Goal: Task Accomplishment & Management: Manage account settings

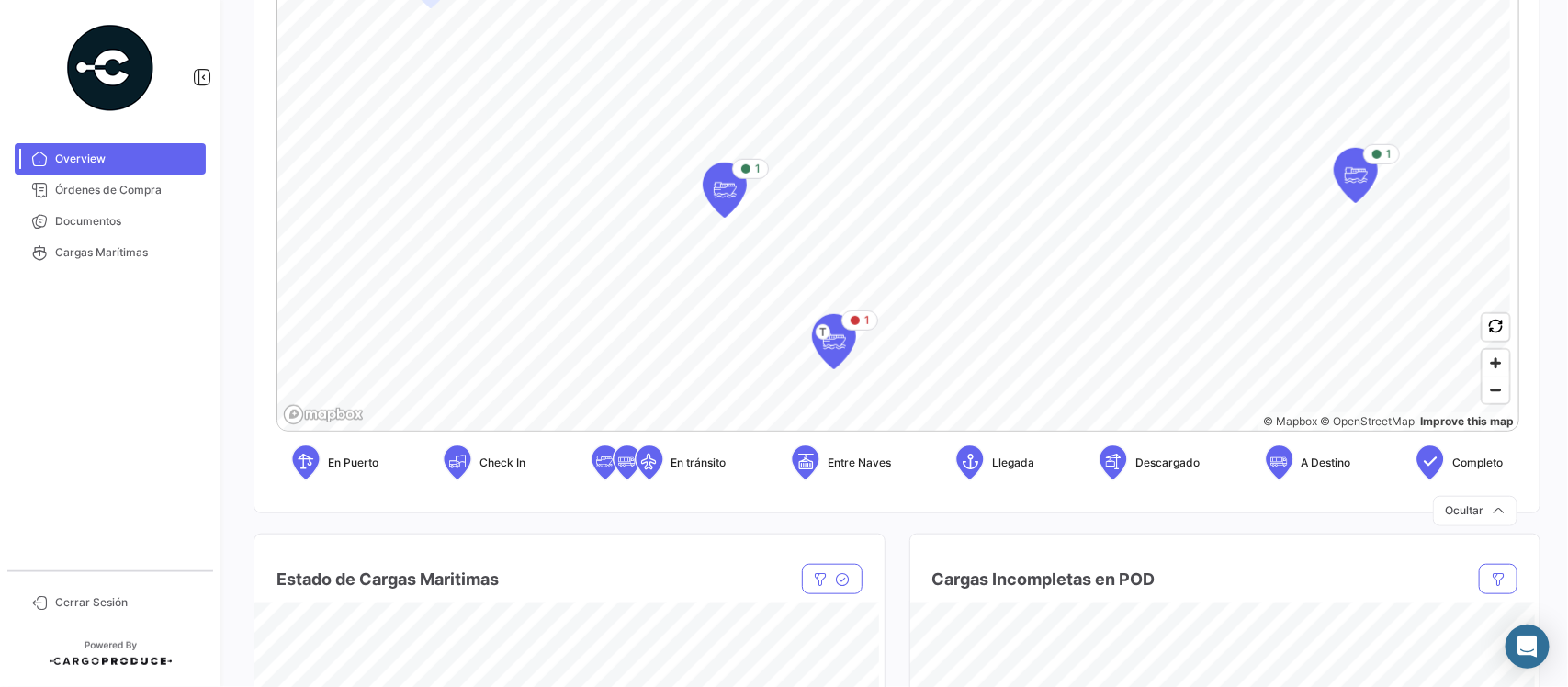
scroll to position [157, 0]
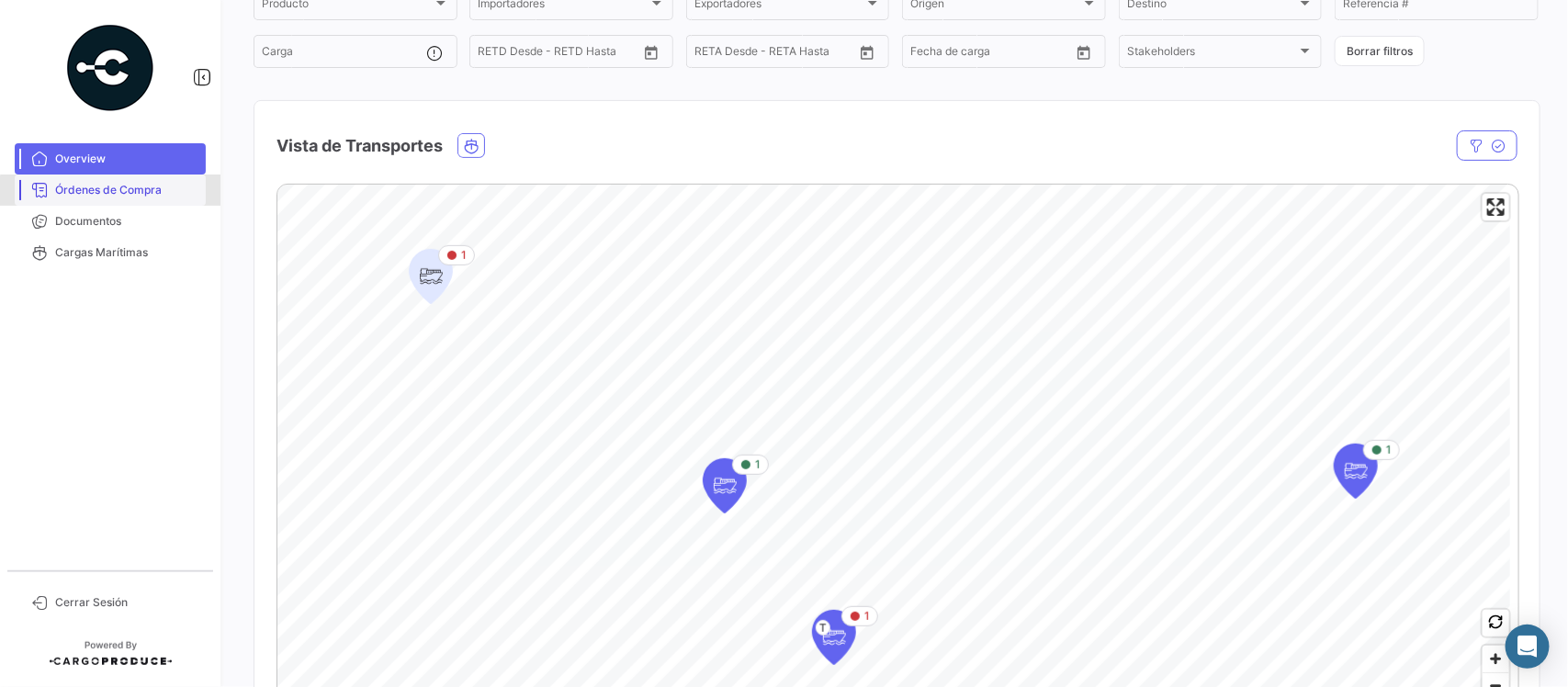
click at [144, 193] on span "Órdenes de Compra" at bounding box center [126, 190] width 143 height 17
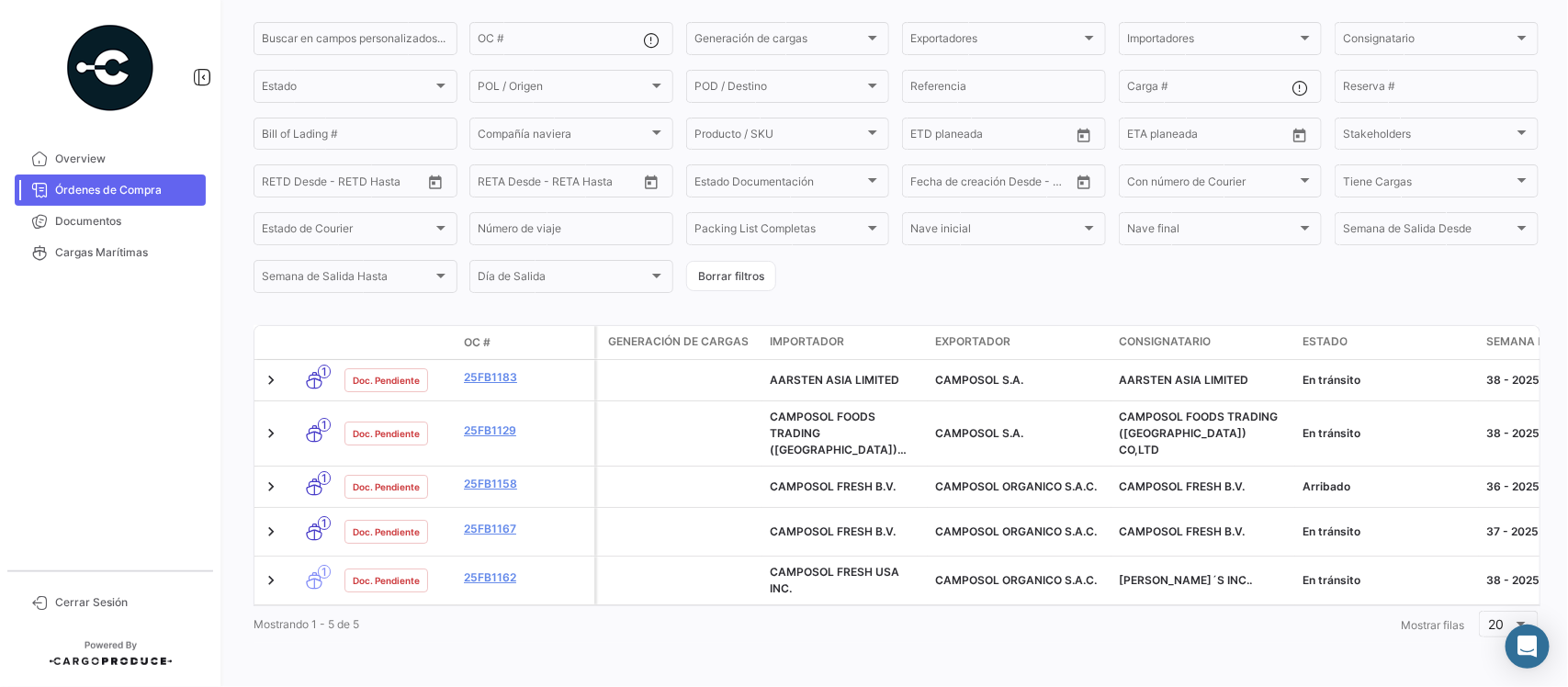
scroll to position [155, 0]
click at [86, 259] on span "Cargas Marítimas" at bounding box center [126, 253] width 143 height 17
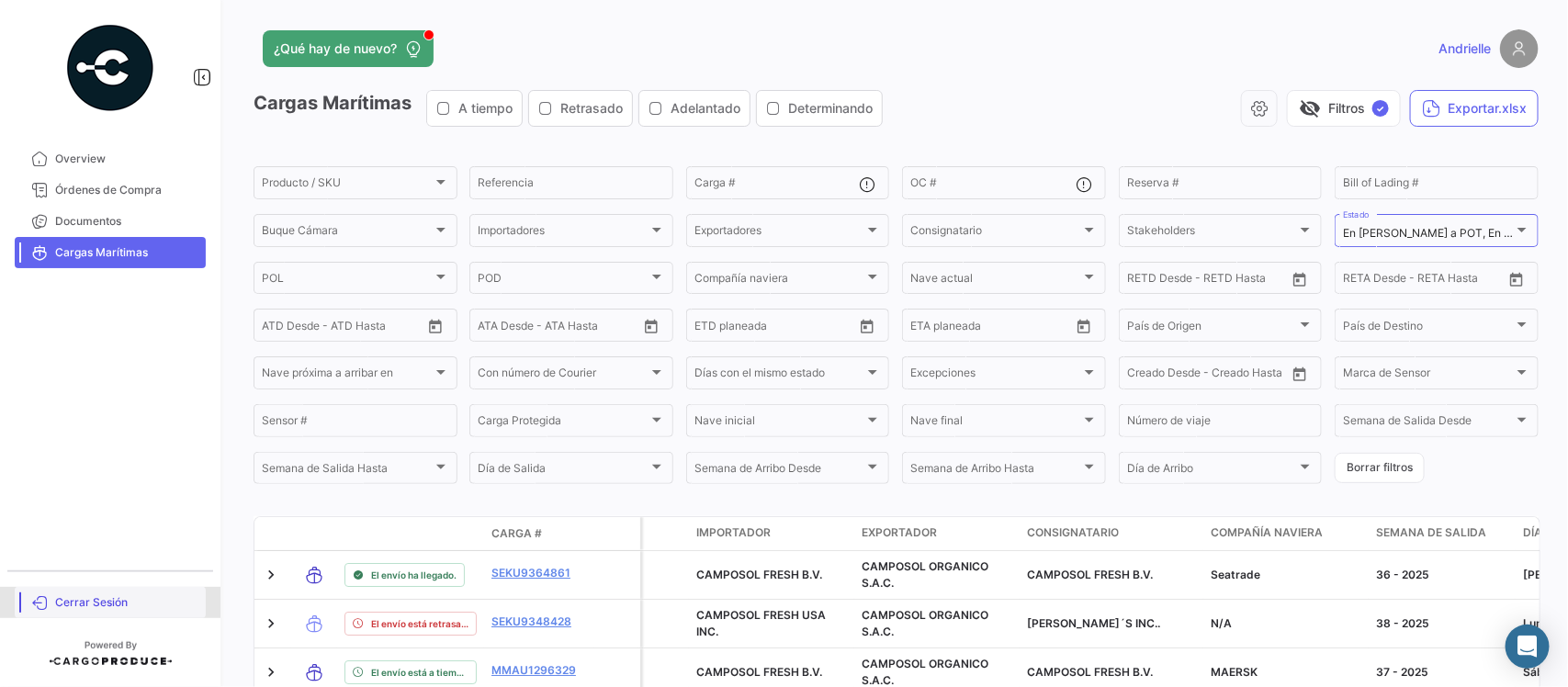
click at [104, 599] on span "Cerrar Sesión" at bounding box center [126, 603] width 143 height 17
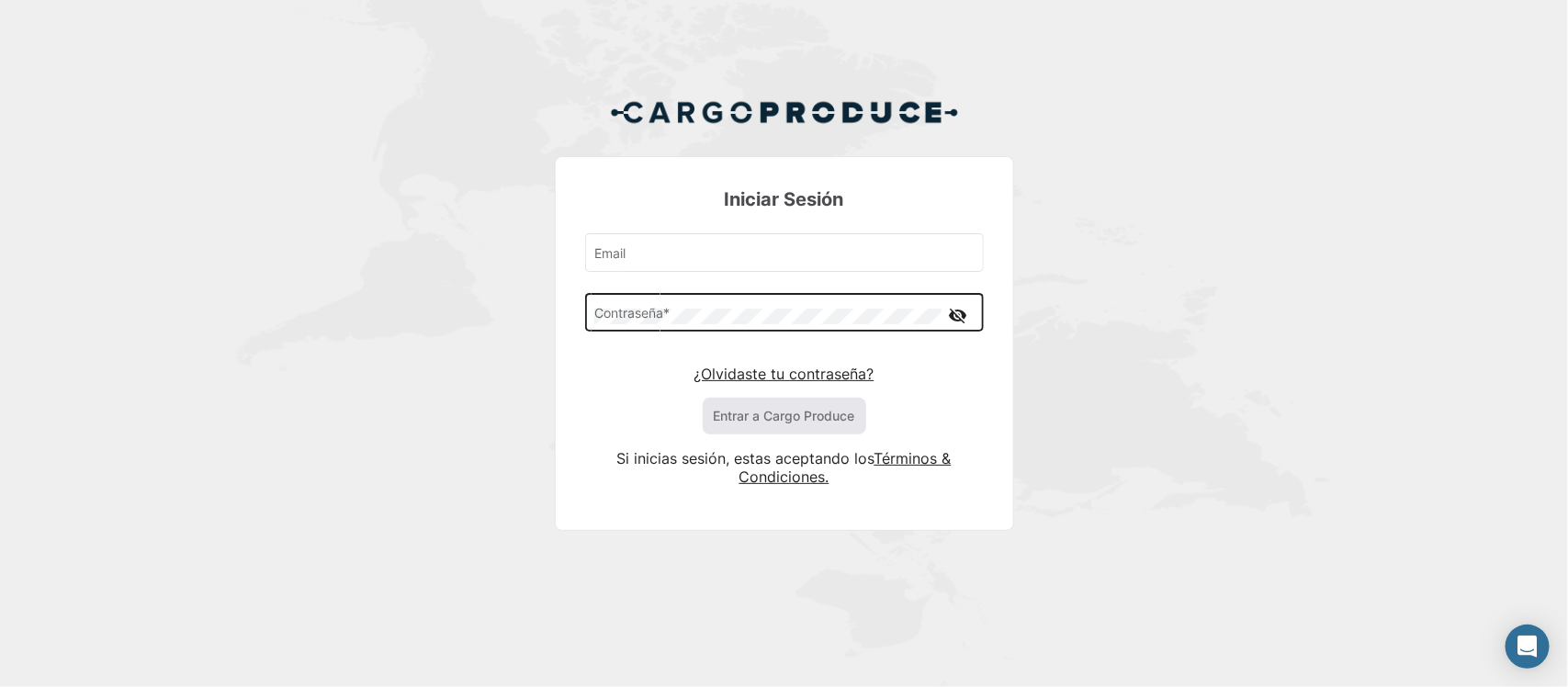
type input "[EMAIL_ADDRESS][DOMAIN_NAME]"
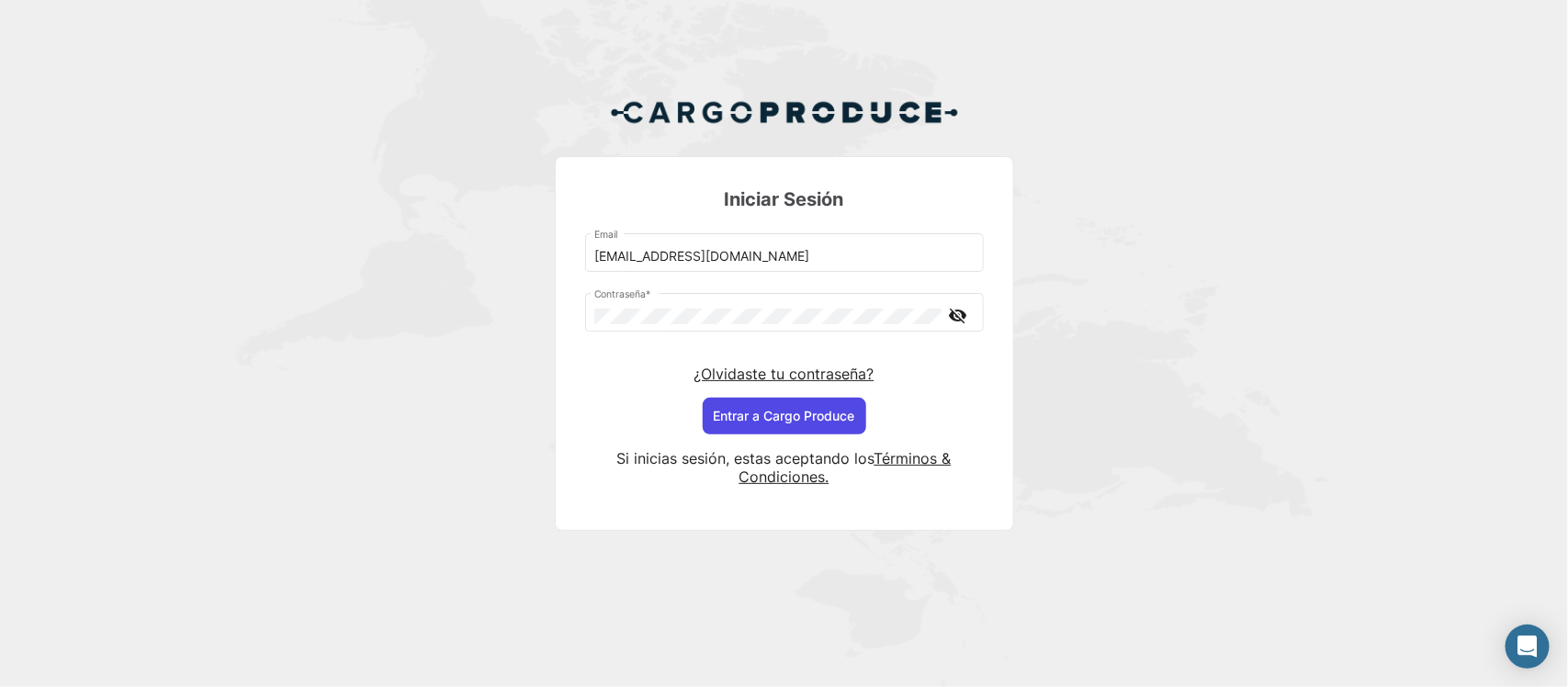
click at [737, 417] on button "Entrar a Cargo Produce" at bounding box center [784, 416] width 163 height 37
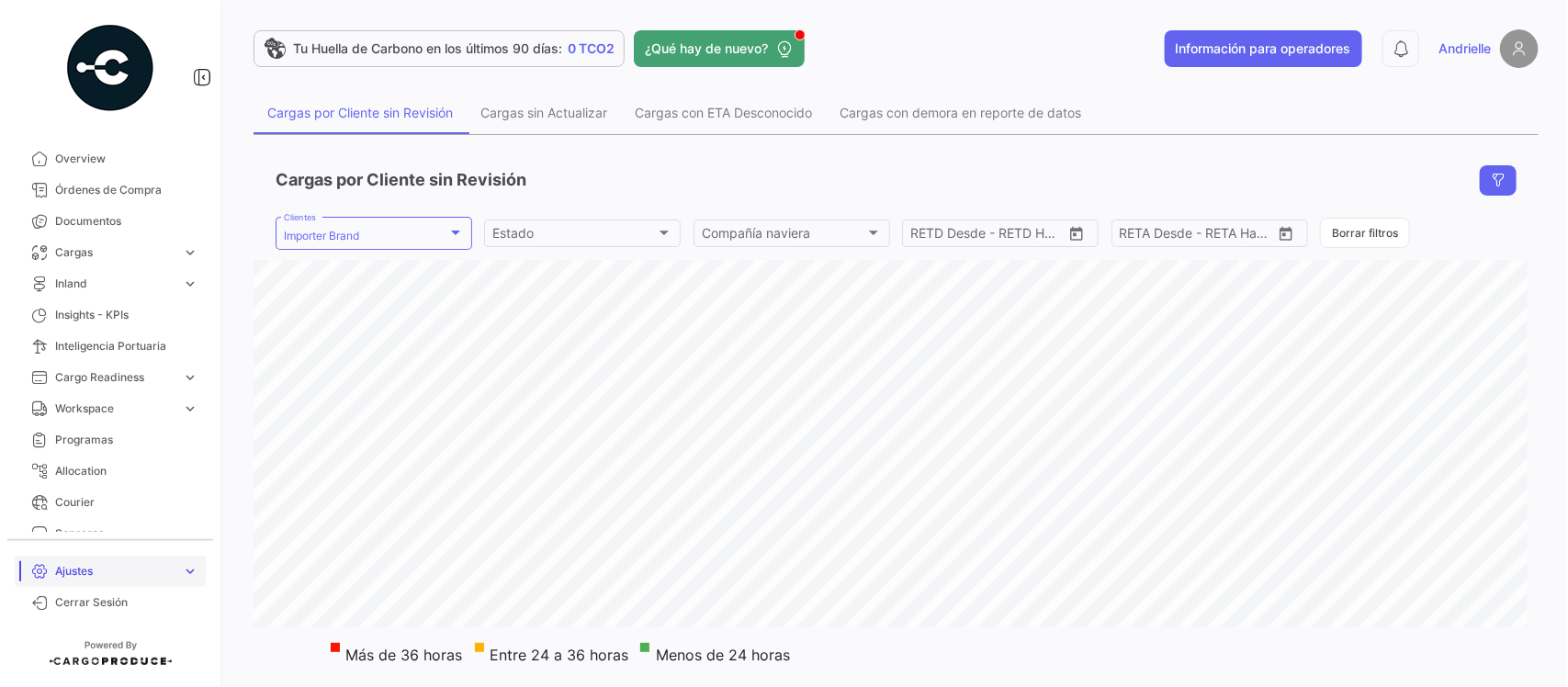
click at [135, 569] on span "Ajustes" at bounding box center [114, 571] width 120 height 17
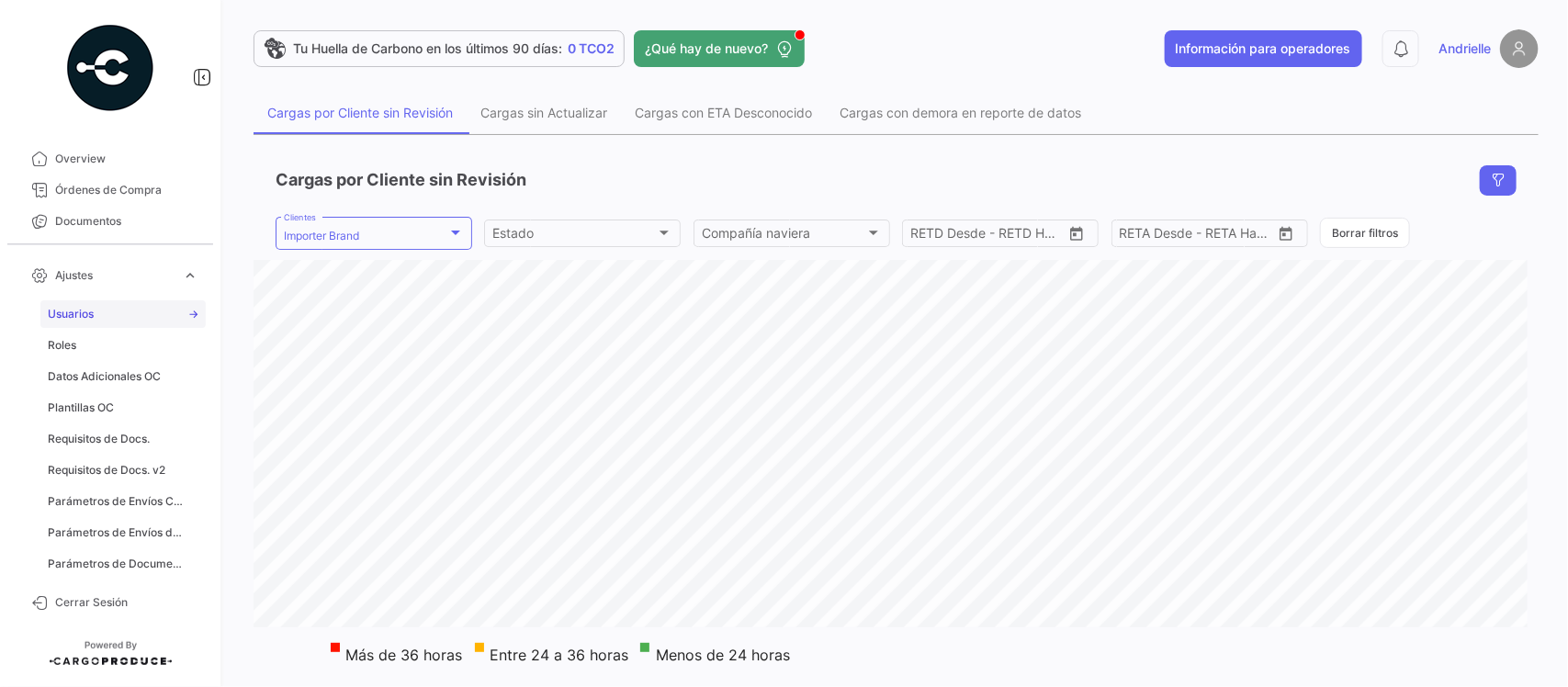
click at [78, 305] on link "Usuarios" at bounding box center [122, 314] width 165 height 27
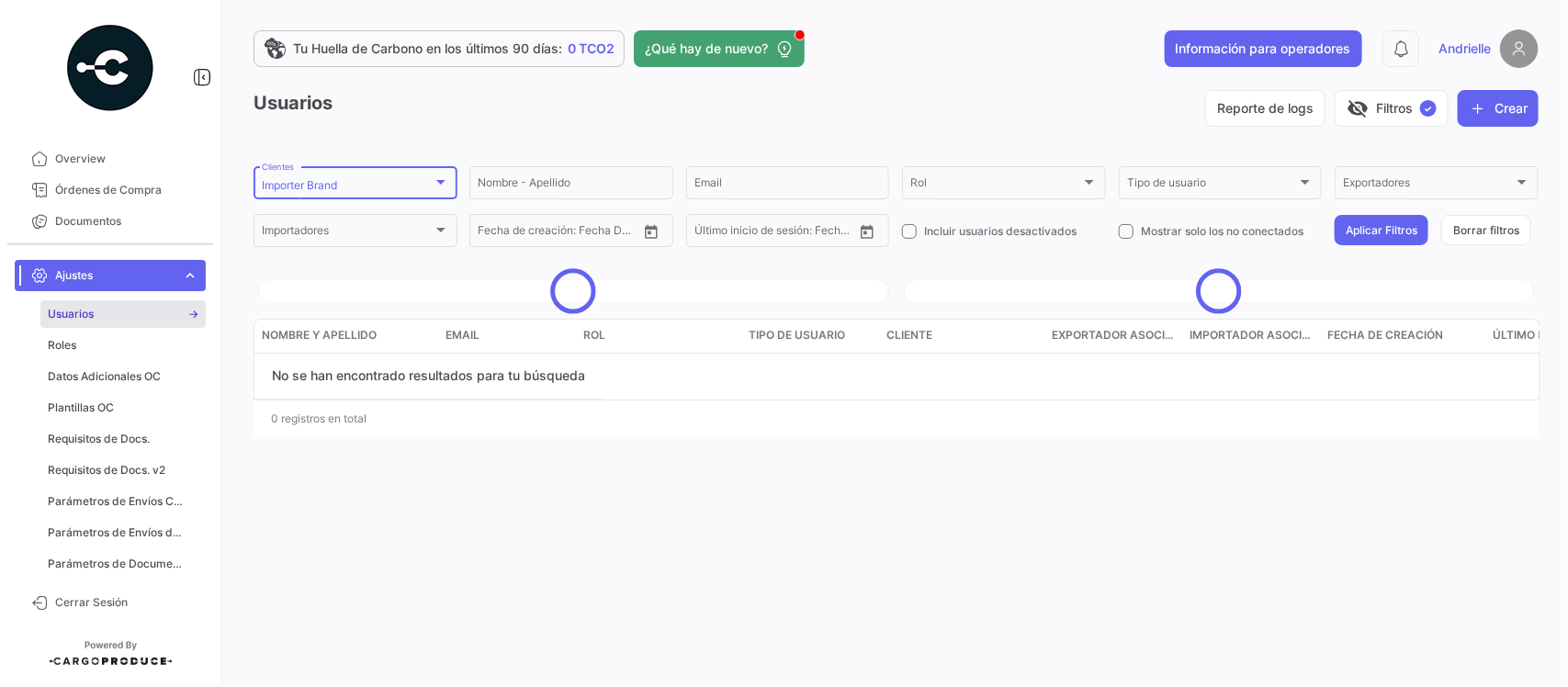
click at [388, 184] on div "Importer Brand" at bounding box center [347, 186] width 171 height 13
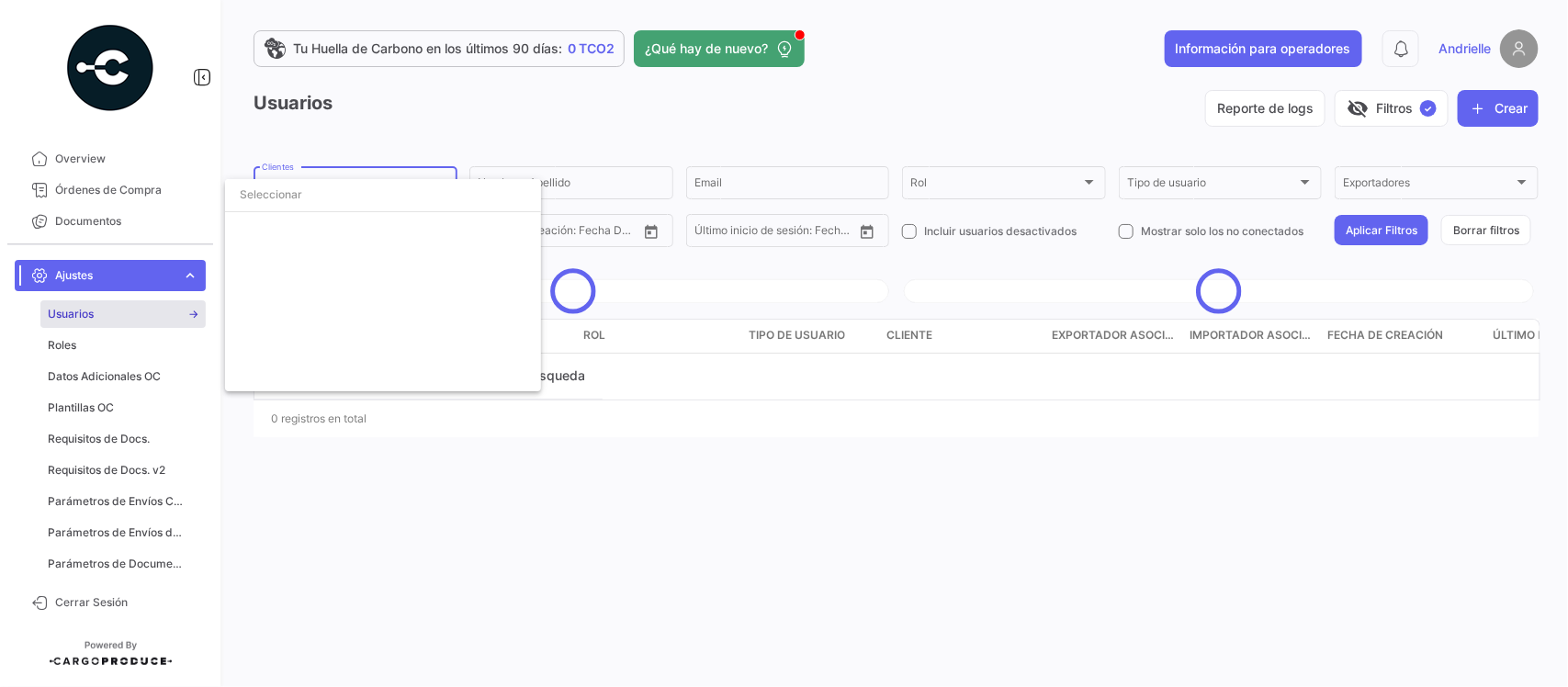
scroll to position [4227, 0]
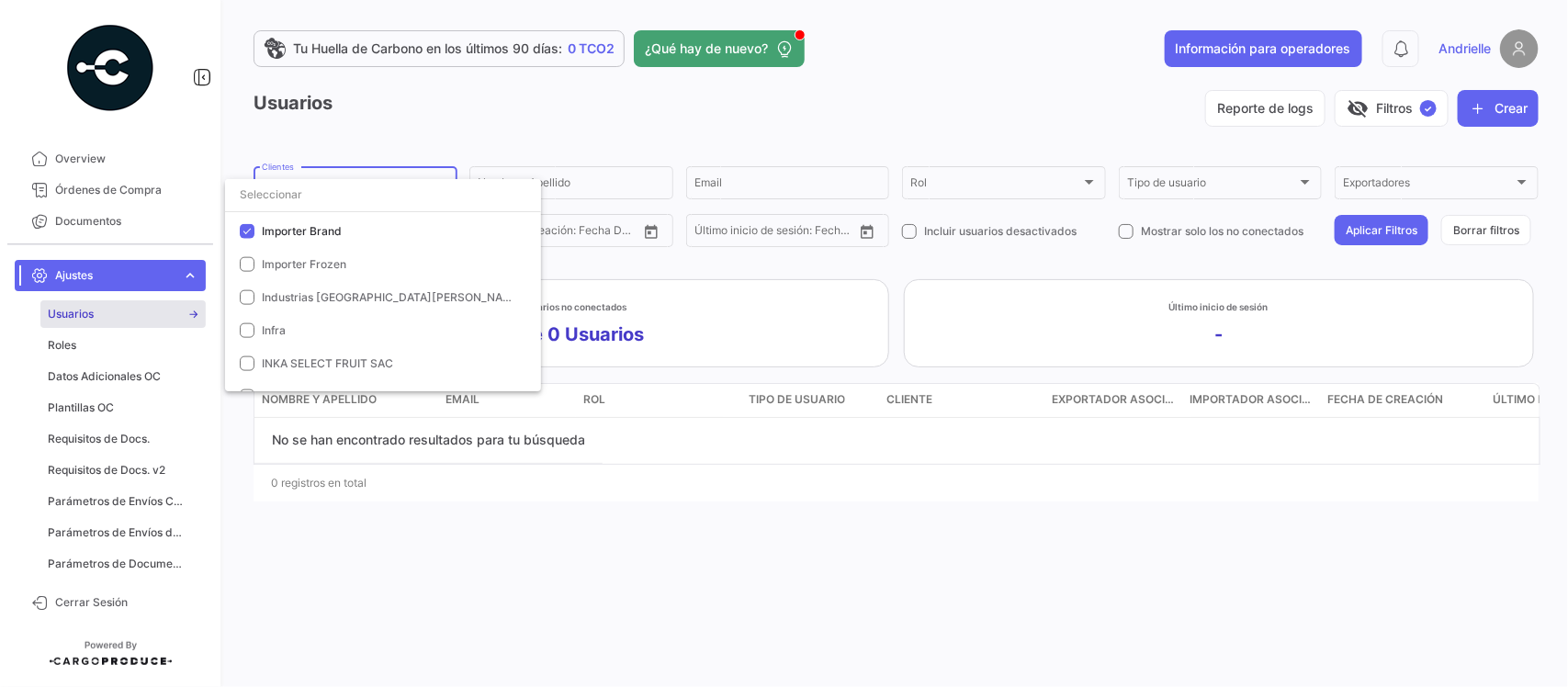
click at [723, 149] on div at bounding box center [784, 343] width 1568 height 687
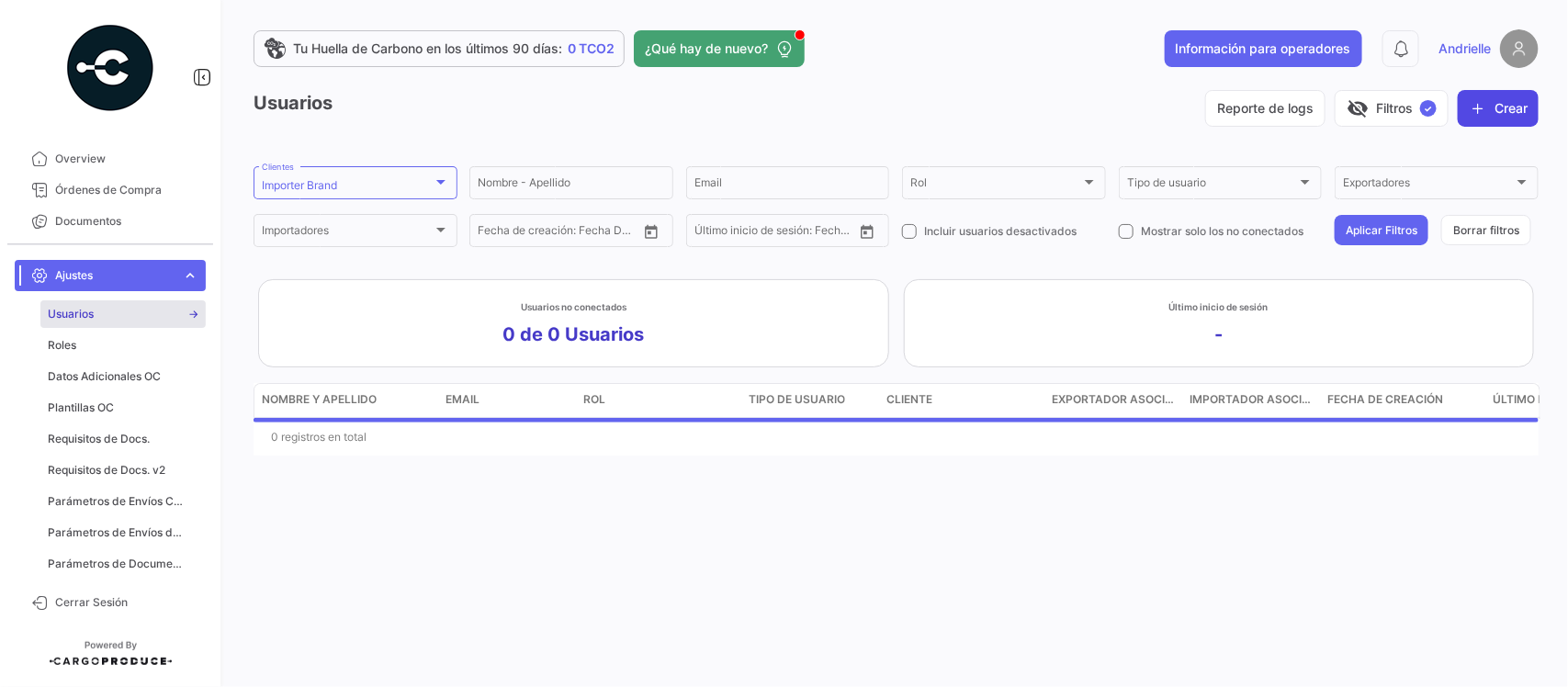
click at [1531, 108] on button "Crear" at bounding box center [1498, 108] width 81 height 37
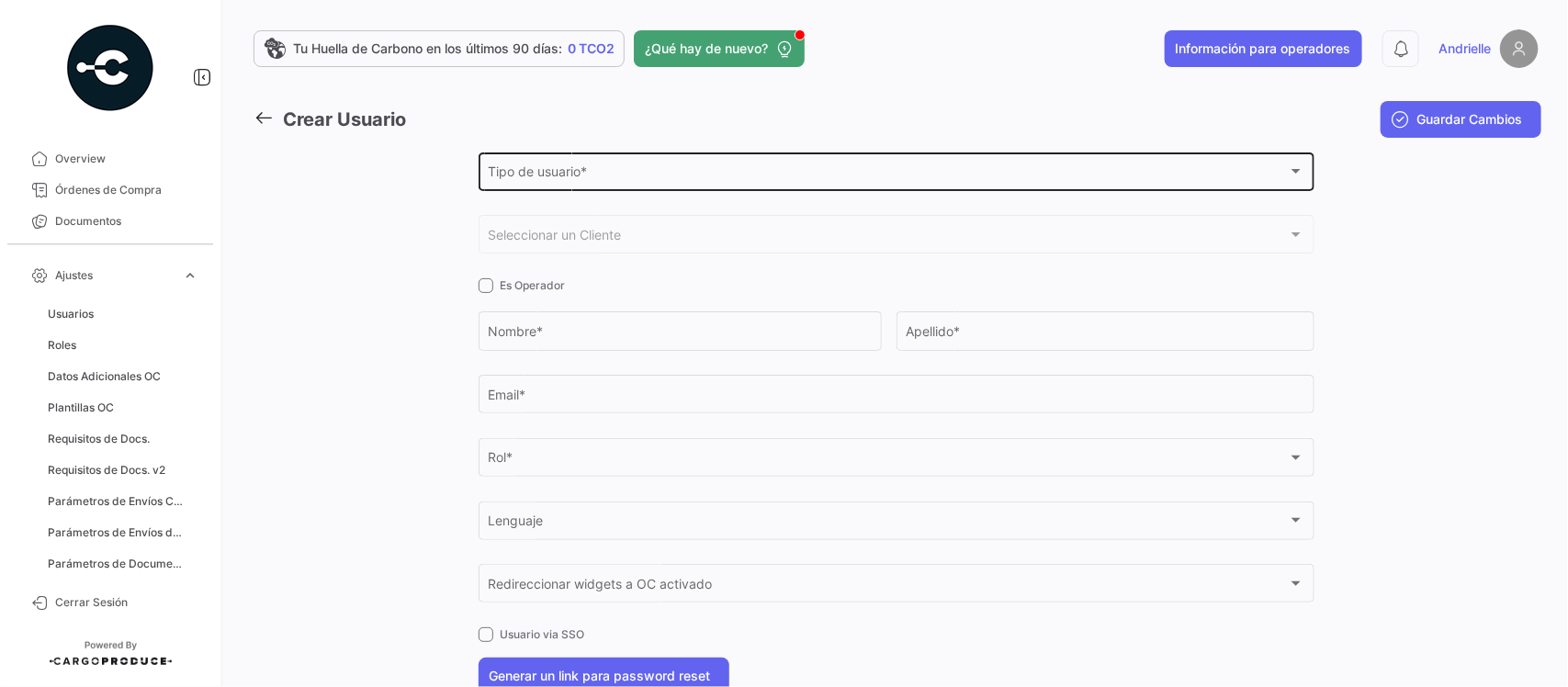
click at [537, 170] on span "Tipo de usuario *" at bounding box center [887, 174] width 800 height 16
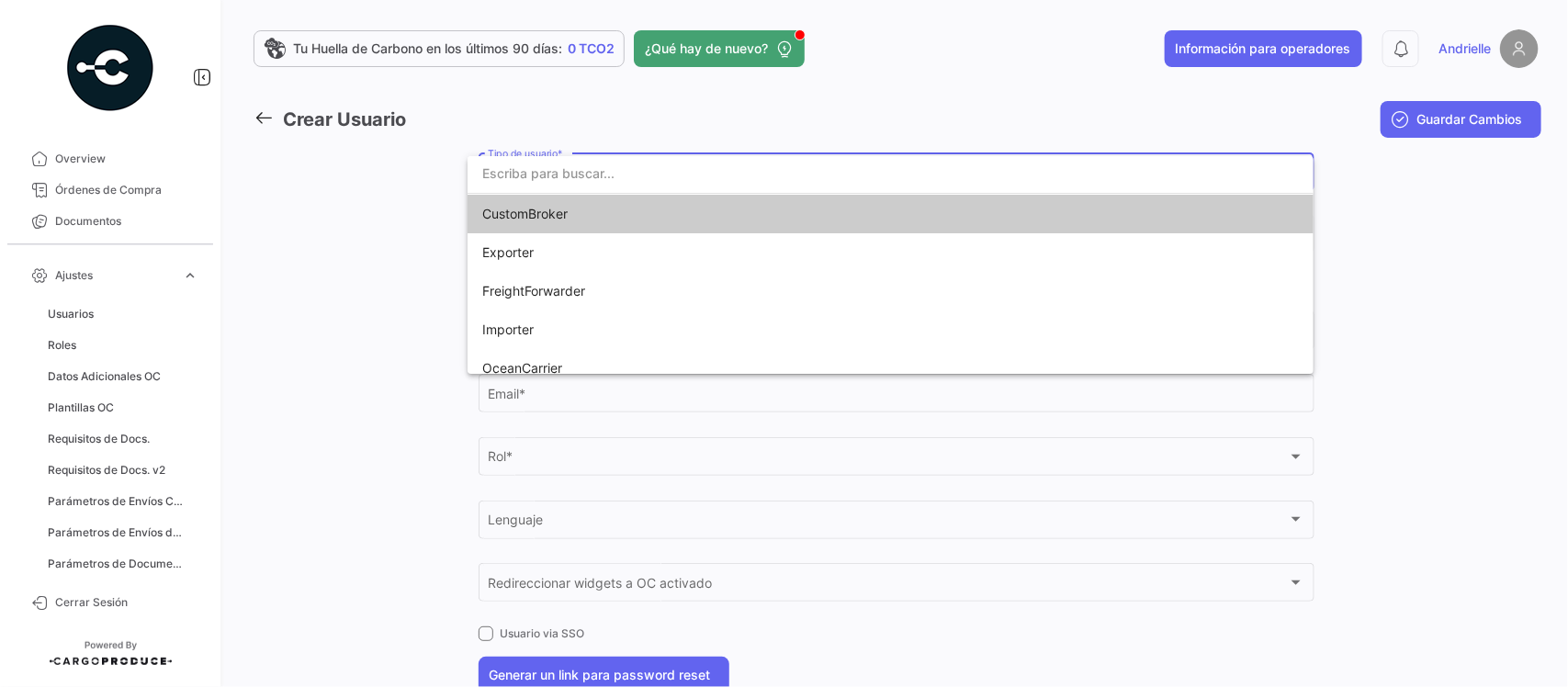
click at [547, 221] on span "CustomBroker" at bounding box center [525, 213] width 86 height 16
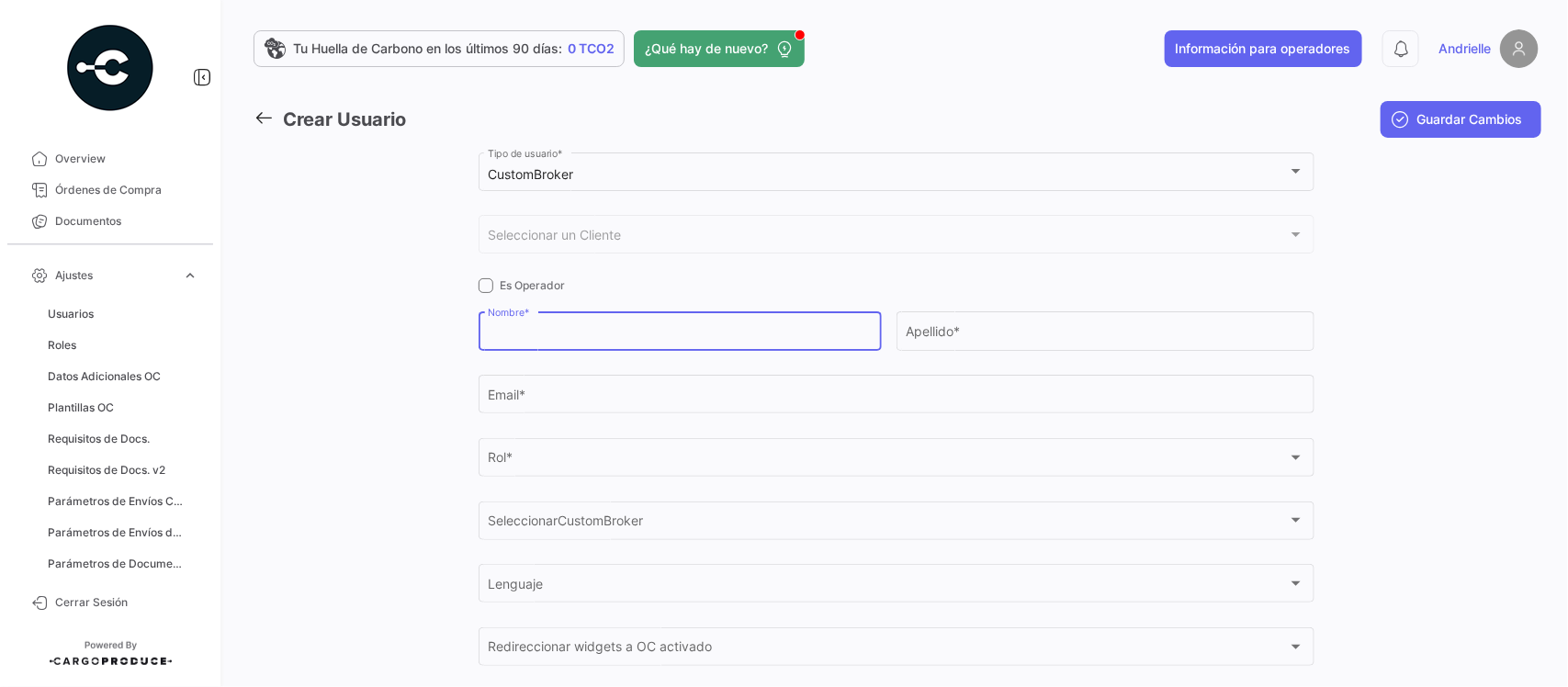
click at [529, 341] on input "Nombre *" at bounding box center [678, 335] width 384 height 16
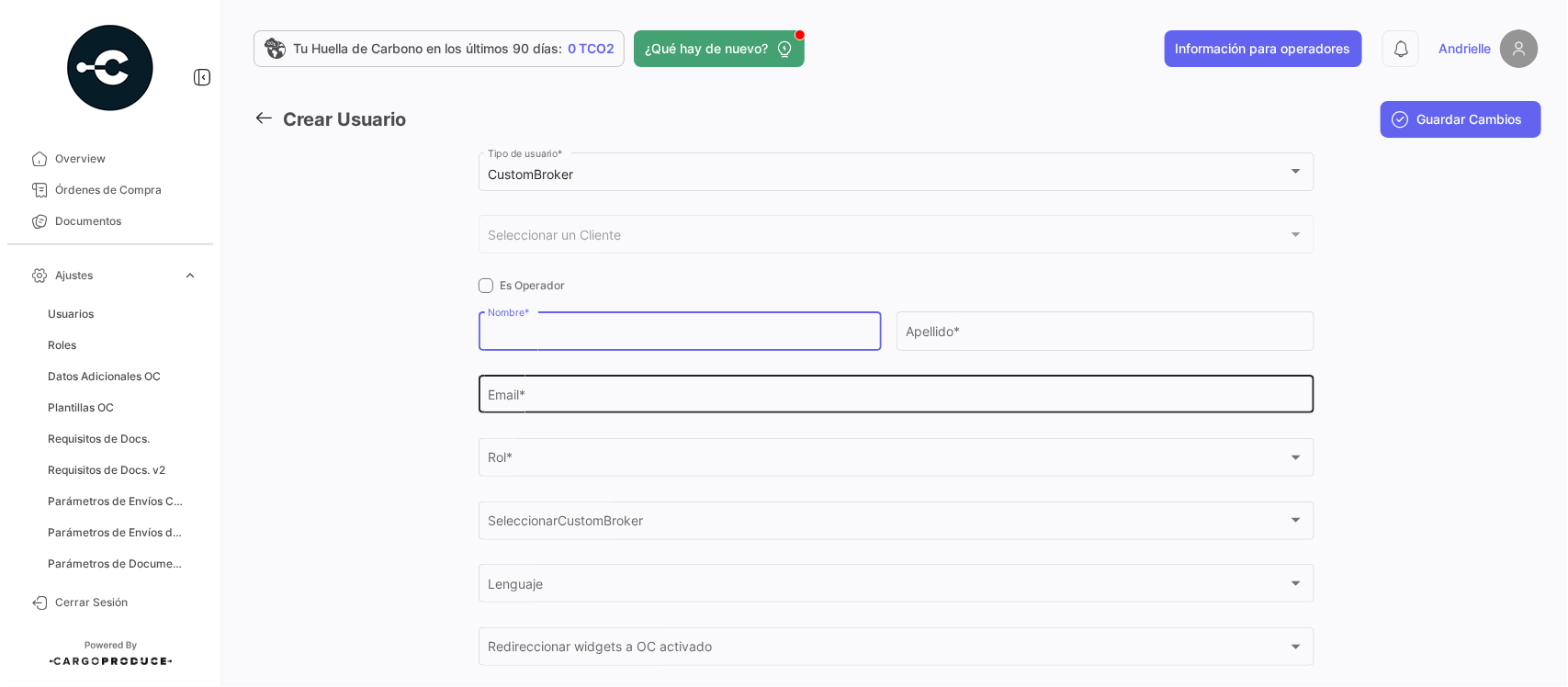
click at [522, 391] on input "Email *" at bounding box center [895, 398] width 816 height 16
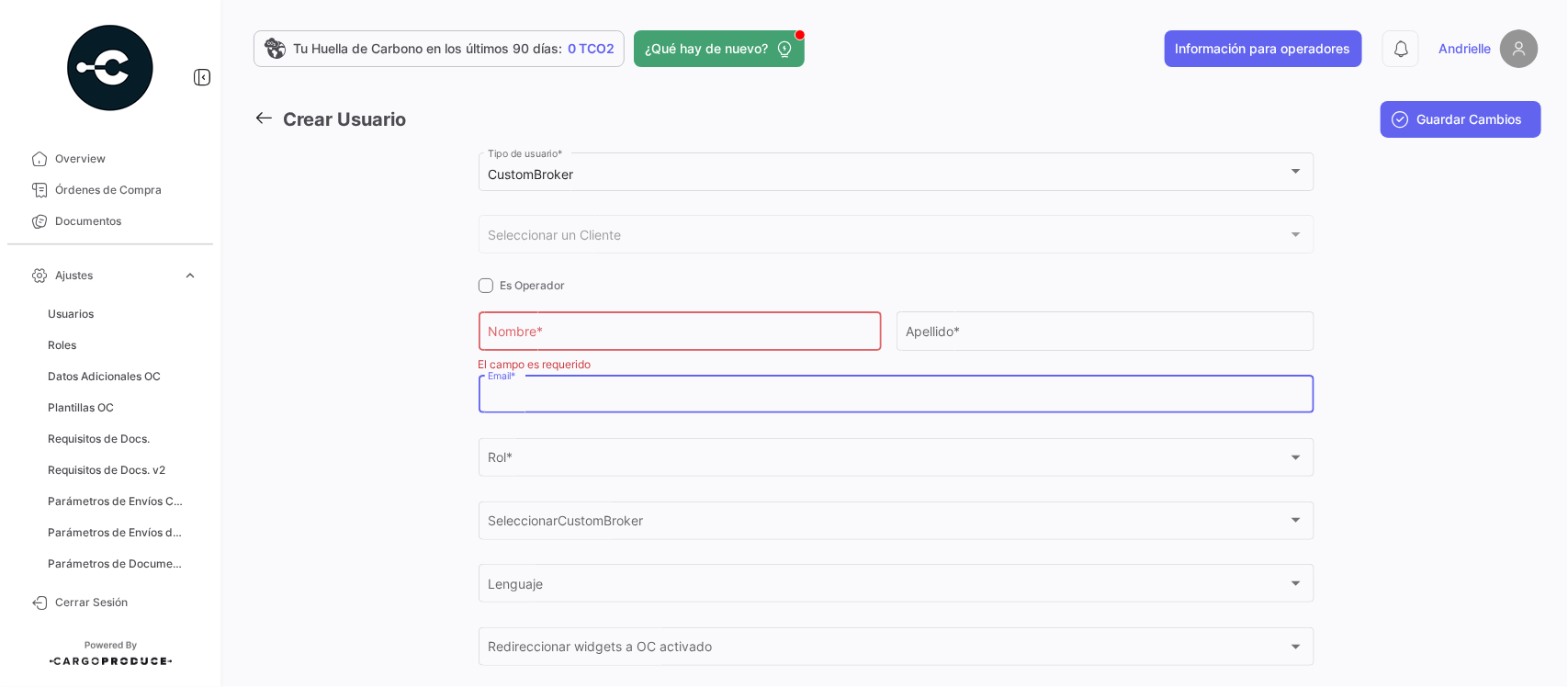
paste input "[EMAIL_ADDRESS][DOMAIN_NAME]"
type input "[EMAIL_ADDRESS][DOMAIN_NAME]"
click at [538, 322] on div "Nombre *" at bounding box center [678, 329] width 384 height 42
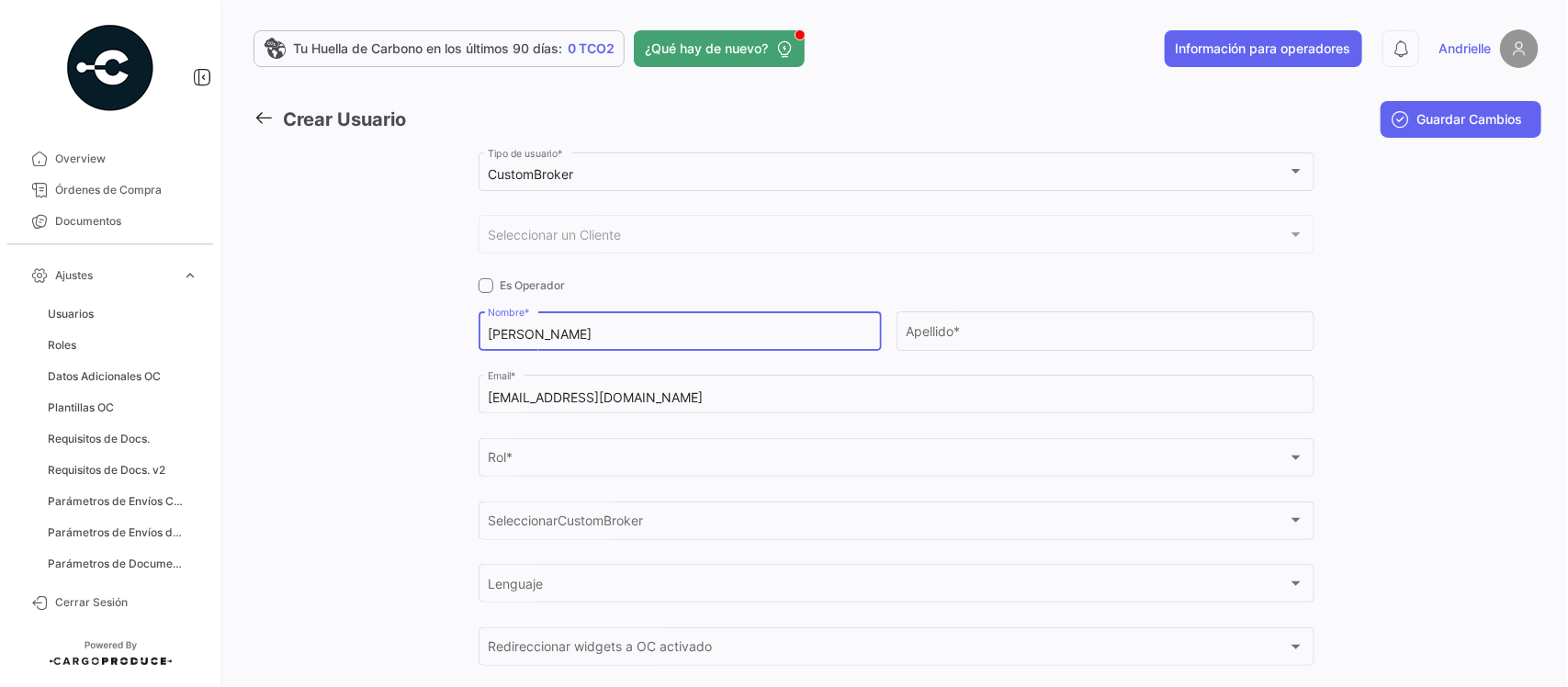
type input "[PERSON_NAME]"
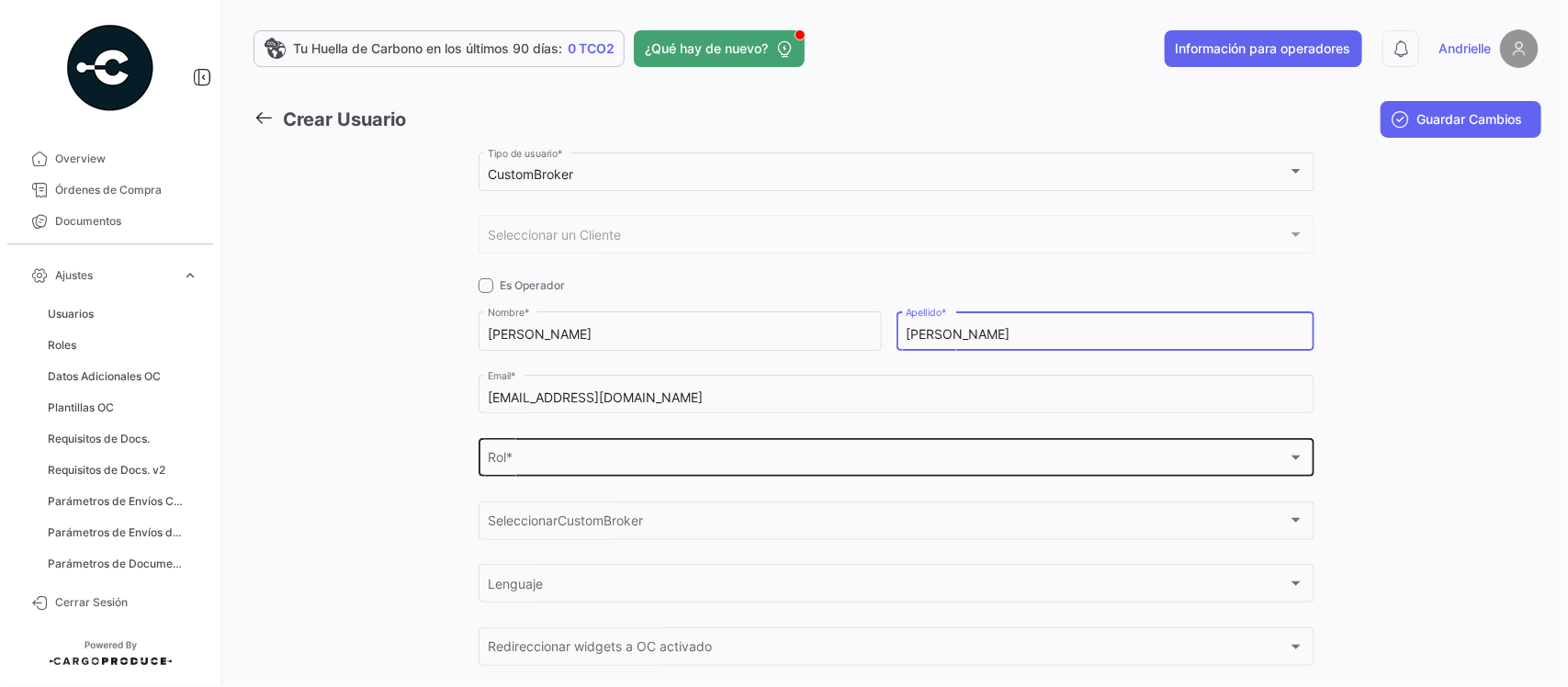
type input "[PERSON_NAME]"
click at [522, 444] on div "Rol * Rol *" at bounding box center [895, 455] width 816 height 42
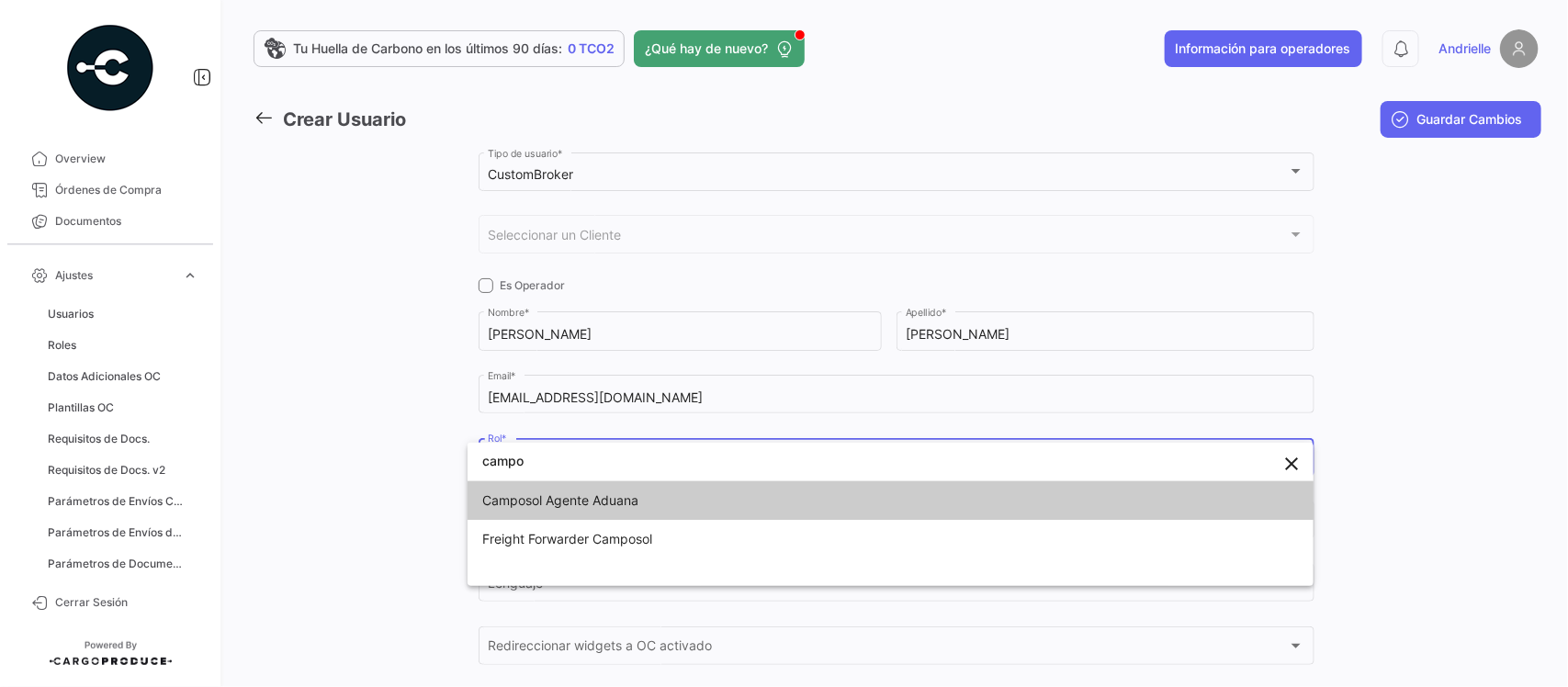
type input "campo"
click at [545, 497] on span "Camposol Agente Aduana" at bounding box center [561, 499] width 156 height 16
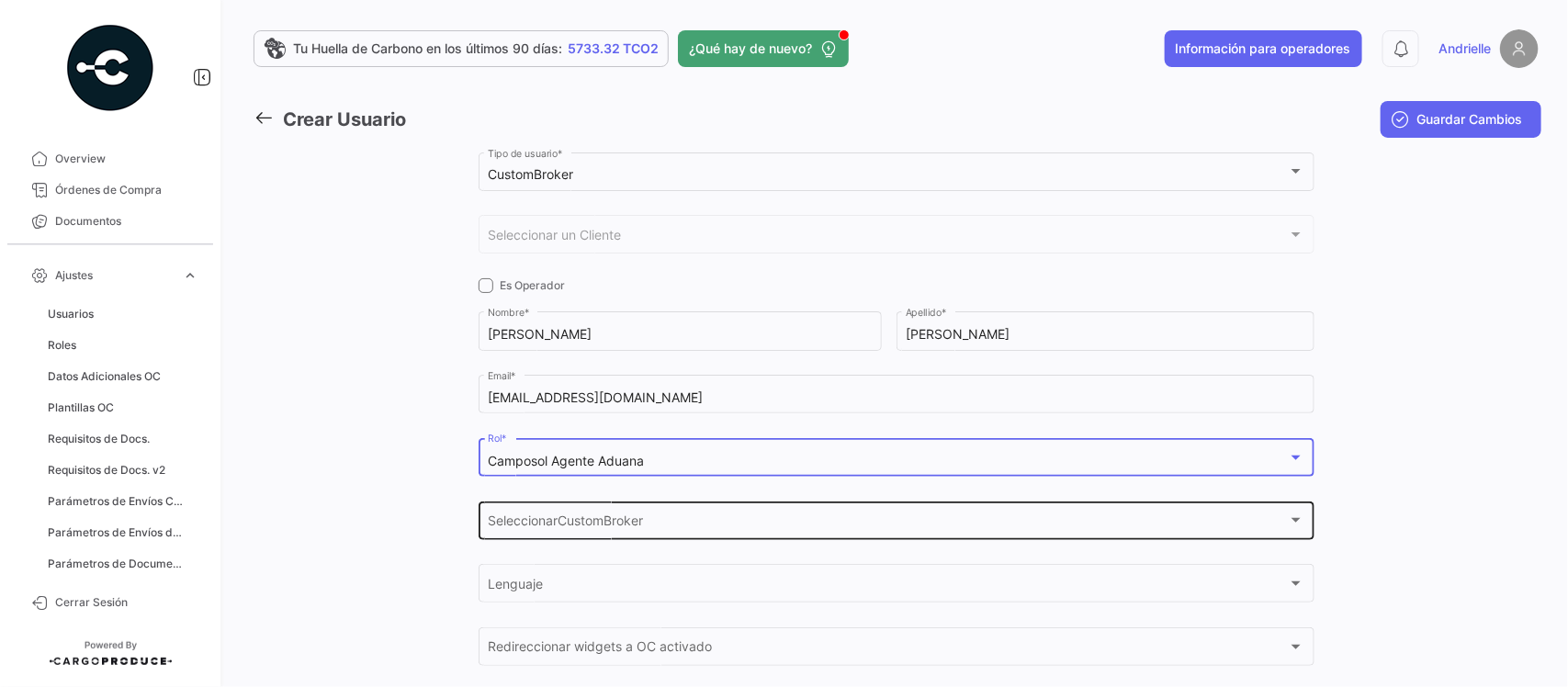
click at [540, 530] on span "SeleccionarCustomBroker" at bounding box center [887, 524] width 800 height 16
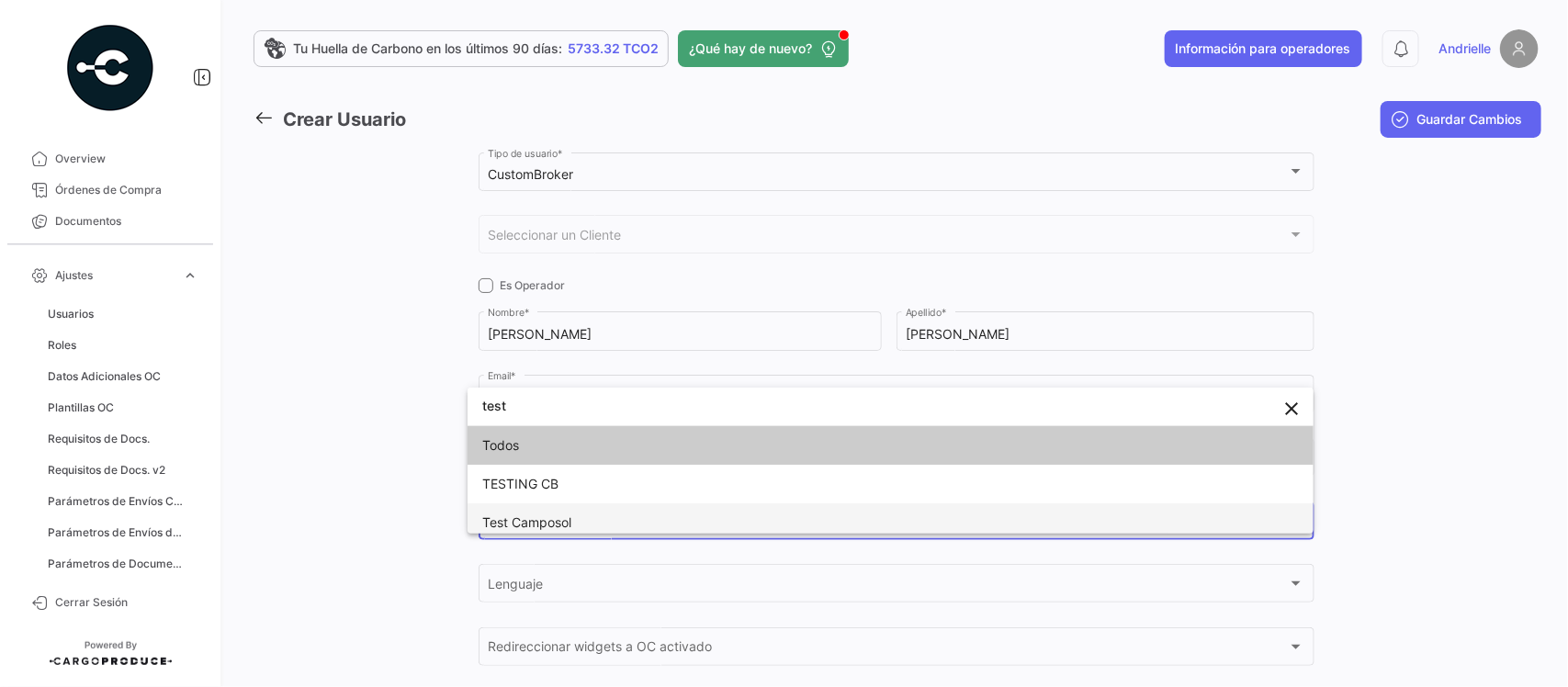
type input "test"
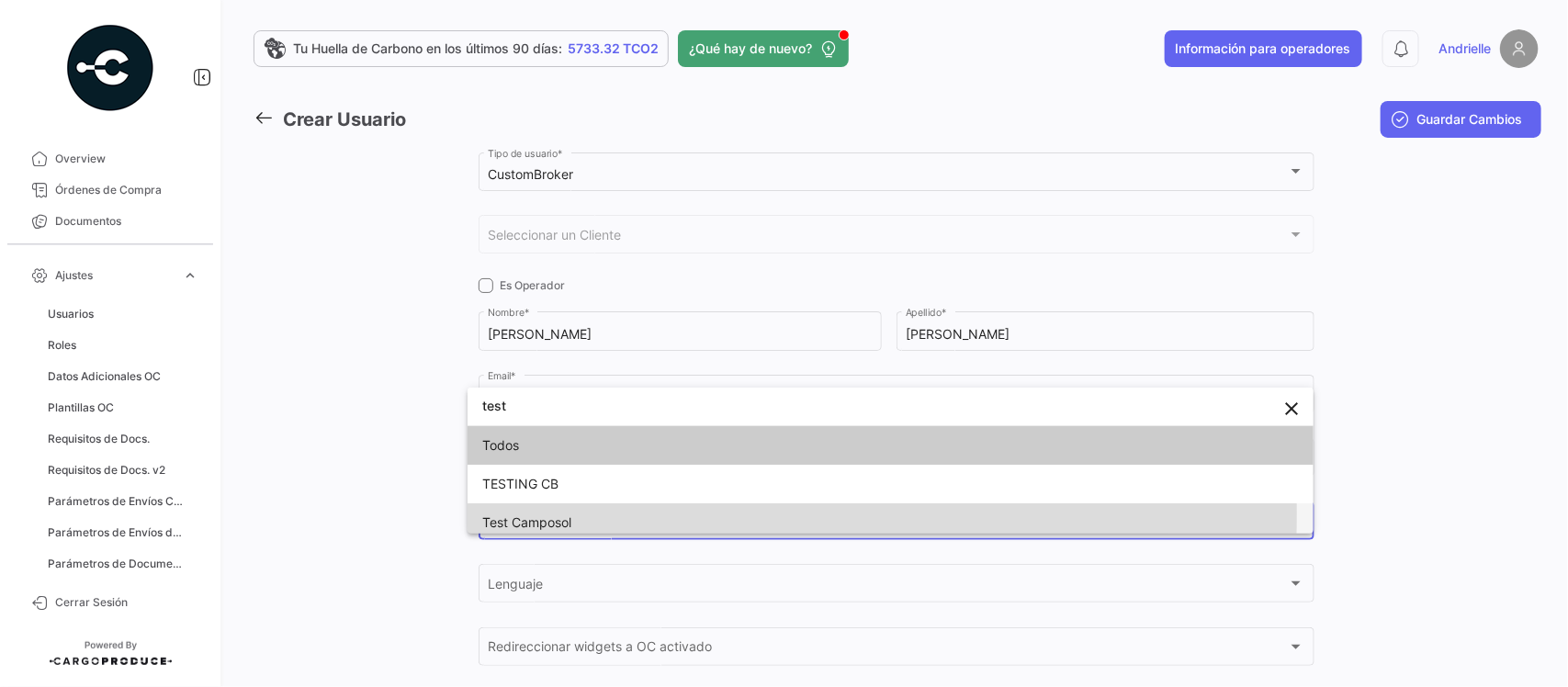
drag, startPoint x: 531, startPoint y: 515, endPoint x: 595, endPoint y: 529, distance: 65.5
click at [532, 515] on span "Test Camposol" at bounding box center [527, 522] width 90 height 16
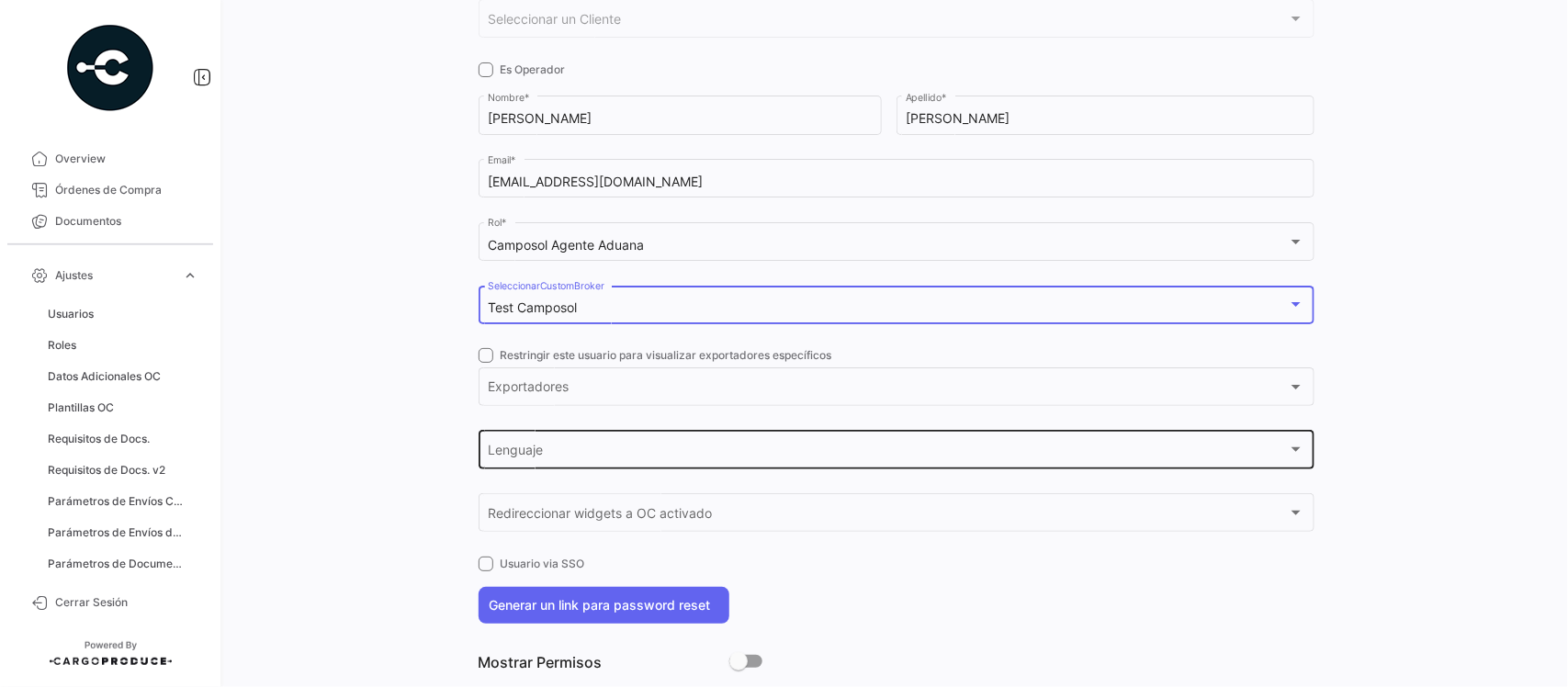
scroll to position [230, 0]
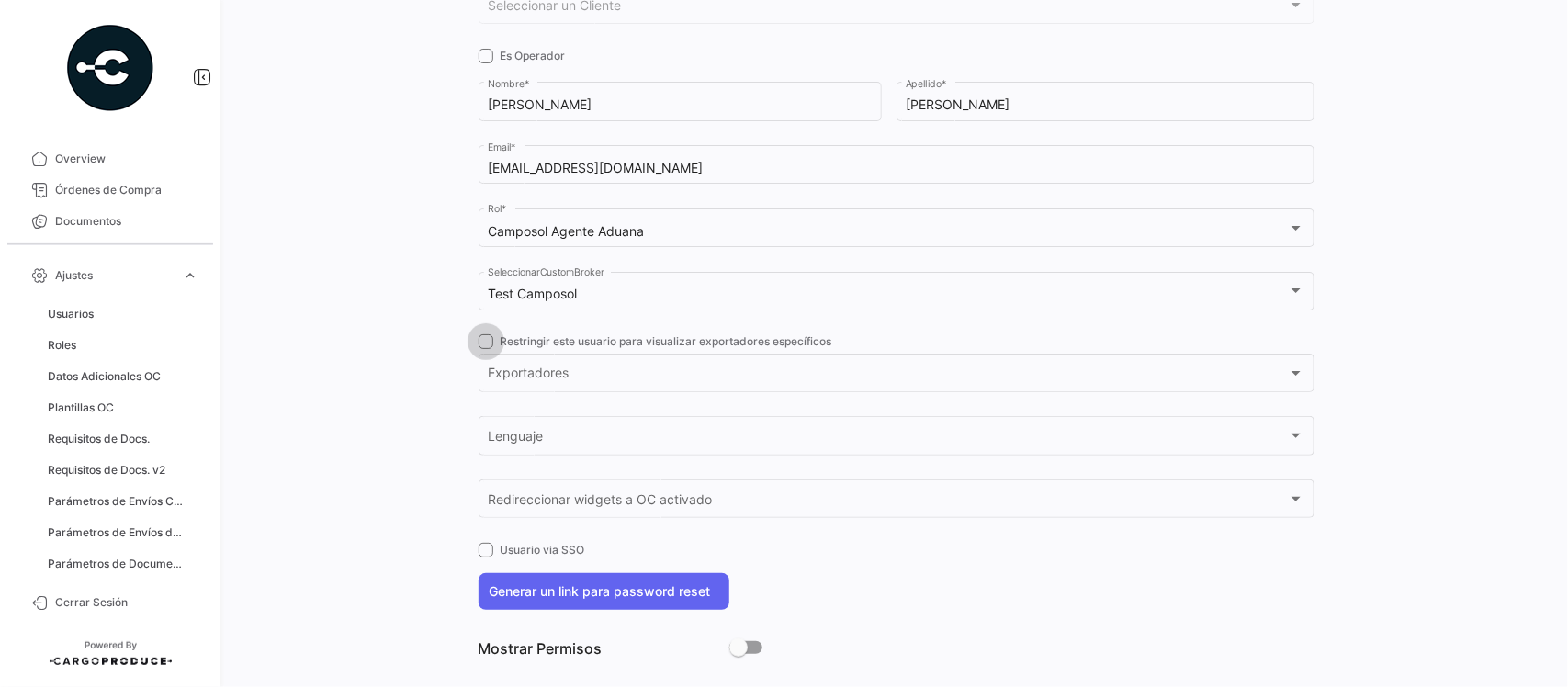
click at [485, 345] on span at bounding box center [486, 342] width 15 height 15
click at [485, 349] on input "Restringir este usuario para visualizar exportadores específicos" at bounding box center [485, 349] width 1 height 1
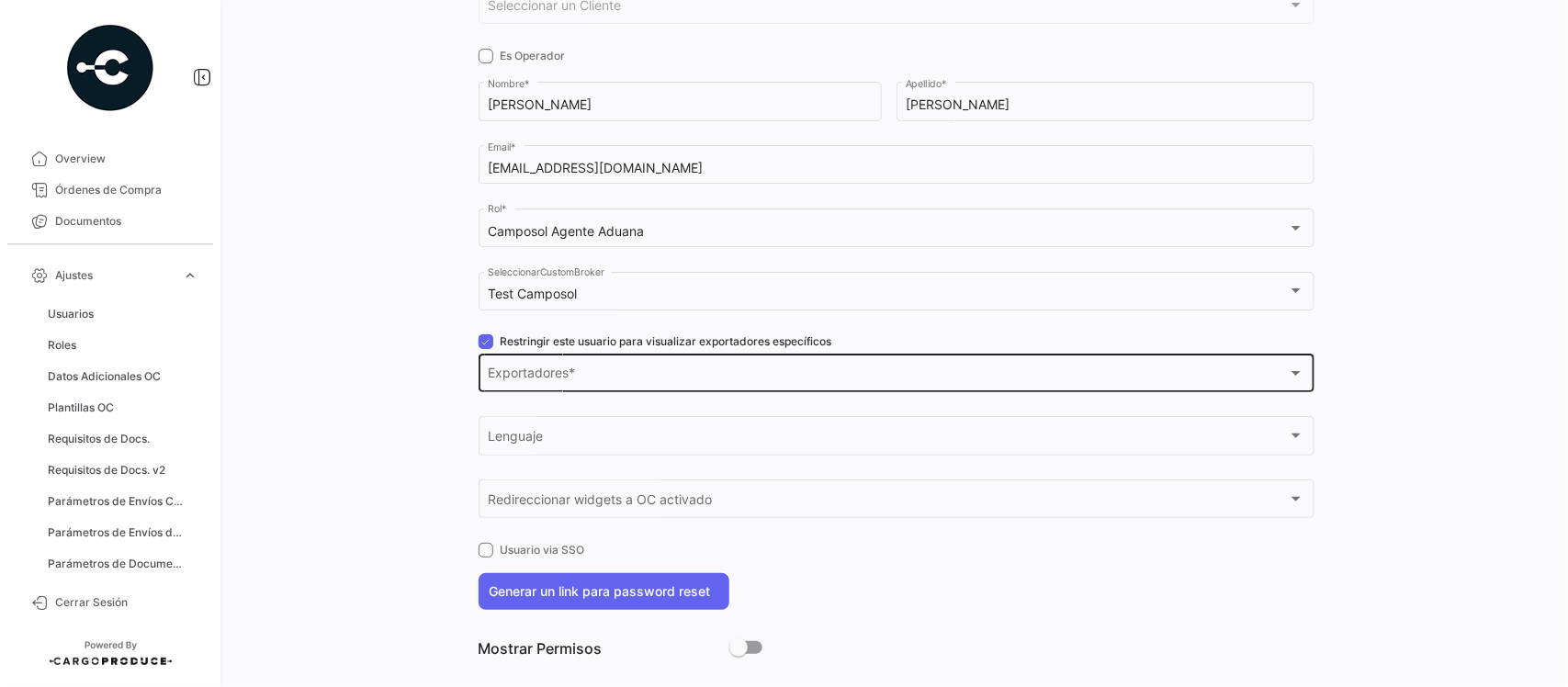
click at [505, 363] on div "Exportadores Exportadores *" at bounding box center [895, 370] width 816 height 42
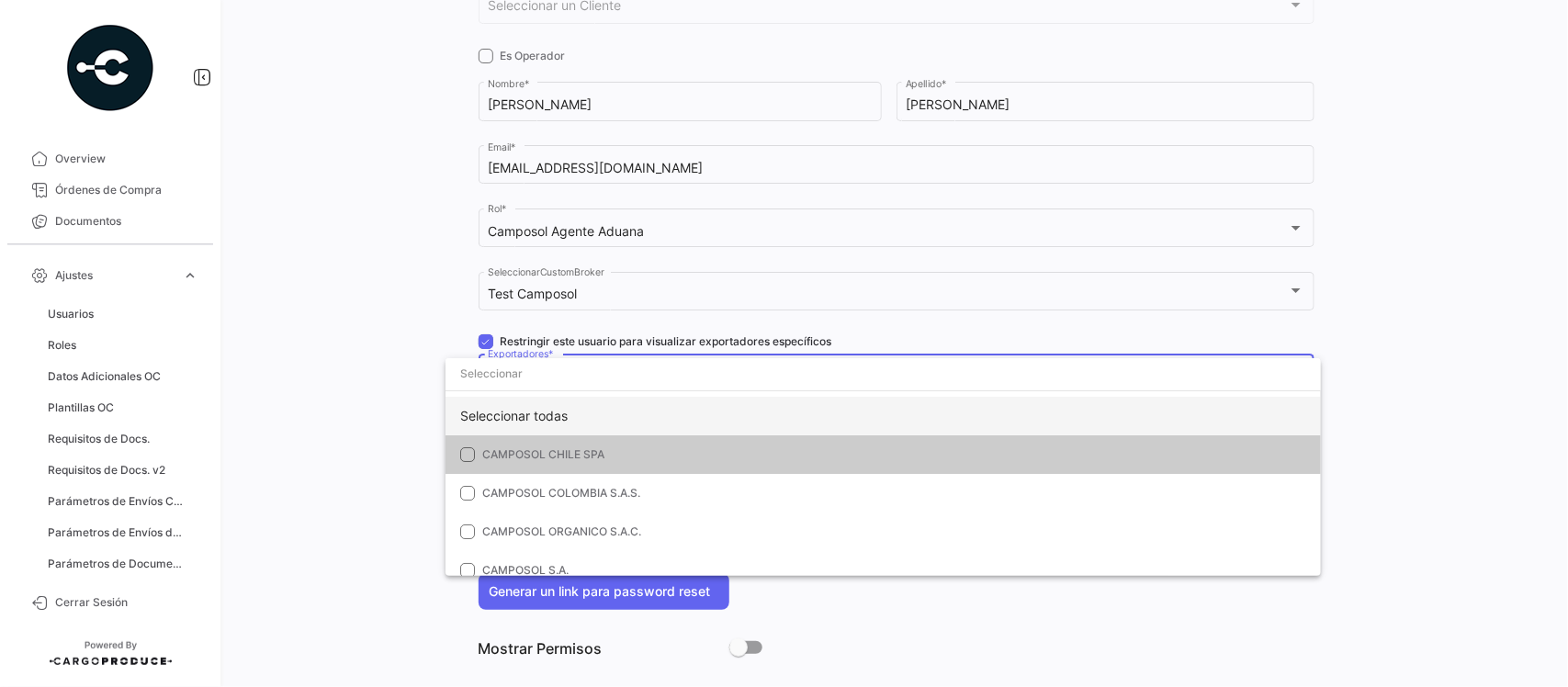
click at [522, 420] on div "Seleccionar todas" at bounding box center [883, 416] width 875 height 39
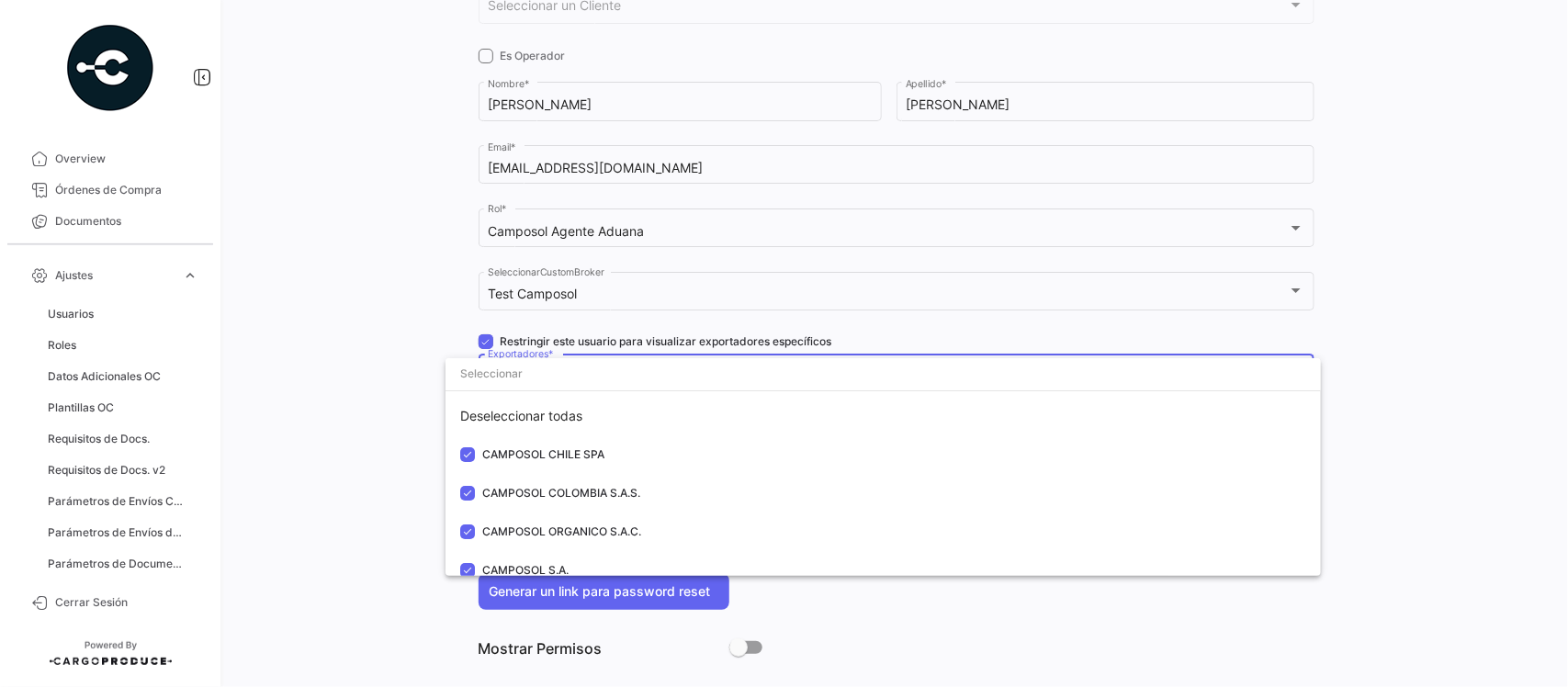
click at [335, 415] on div at bounding box center [784, 343] width 1568 height 687
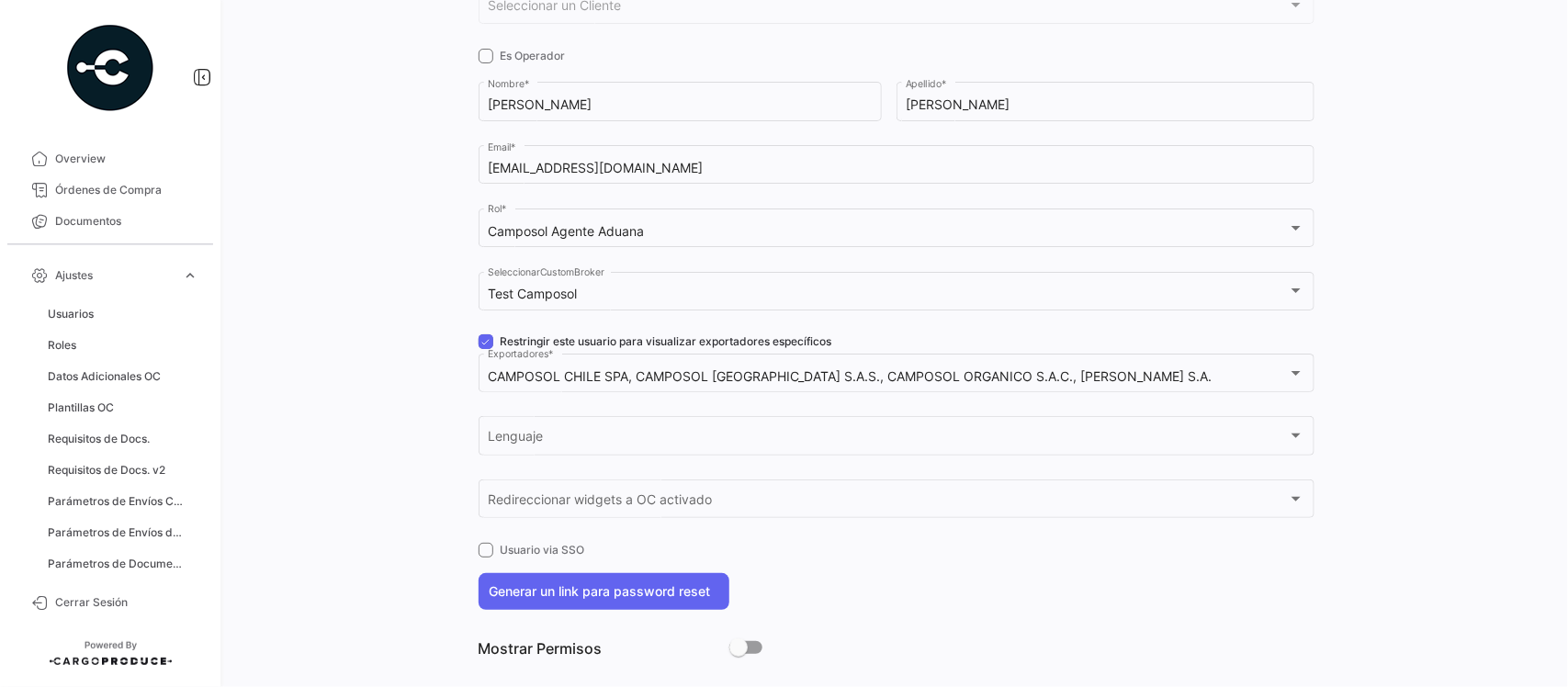
click at [483, 337] on span at bounding box center [486, 342] width 15 height 15
click at [485, 349] on input "Restringir este usuario para visualizar exportadores específicos" at bounding box center [485, 349] width 1 height 1
checkbox input "false"
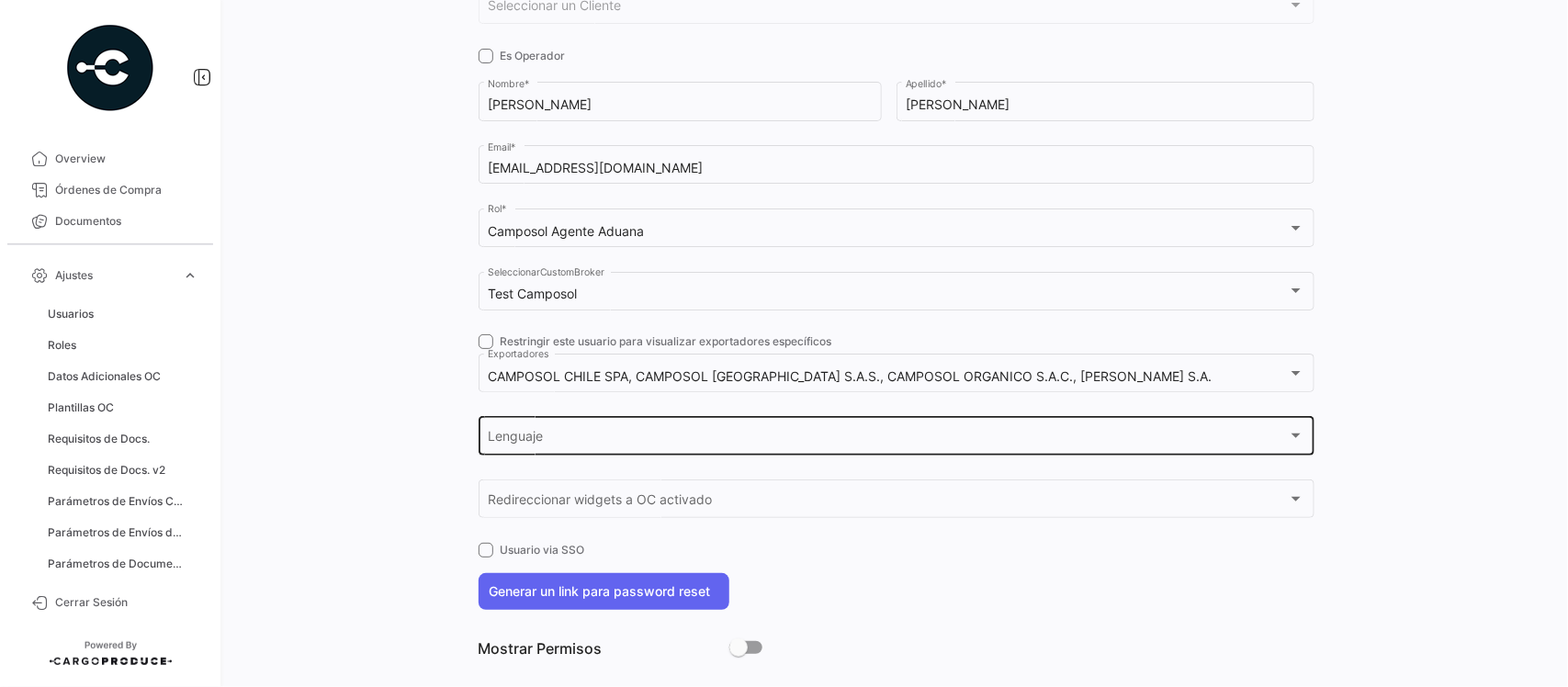
click at [524, 422] on div "Lenguaje Lenguaje" at bounding box center [895, 434] width 816 height 42
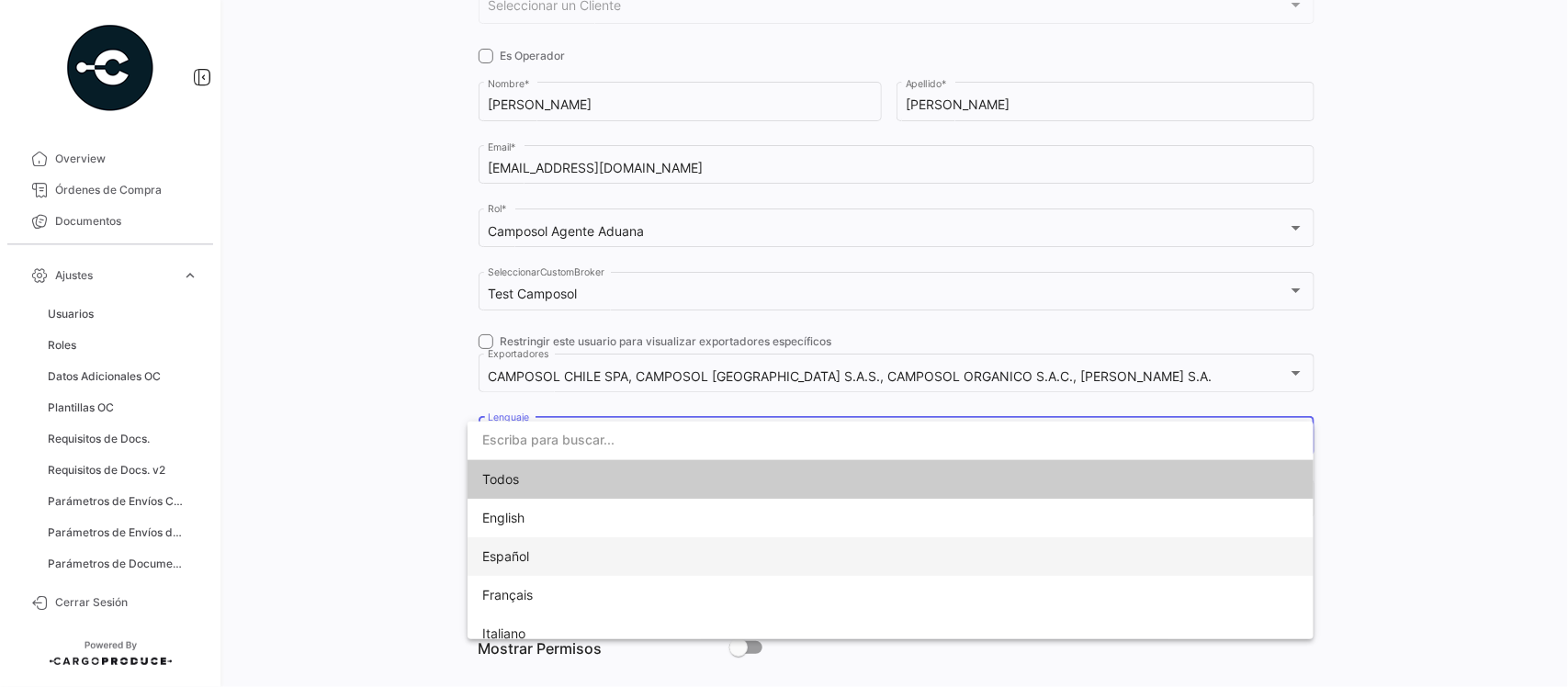
drag, startPoint x: 526, startPoint y: 551, endPoint x: 543, endPoint y: 551, distance: 17.0
click at [528, 551] on span "Español" at bounding box center [506, 556] width 47 height 16
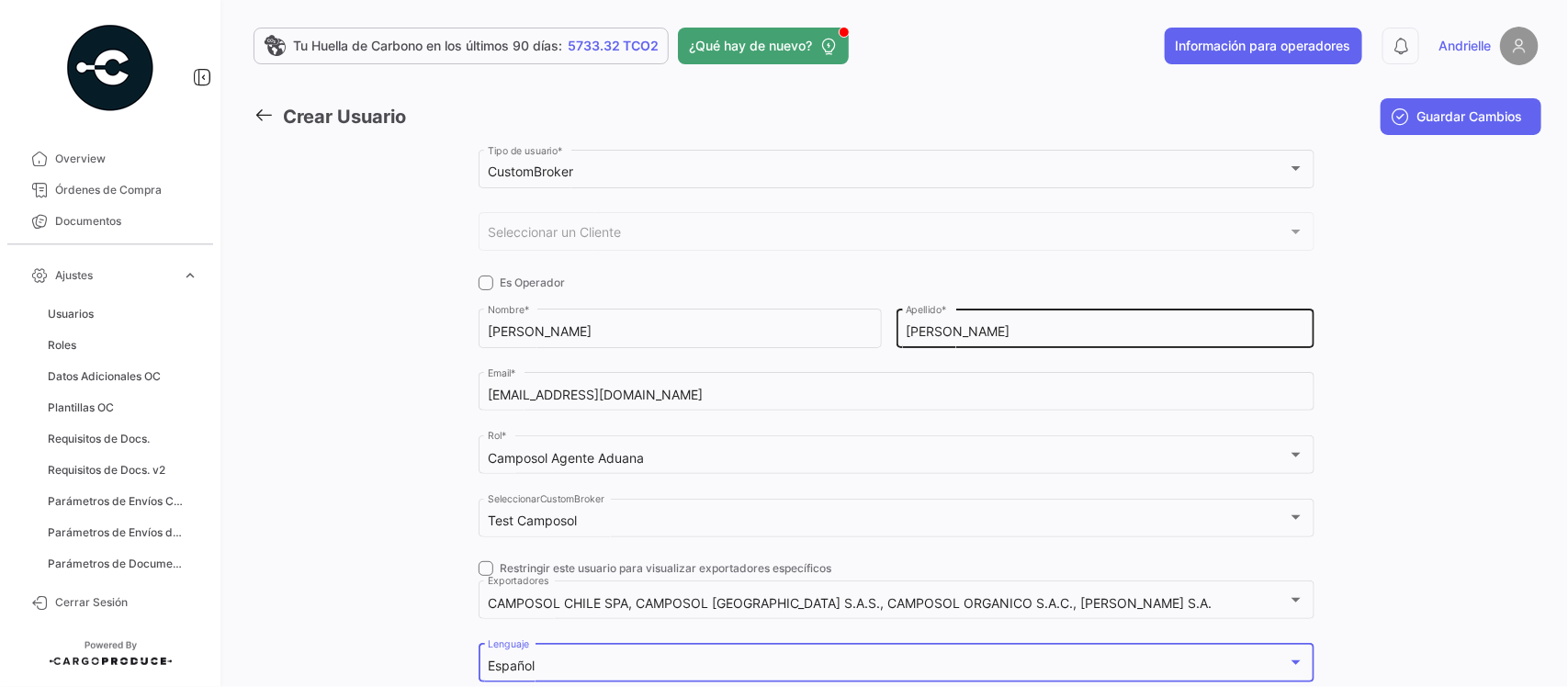
scroll to position [0, 0]
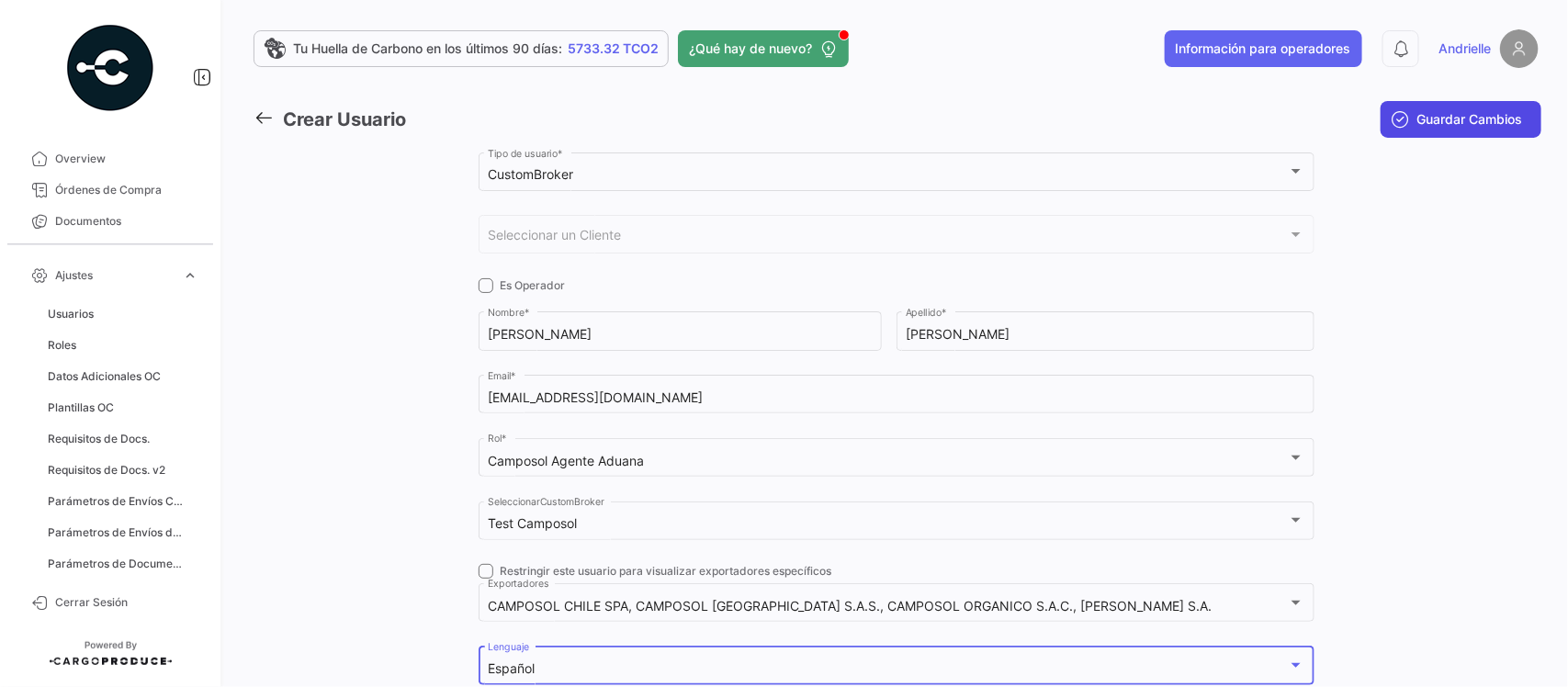
click at [1447, 126] on span "Guardar Cambios" at bounding box center [1470, 119] width 106 height 18
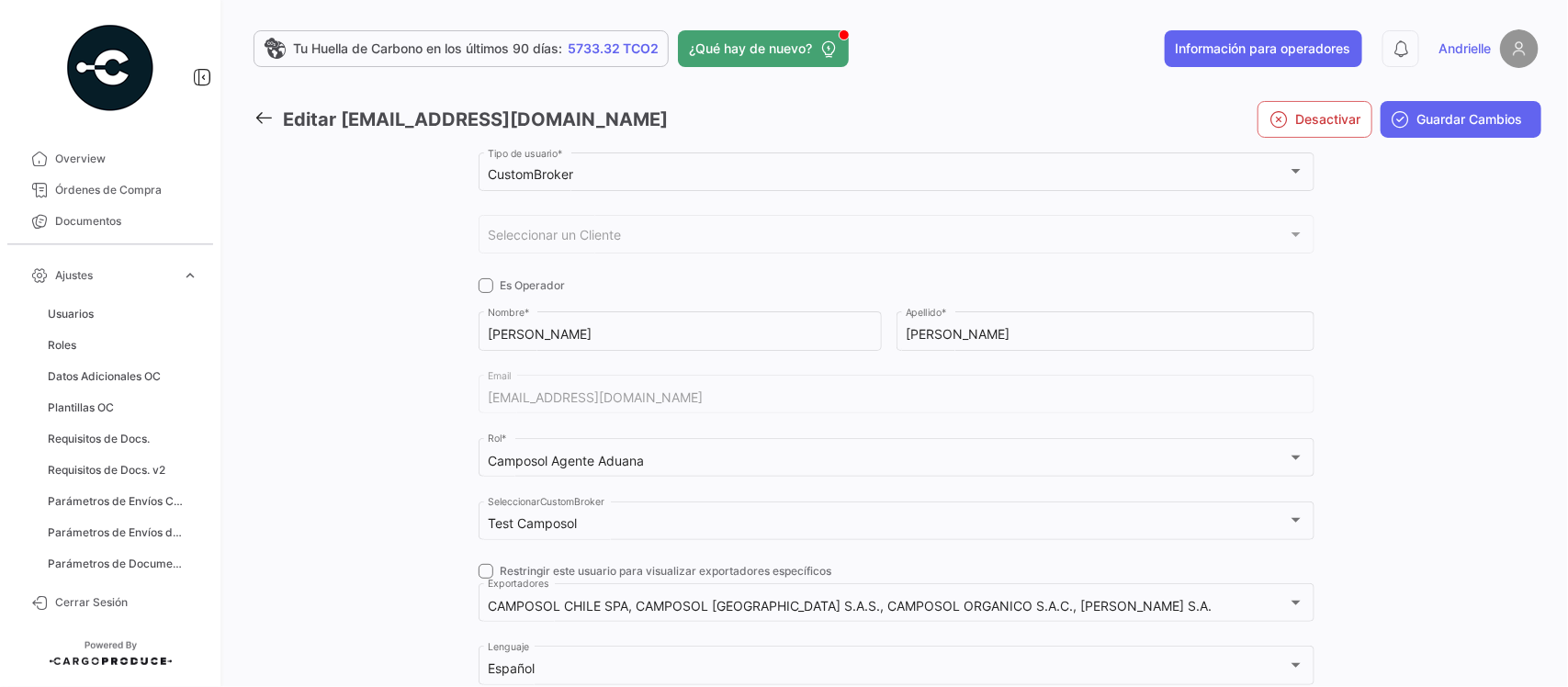
click at [262, 113] on icon at bounding box center [263, 117] width 20 height 20
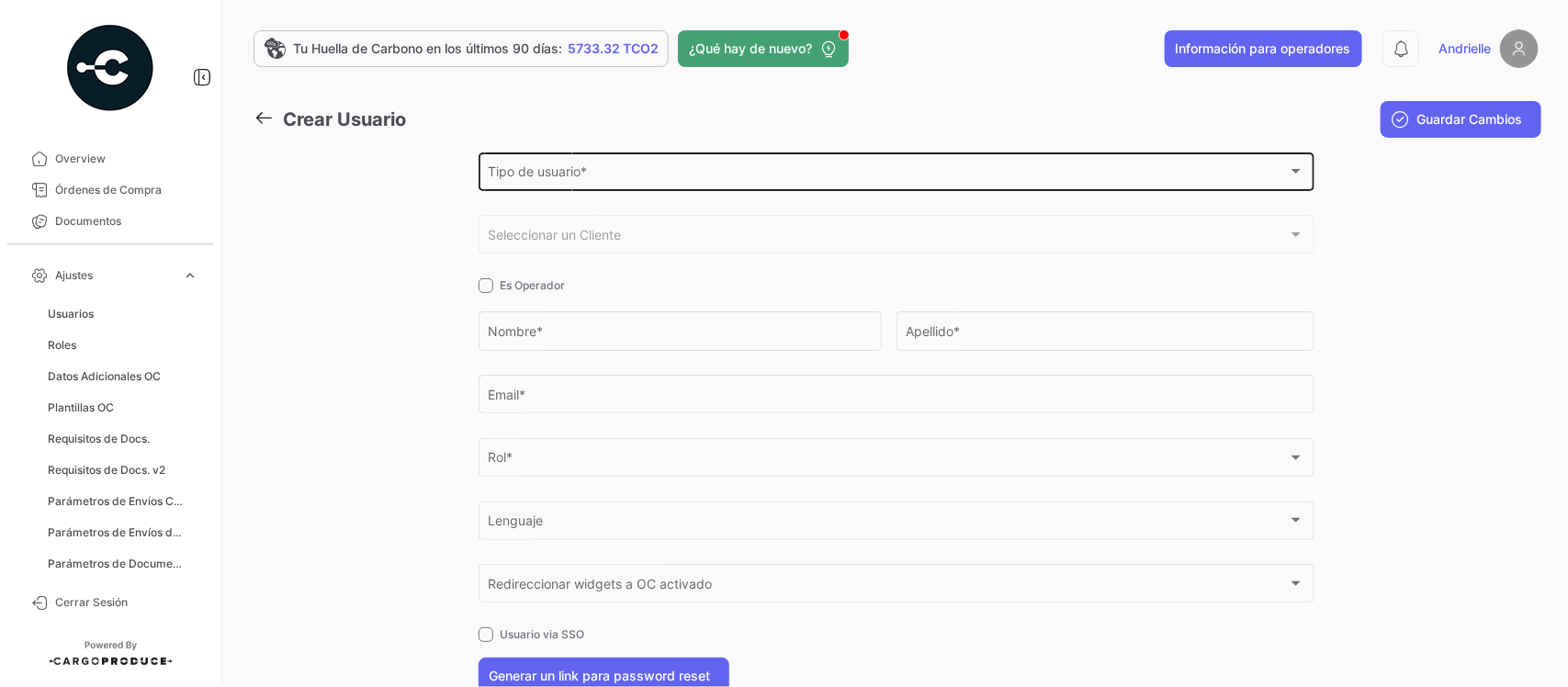
click at [545, 171] on span "Tipo de usuario *" at bounding box center [887, 174] width 800 height 16
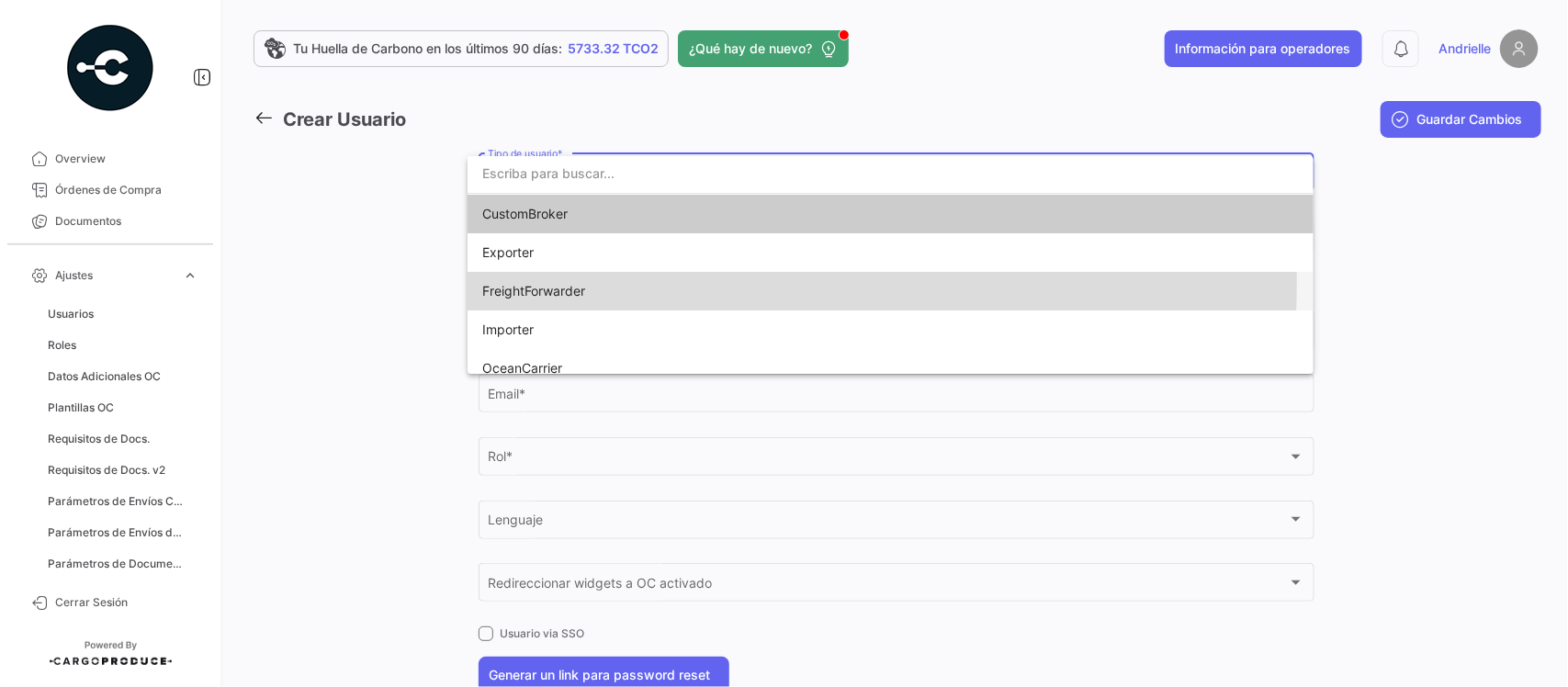
click at [539, 283] on span "FreightForwarder" at bounding box center [533, 290] width 103 height 16
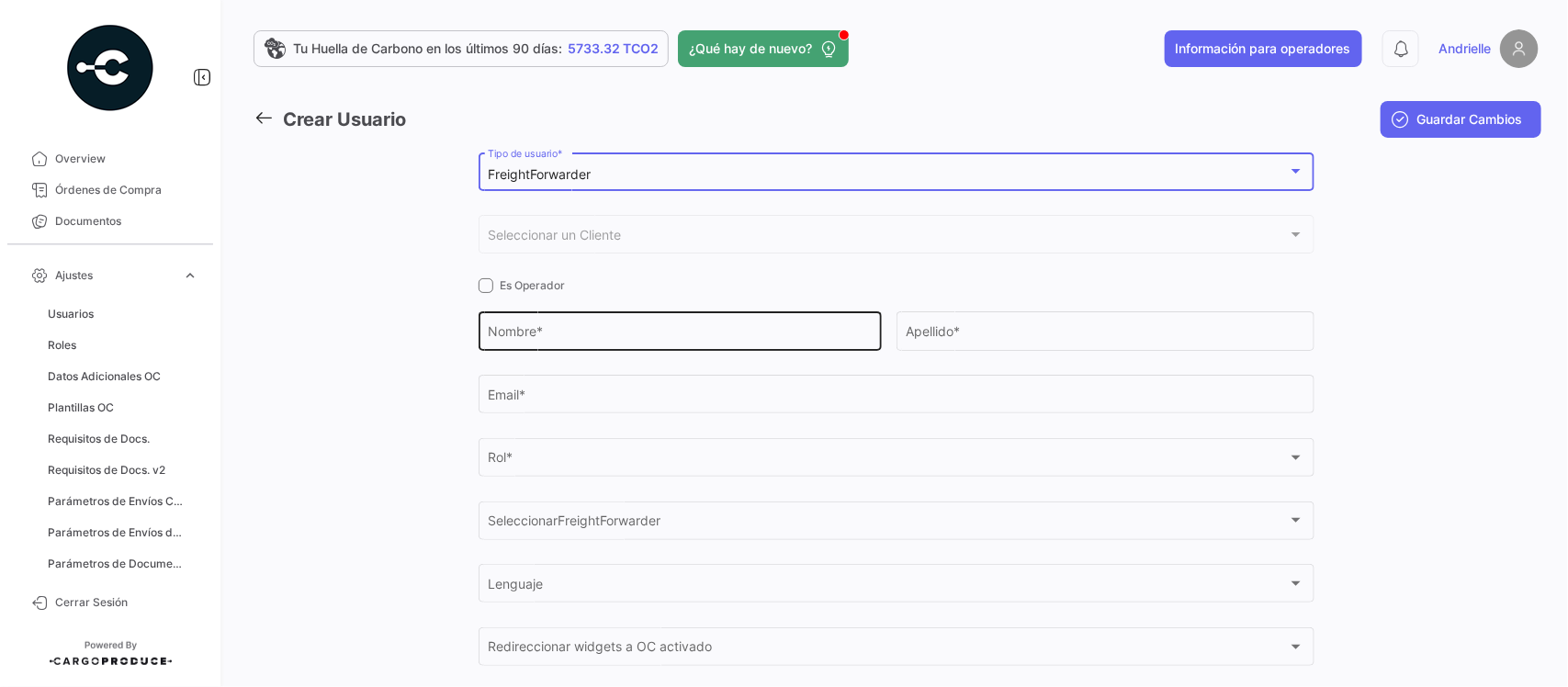
click at [540, 333] on input "Nombre *" at bounding box center [678, 335] width 384 height 16
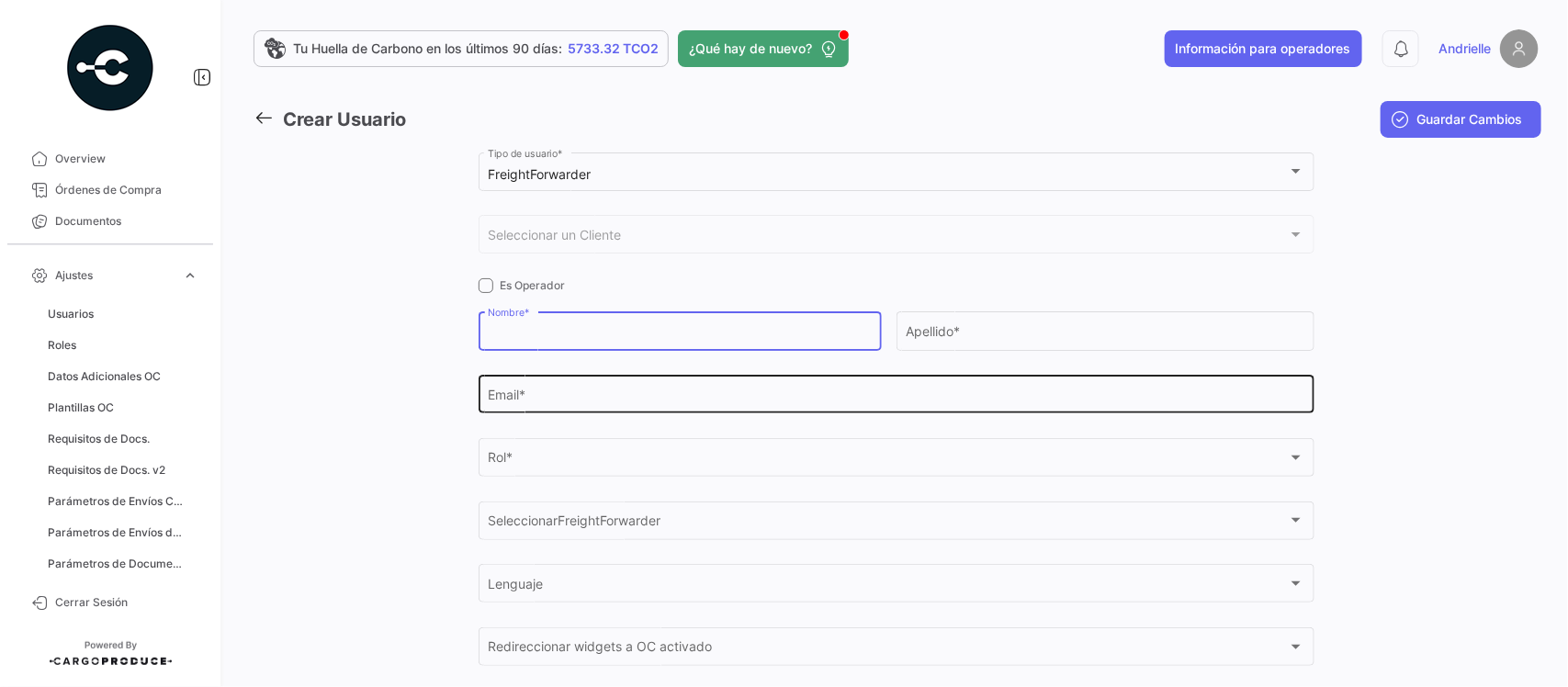
click at [525, 392] on input "Email *" at bounding box center [895, 398] width 816 height 16
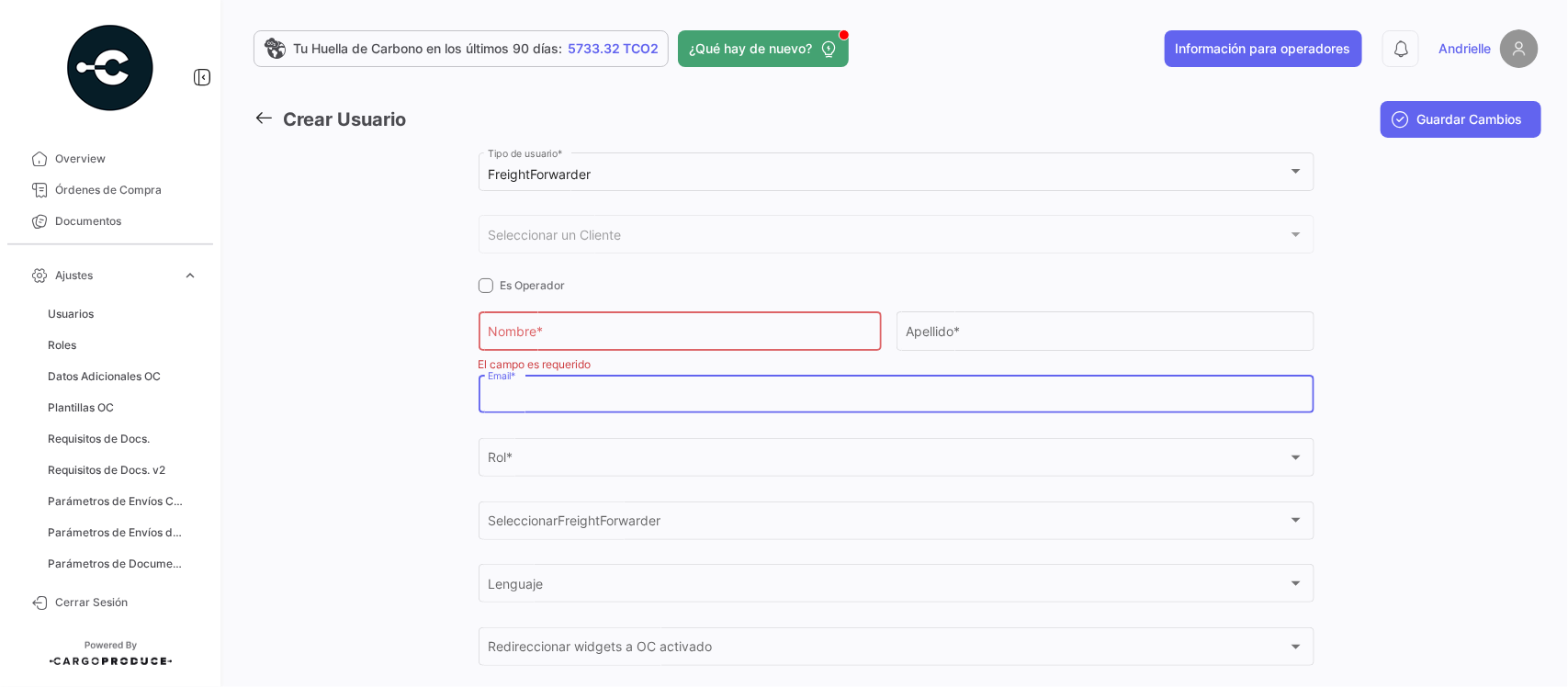
paste input "[EMAIL_ADDRESS][DOMAIN_NAME]"
click at [513, 401] on input "[EMAIL_ADDRESS][DOMAIN_NAME]" at bounding box center [895, 398] width 816 height 16
click at [528, 401] on input "[EMAIL_ADDRESS][DOMAIN_NAME]" at bounding box center [895, 398] width 816 height 16
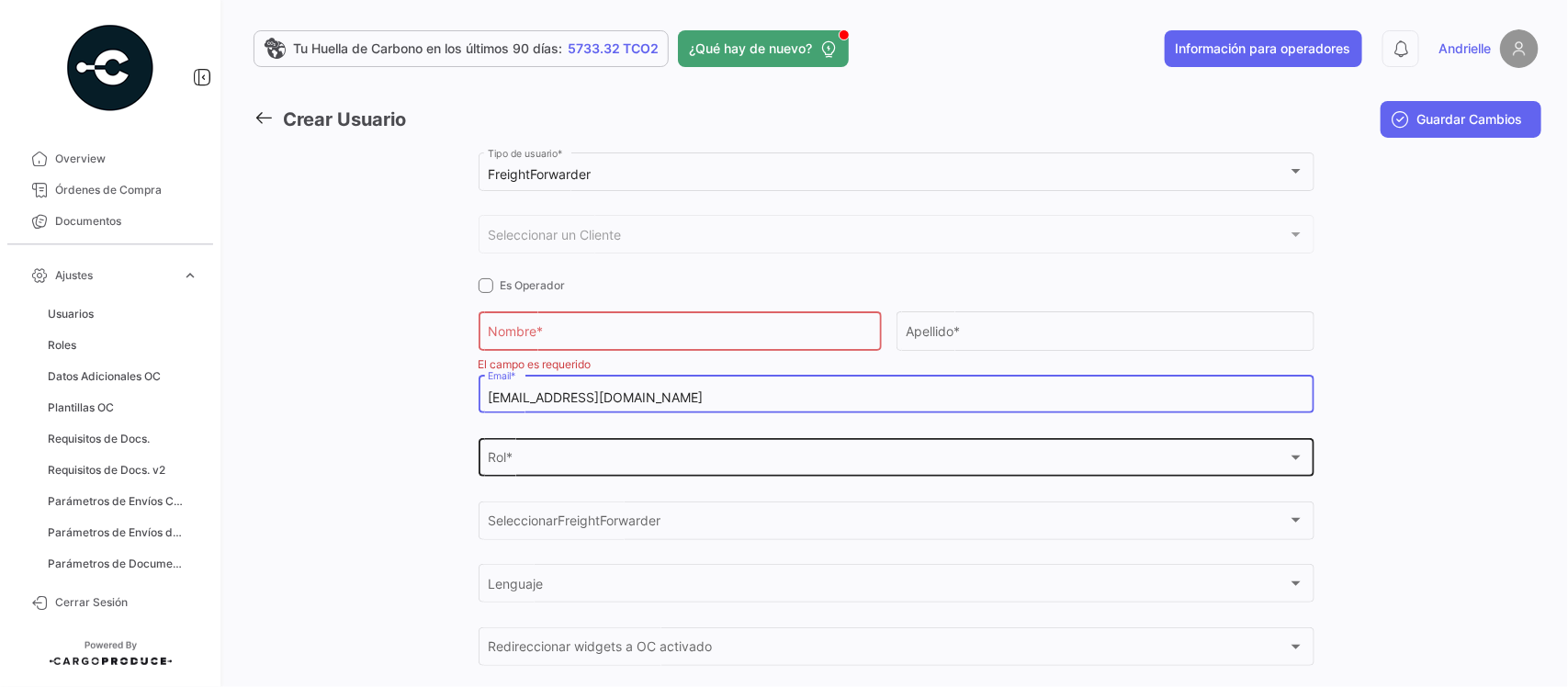
type input "[EMAIL_ADDRESS][DOMAIN_NAME]"
click at [553, 459] on div "Rol *" at bounding box center [887, 461] width 800 height 16
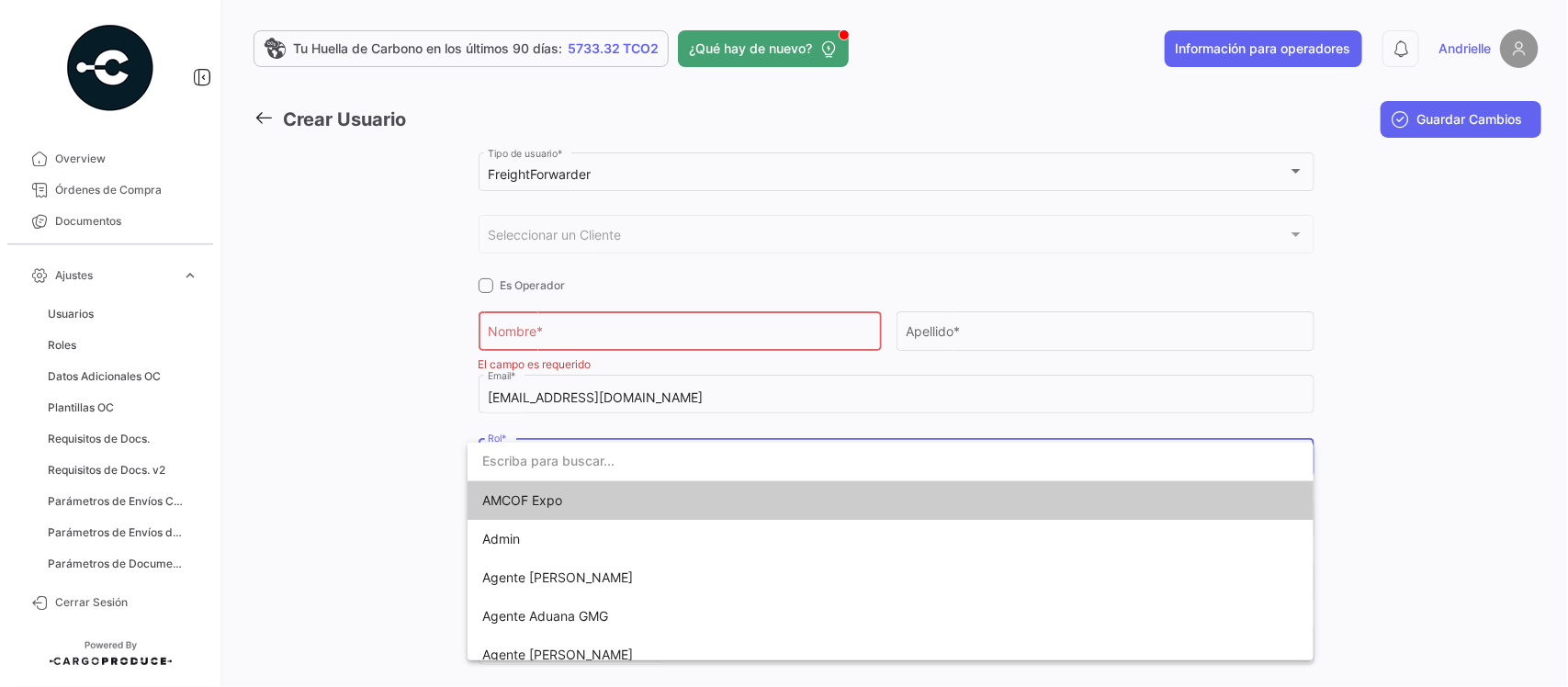
click at [554, 337] on div at bounding box center [784, 343] width 1568 height 687
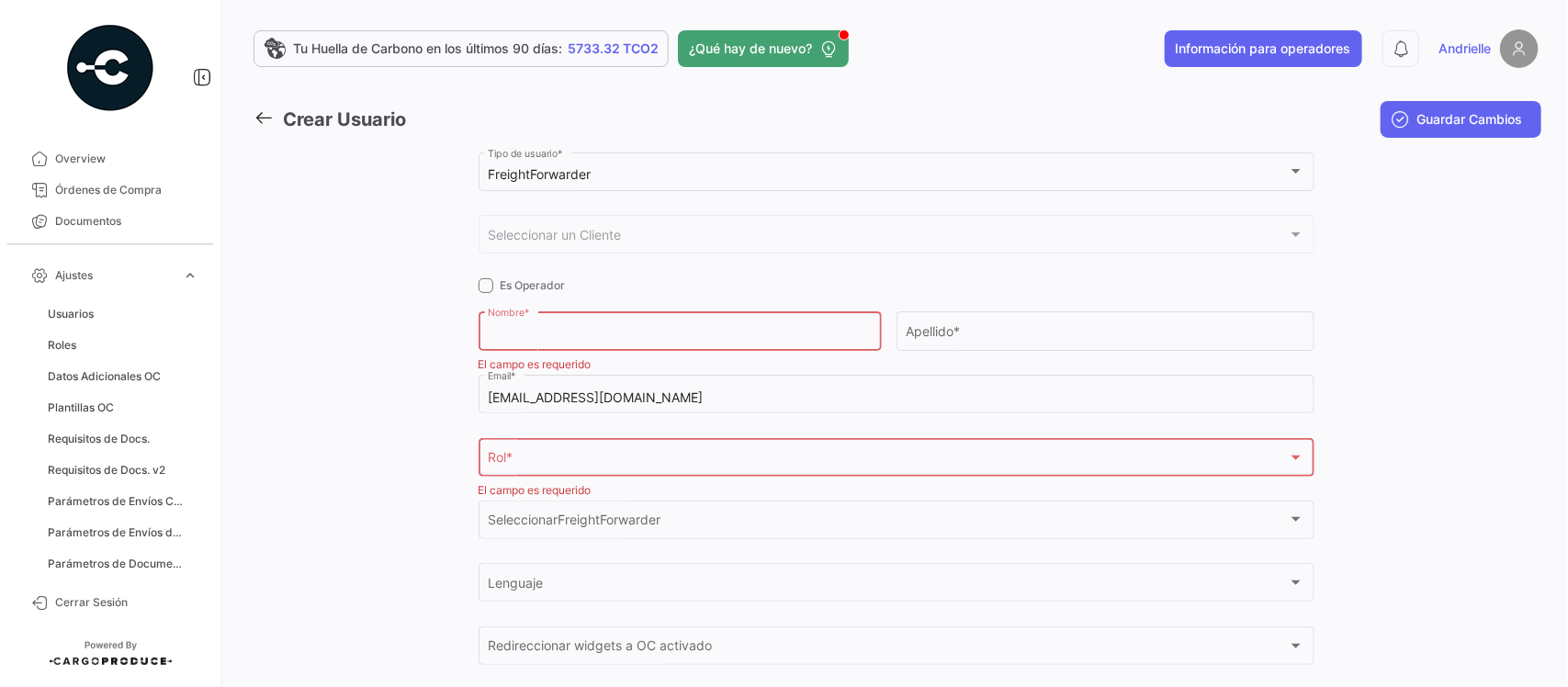
click at [560, 333] on input "Nombre *" at bounding box center [678, 335] width 384 height 16
type input "Luti"
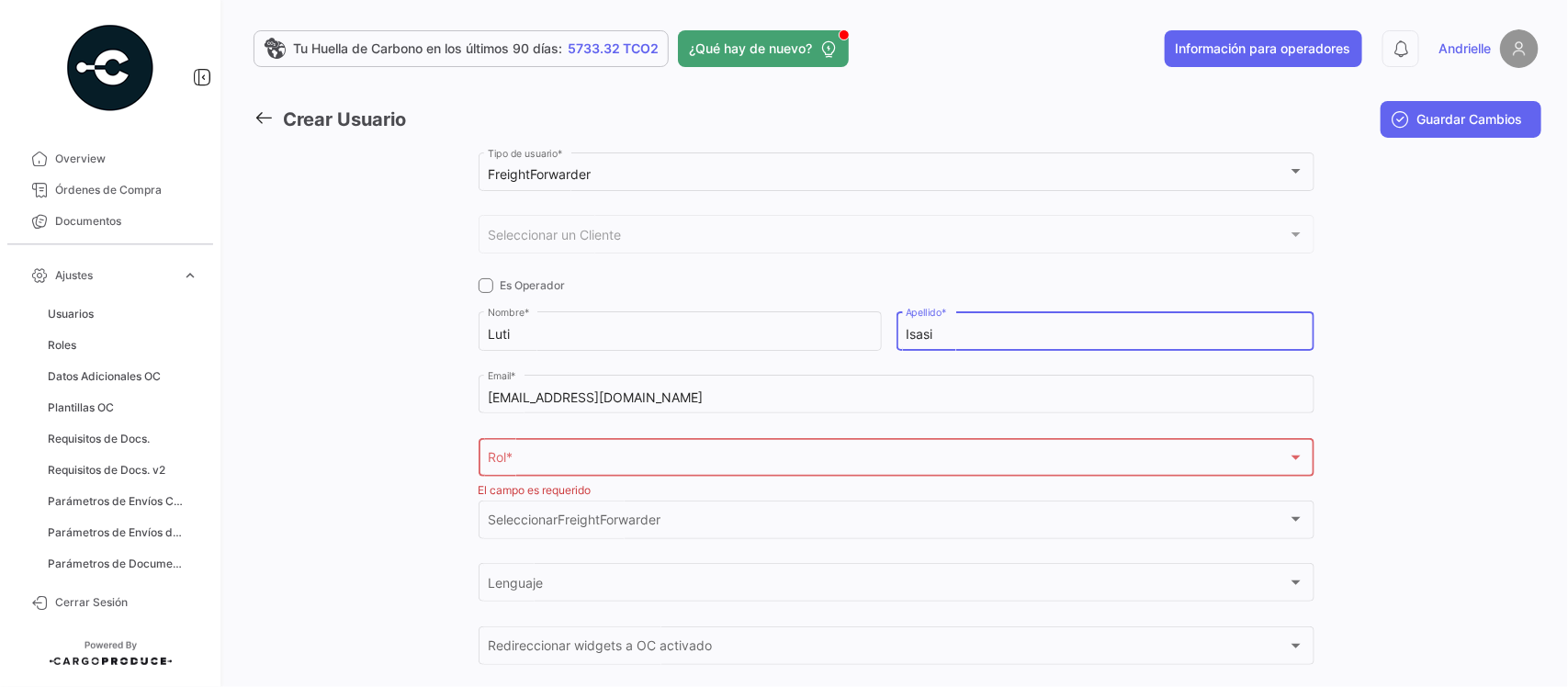
type input "Isasi"
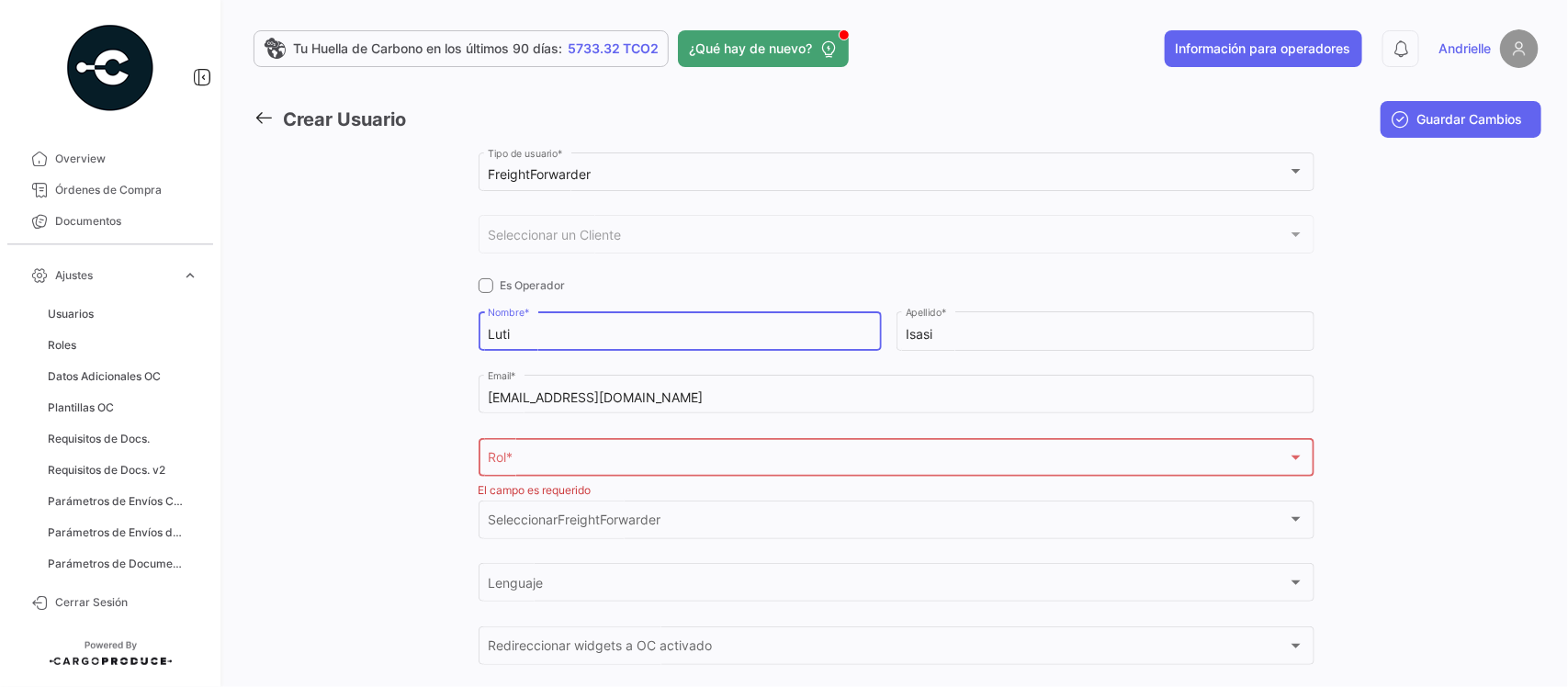
click at [501, 334] on input "Luti" at bounding box center [678, 335] width 384 height 16
type input "Lutti"
click at [595, 465] on div "Rol *" at bounding box center [887, 461] width 800 height 16
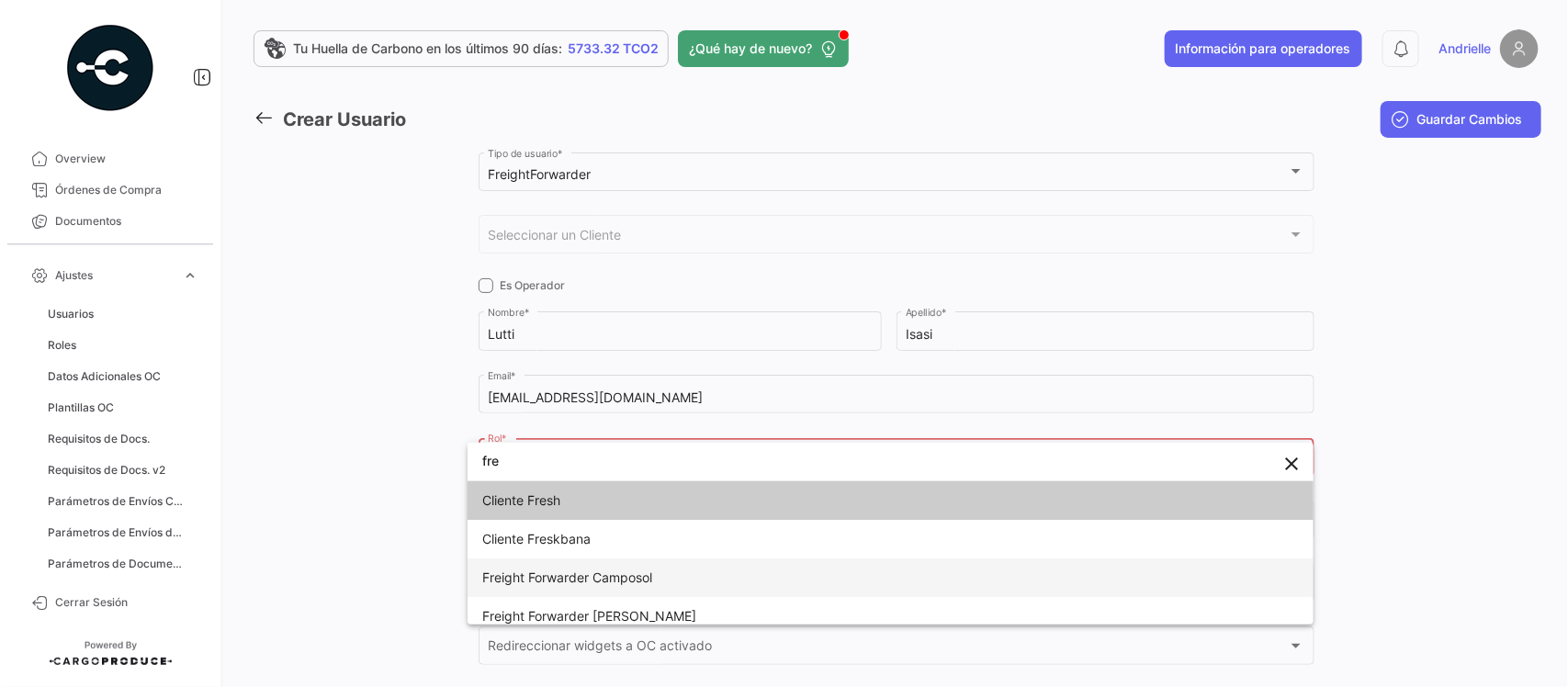
type input "fre"
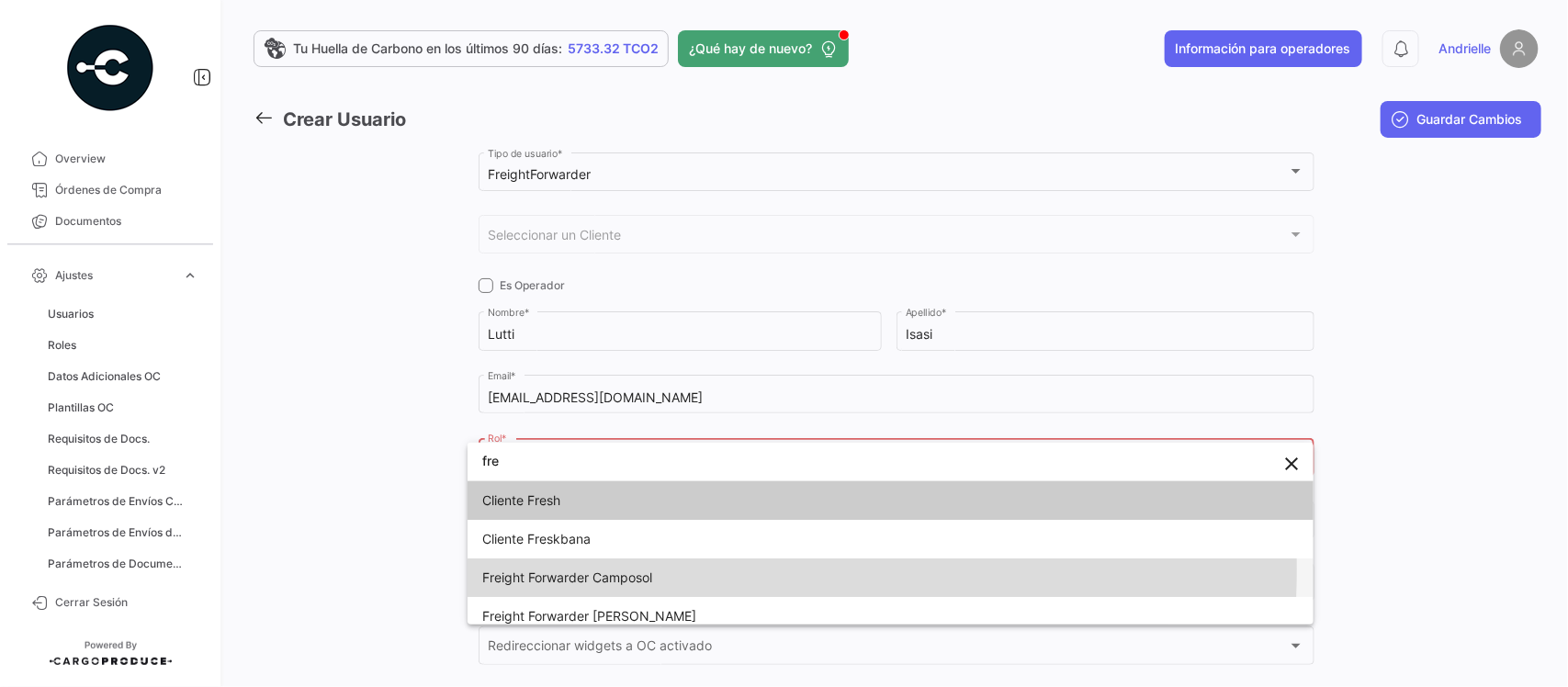
click at [641, 569] on span "Freight Forwarder Camposol" at bounding box center [567, 577] width 170 height 16
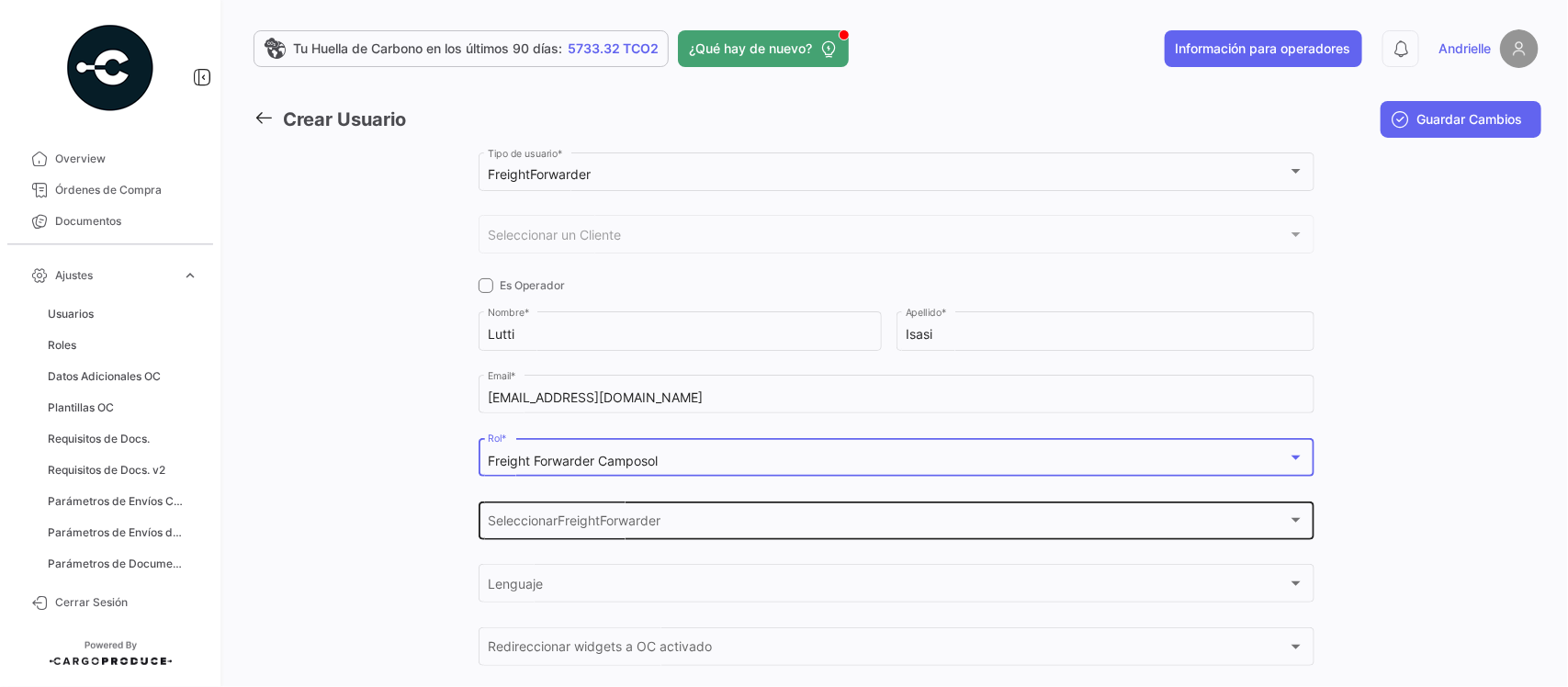
click at [558, 515] on div "SeleccionarFreightForwarder SeleccionarFreightForwarder" at bounding box center [895, 518] width 816 height 42
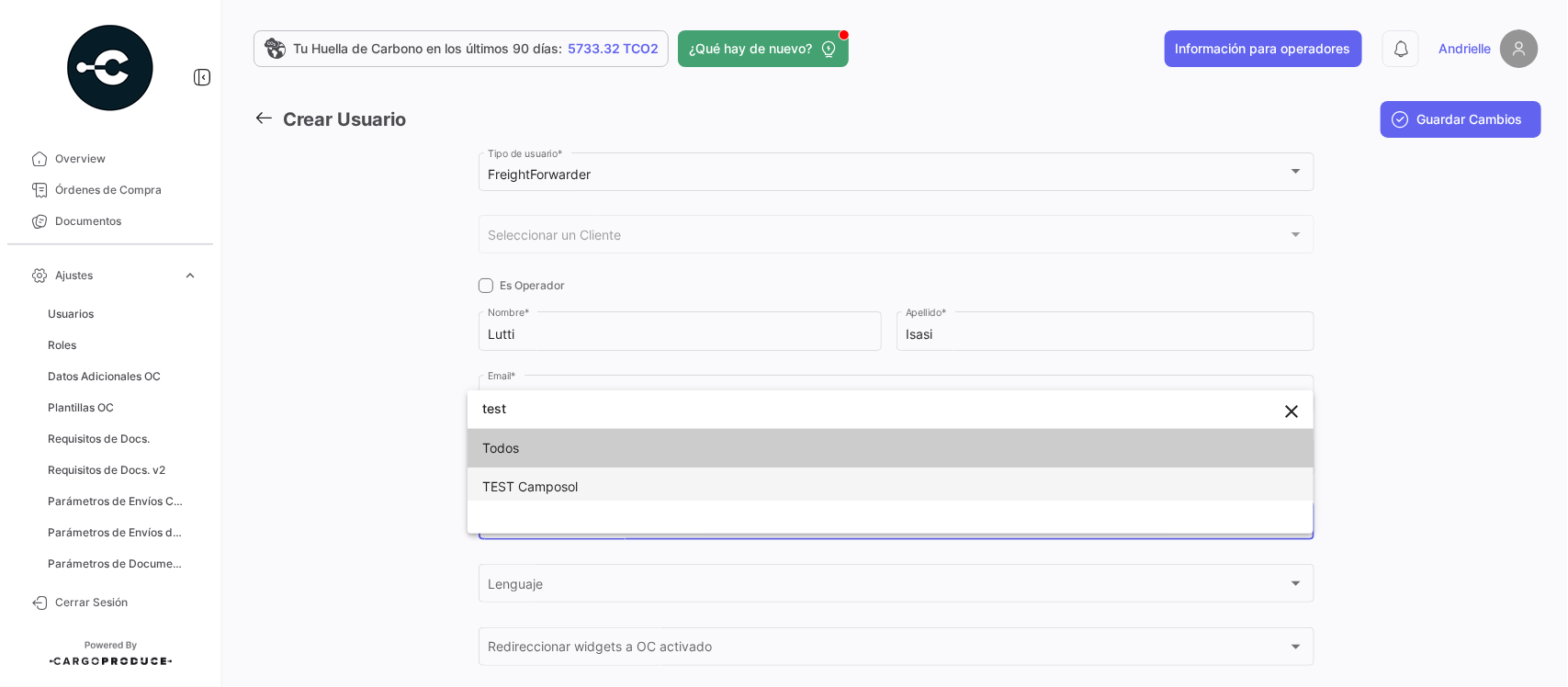
type input "test"
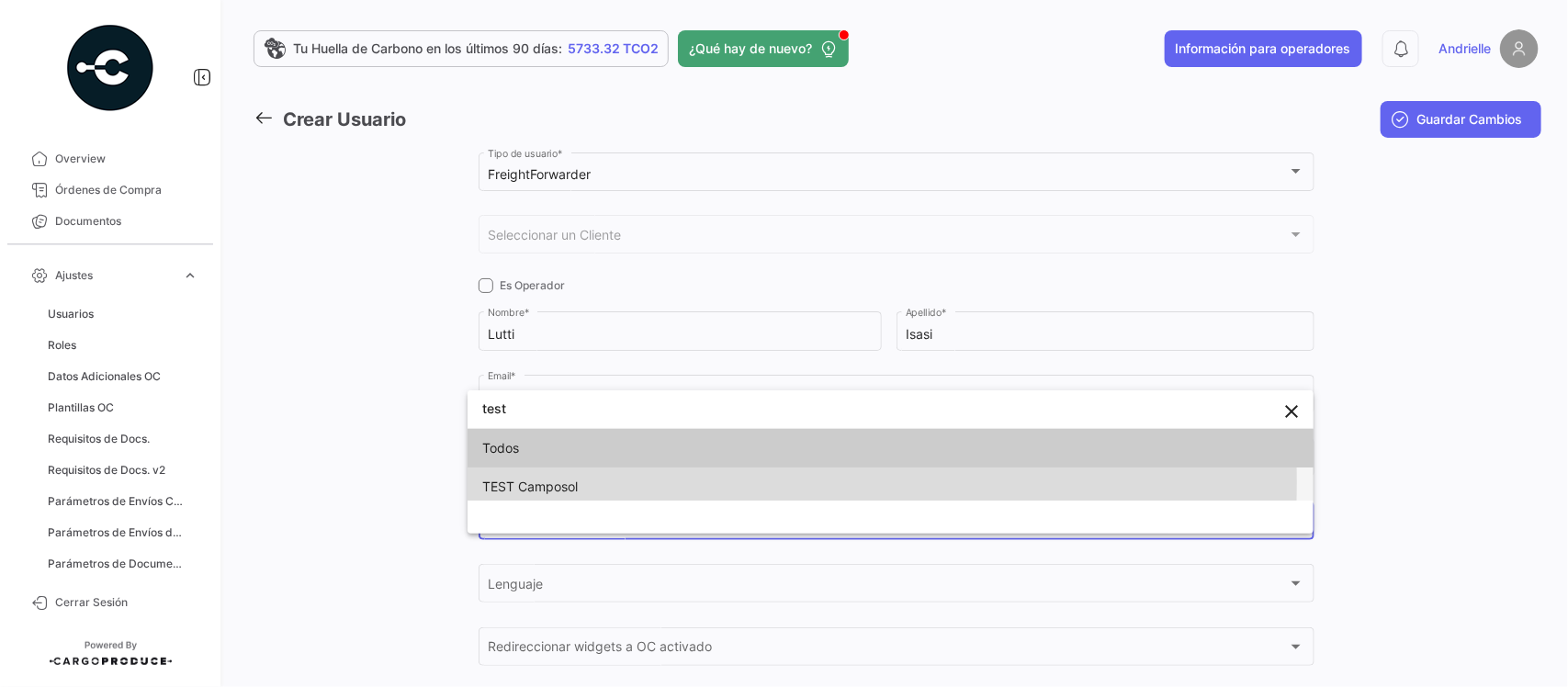
click at [572, 483] on span "TEST Camposol" at bounding box center [530, 486] width 95 height 16
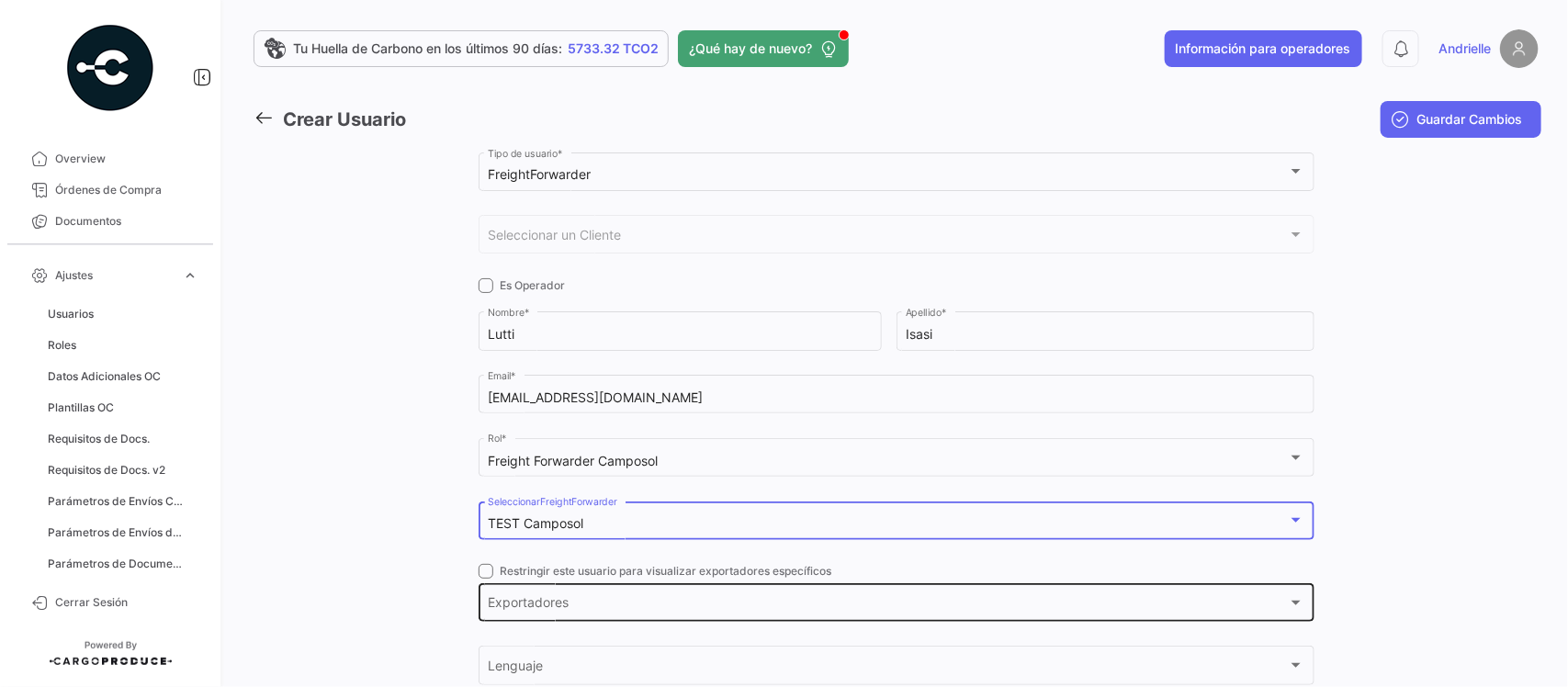
click at [543, 603] on span "Exportadores" at bounding box center [887, 606] width 800 height 16
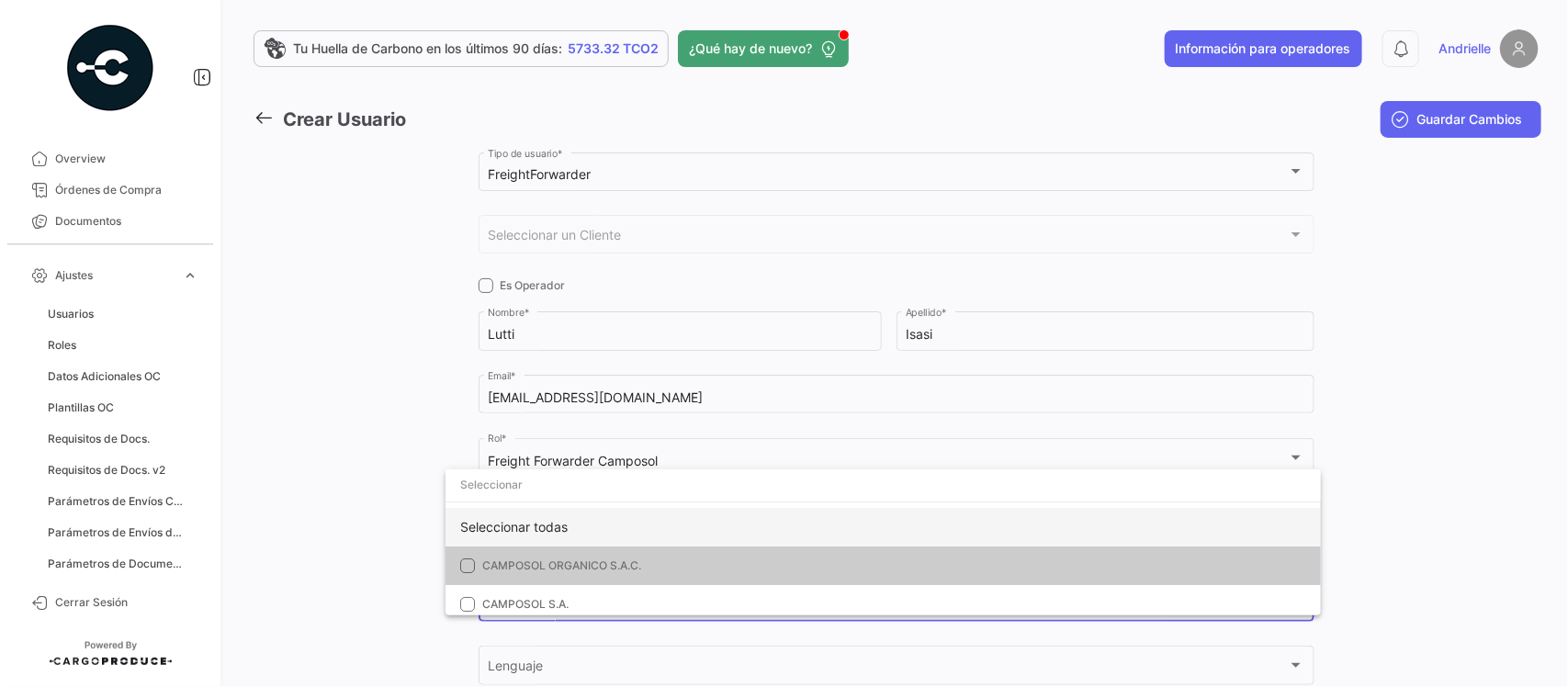
click at [524, 519] on div "Seleccionar todas" at bounding box center [883, 527] width 875 height 39
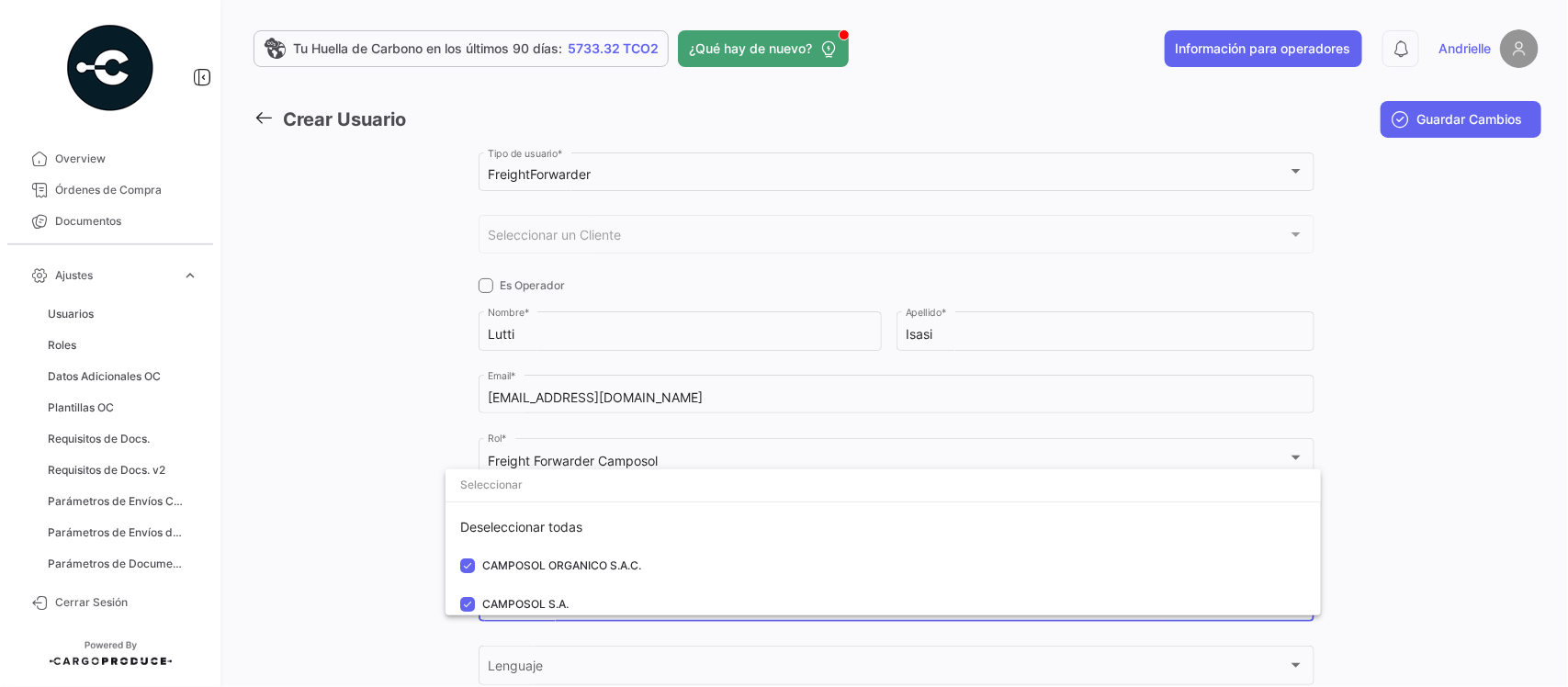
click at [386, 530] on div at bounding box center [784, 343] width 1568 height 687
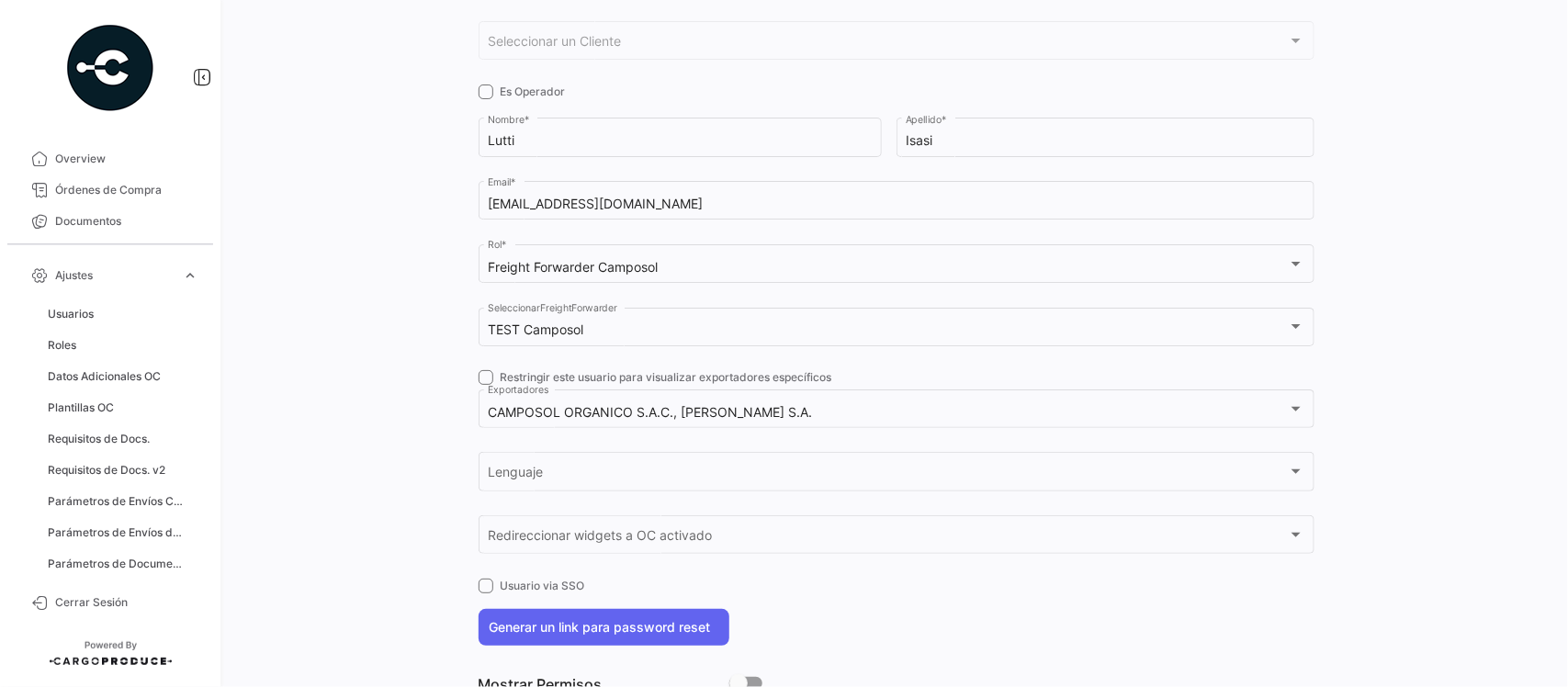
scroll to position [230, 0]
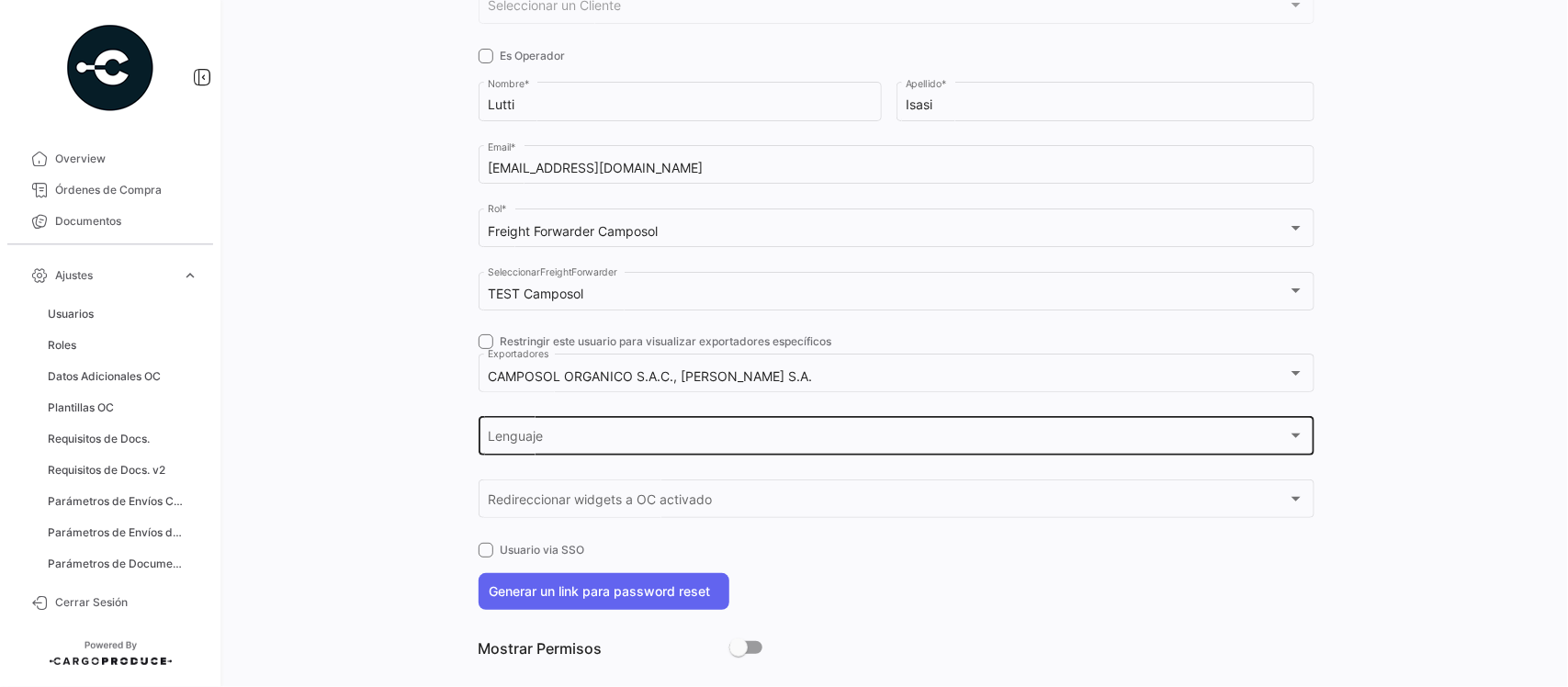
click at [514, 442] on span "Lenguaje" at bounding box center [887, 439] width 800 height 16
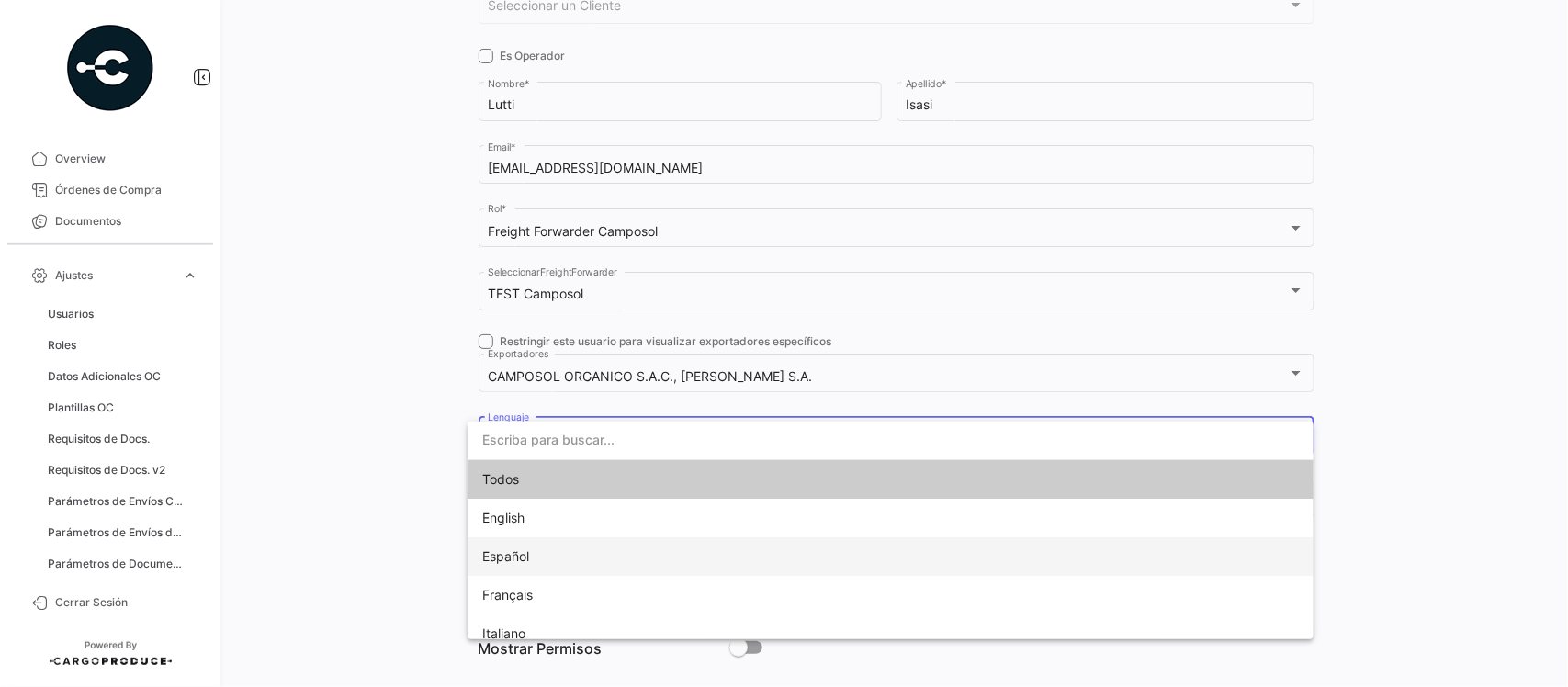
click at [540, 551] on span "Español" at bounding box center [611, 556] width 257 height 39
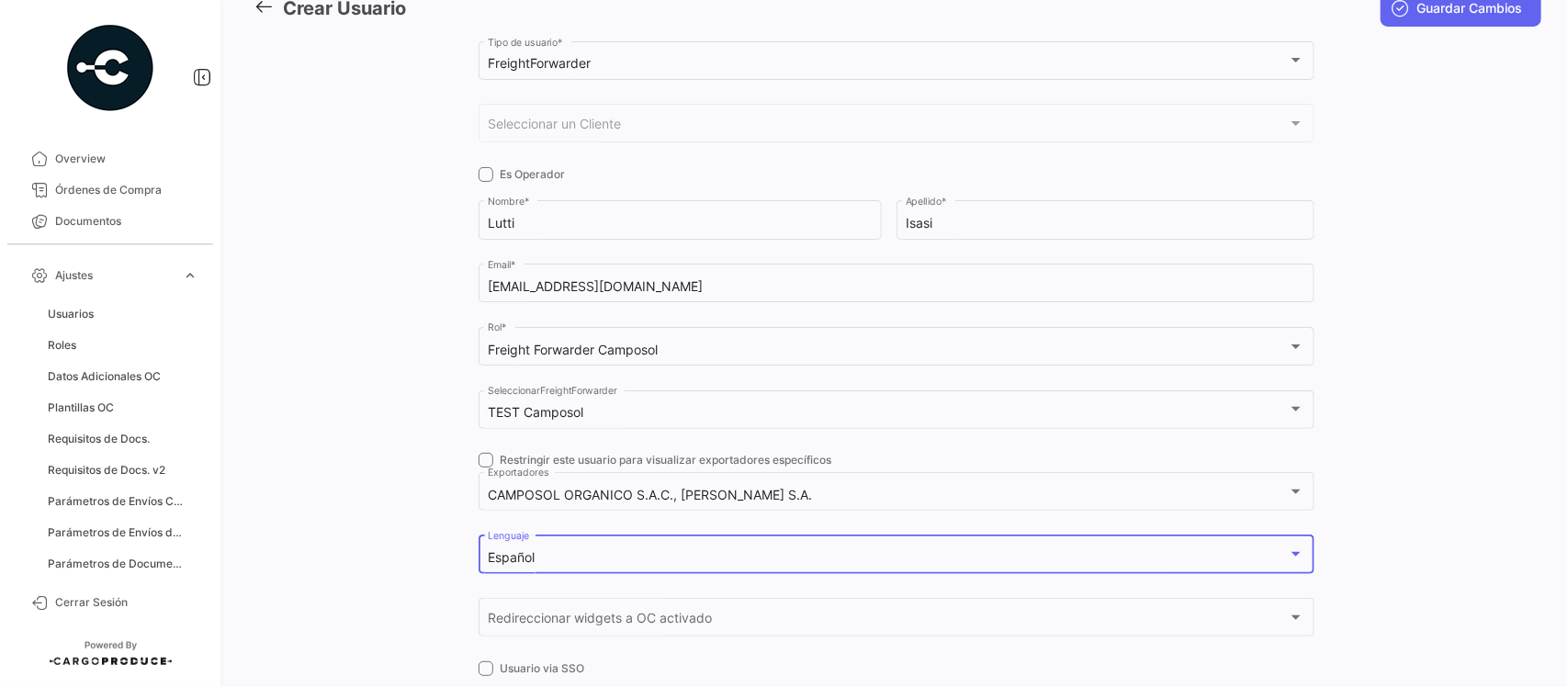
scroll to position [0, 0]
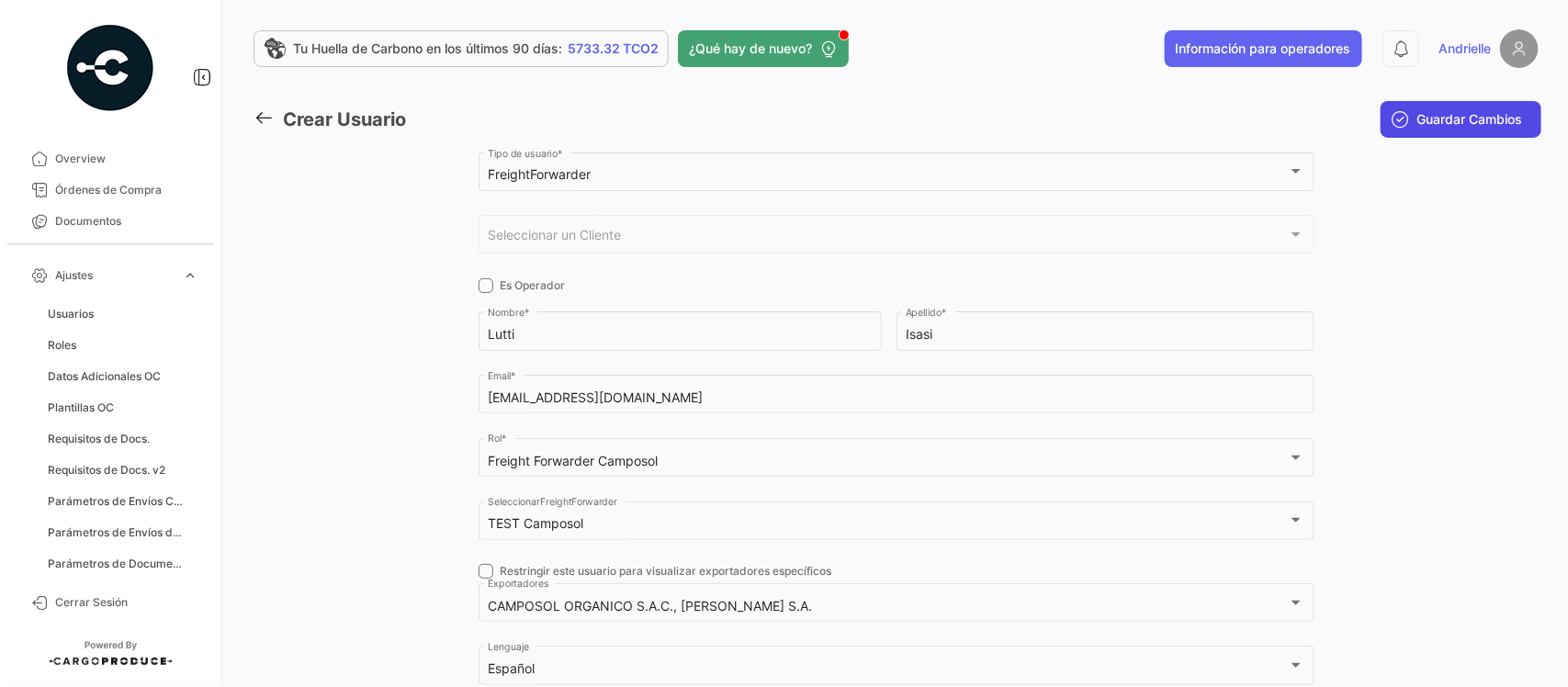
click at [1457, 120] on span "Guardar Cambios" at bounding box center [1470, 119] width 106 height 18
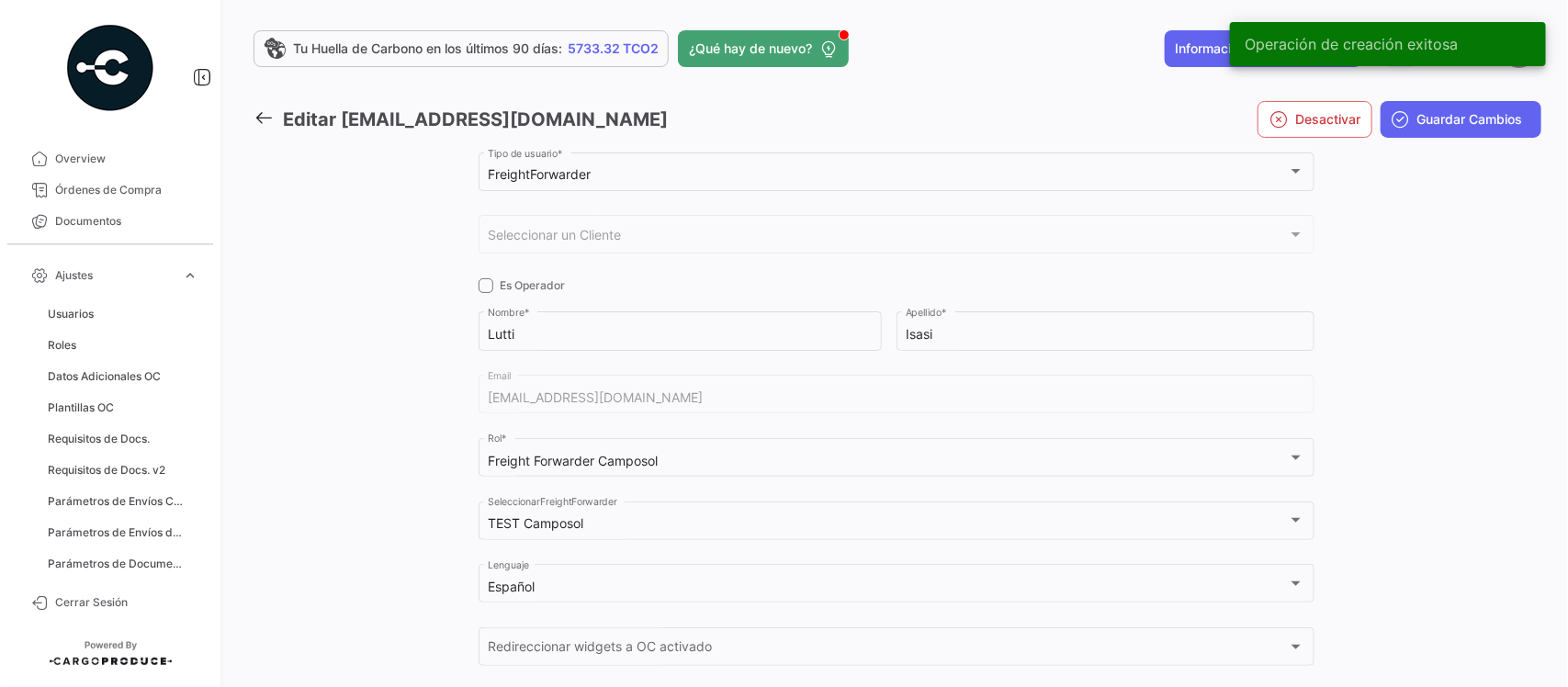
click at [265, 115] on icon at bounding box center [263, 117] width 20 height 20
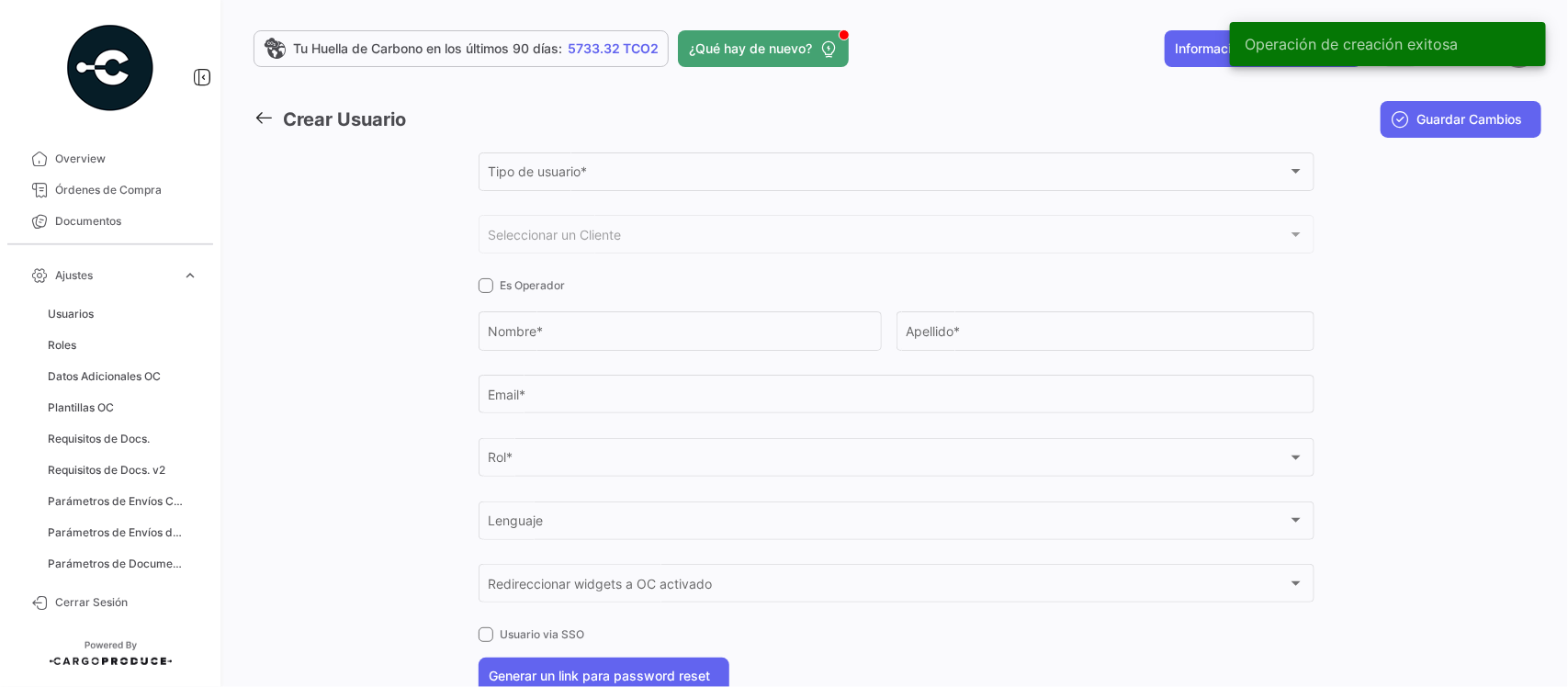
click at [265, 115] on icon at bounding box center [263, 117] width 20 height 20
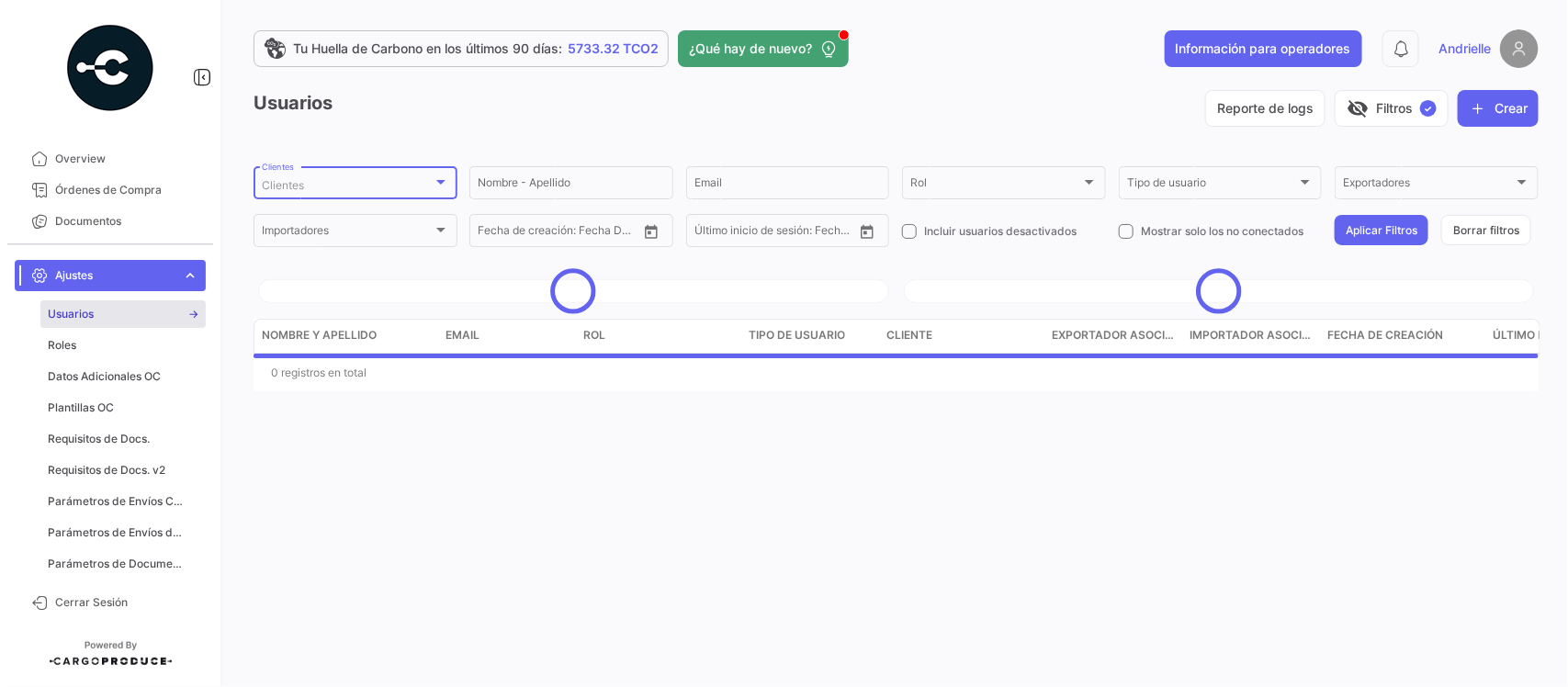
click at [333, 184] on div "Clientes" at bounding box center [347, 186] width 171 height 13
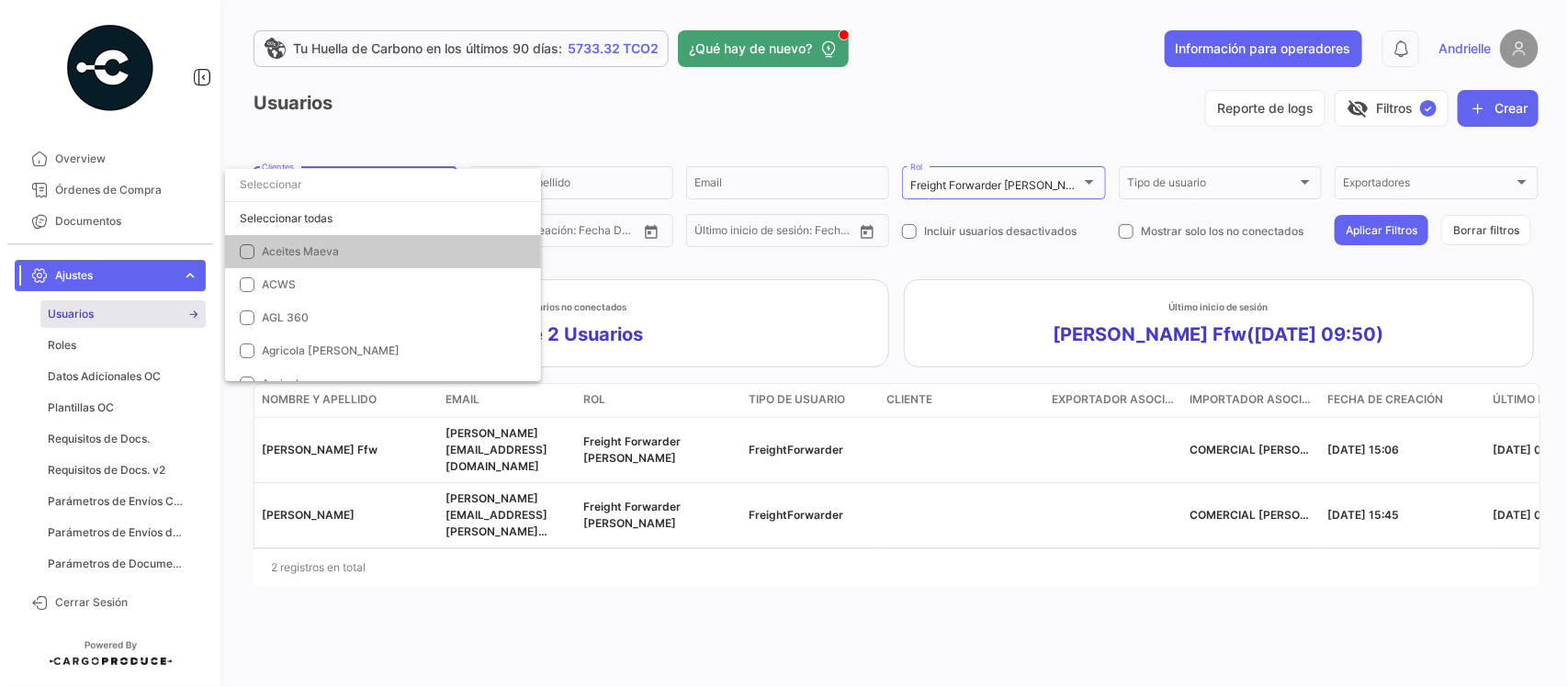
click at [507, 113] on div at bounding box center [784, 343] width 1568 height 687
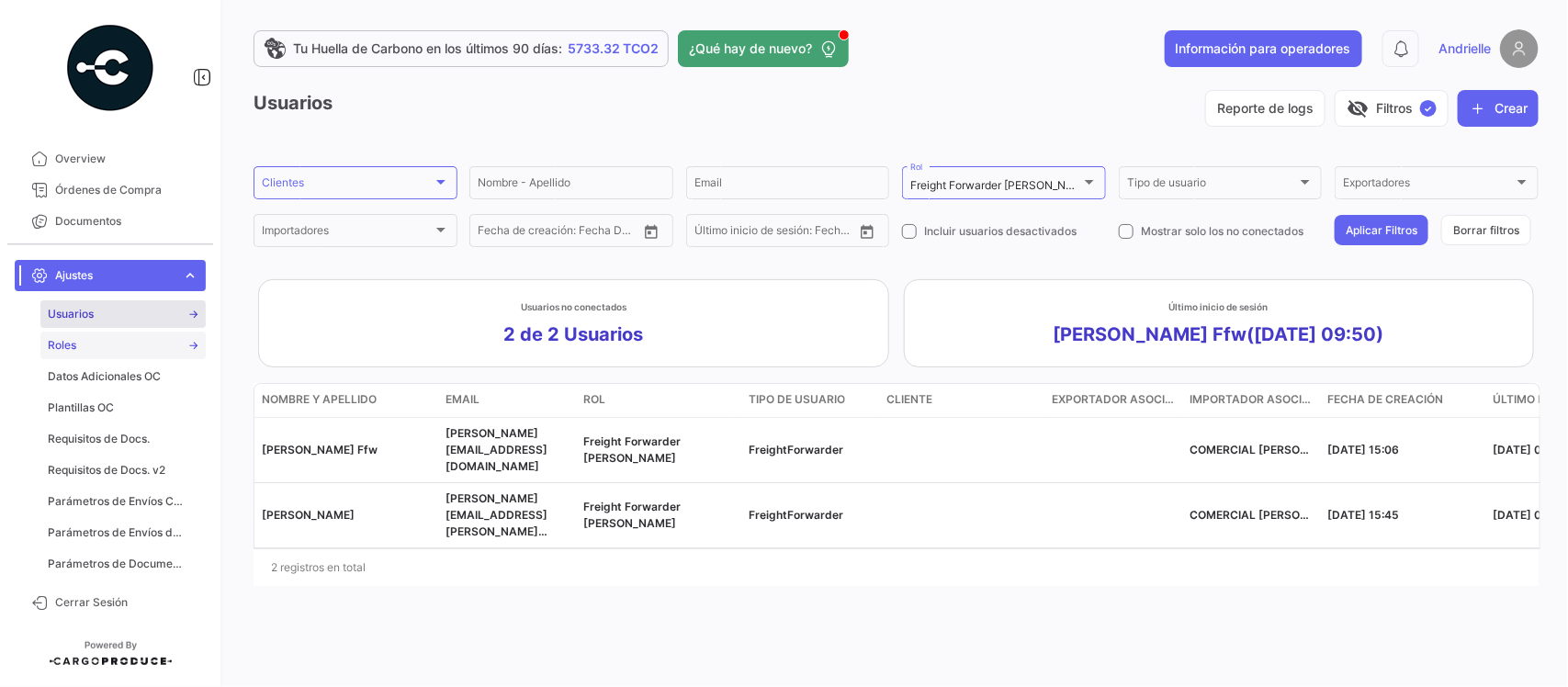
click at [85, 346] on link "Roles" at bounding box center [122, 345] width 165 height 27
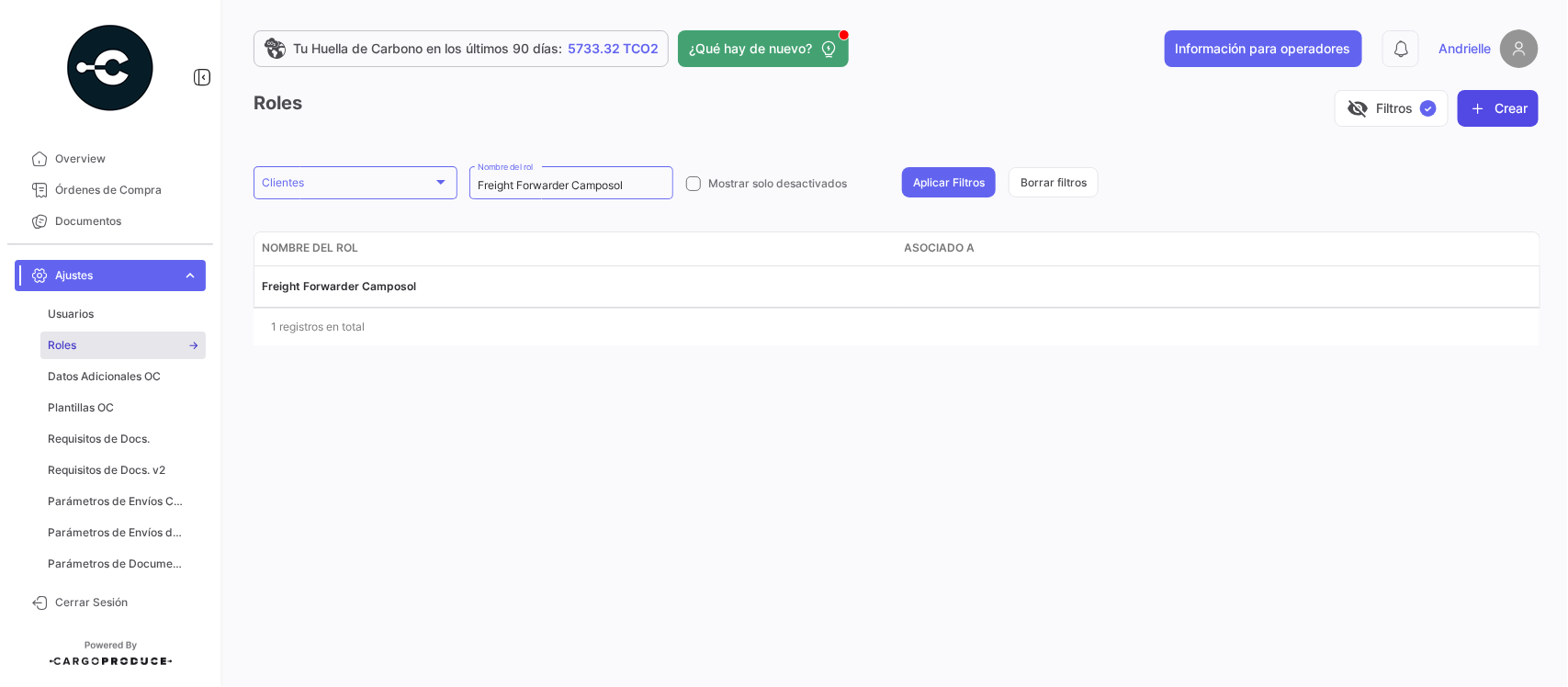
click at [1491, 93] on button "Crear" at bounding box center [1498, 108] width 81 height 37
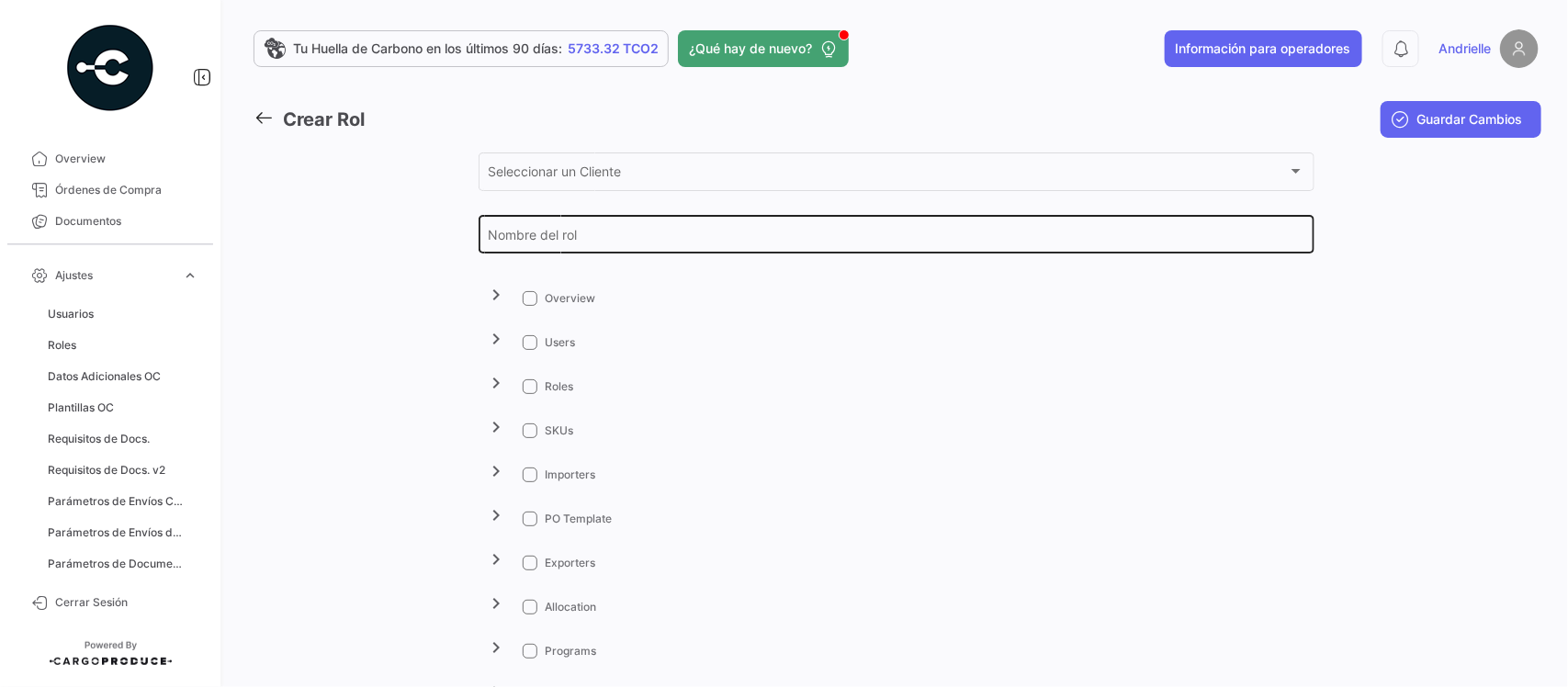
click at [538, 244] on input "Nombre del rol" at bounding box center [895, 238] width 816 height 16
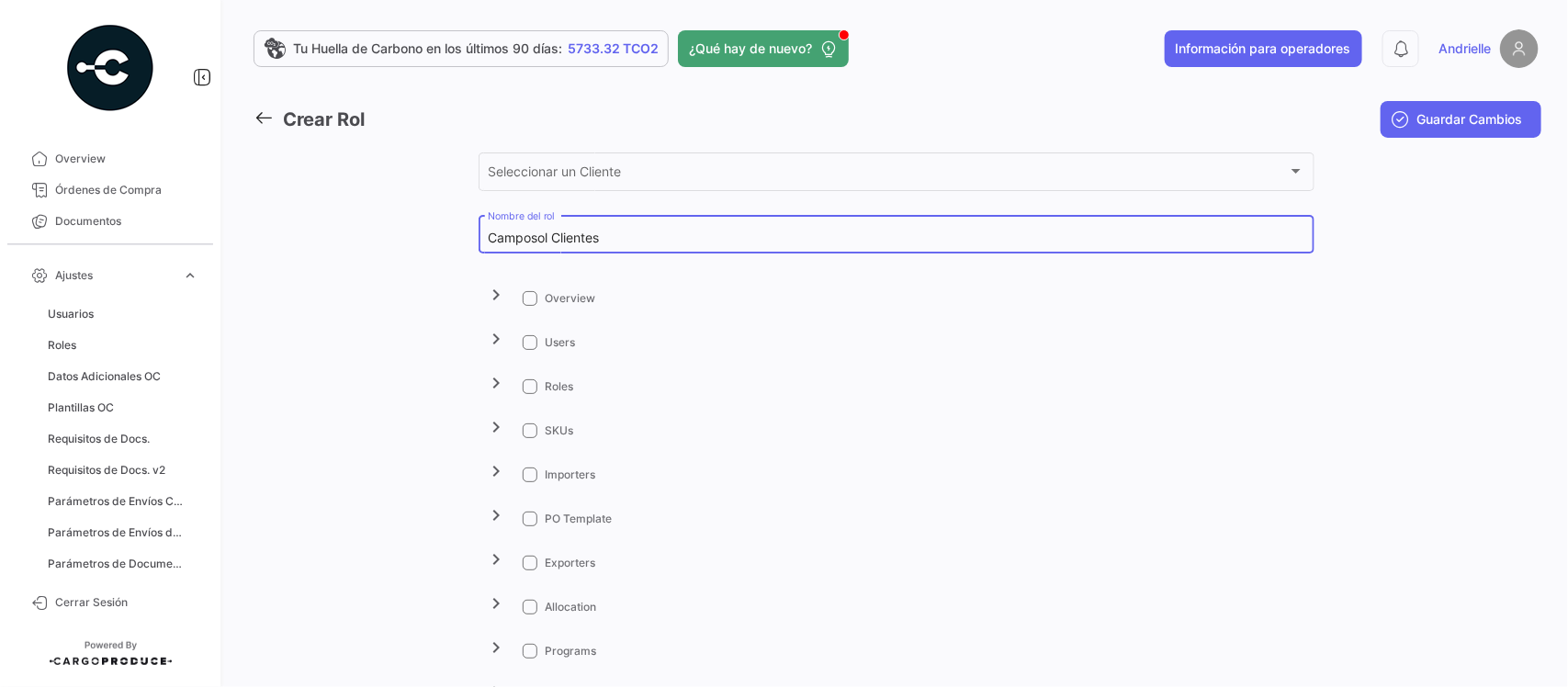
type input "Camposol Clientes"
click at [531, 297] on span at bounding box center [531, 299] width 15 height 15
click at [530, 306] on input "Overview" at bounding box center [529, 306] width 1 height 1
checkbox input "true"
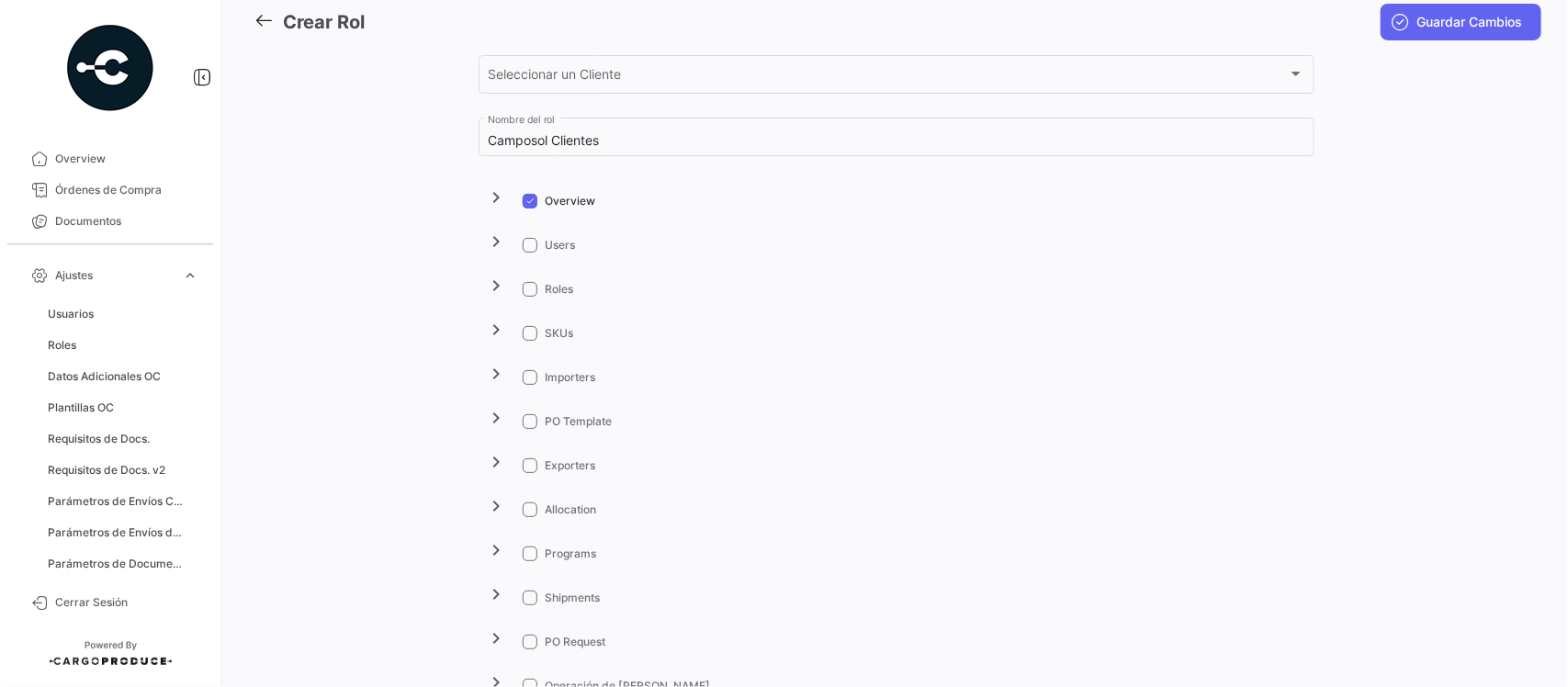
scroll to position [230, 0]
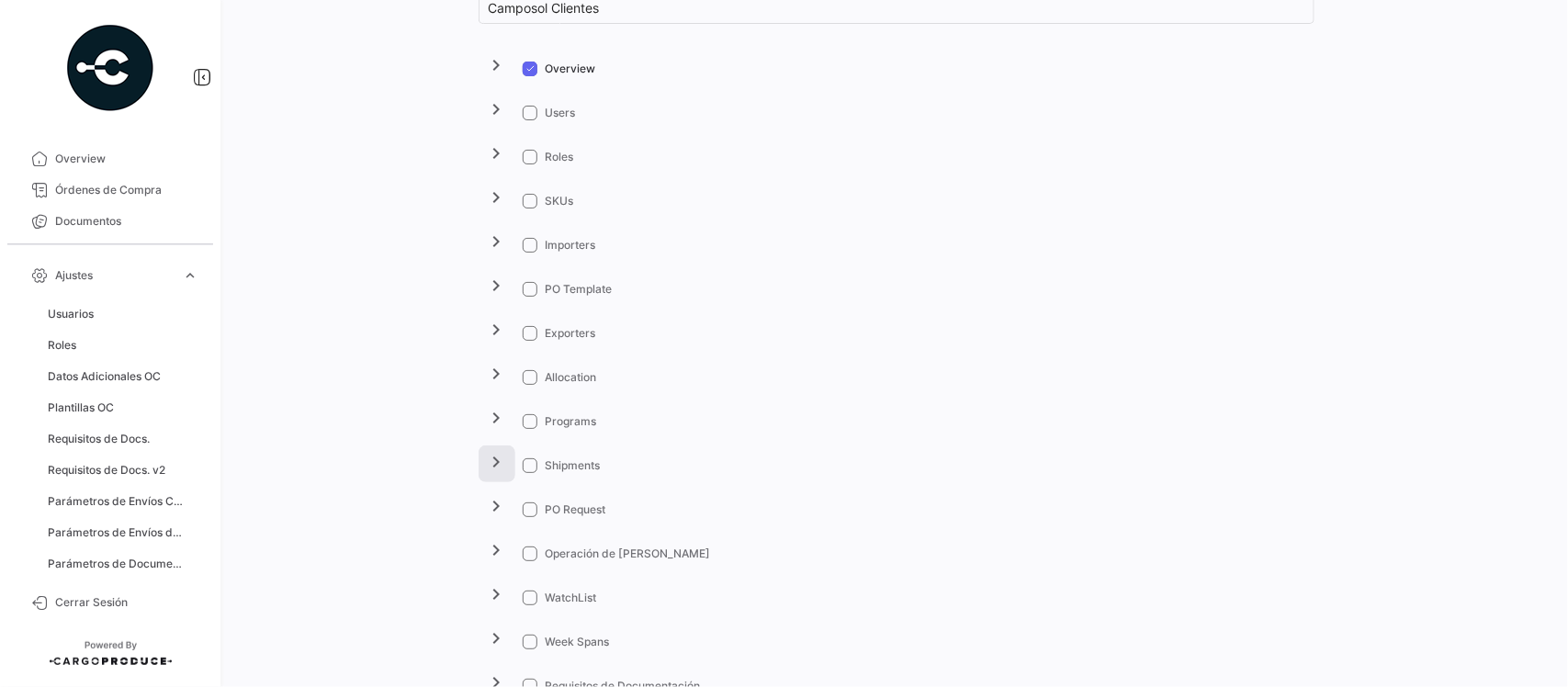
click at [524, 465] on span at bounding box center [531, 466] width 15 height 15
click at [529, 473] on input "Shipments" at bounding box center [529, 473] width 1 height 1
checkbox input "true"
drag, startPoint x: 491, startPoint y: 457, endPoint x: 679, endPoint y: 462, distance: 188.1
click at [494, 457] on mat-icon "chevron_right" at bounding box center [497, 461] width 22 height 22
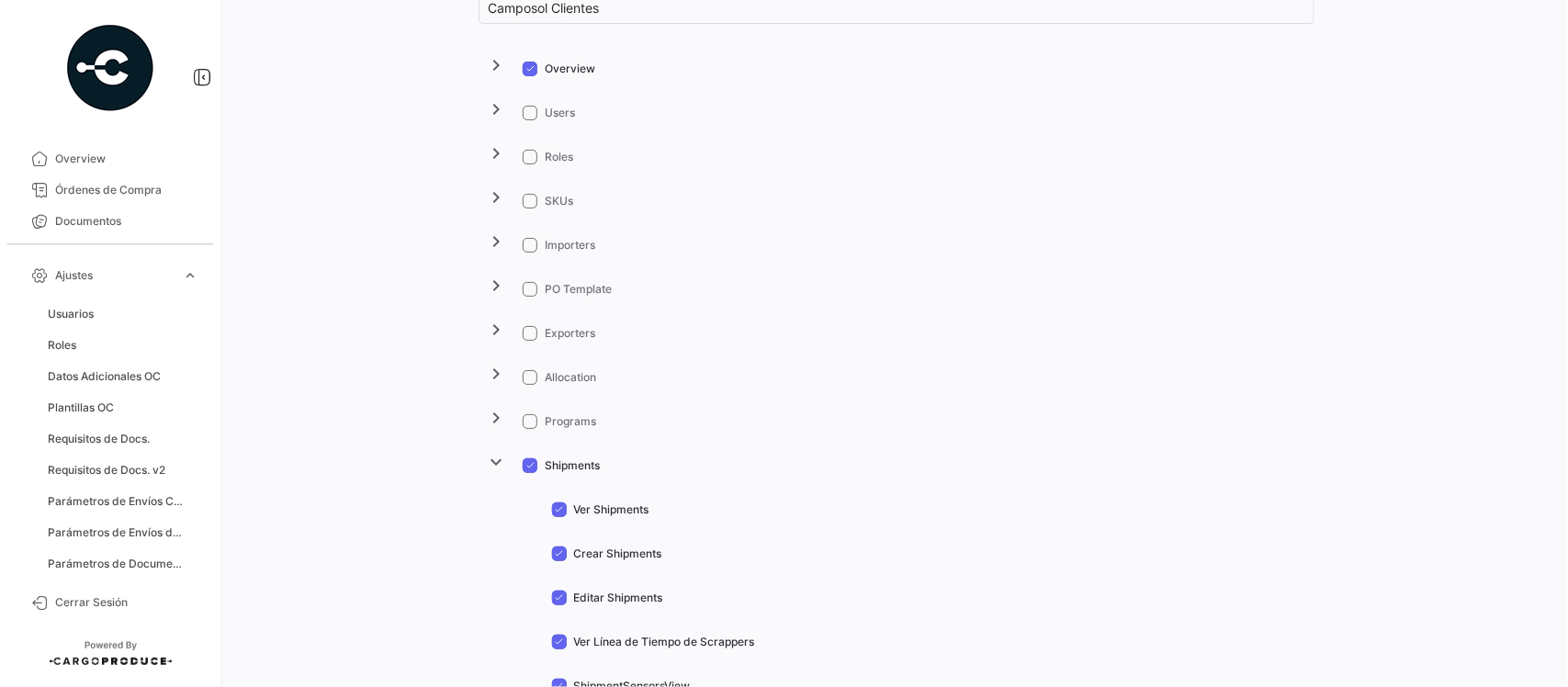
click at [602, 547] on span "Crear Shipments" at bounding box center [618, 554] width 89 height 17
click at [559, 561] on input "Crear Shipments" at bounding box center [559, 561] width 1 height 1
checkbox input "false"
drag, startPoint x: 599, startPoint y: 591, endPoint x: 593, endPoint y: 616, distance: 25.7
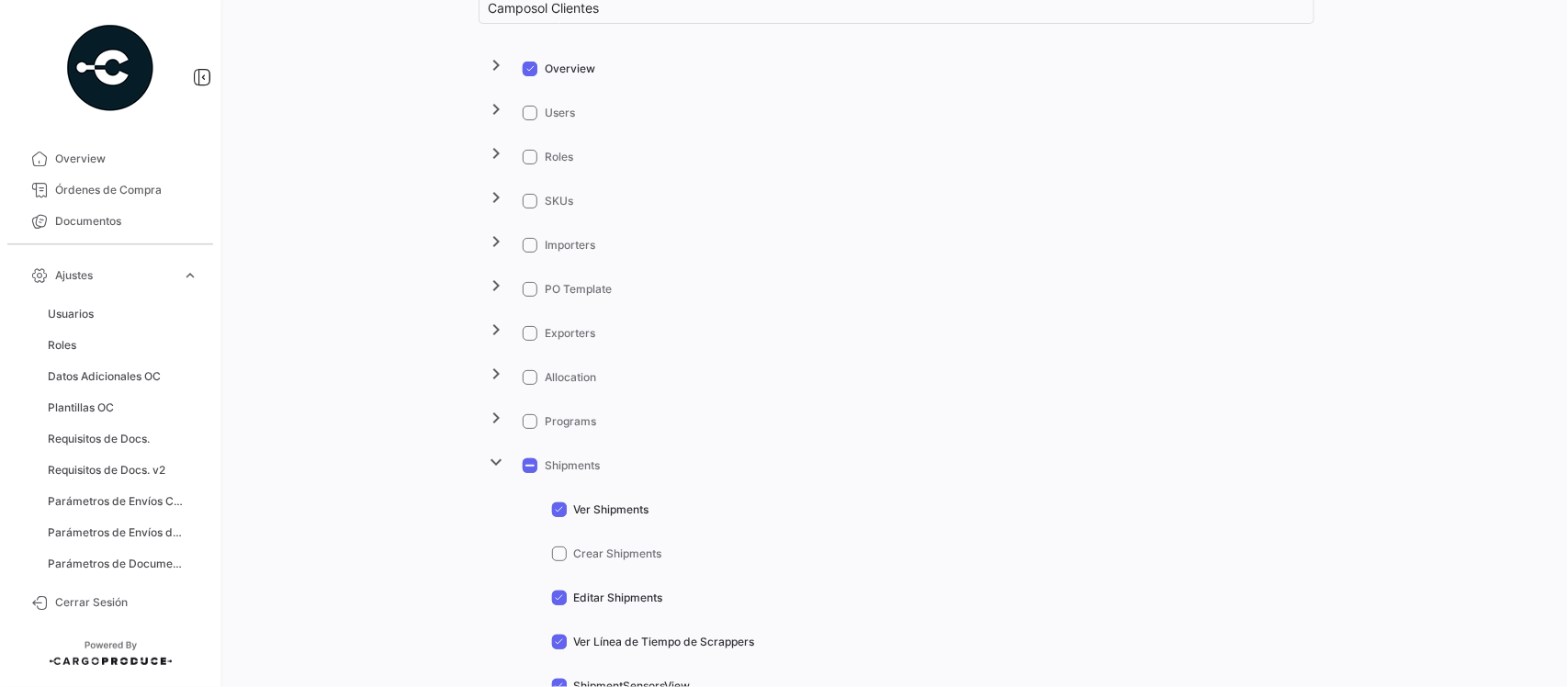
click at [599, 594] on span "Editar Shipments" at bounding box center [618, 598] width 90 height 17
click at [559, 605] on input "Editar Shipments" at bounding box center [559, 605] width 1 height 1
checkbox input "false"
click at [590, 633] on span "Ver Línea de Tiempo de Scrappers" at bounding box center [664, 642] width 181 height 17
click at [559, 649] on input "Ver Línea de Tiempo de Scrappers" at bounding box center [559, 649] width 1 height 1
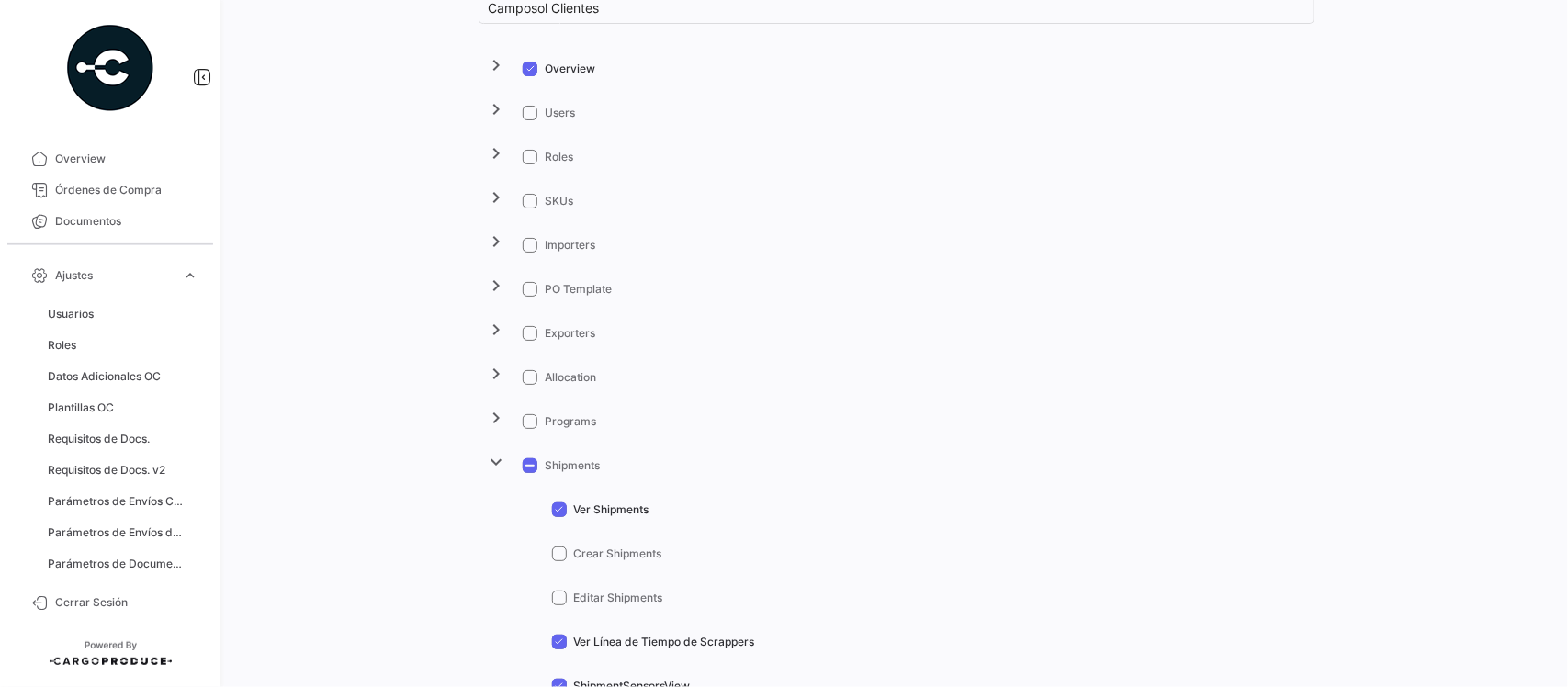
checkbox input "false"
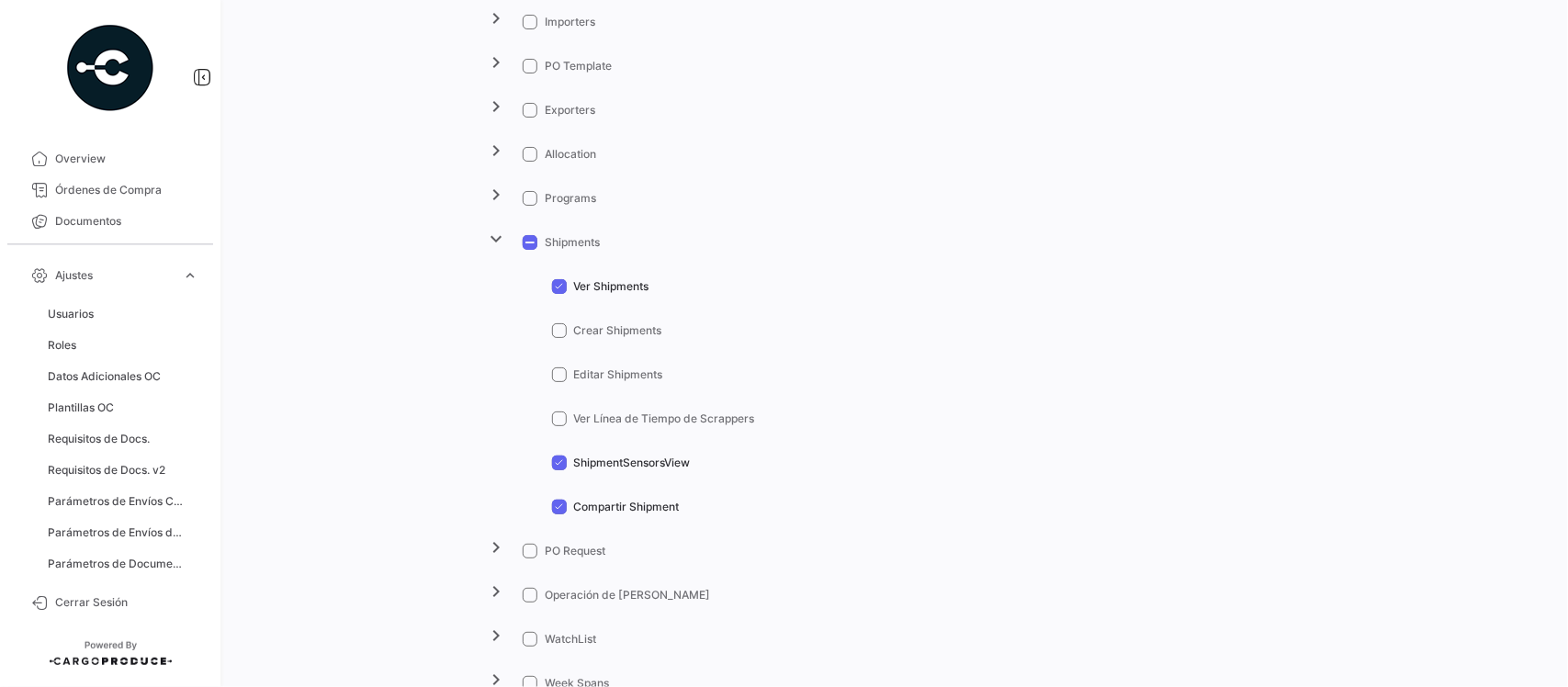
scroll to position [459, 0]
click at [629, 454] on span "ShipmentSensorsView" at bounding box center [632, 457] width 117 height 17
click at [559, 464] on input "ShipmentSensorsView" at bounding box center [559, 464] width 1 height 1
checkbox input "false"
drag, startPoint x: 604, startPoint y: 502, endPoint x: 815, endPoint y: 375, distance: 246.3
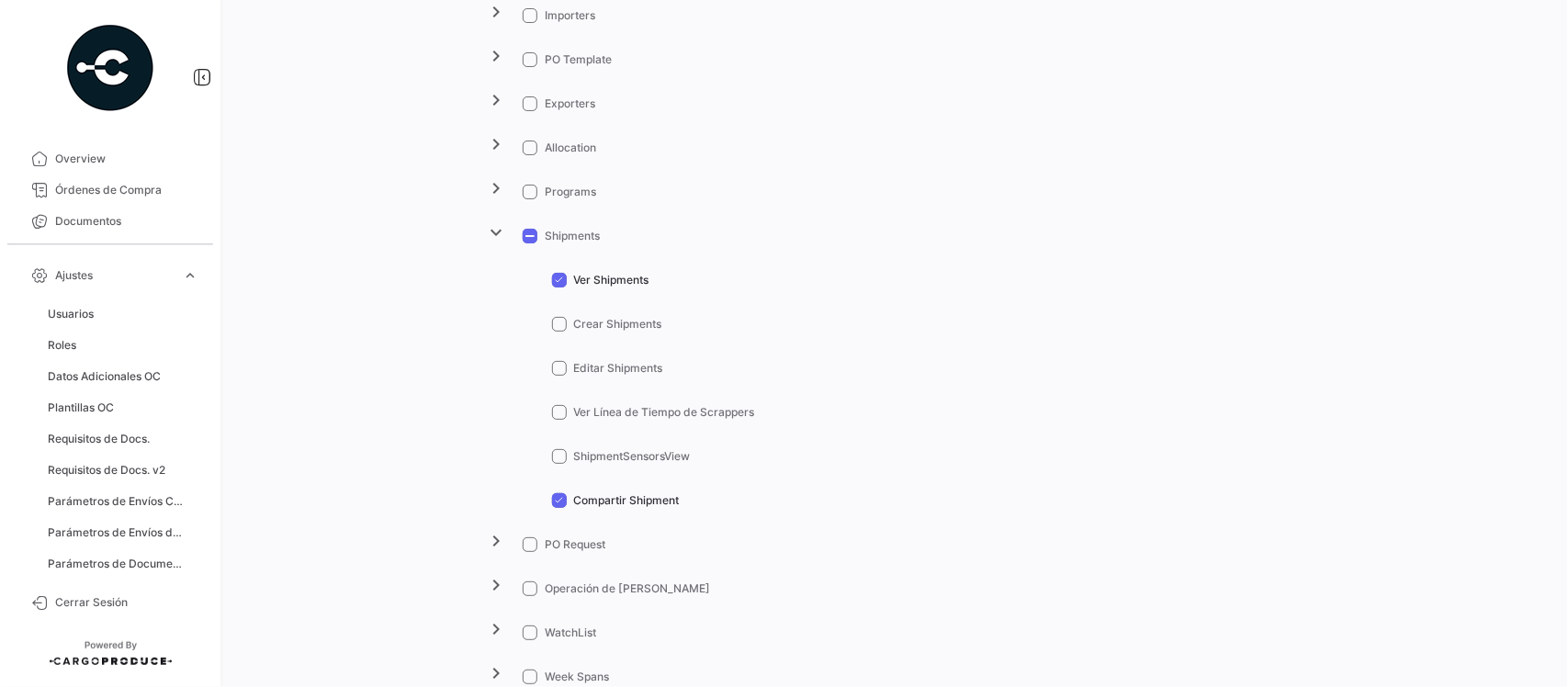
click at [606, 503] on span "Compartir Shipment" at bounding box center [627, 500] width 106 height 17
click at [559, 508] on input "Compartir Shipment" at bounding box center [559, 508] width 1 height 1
checkbox input "false"
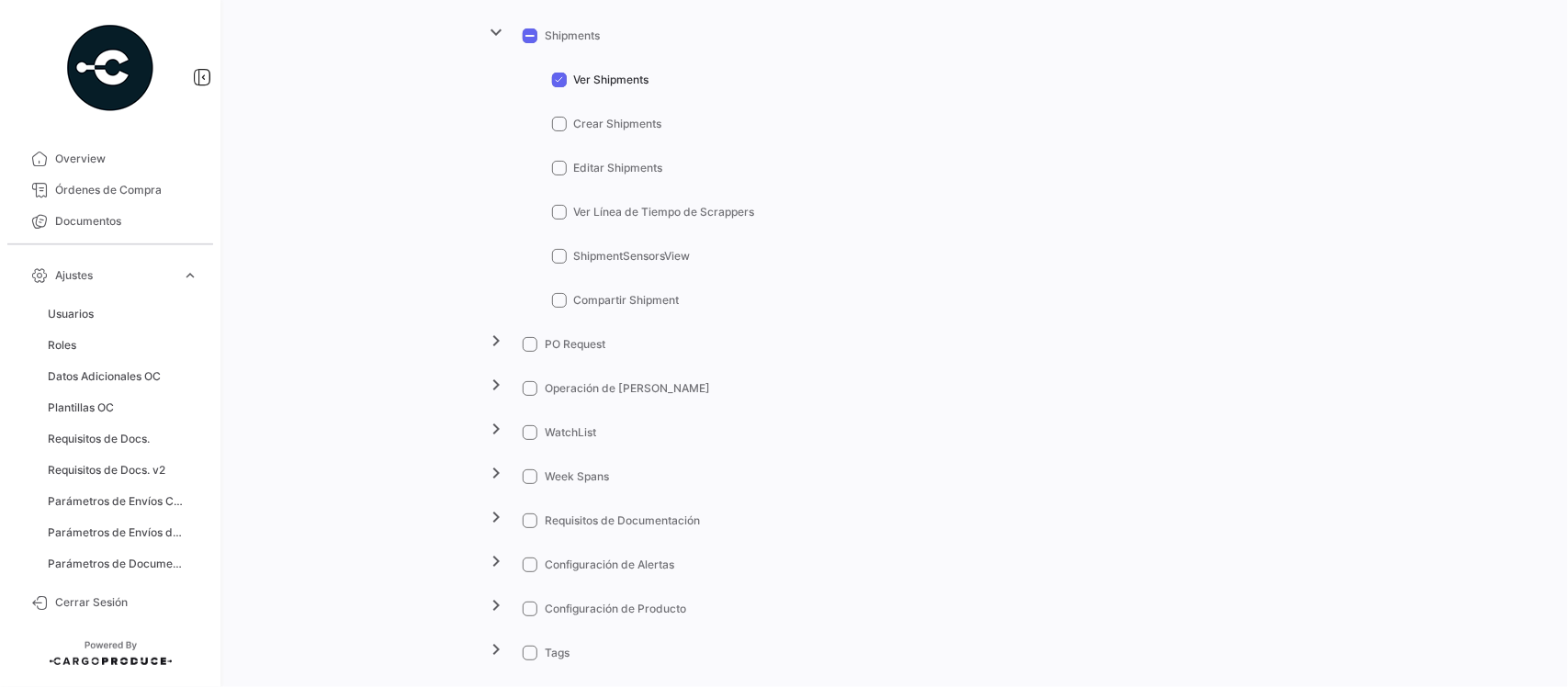
scroll to position [689, 0]
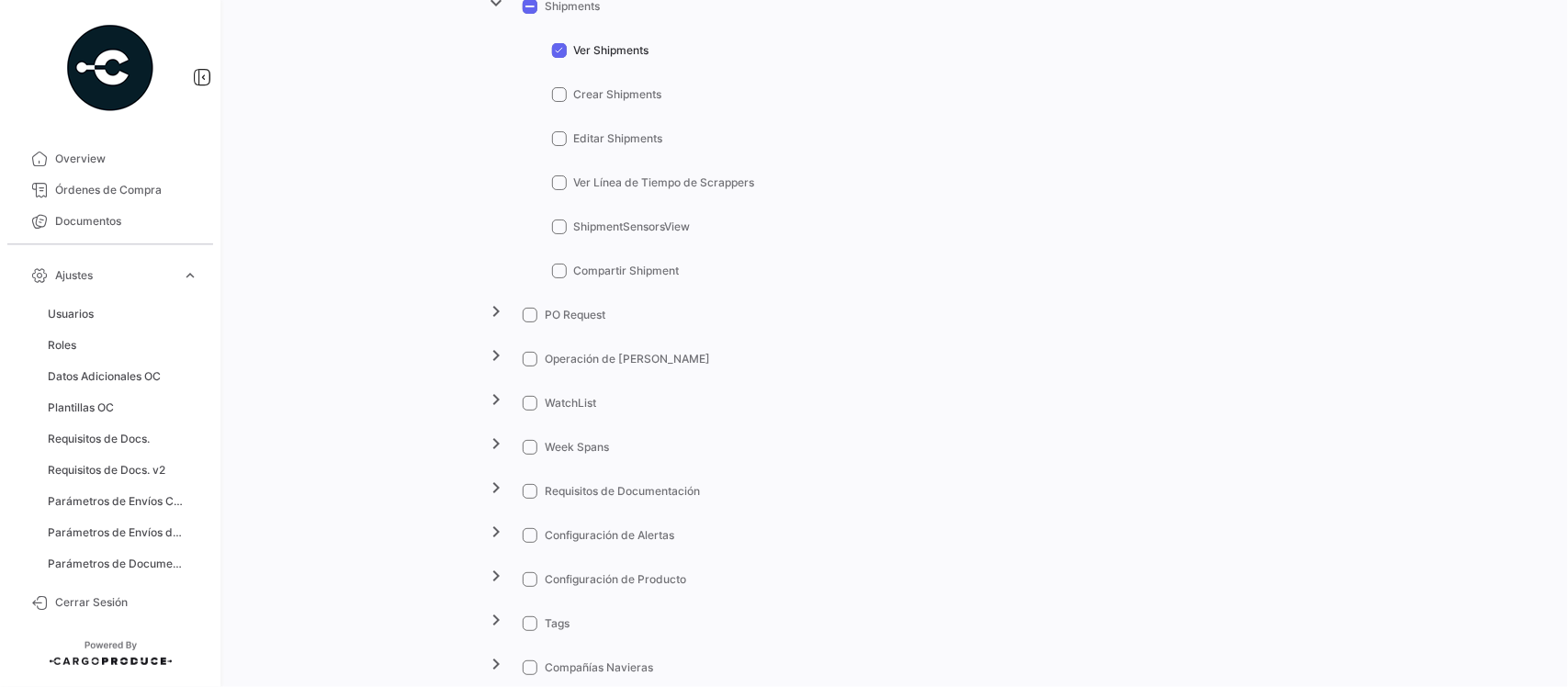
click at [528, 315] on span at bounding box center [531, 315] width 15 height 15
click at [529, 322] on input "PO Request" at bounding box center [529, 322] width 1 height 1
checkbox input "true"
click at [496, 312] on mat-icon "chevron_right" at bounding box center [497, 311] width 22 height 22
drag, startPoint x: 584, startPoint y: 488, endPoint x: 583, endPoint y: 519, distance: 31.0
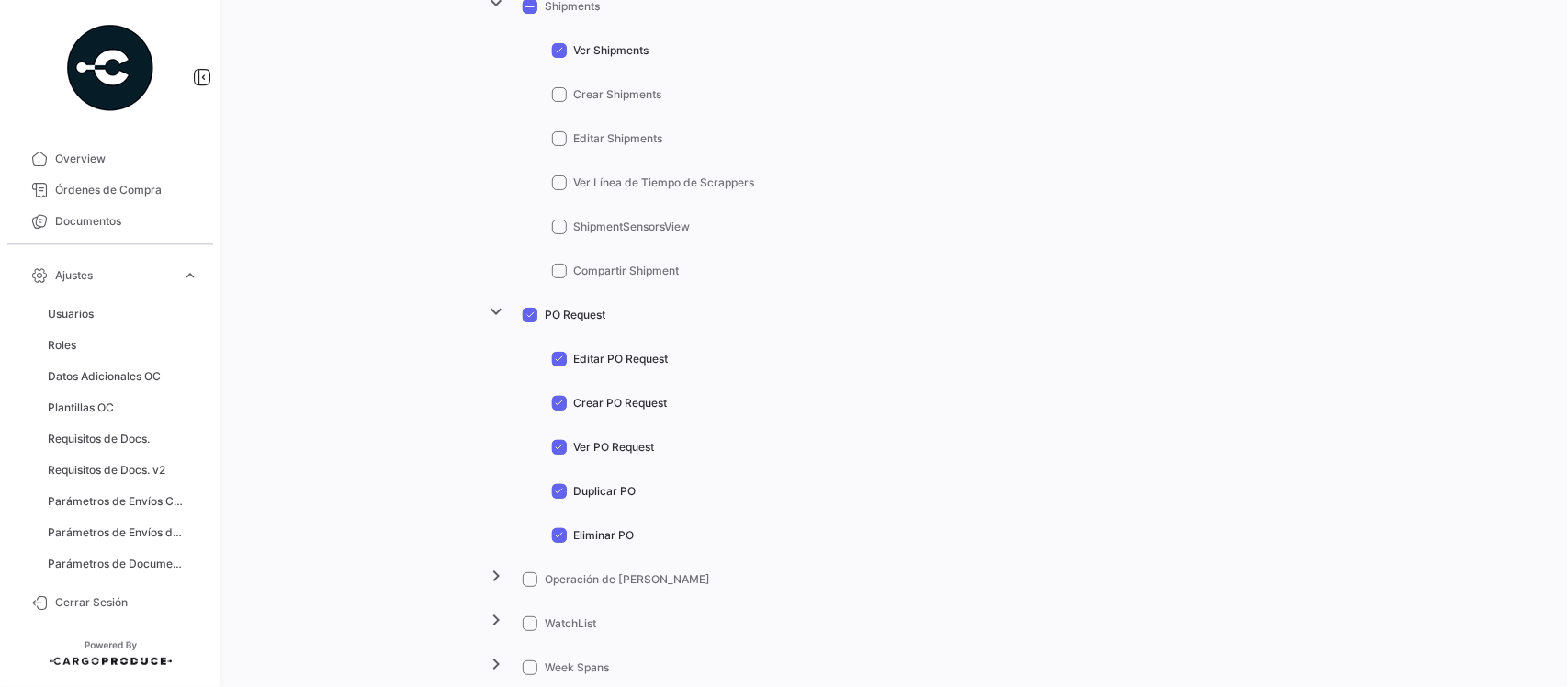
click at [583, 493] on span "Duplicar PO" at bounding box center [605, 492] width 62 height 17
click at [559, 499] on input "Duplicar PO" at bounding box center [559, 499] width 1 height 1
checkbox input "false"
drag, startPoint x: 583, startPoint y: 533, endPoint x: 581, endPoint y: 478, distance: 55.0
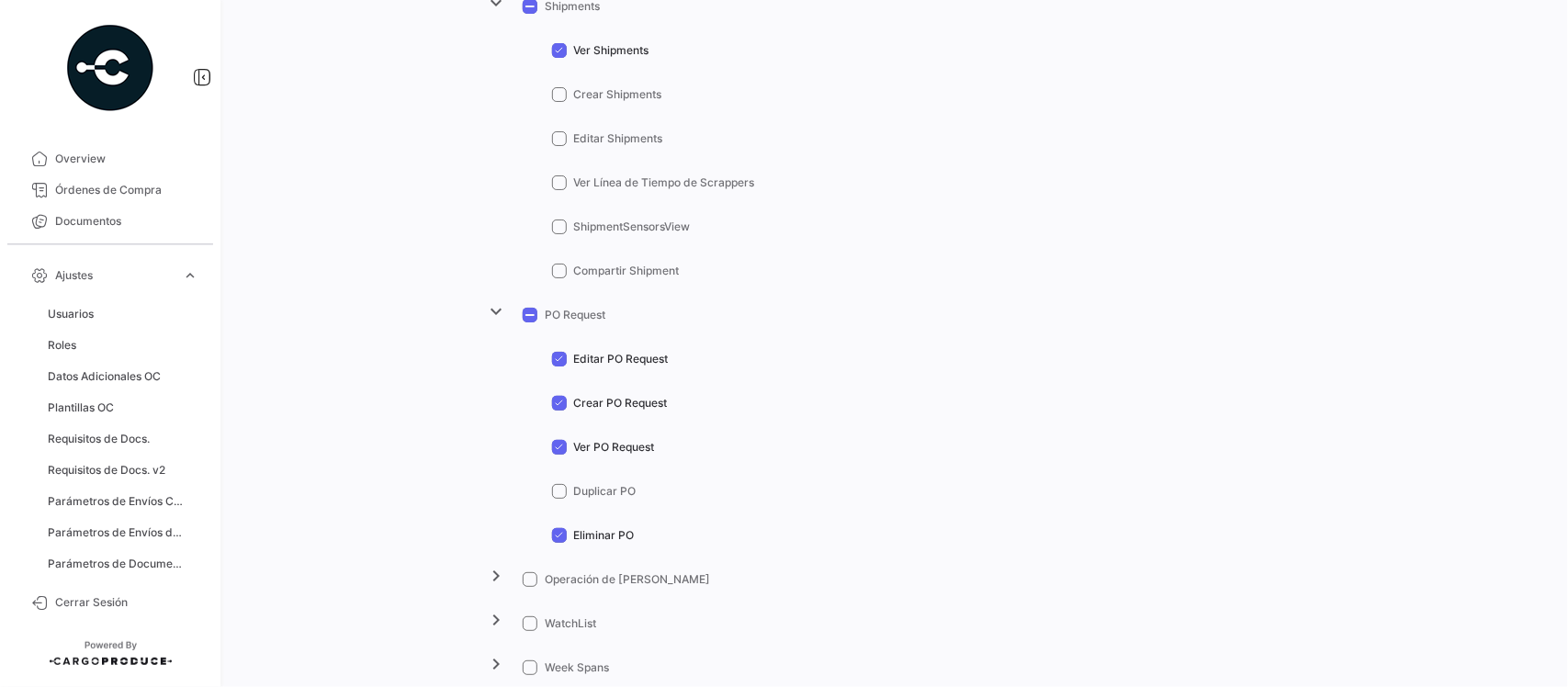
click at [581, 533] on span "Eliminar PO" at bounding box center [604, 535] width 60 height 17
click at [559, 543] on input "Eliminar PO" at bounding box center [559, 543] width 1 height 1
checkbox input "false"
click at [595, 404] on span "Crear PO Request" at bounding box center [620, 403] width 93 height 17
click at [559, 411] on input "Crear PO Request" at bounding box center [559, 411] width 1 height 1
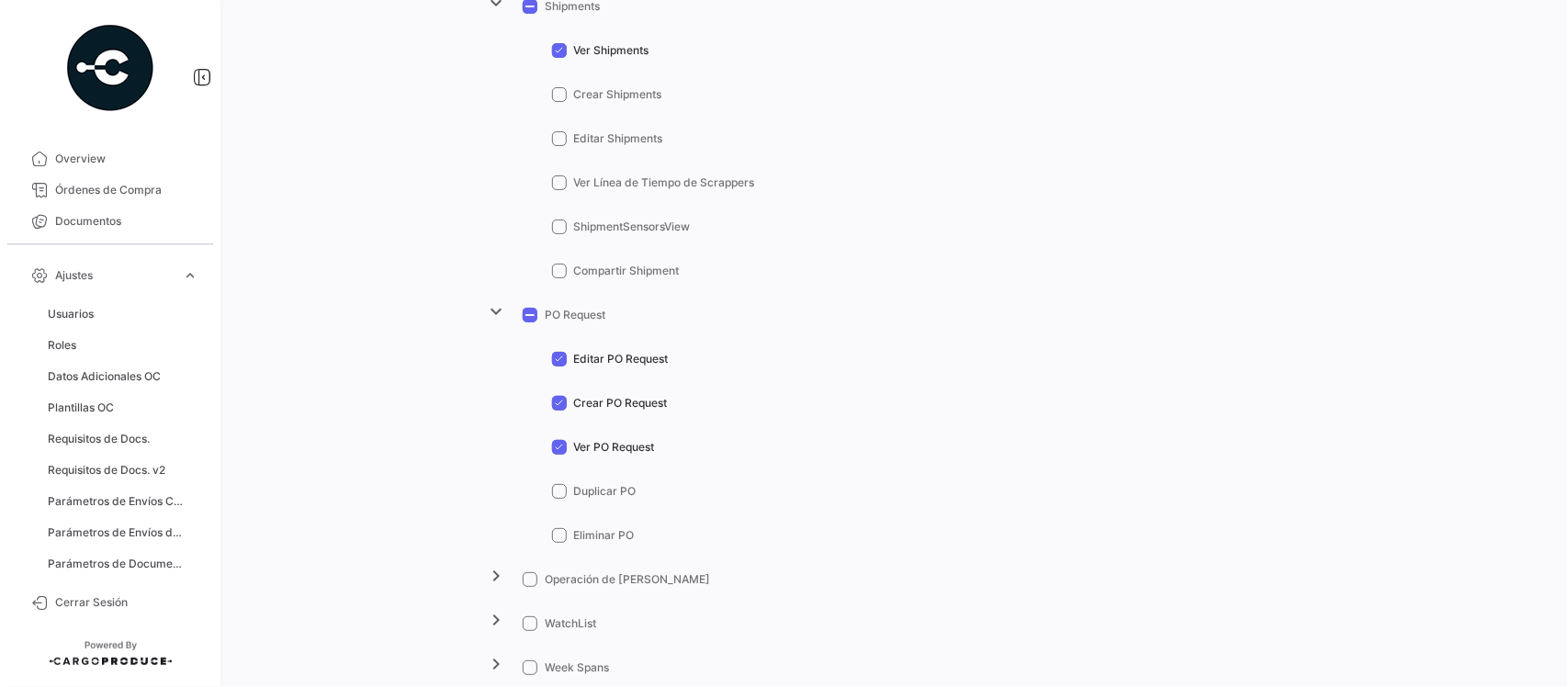
checkbox input "false"
click at [591, 351] on span "Editar PO Request" at bounding box center [621, 359] width 94 height 17
click at [559, 367] on input "Editar PO Request" at bounding box center [559, 367] width 1 height 1
checkbox input "false"
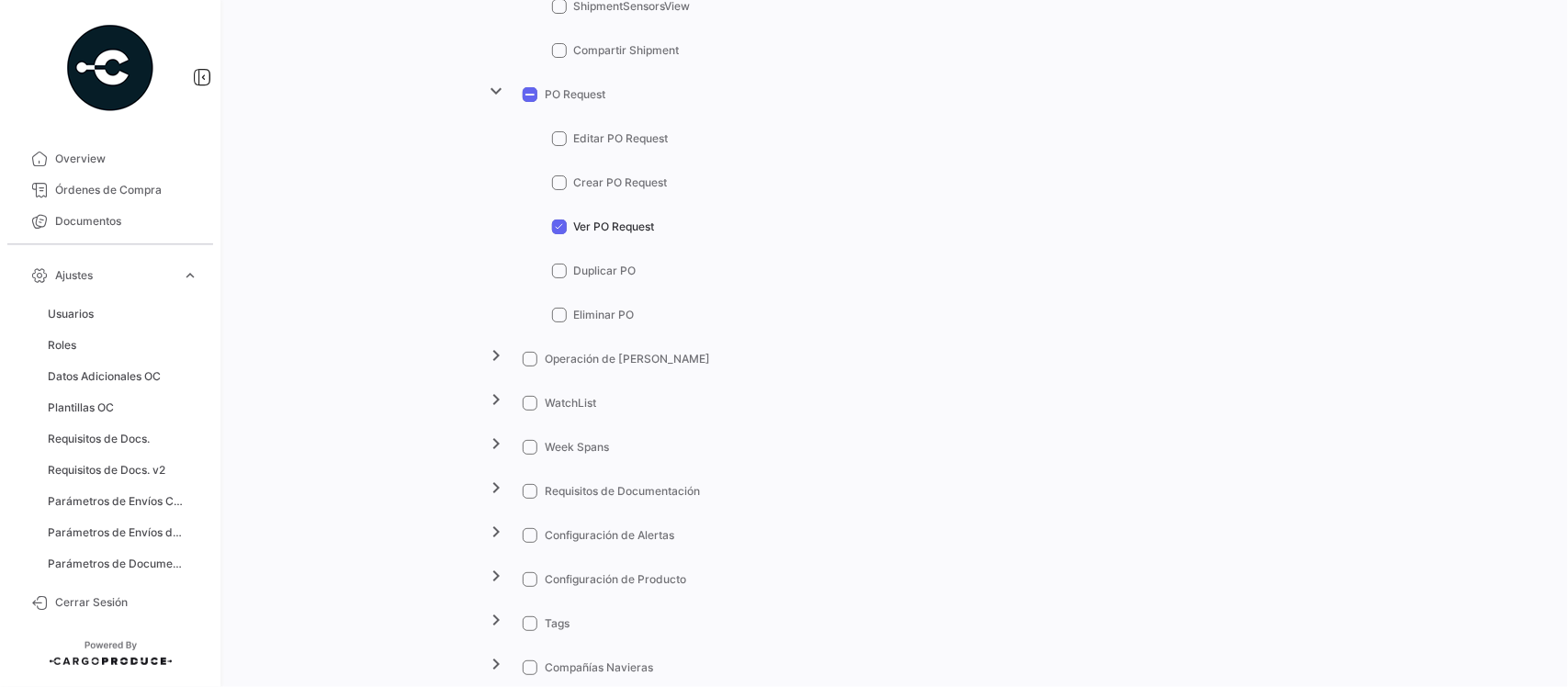
scroll to position [919, 0]
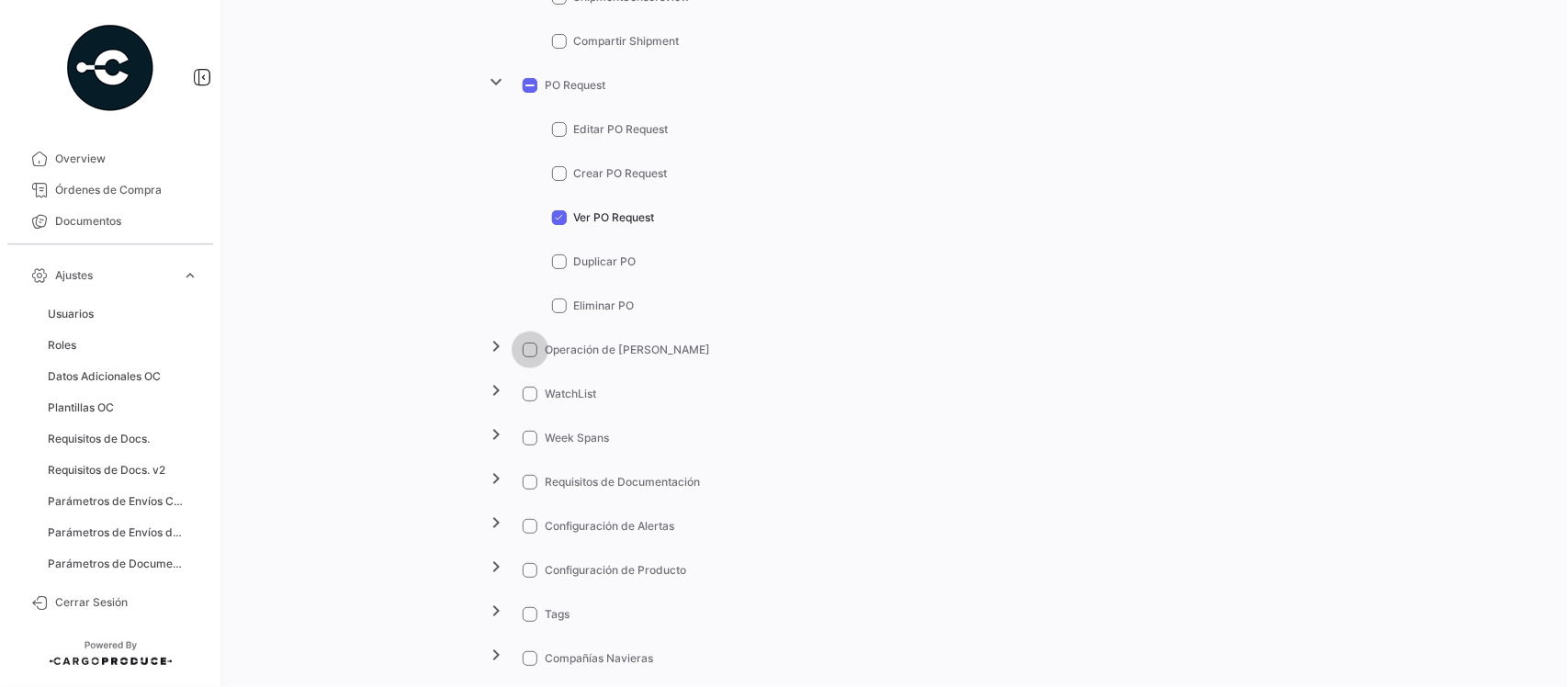
click at [526, 346] on span at bounding box center [531, 350] width 15 height 15
click at [529, 357] on input "Operación de [PERSON_NAME]" at bounding box center [529, 357] width 1 height 1
checkbox input "true"
click at [479, 346] on button "chevron_right" at bounding box center [497, 348] width 37 height 37
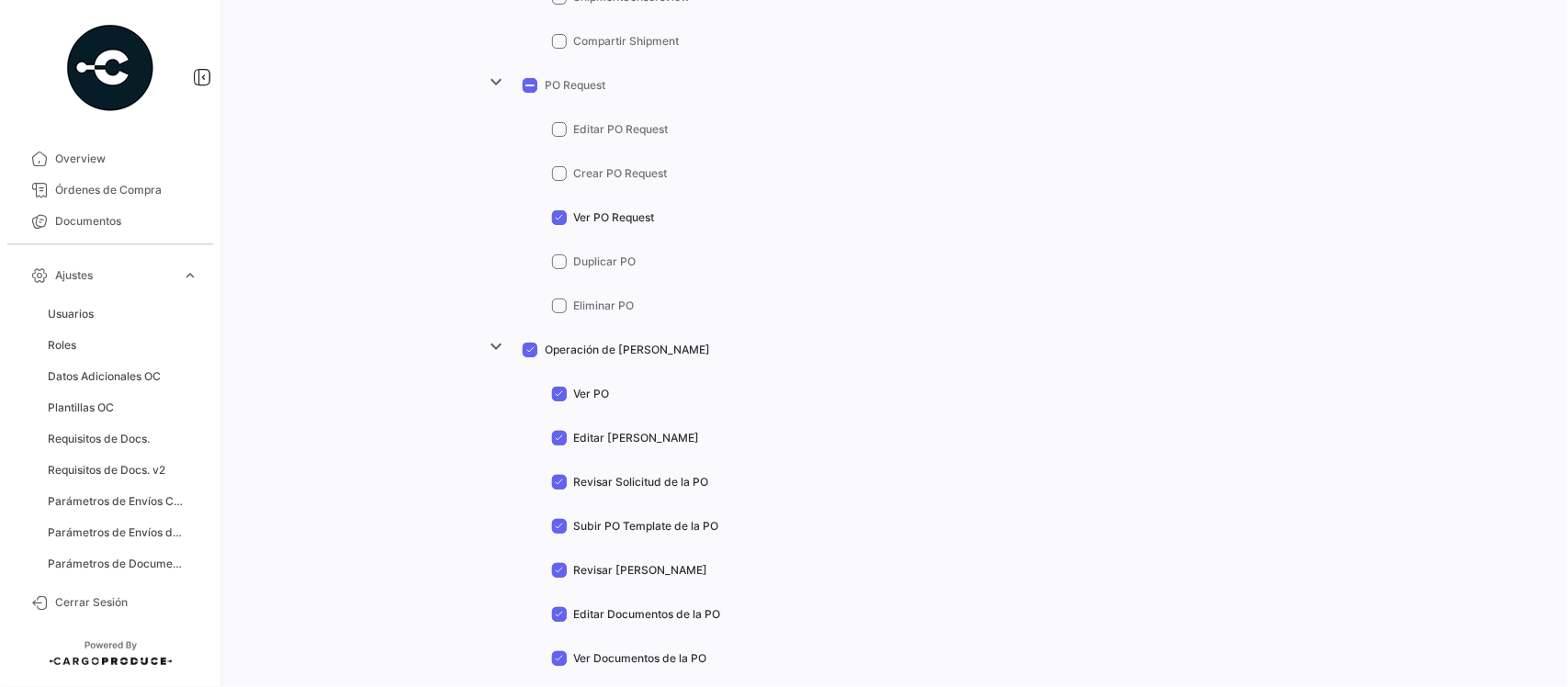
click at [584, 430] on mat-checkbox "Editar [PERSON_NAME]" at bounding box center [626, 436] width 148 height 19
click at [552, 437] on span at bounding box center [560, 438] width 15 height 15
click at [559, 446] on input "Editar [PERSON_NAME]" at bounding box center [559, 446] width 1 height 1
checkbox input "false"
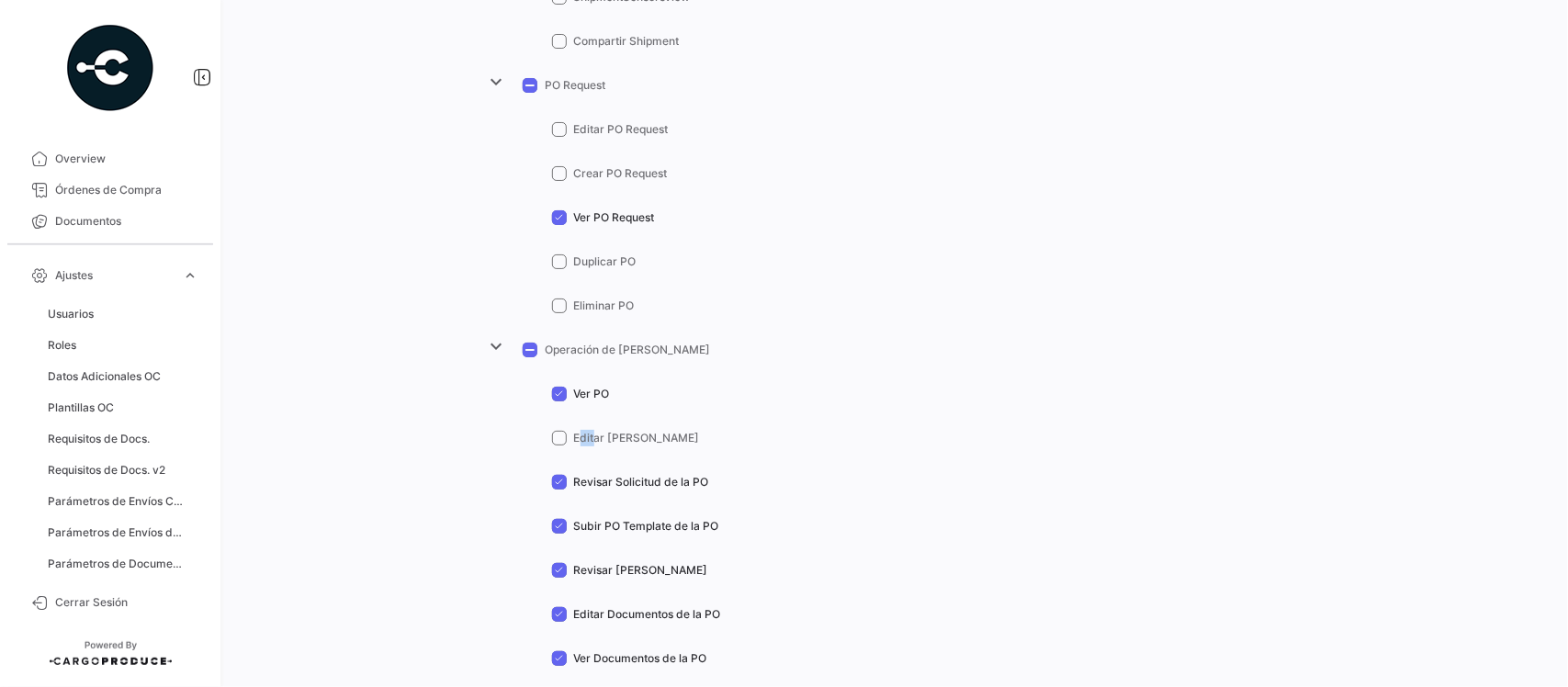
click at [552, 479] on span at bounding box center [560, 483] width 15 height 15
click at [559, 489] on input "Revisar Solicitud de la PO" at bounding box center [559, 489] width 1 height 1
checkbox input "false"
click at [552, 526] on span at bounding box center [560, 527] width 15 height 15
click at [559, 533] on input "Subir PO Template de la PO" at bounding box center [559, 533] width 1 height 1
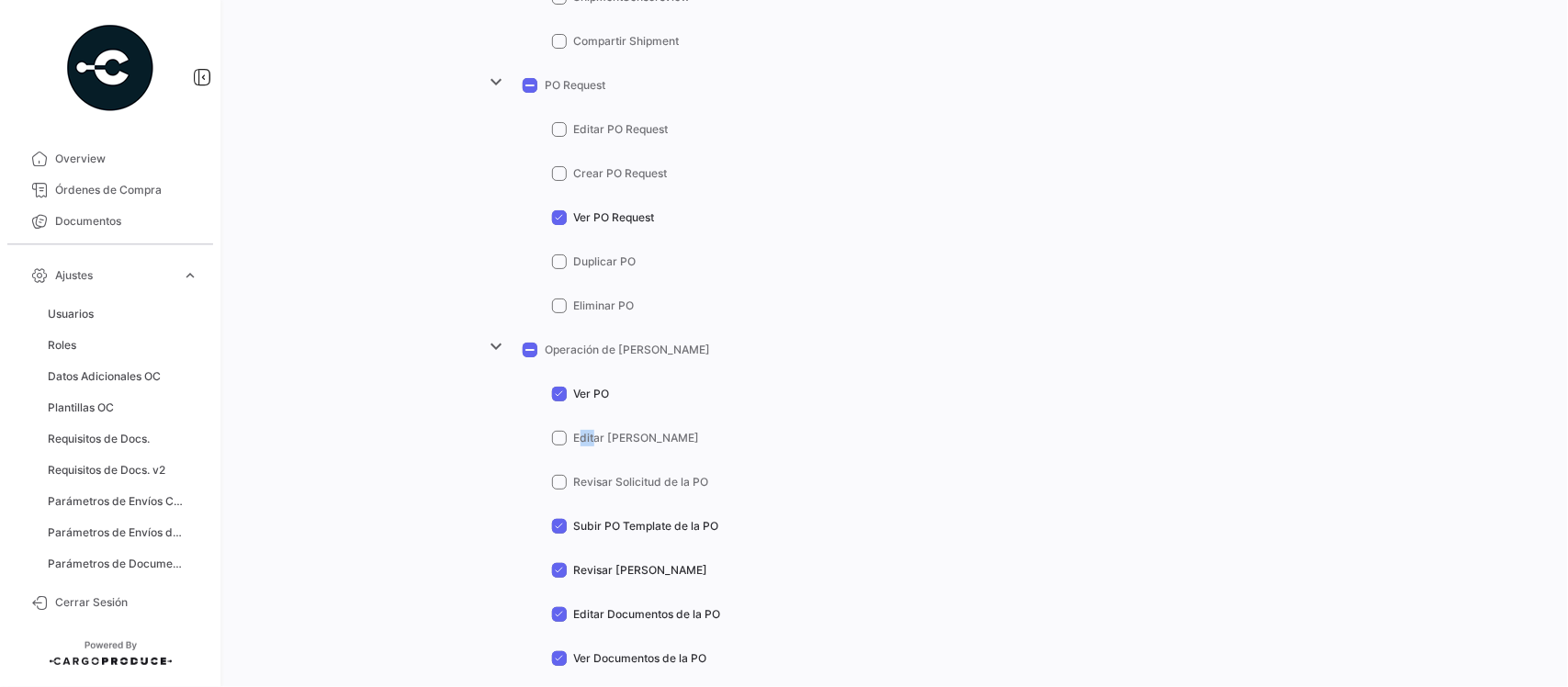
checkbox input "false"
click at [877, 434] on mat-tree-node "Editar [PERSON_NAME]" at bounding box center [896, 436] width 836 height 44
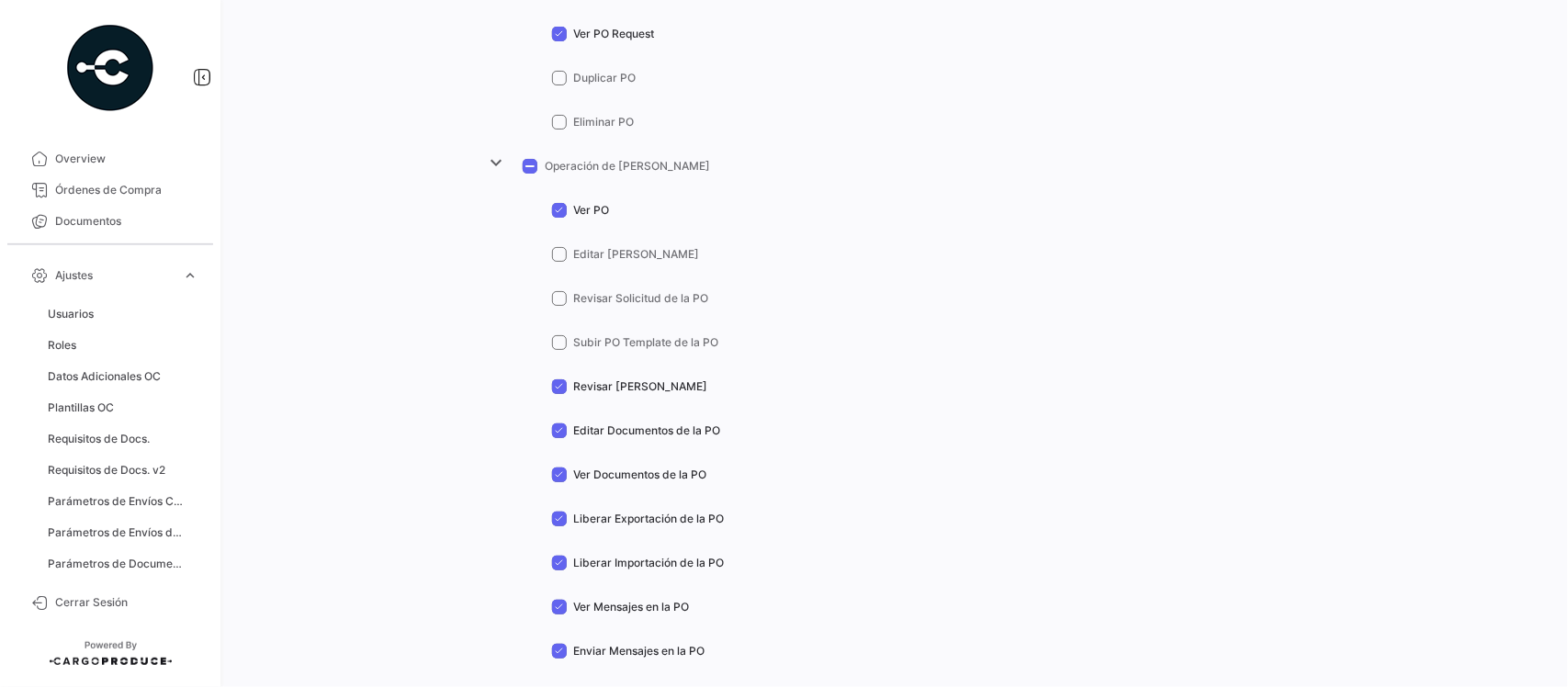
scroll to position [1148, 0]
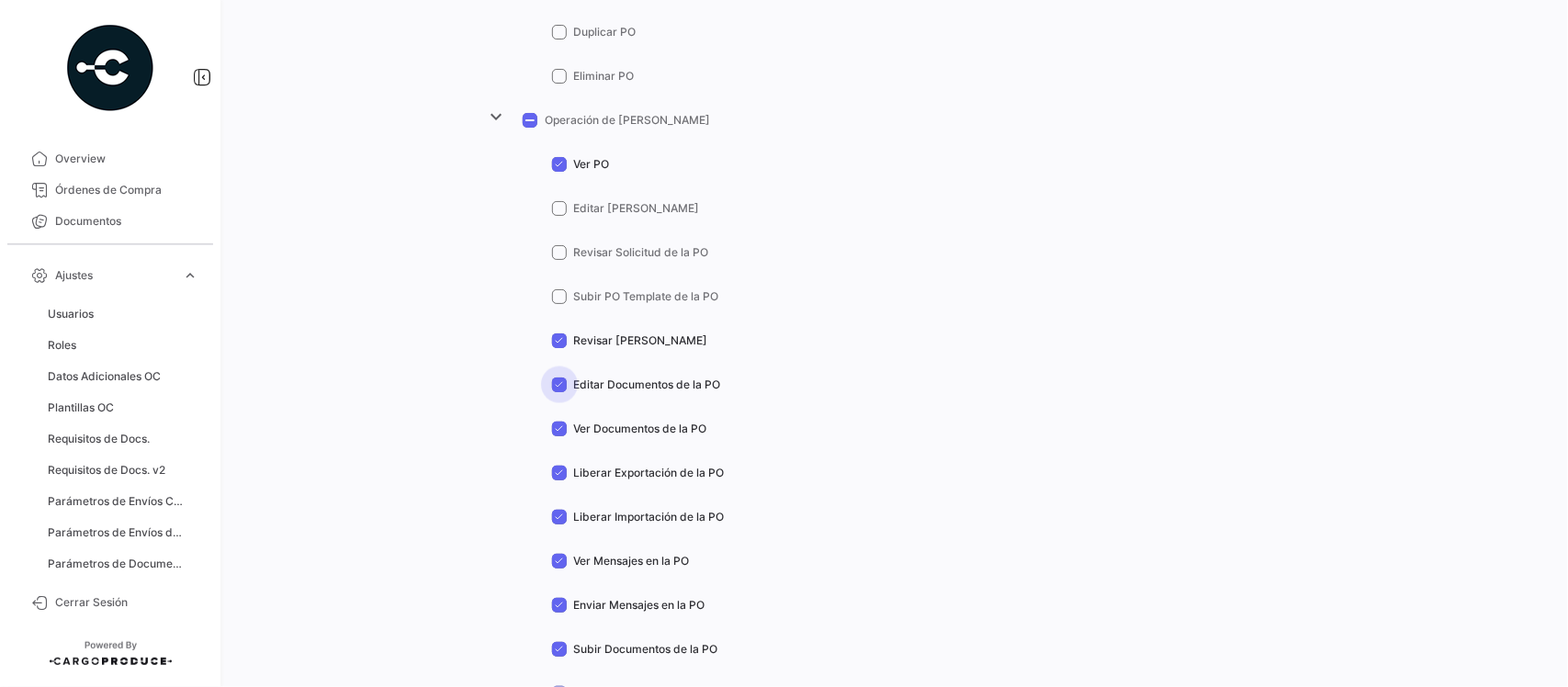
click at [552, 385] on span at bounding box center [560, 385] width 15 height 15
click at [559, 392] on input "Editar Documentos de la PO" at bounding box center [559, 392] width 1 height 1
checkbox input "false"
drag, startPoint x: 552, startPoint y: 466, endPoint x: 552, endPoint y: 502, distance: 36.0
click at [552, 474] on span at bounding box center [560, 473] width 15 height 15
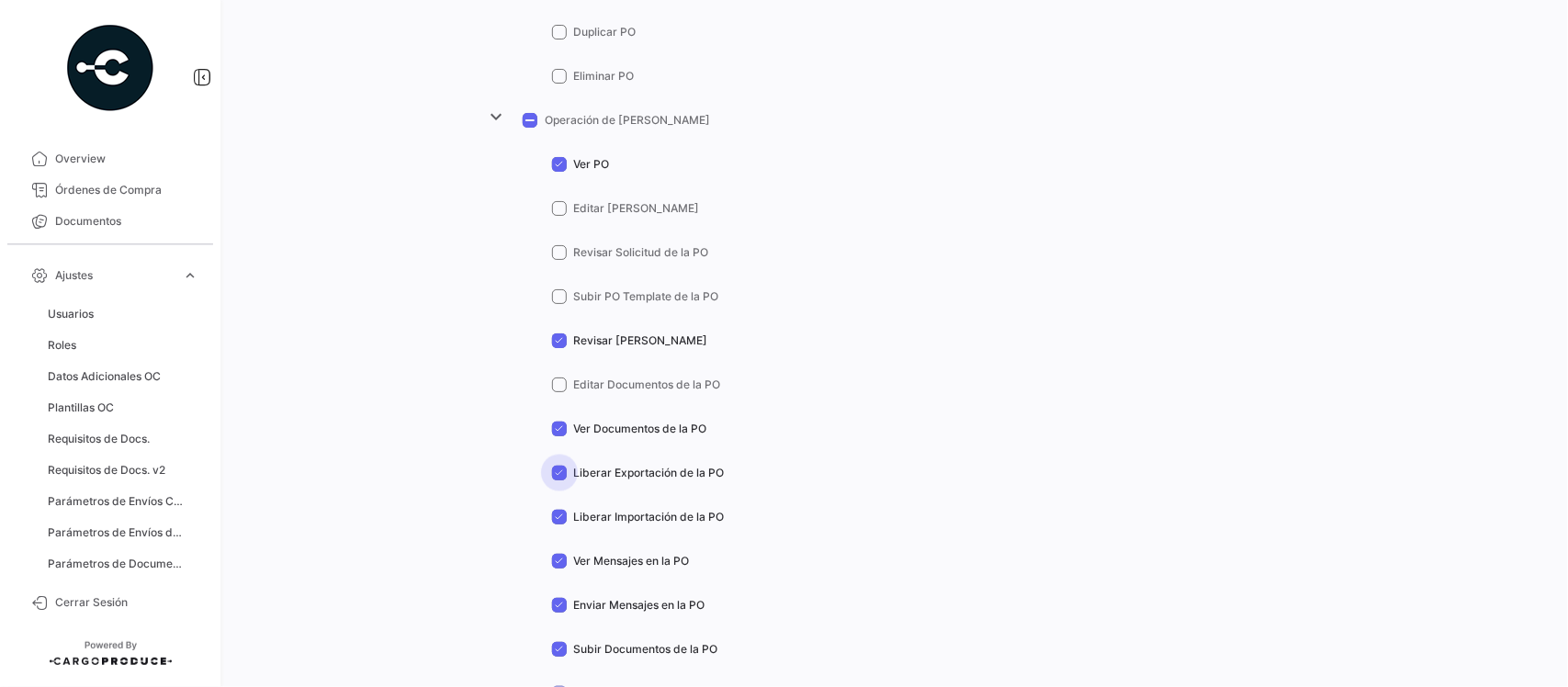
click at [559, 481] on input "Liberar Exportación de la PO" at bounding box center [559, 481] width 1 height 1
checkbox input "false"
drag, startPoint x: 557, startPoint y: 516, endPoint x: 559, endPoint y: 537, distance: 21.1
click at [558, 520] on span at bounding box center [560, 517] width 15 height 15
click at [559, 524] on input "Liberar Importación de la PO" at bounding box center [559, 524] width 1 height 1
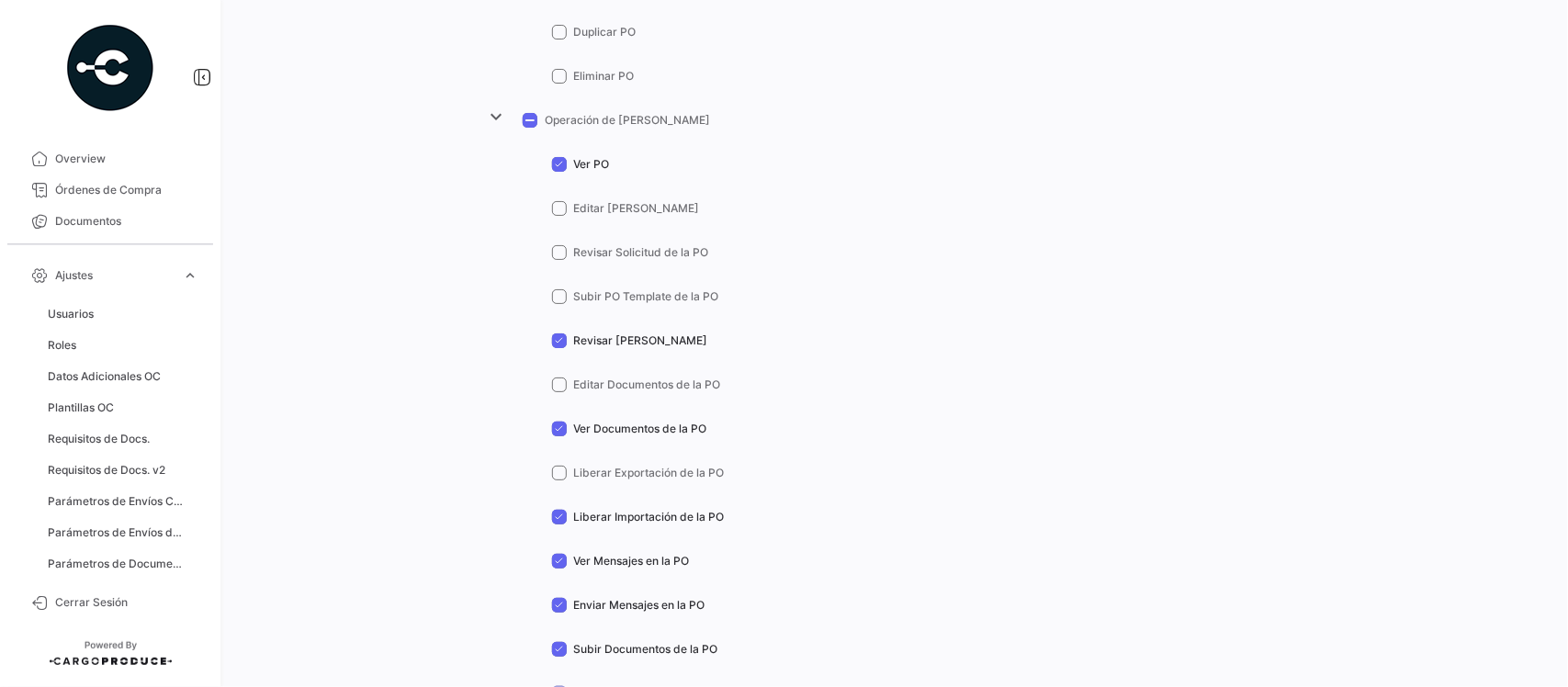
checkbox input "false"
drag, startPoint x: 552, startPoint y: 561, endPoint x: 554, endPoint y: 595, distance: 34.1
click at [552, 562] on span at bounding box center [560, 562] width 15 height 15
click at [559, 568] on input "Ver Mensajes en la PO" at bounding box center [559, 568] width 1 height 1
checkbox input "false"
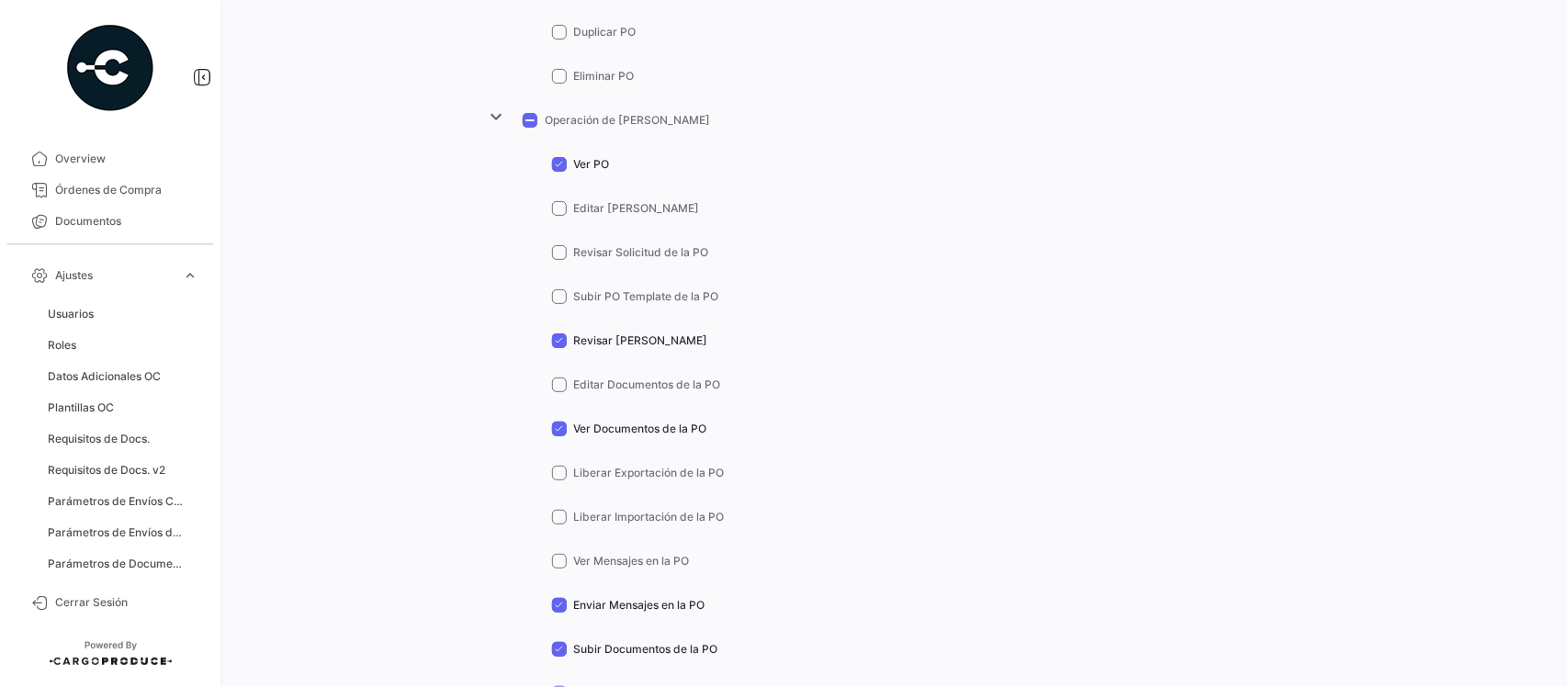
click at [553, 617] on mat-tree-node "Enviar Mensajes en la PO" at bounding box center [896, 603] width 836 height 44
drag, startPoint x: 553, startPoint y: 604, endPoint x: 556, endPoint y: 634, distance: 30.1
click at [554, 608] on span at bounding box center [560, 605] width 15 height 15
click at [559, 613] on input "Enviar Mensajes en la PO" at bounding box center [559, 613] width 1 height 1
checkbox input "false"
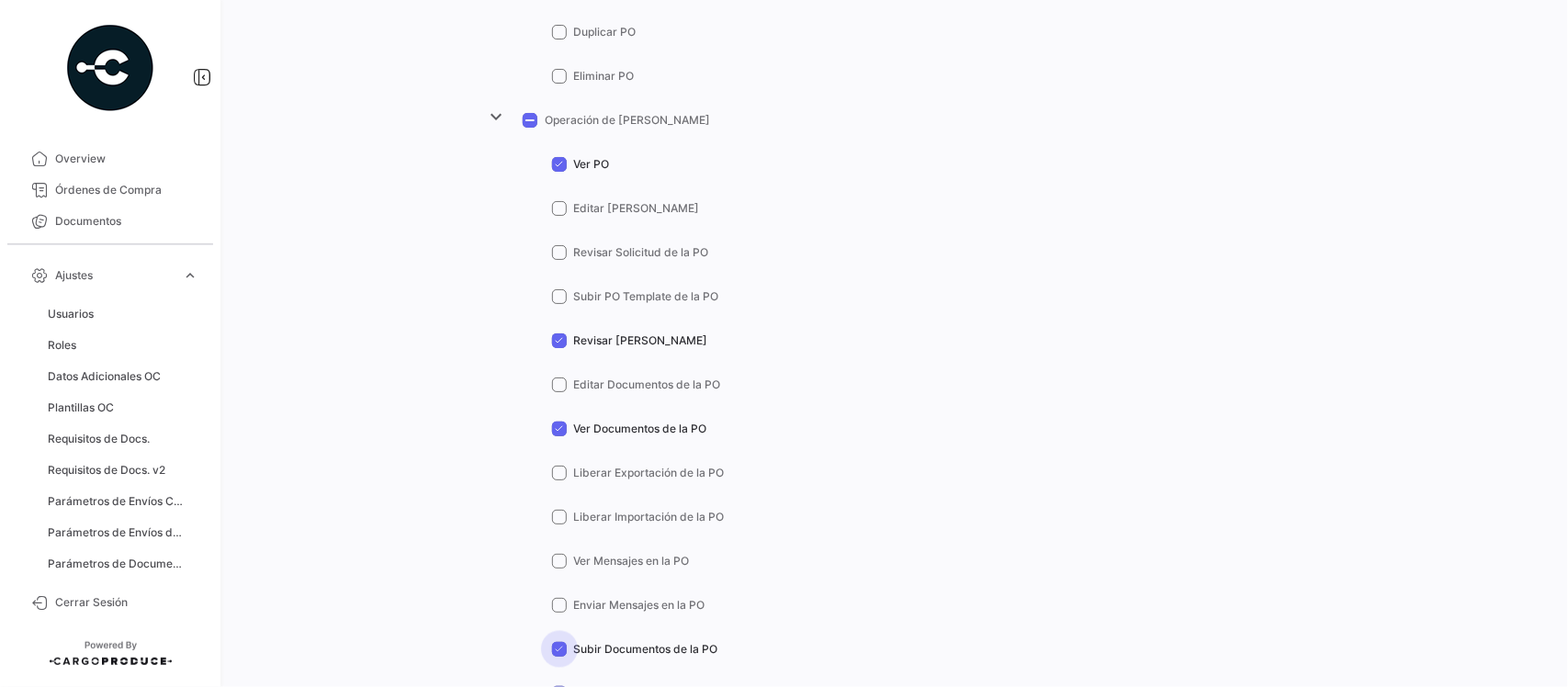
click at [556, 648] on span at bounding box center [560, 649] width 15 height 15
click at [559, 657] on input "Subir Documentos de la PO" at bounding box center [559, 657] width 1 height 1
checkbox input "false"
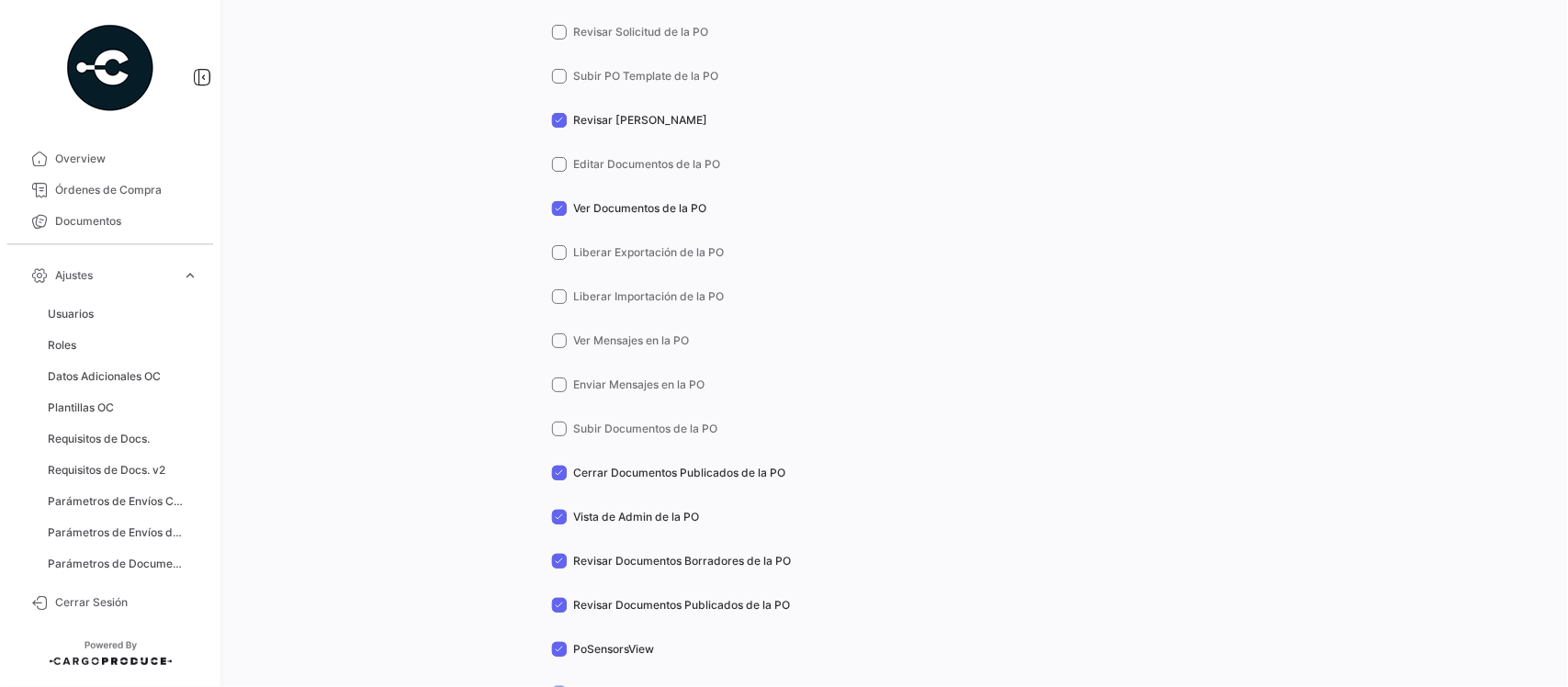
scroll to position [1378, 0]
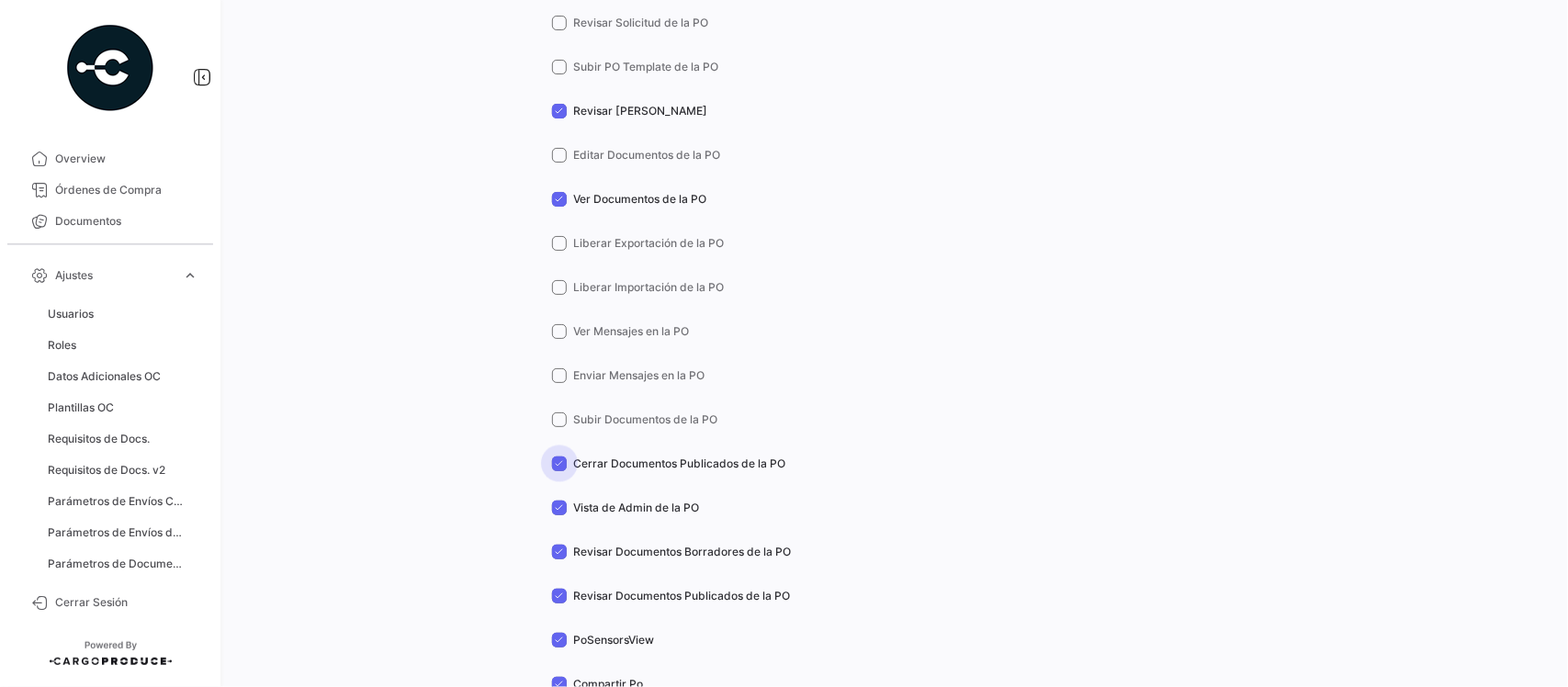
drag, startPoint x: 551, startPoint y: 457, endPoint x: 557, endPoint y: 498, distance: 41.4
click at [553, 459] on span at bounding box center [560, 464] width 15 height 15
click at [559, 471] on input "Cerrar Documentos Publicados de la PO" at bounding box center [559, 471] width 1 height 1
checkbox input "false"
drag, startPoint x: 557, startPoint y: 502, endPoint x: 557, endPoint y: 517, distance: 15.0
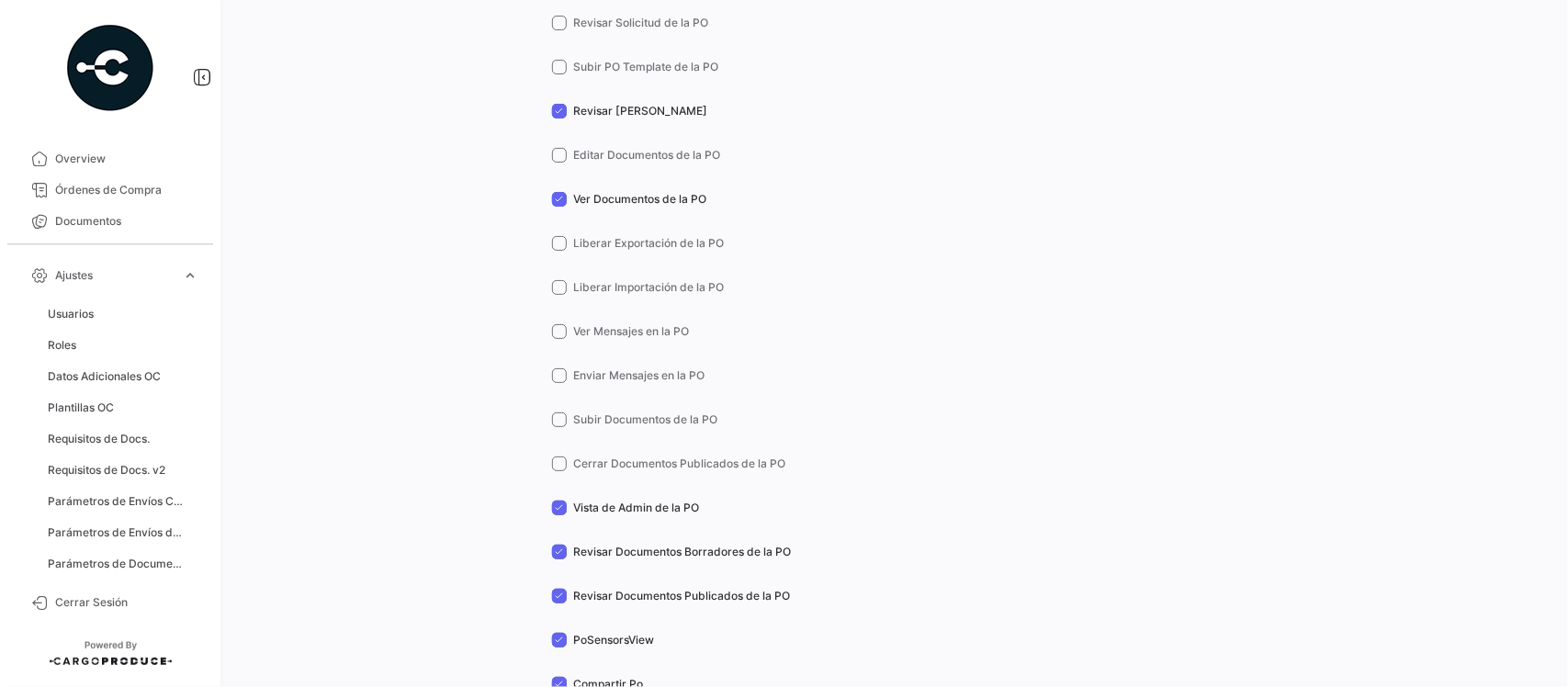
click at [557, 505] on span at bounding box center [560, 508] width 15 height 15
click at [559, 515] on input "Vista de Admin de la PO" at bounding box center [559, 515] width 1 height 1
checkbox input "false"
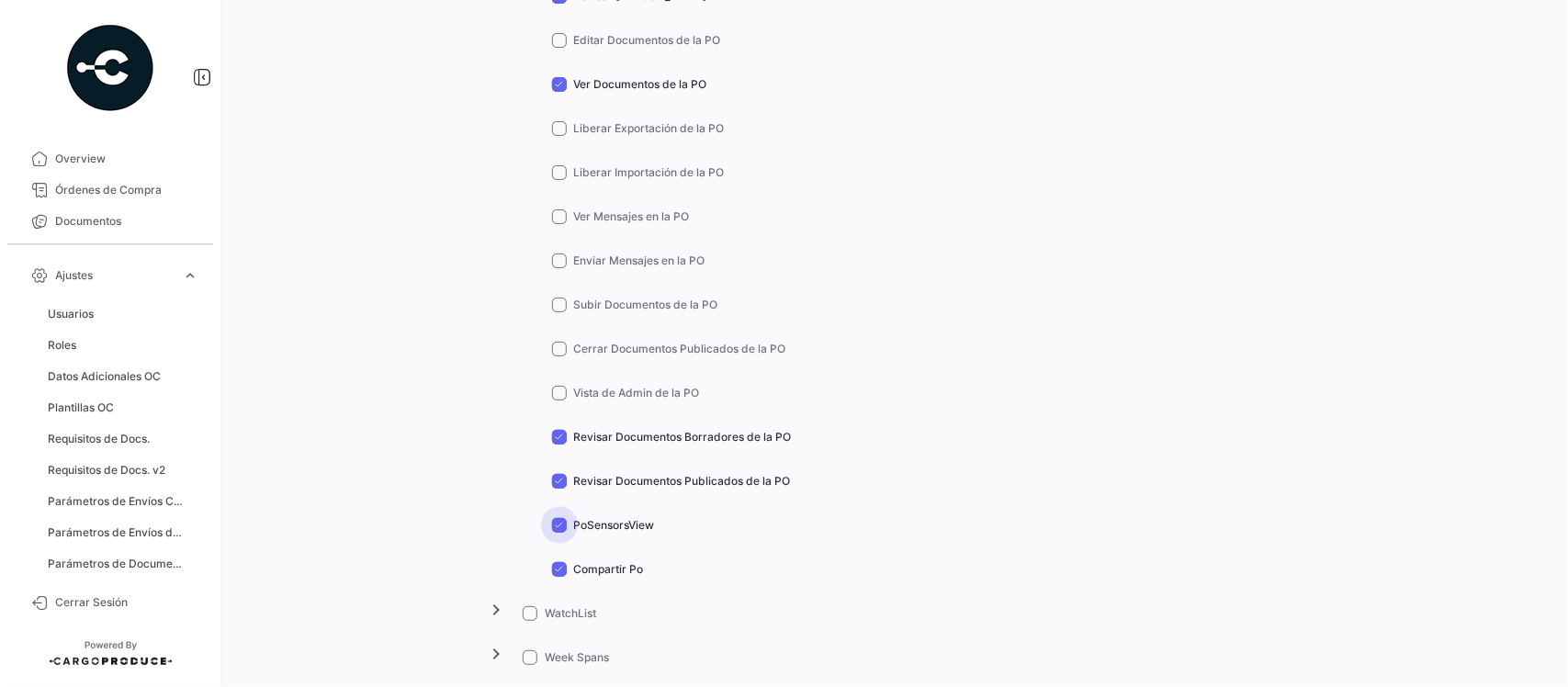
drag, startPoint x: 547, startPoint y: 524, endPoint x: 551, endPoint y: 557, distance: 33.2
click at [552, 529] on span at bounding box center [560, 526] width 15 height 15
click at [559, 532] on input "PoSensorsView" at bounding box center [559, 532] width 1 height 1
checkbox input "false"
click at [552, 564] on span at bounding box center [560, 569] width 15 height 15
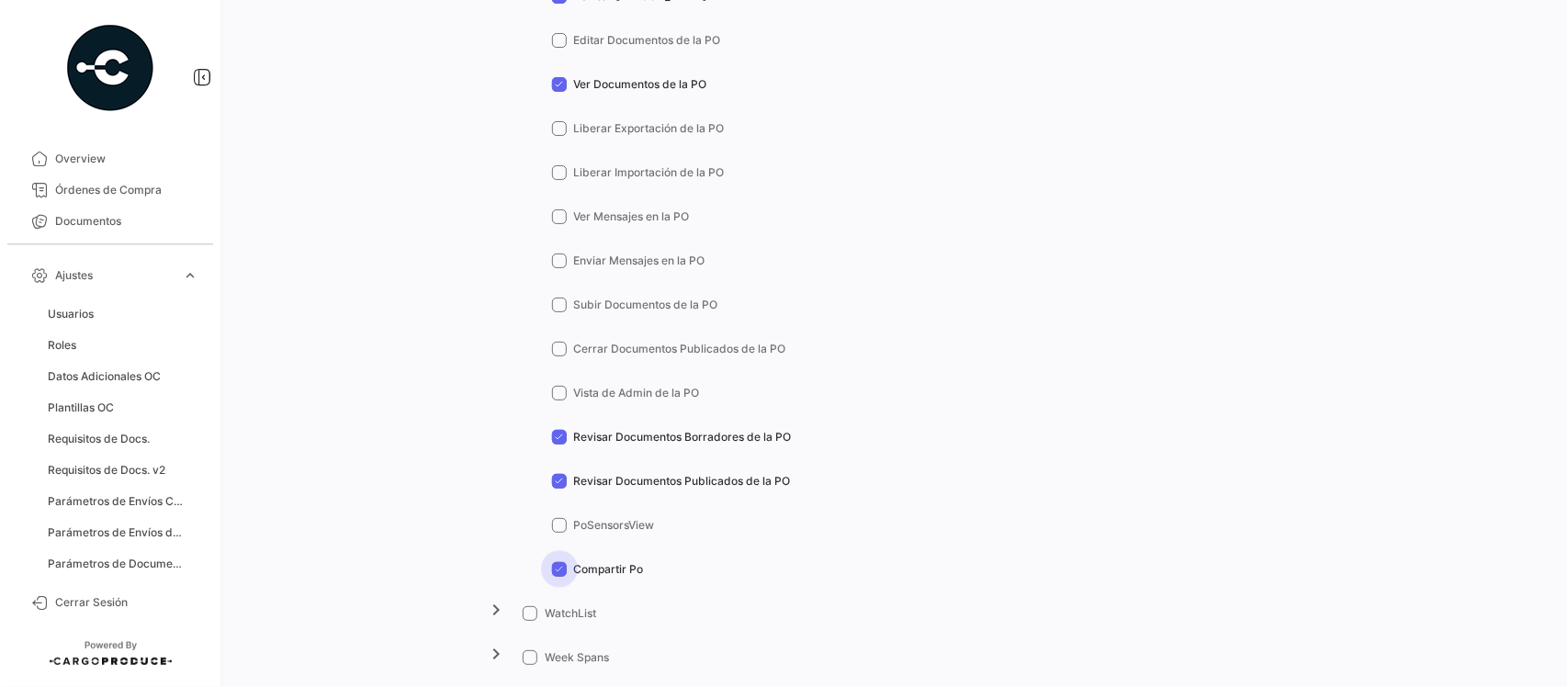
click at [559, 577] on input "Compartir Po" at bounding box center [559, 577] width 1 height 1
checkbox input "false"
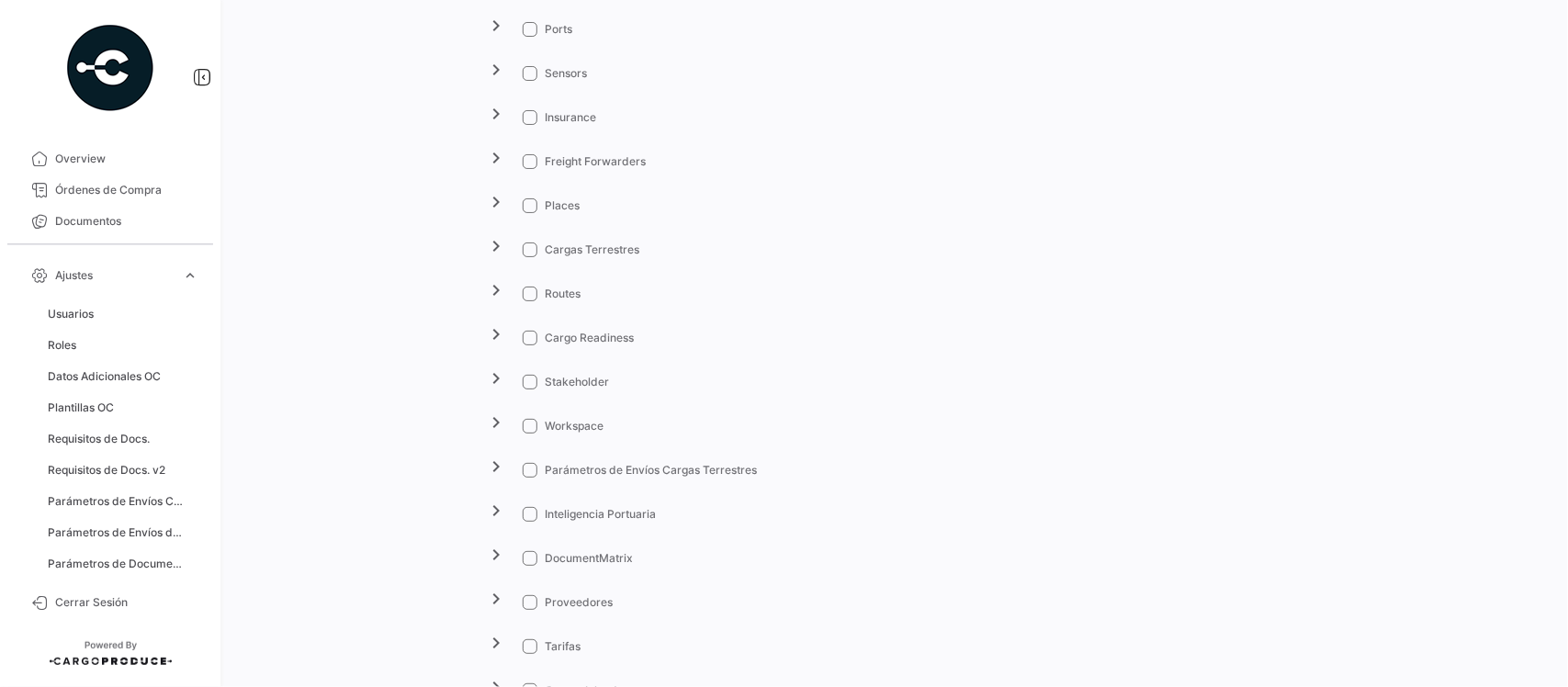
scroll to position [3100, 0]
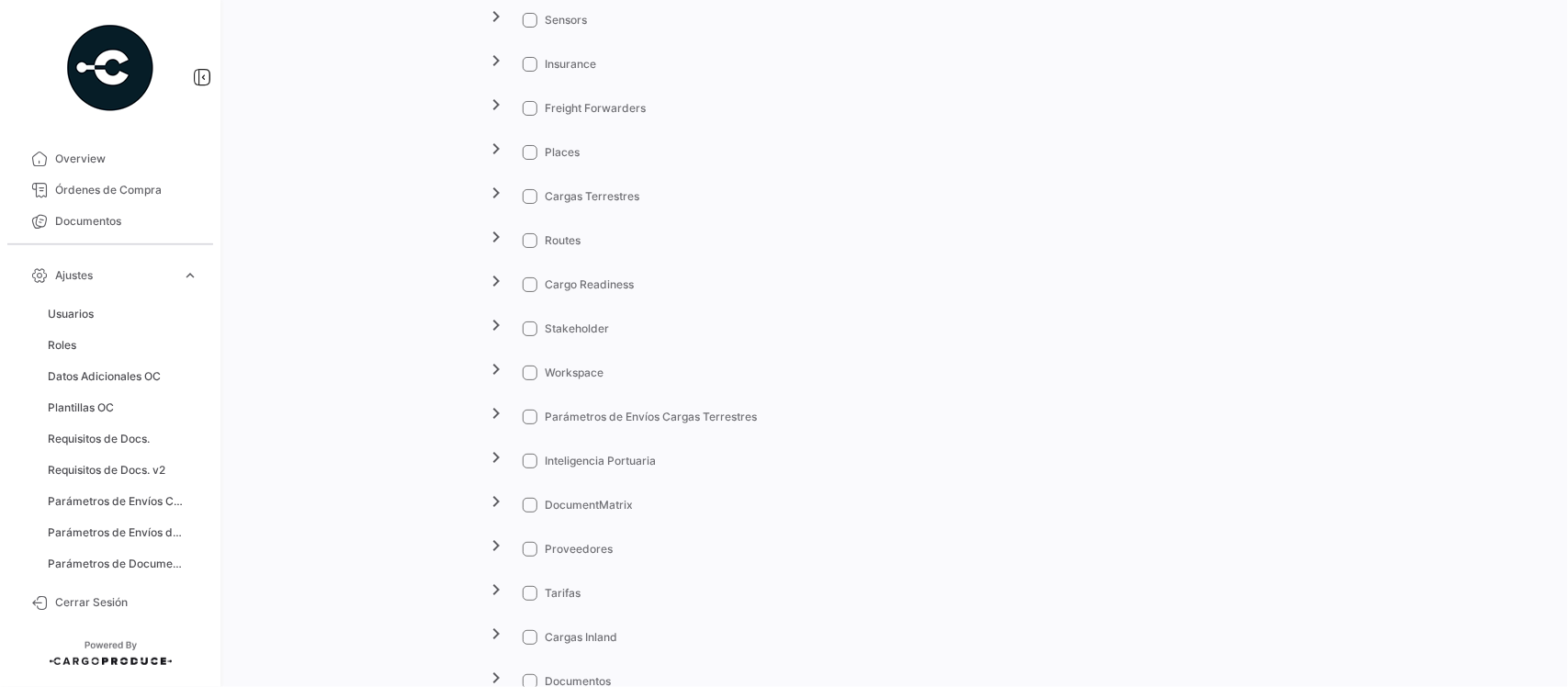
click at [612, 503] on span "DocumentMatrix" at bounding box center [589, 505] width 89 height 17
click at [530, 513] on input "DocumentMatrix" at bounding box center [529, 513] width 1 height 1
checkbox input "true"
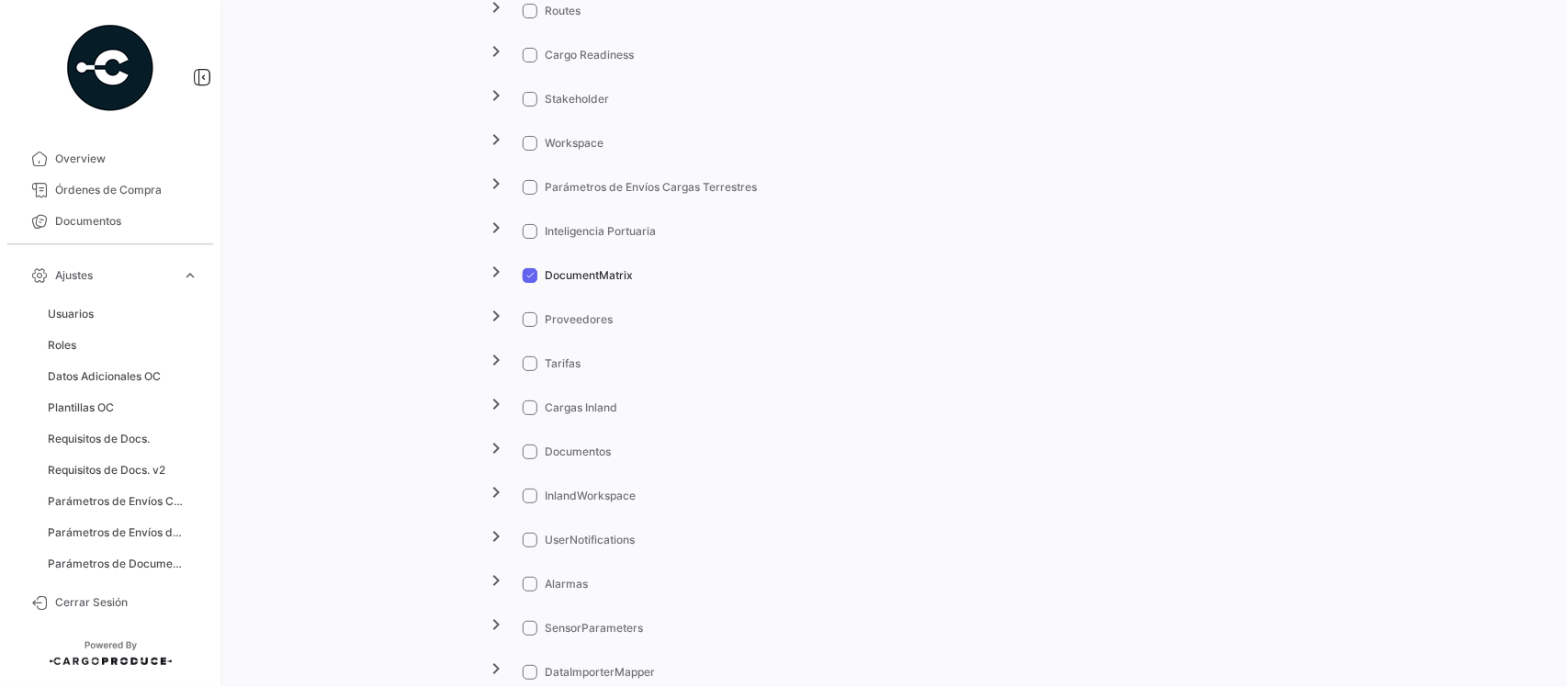
click at [590, 225] on span "Inteligencia Portuaria" at bounding box center [600, 232] width 111 height 17
click at [530, 238] on input "Inteligencia Portuaria" at bounding box center [529, 238] width 1 height 1
checkbox input "true"
drag, startPoint x: 526, startPoint y: 455, endPoint x: 738, endPoint y: 417, distance: 215.4
click at [526, 456] on span at bounding box center [531, 452] width 15 height 15
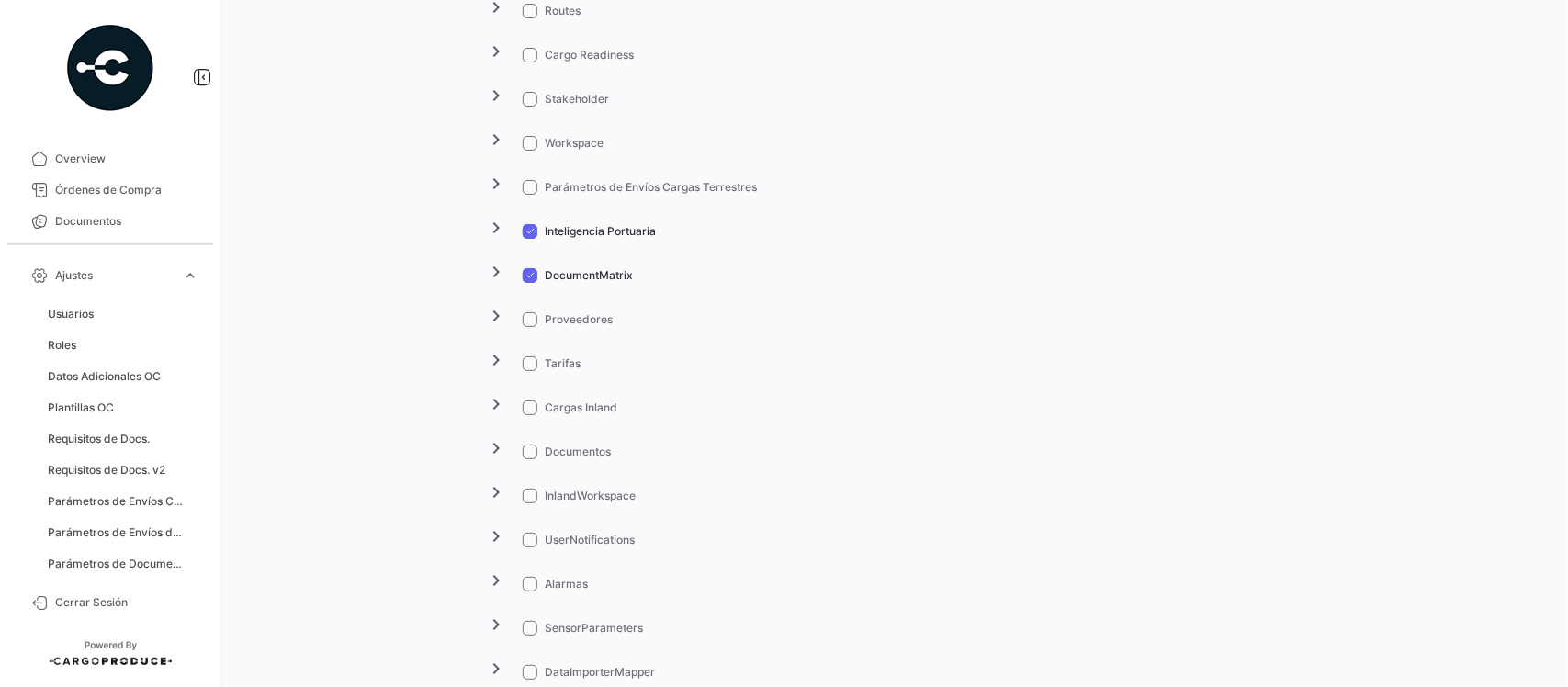
click at [529, 459] on input "Documentos" at bounding box center [529, 459] width 1 height 1
checkbox input "true"
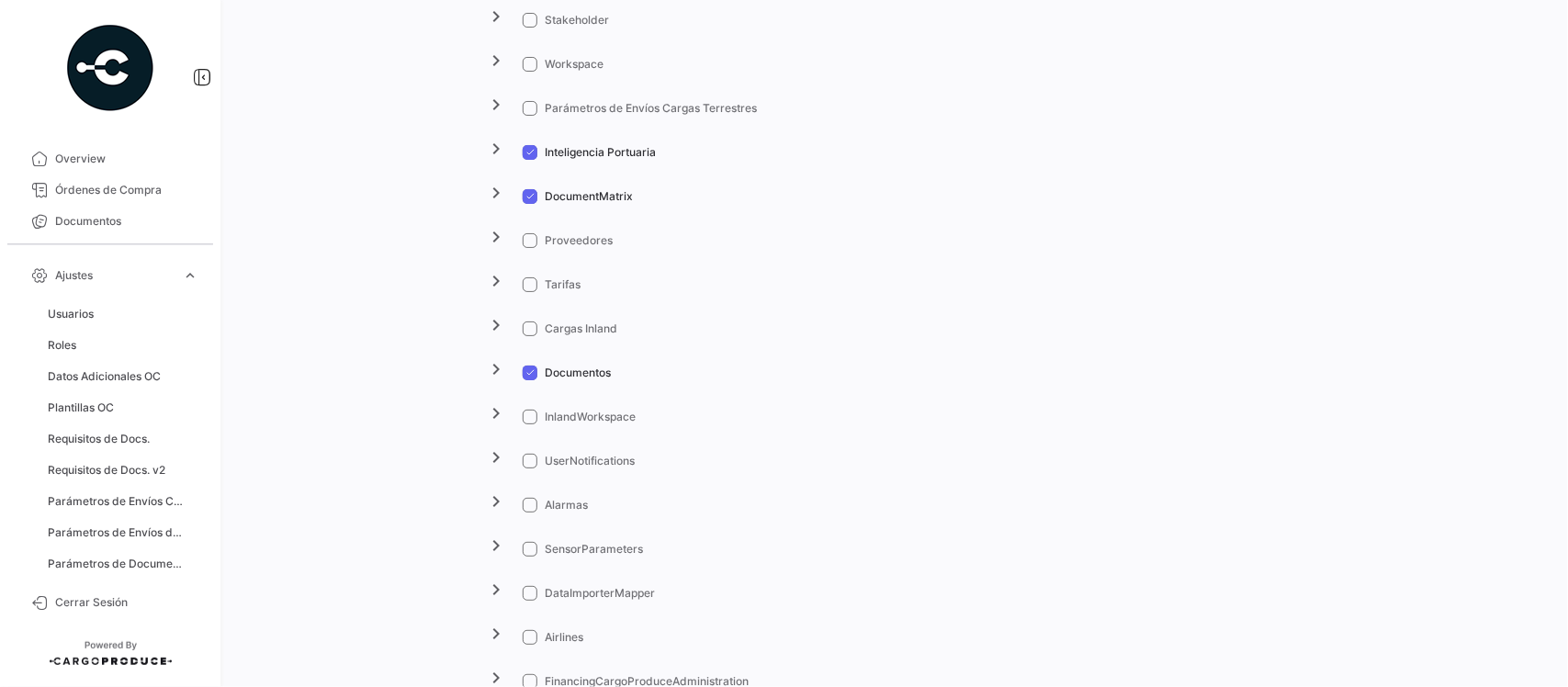
scroll to position [3443, 0]
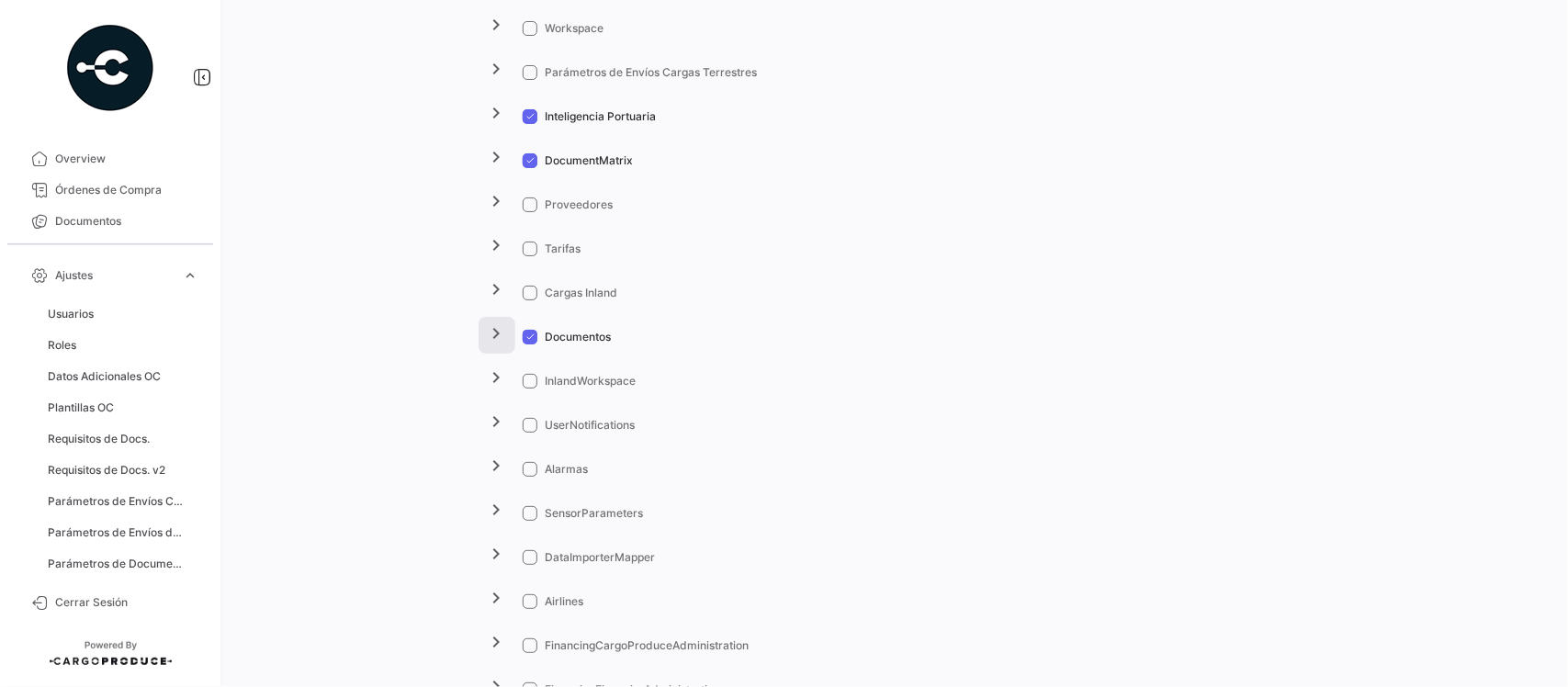
click at [492, 331] on mat-icon "chevron_right" at bounding box center [497, 333] width 22 height 22
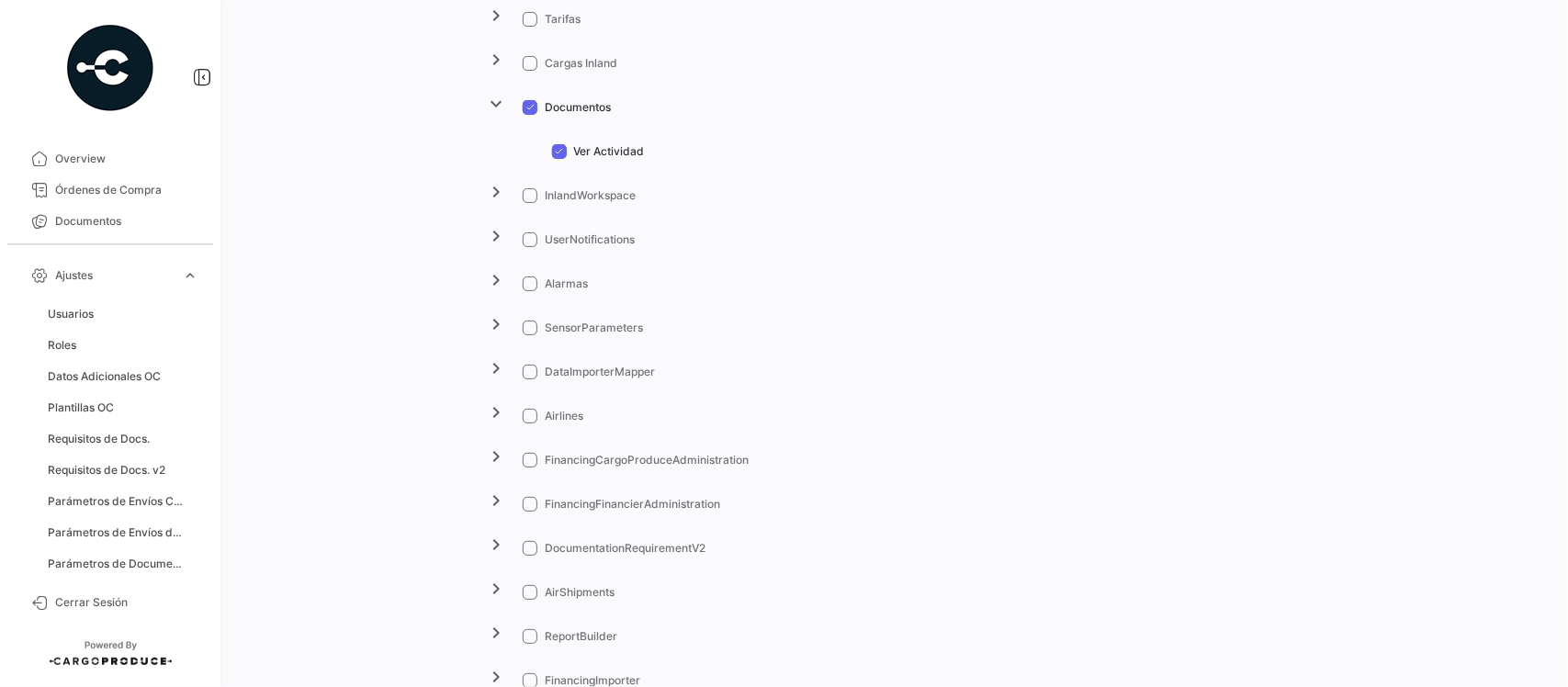
scroll to position [3788, 0]
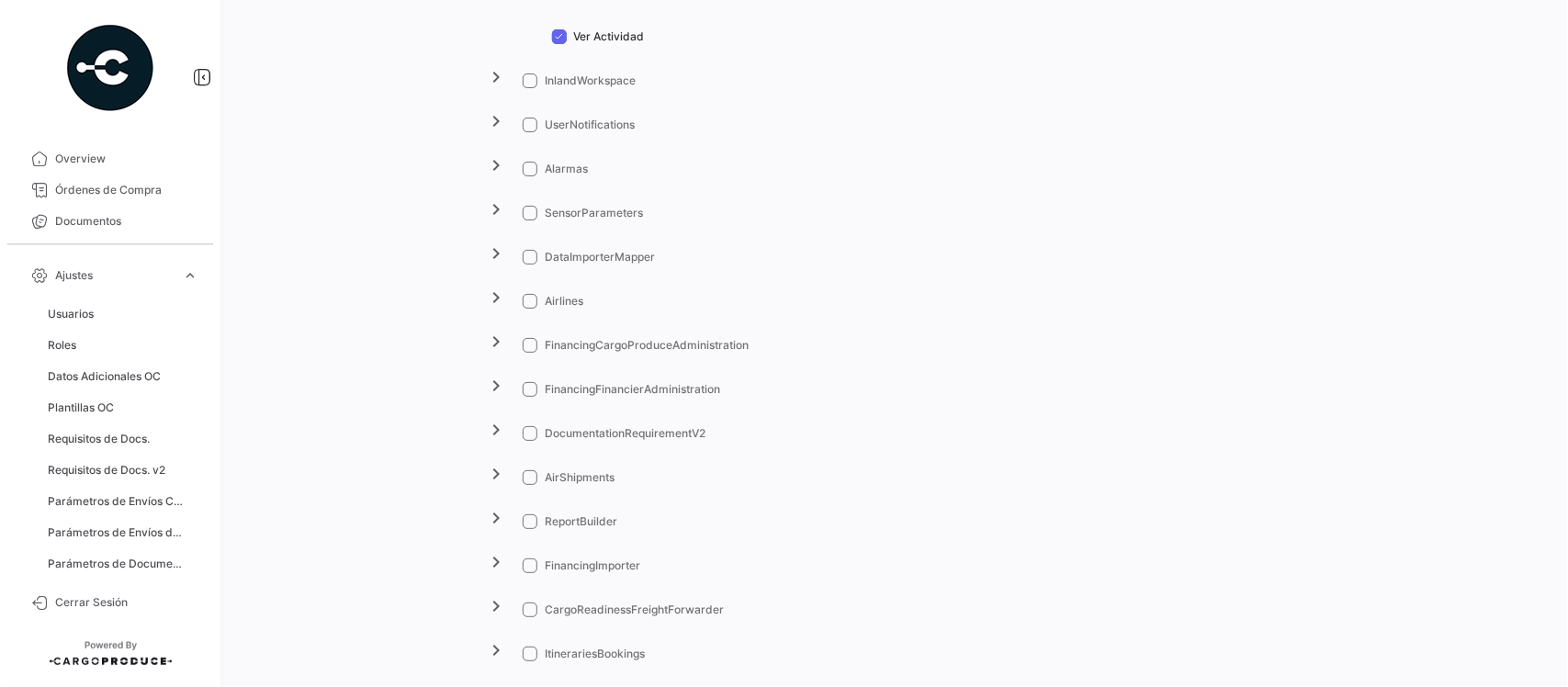
click at [524, 475] on span at bounding box center [531, 478] width 15 height 15
click at [529, 485] on input "AirShipments" at bounding box center [529, 485] width 1 height 1
checkbox input "true"
click at [479, 475] on button "chevron_right" at bounding box center [497, 475] width 37 height 37
click at [608, 657] on span "AirShipmentsDeactivate" at bounding box center [637, 654] width 126 height 17
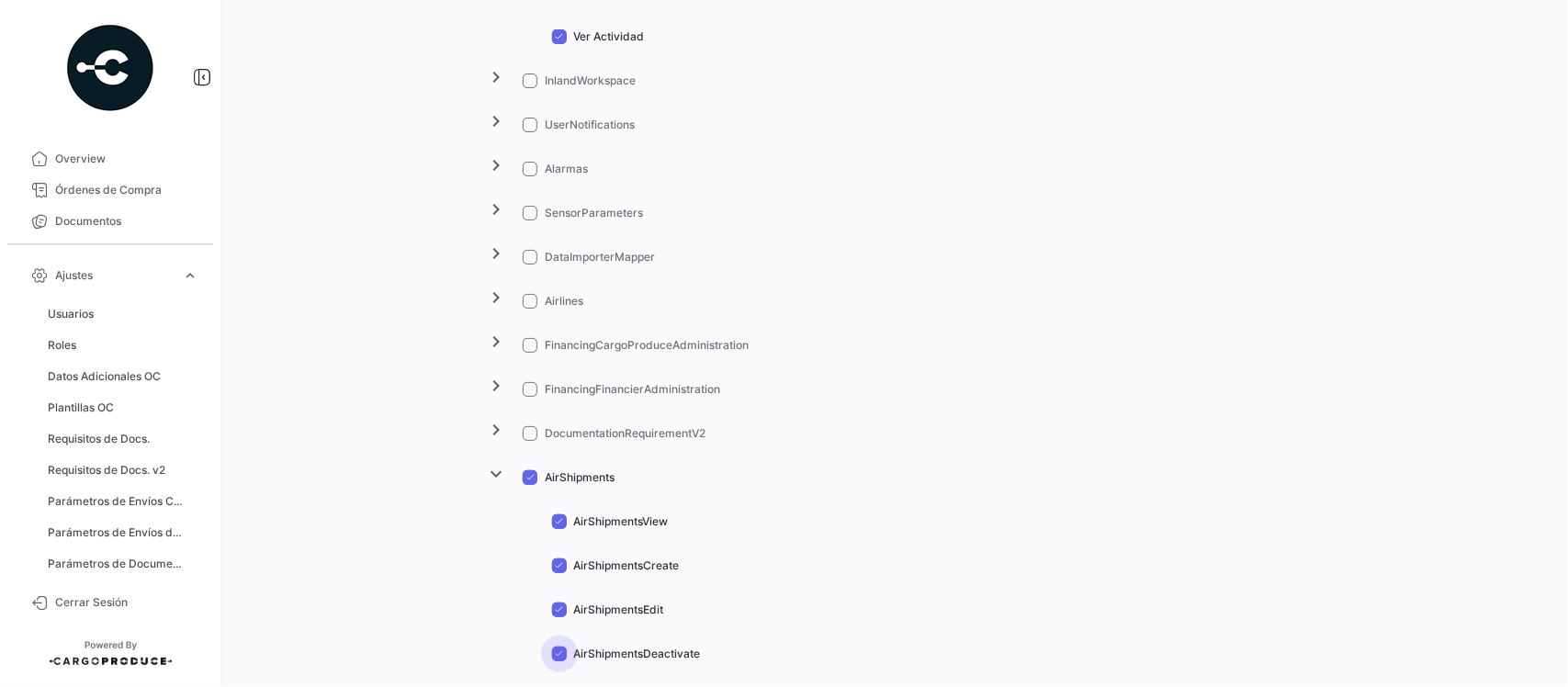
click at [559, 662] on input "AirShipmentsDeactivate" at bounding box center [559, 662] width 1 height 1
checkbox input "false"
click at [618, 611] on span "AirShipmentsEdit" at bounding box center [619, 610] width 90 height 17
click at [559, 617] on input "AirShipmentsEdit" at bounding box center [559, 617] width 1 height 1
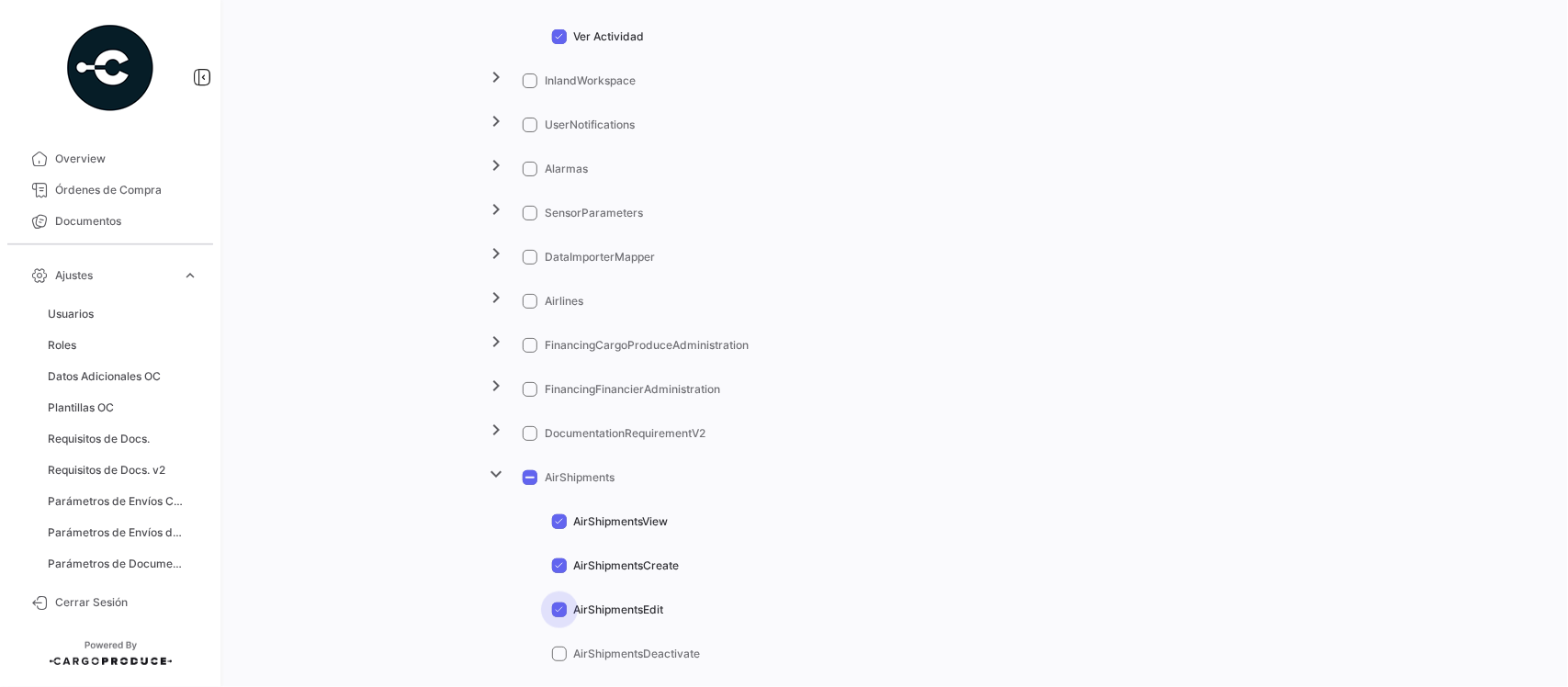
checkbox input "false"
click at [621, 566] on span "AirShipmentsCreate" at bounding box center [627, 566] width 106 height 17
click at [559, 573] on input "AirShipmentsCreate" at bounding box center [559, 573] width 1 height 1
checkbox input "false"
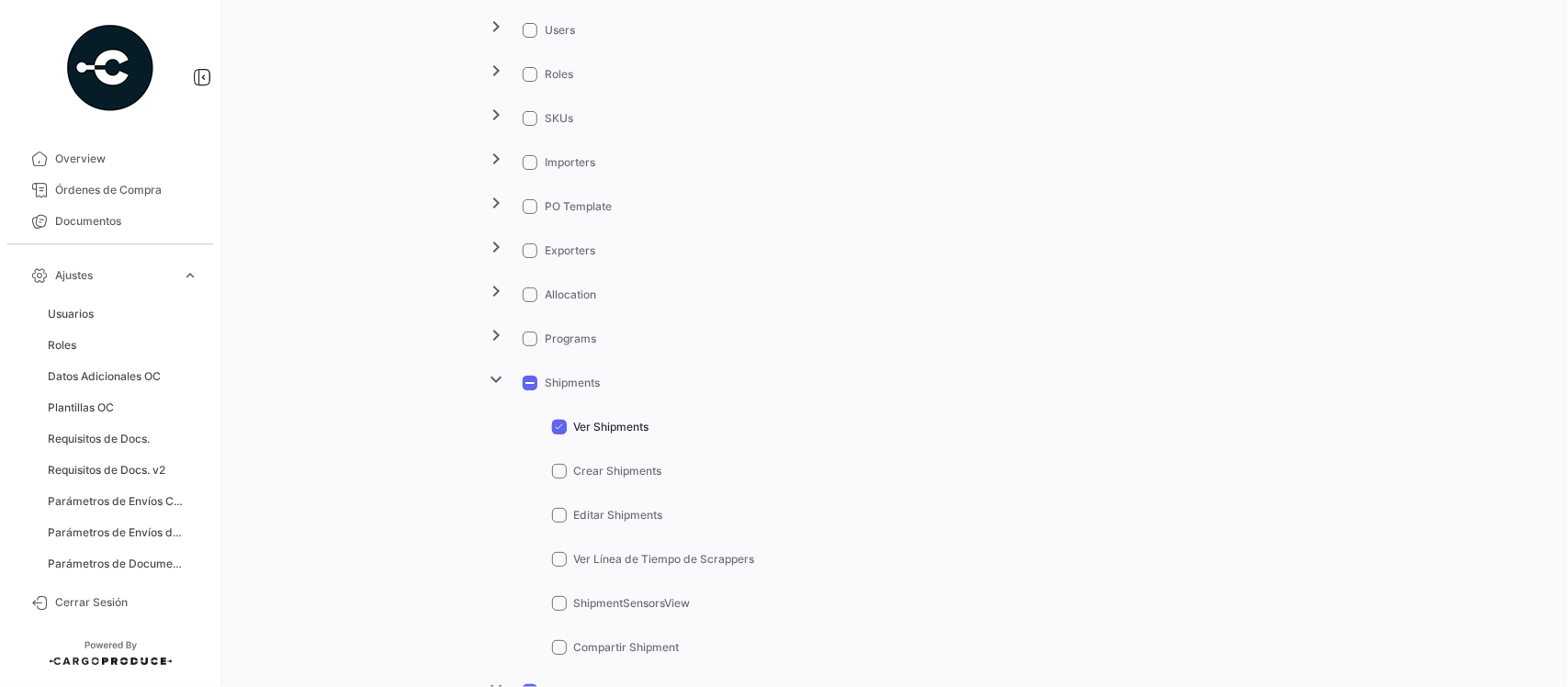
scroll to position [91, 0]
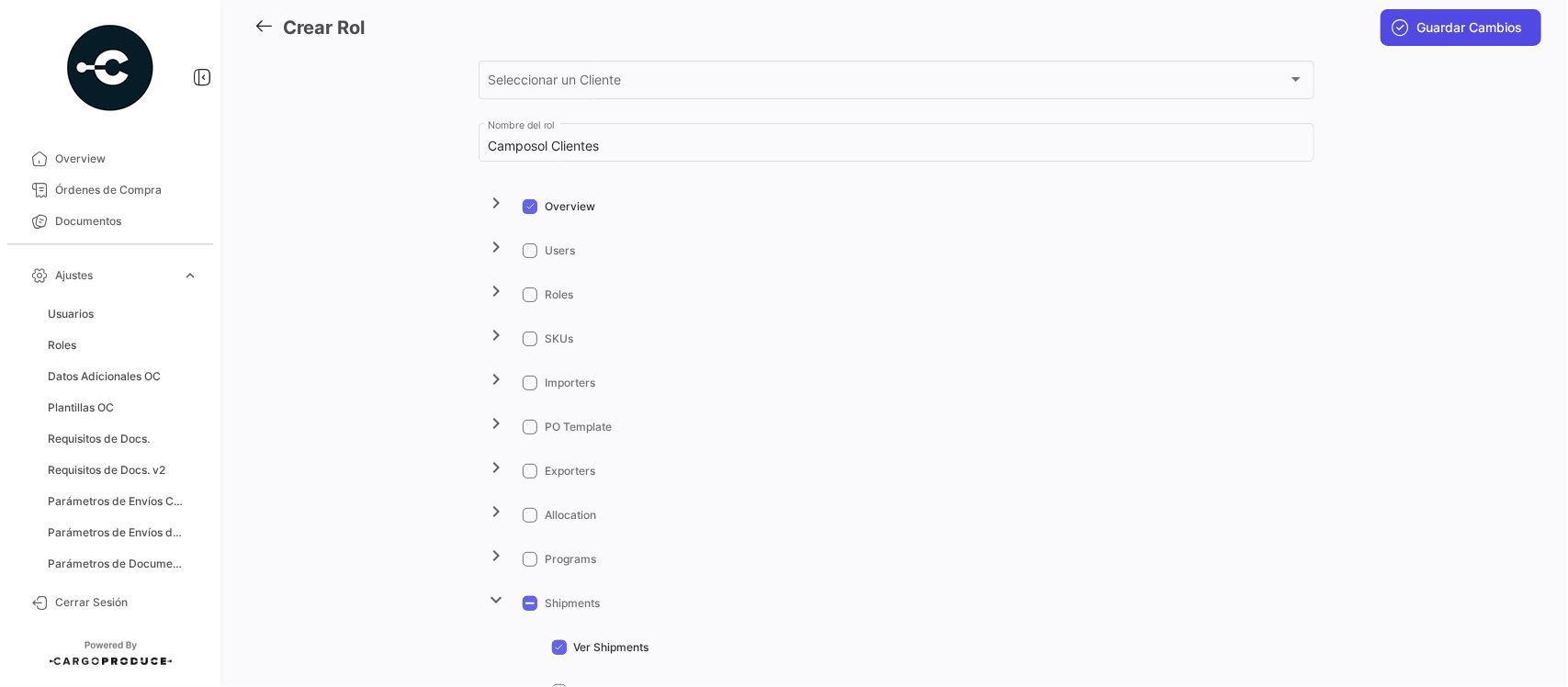
click at [1420, 20] on span "Guardar Cambios" at bounding box center [1470, 26] width 106 height 18
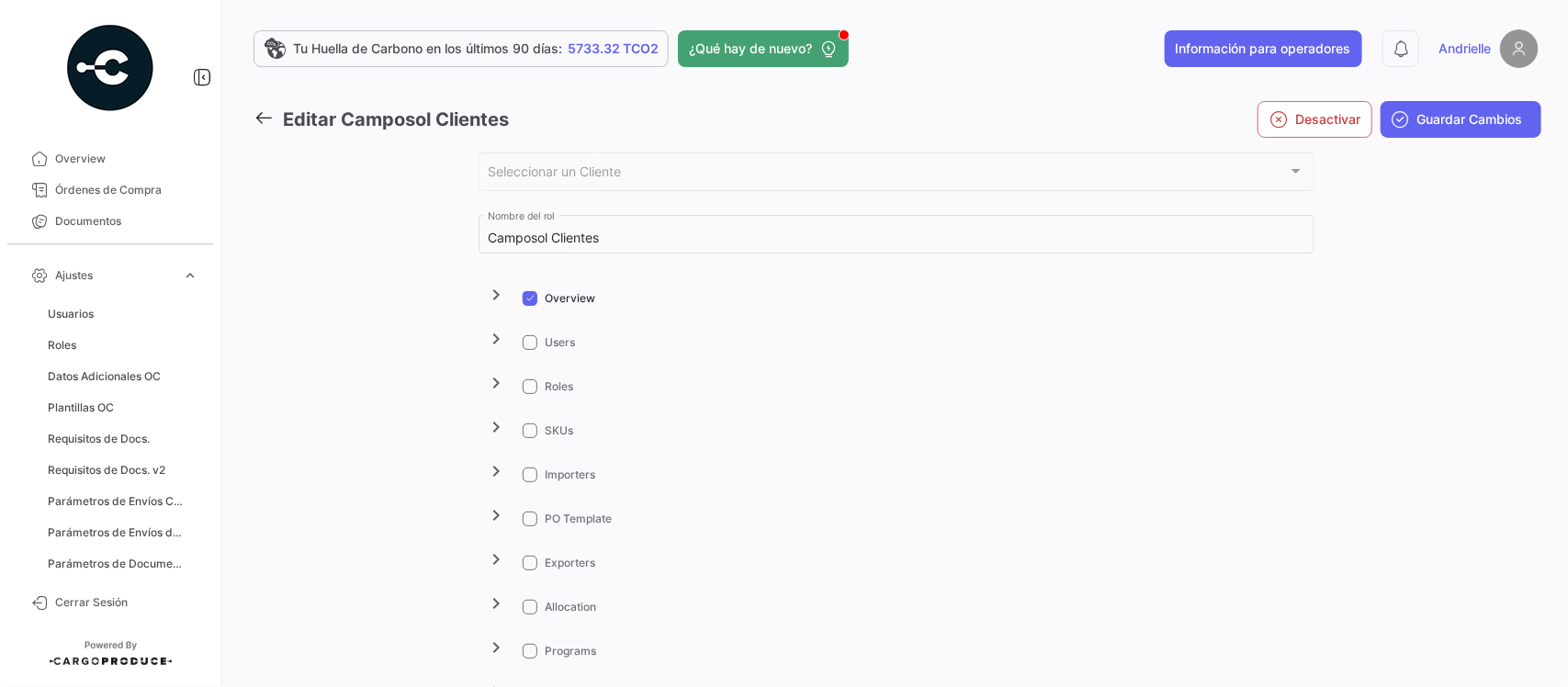
click at [264, 116] on icon at bounding box center [263, 117] width 20 height 20
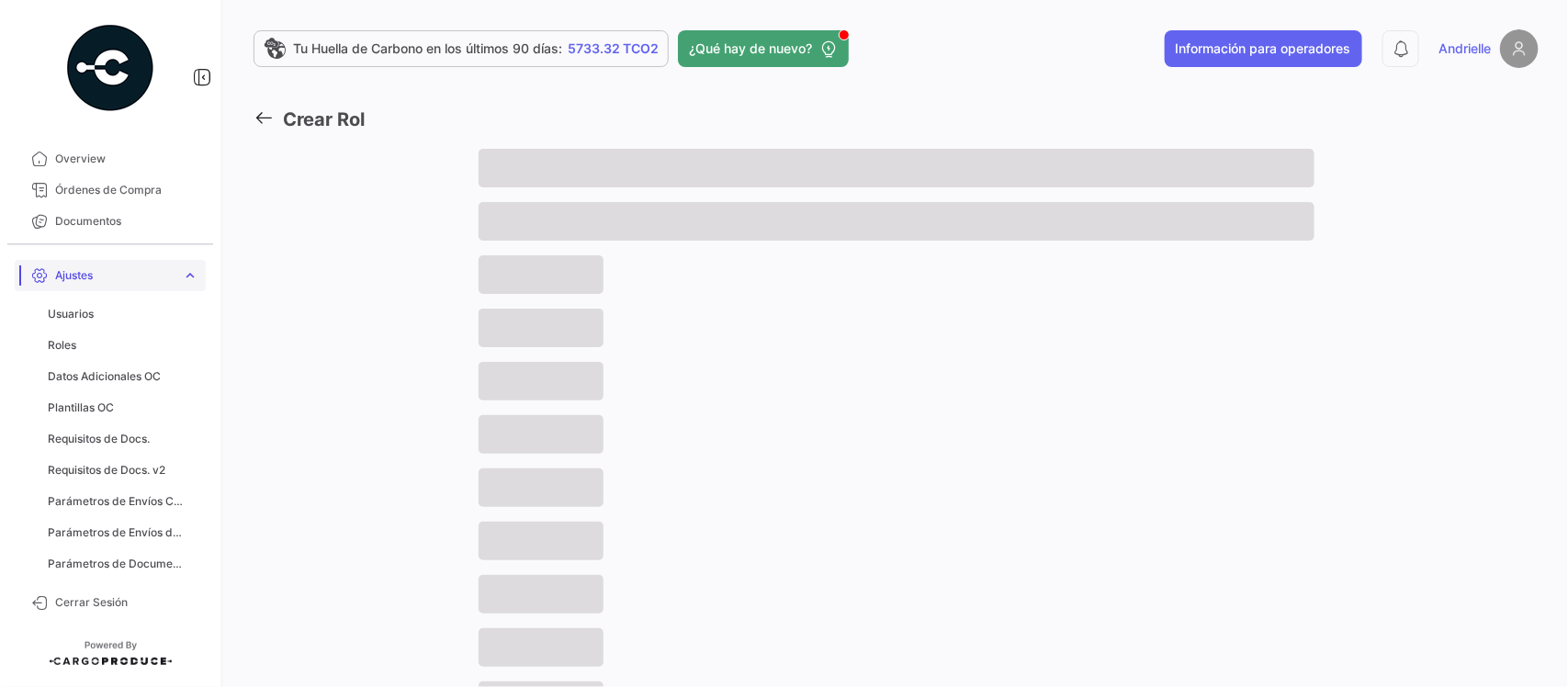
click at [108, 275] on span "Ajustes" at bounding box center [114, 276] width 120 height 17
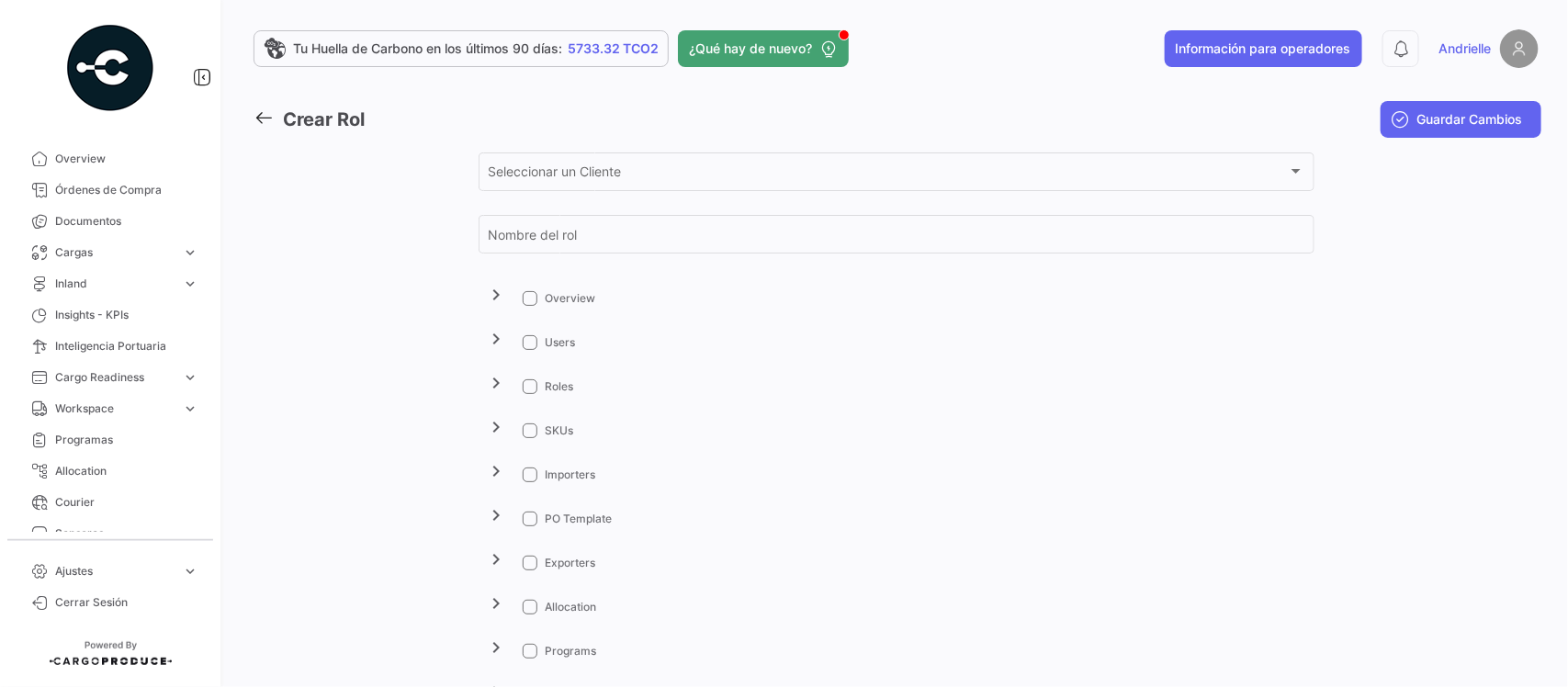
click at [93, 564] on span "Ajustes" at bounding box center [114, 571] width 120 height 17
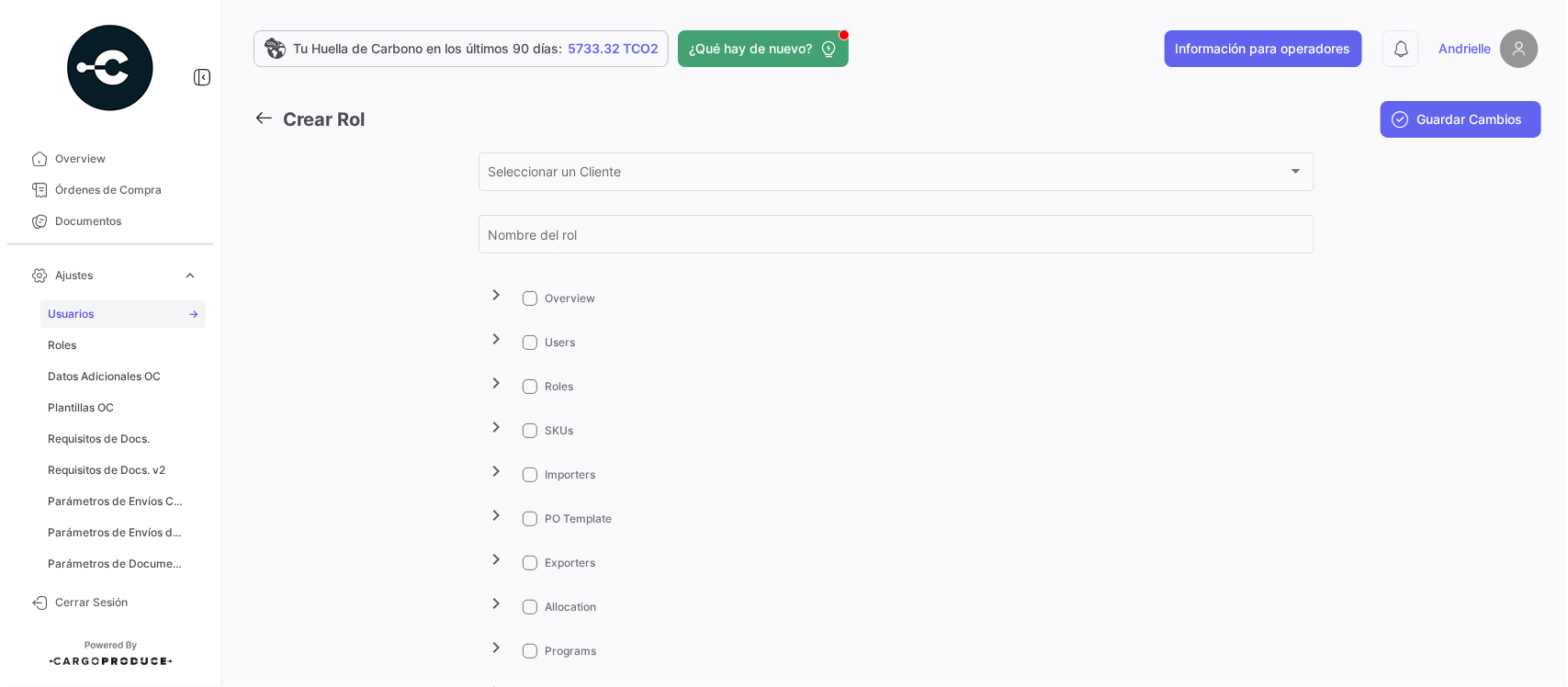
click at [106, 307] on link "Usuarios" at bounding box center [122, 314] width 165 height 27
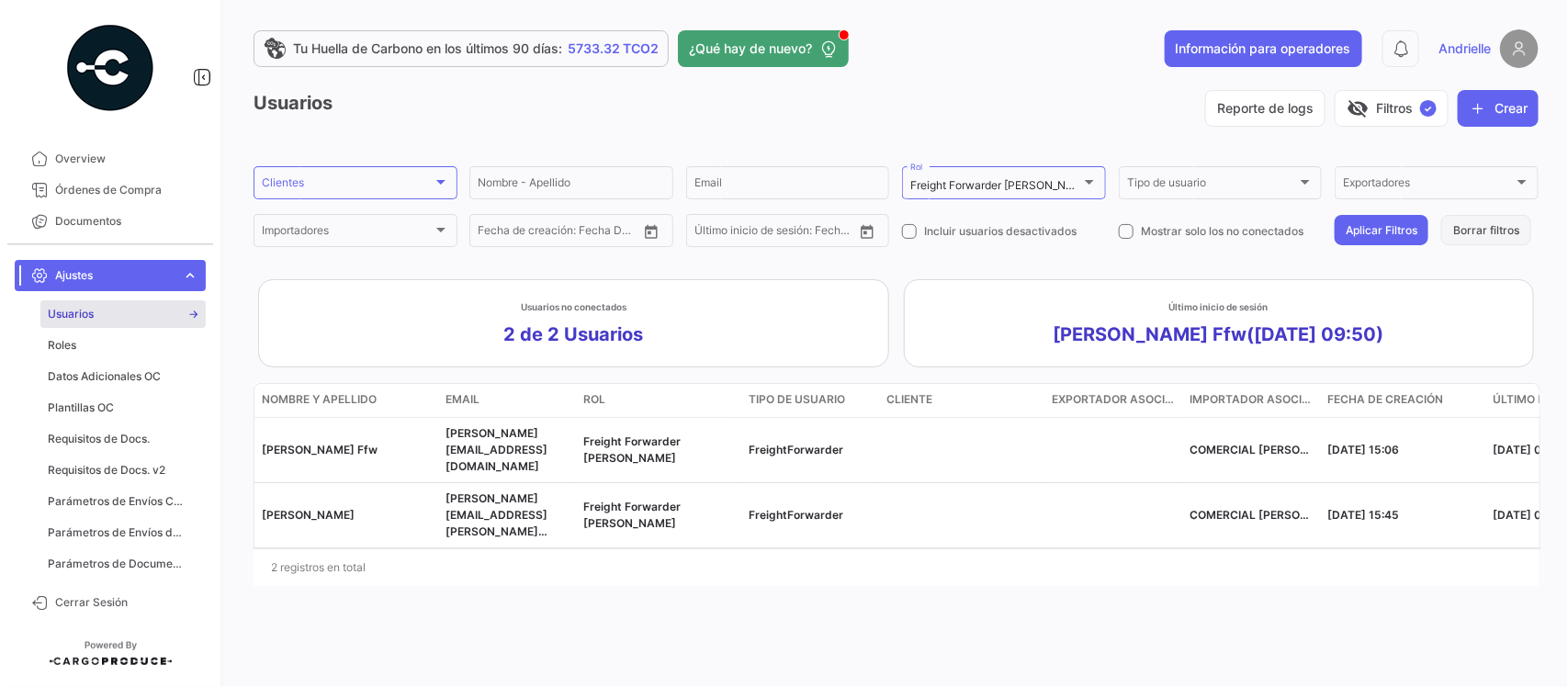
click at [1479, 221] on button "Borrar filtros" at bounding box center [1486, 230] width 90 height 30
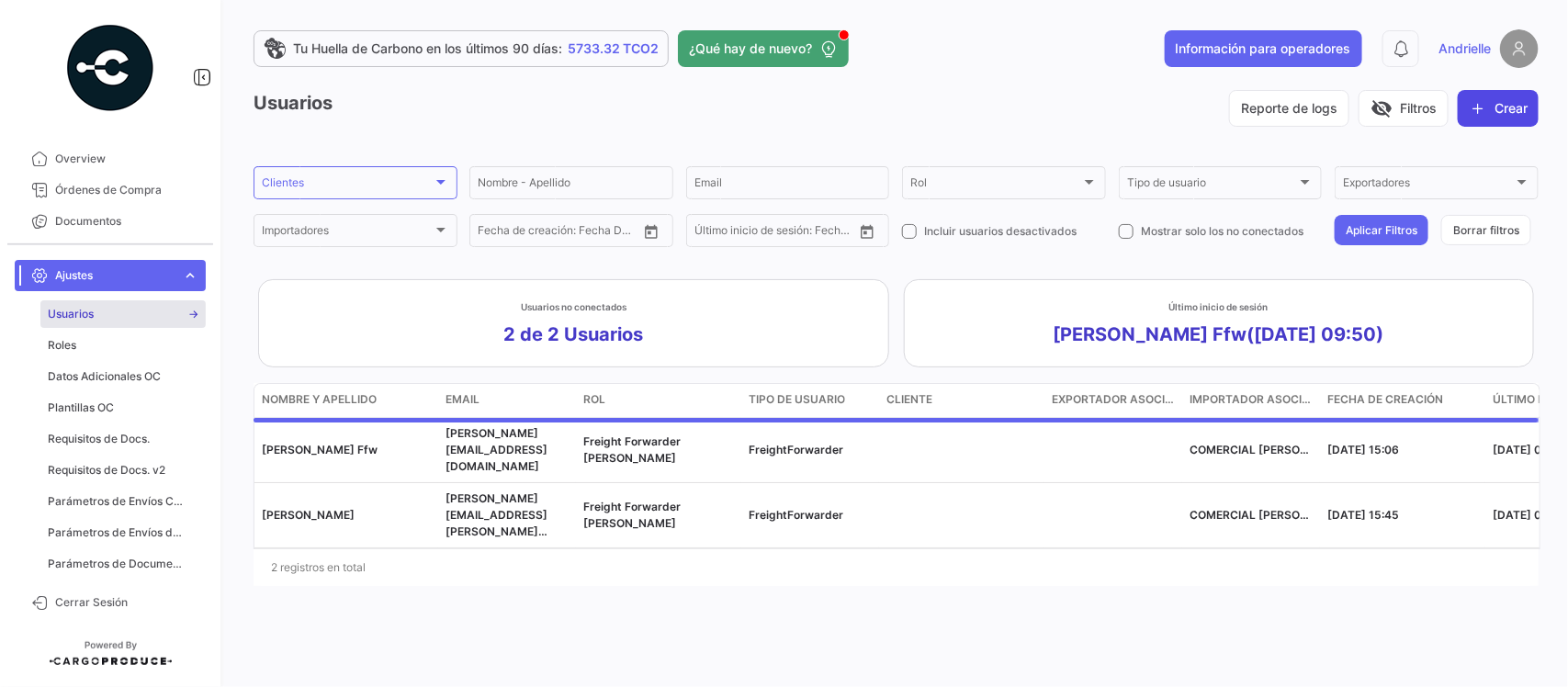
click at [1493, 106] on button "Crear" at bounding box center [1498, 108] width 81 height 37
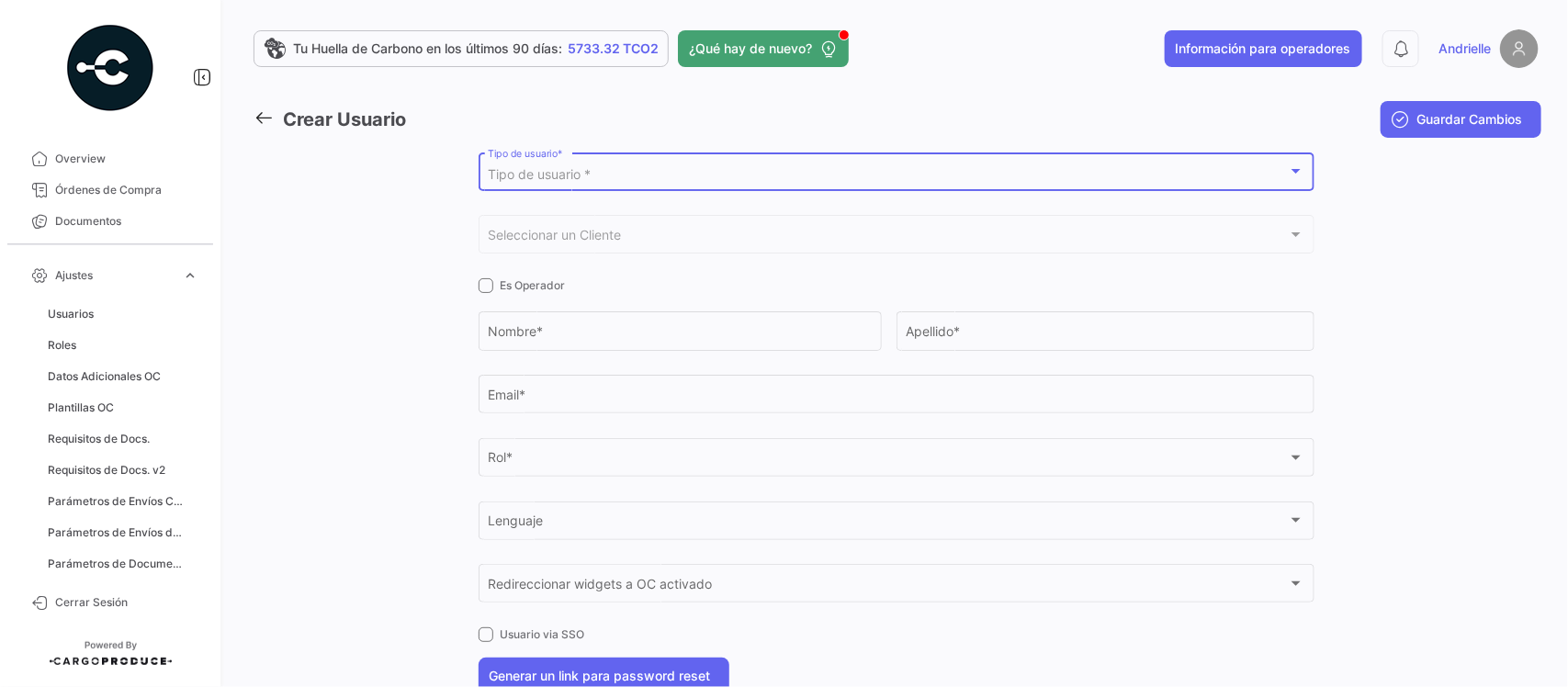
click at [528, 172] on span "Tipo de usuario *" at bounding box center [538, 173] width 103 height 16
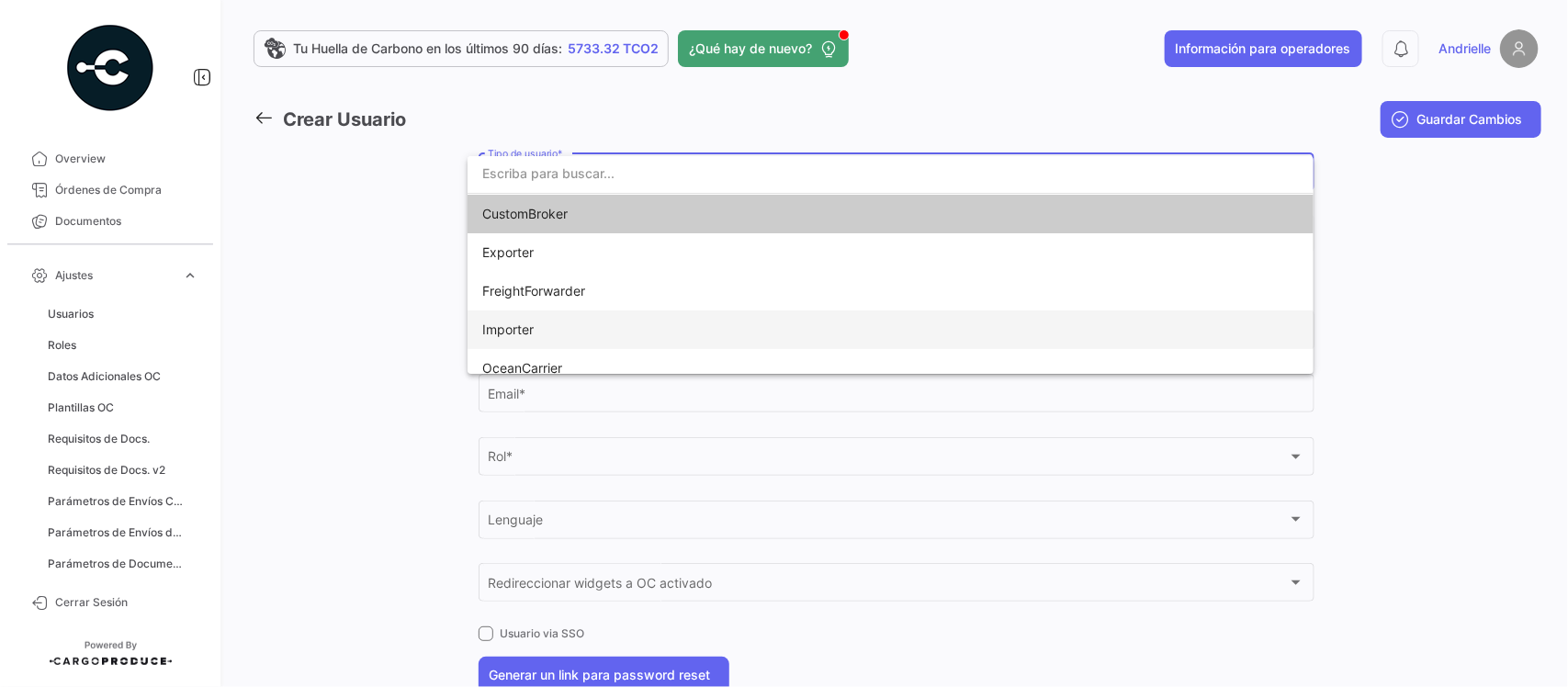
click at [523, 333] on span "Importer" at bounding box center [508, 329] width 52 height 16
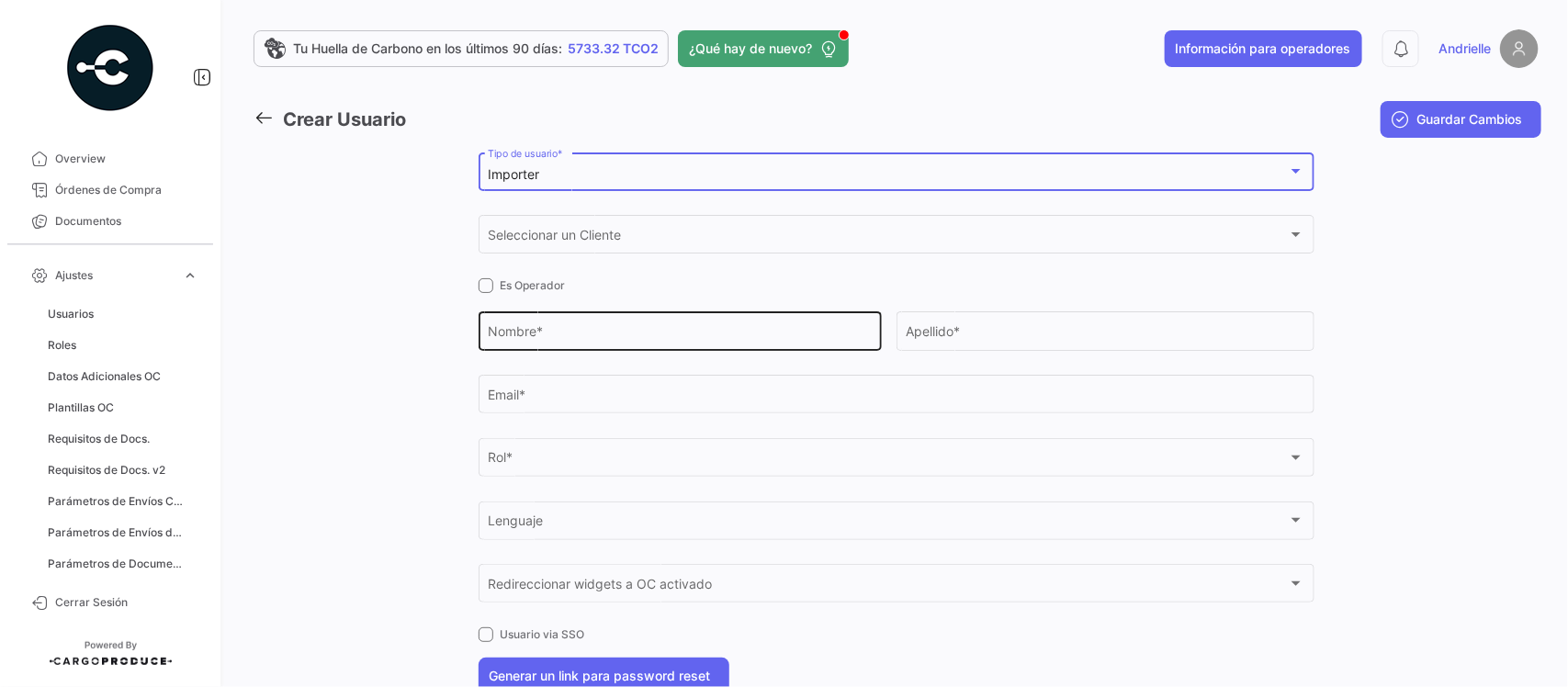
click at [564, 335] on input "Nombre *" at bounding box center [678, 335] width 384 height 16
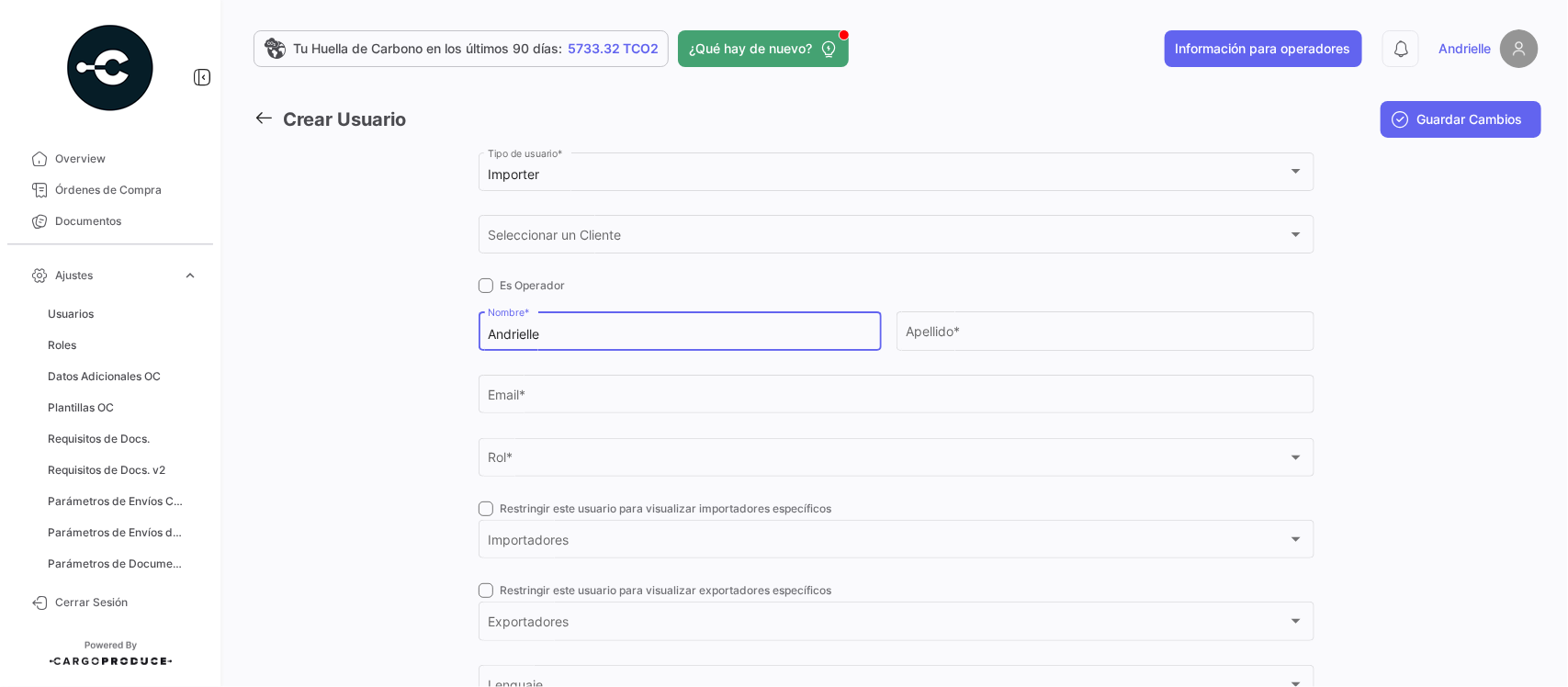
type input "Andrielle"
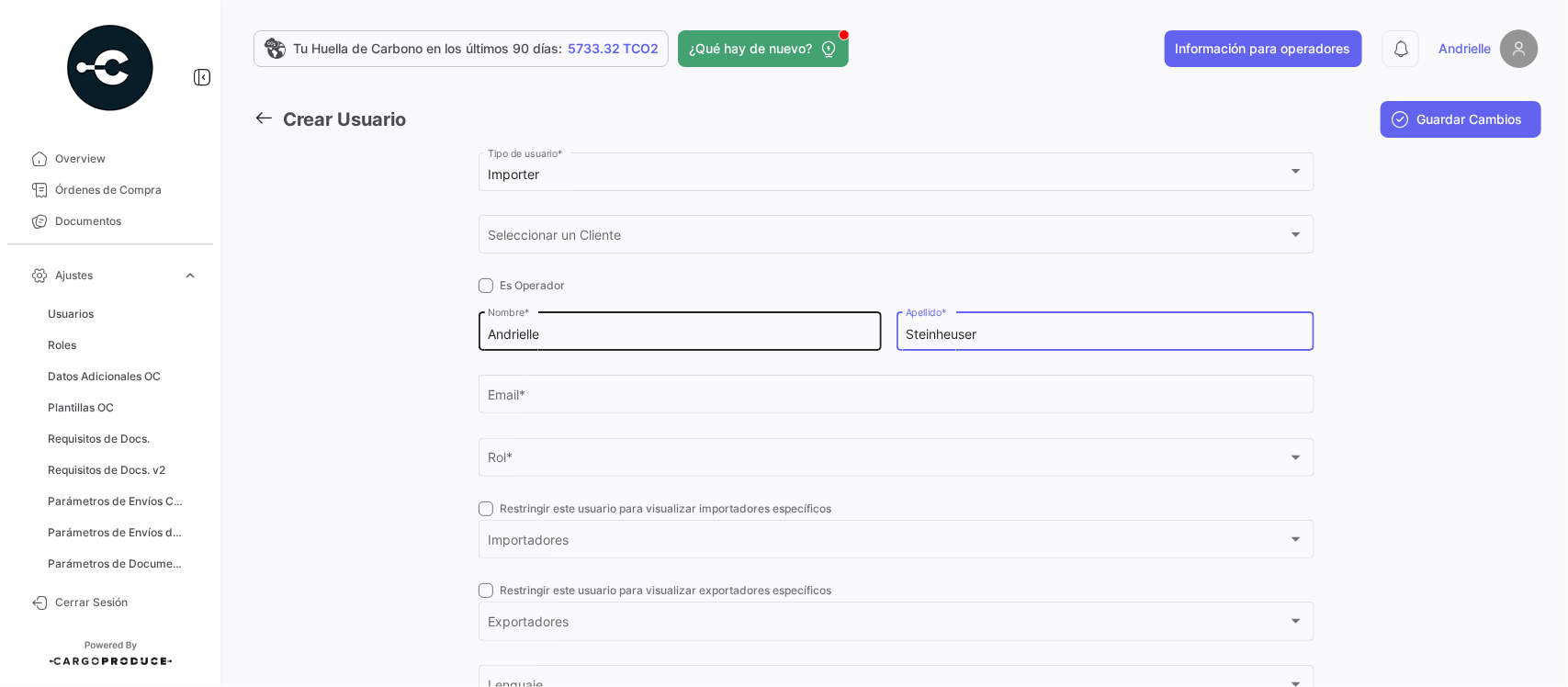
type input "Steinheuser"
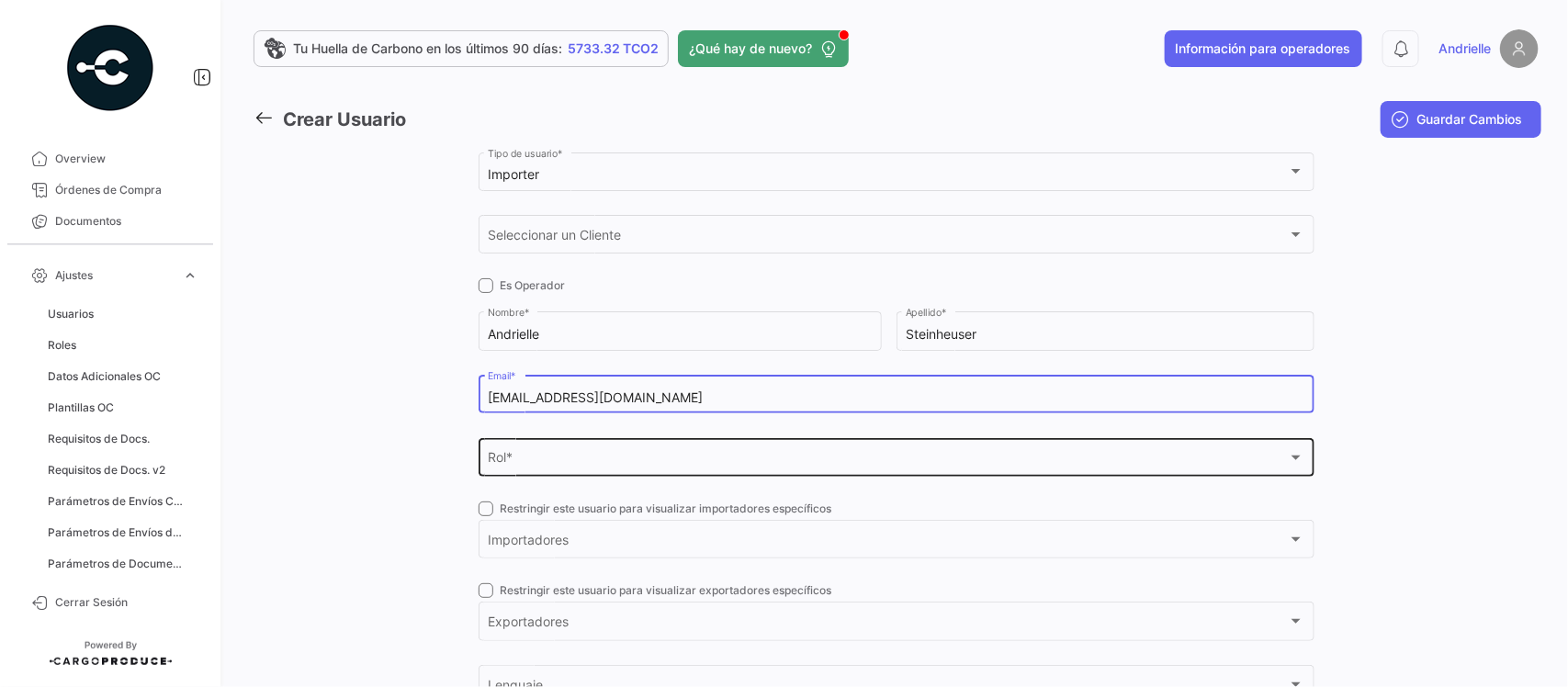
type input "[EMAIL_ADDRESS][DOMAIN_NAME]"
click at [602, 462] on div "Rol *" at bounding box center [887, 461] width 800 height 16
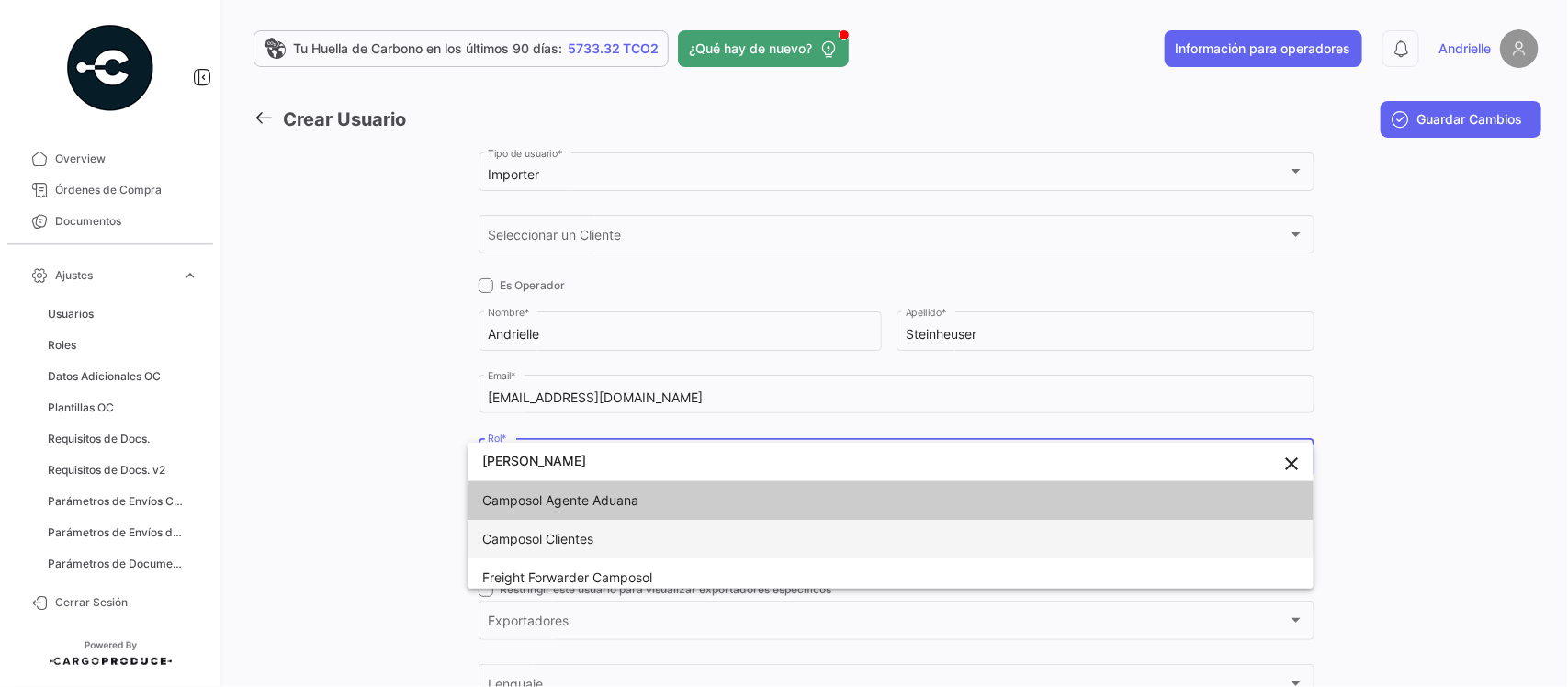
type input "[PERSON_NAME]"
click at [554, 538] on span "Camposol Clientes" at bounding box center [538, 538] width 111 height 16
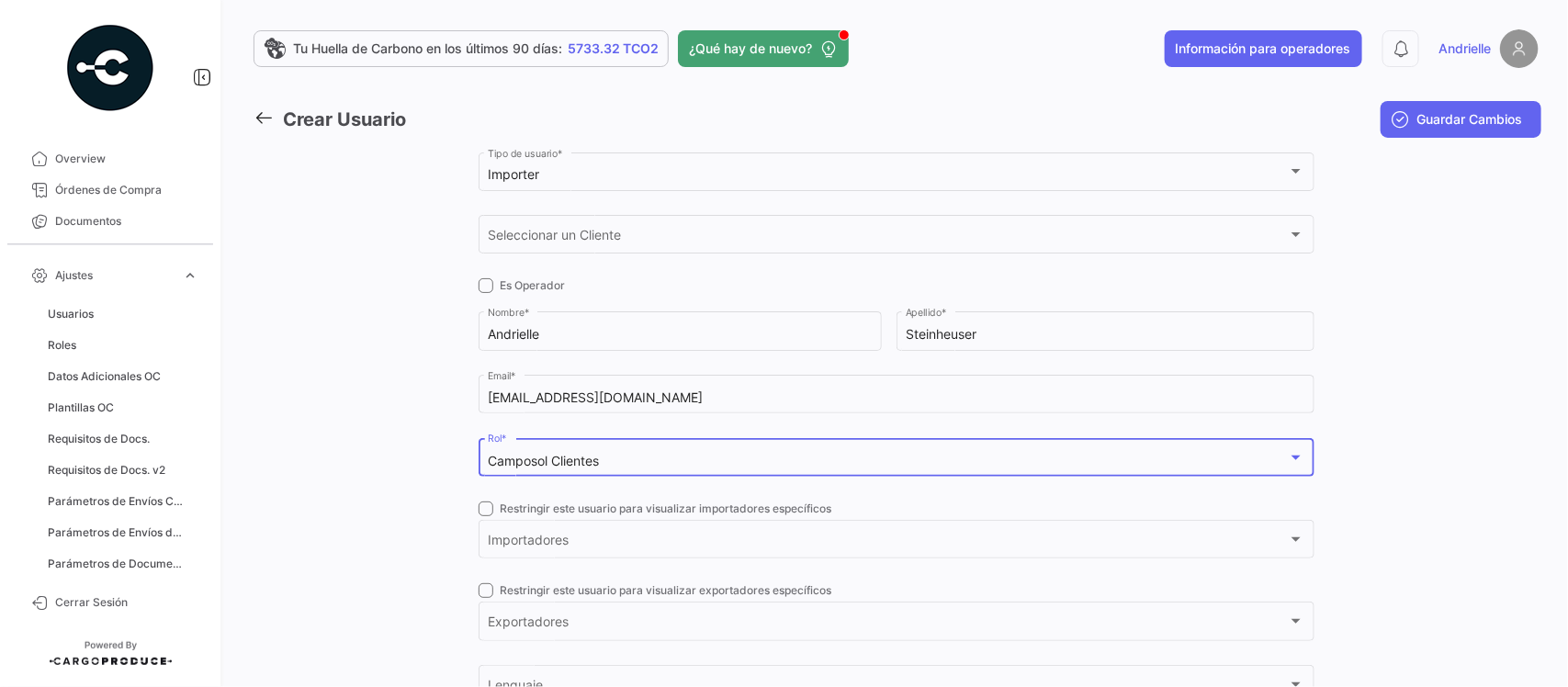
click at [481, 507] on span at bounding box center [486, 509] width 15 height 15
click at [485, 516] on input "Restringir este usuario para visualizar importadores específicos" at bounding box center [485, 516] width 1 height 1
checkbox input "true"
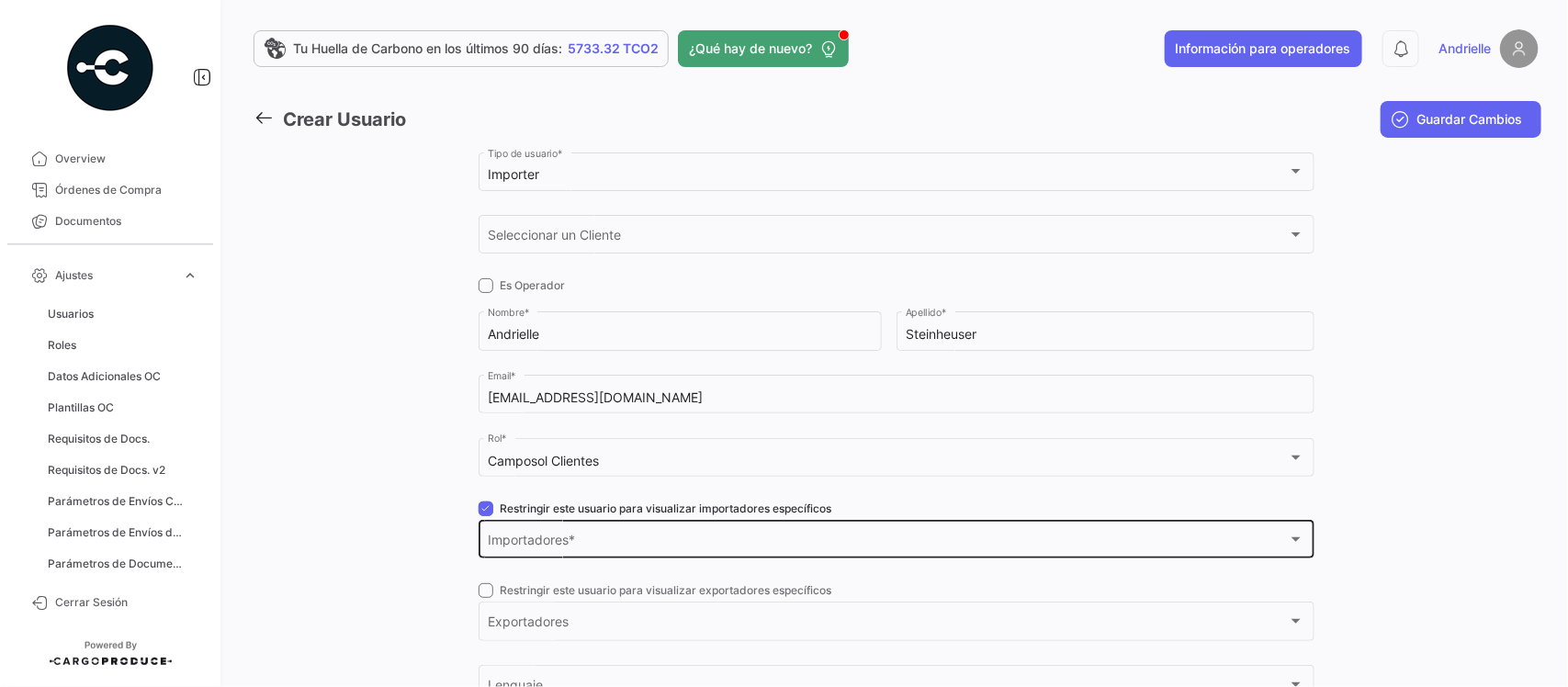
click at [565, 535] on div "Importadores" at bounding box center [887, 543] width 800 height 16
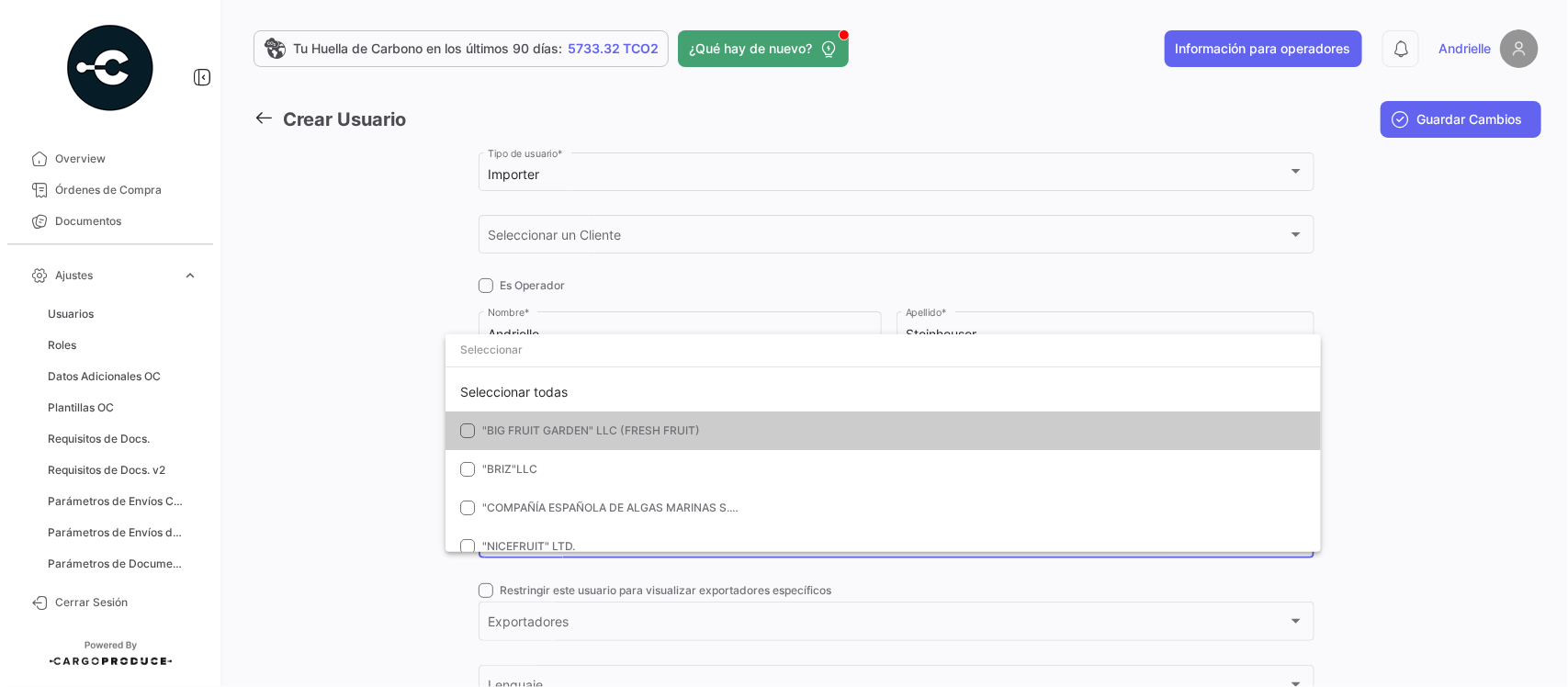
click at [583, 349] on input "dropdown search" at bounding box center [883, 350] width 875 height 33
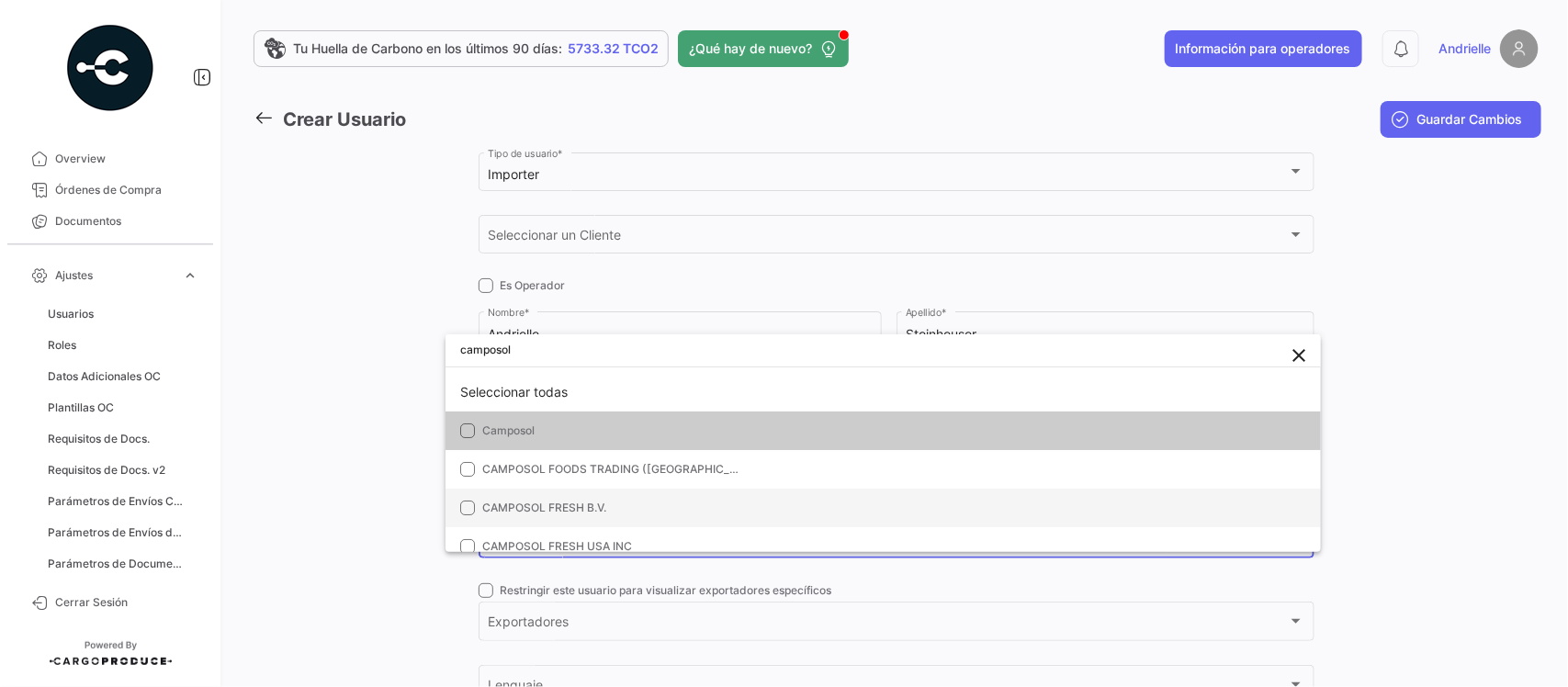
type input "camposol"
click at [580, 508] on span "CAMPOSOL FRESH B.V." at bounding box center [545, 507] width 124 height 14
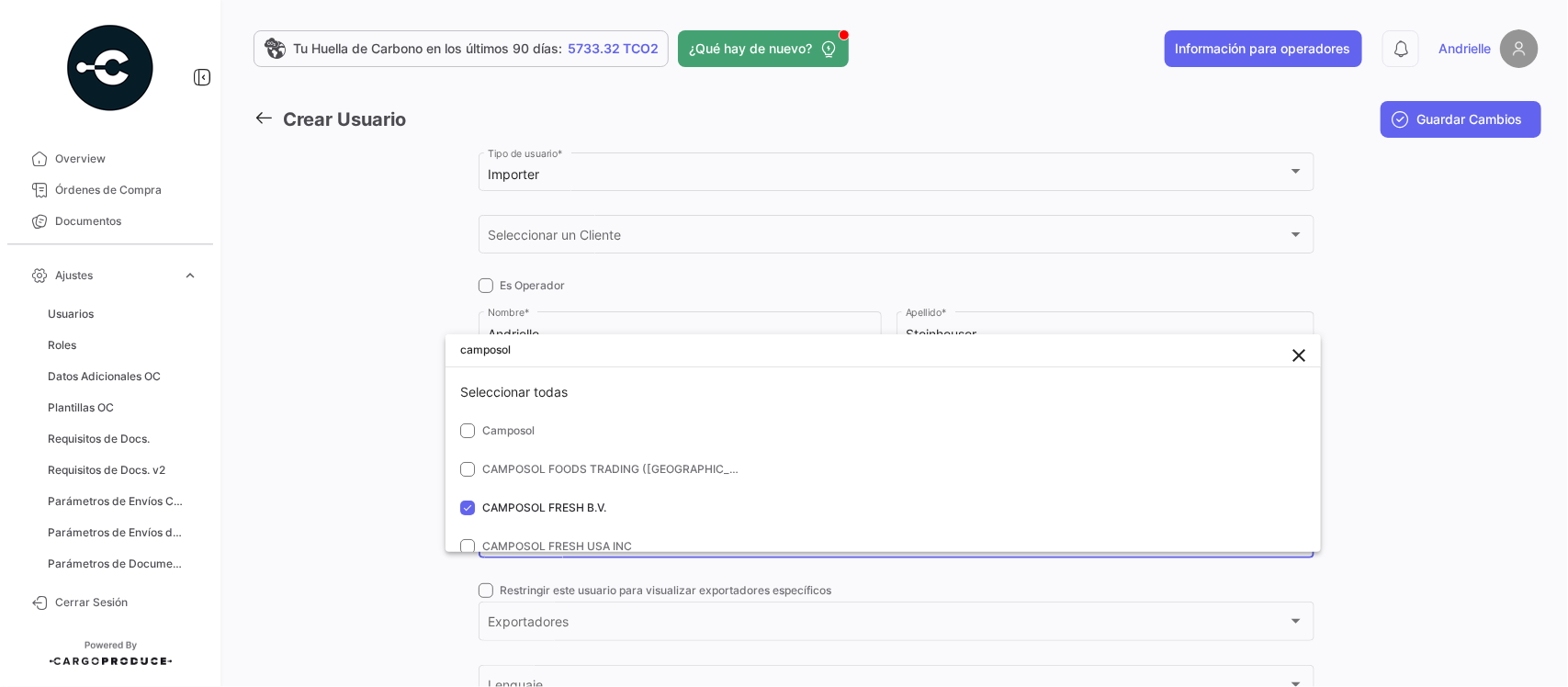
click at [340, 508] on div at bounding box center [784, 343] width 1568 height 687
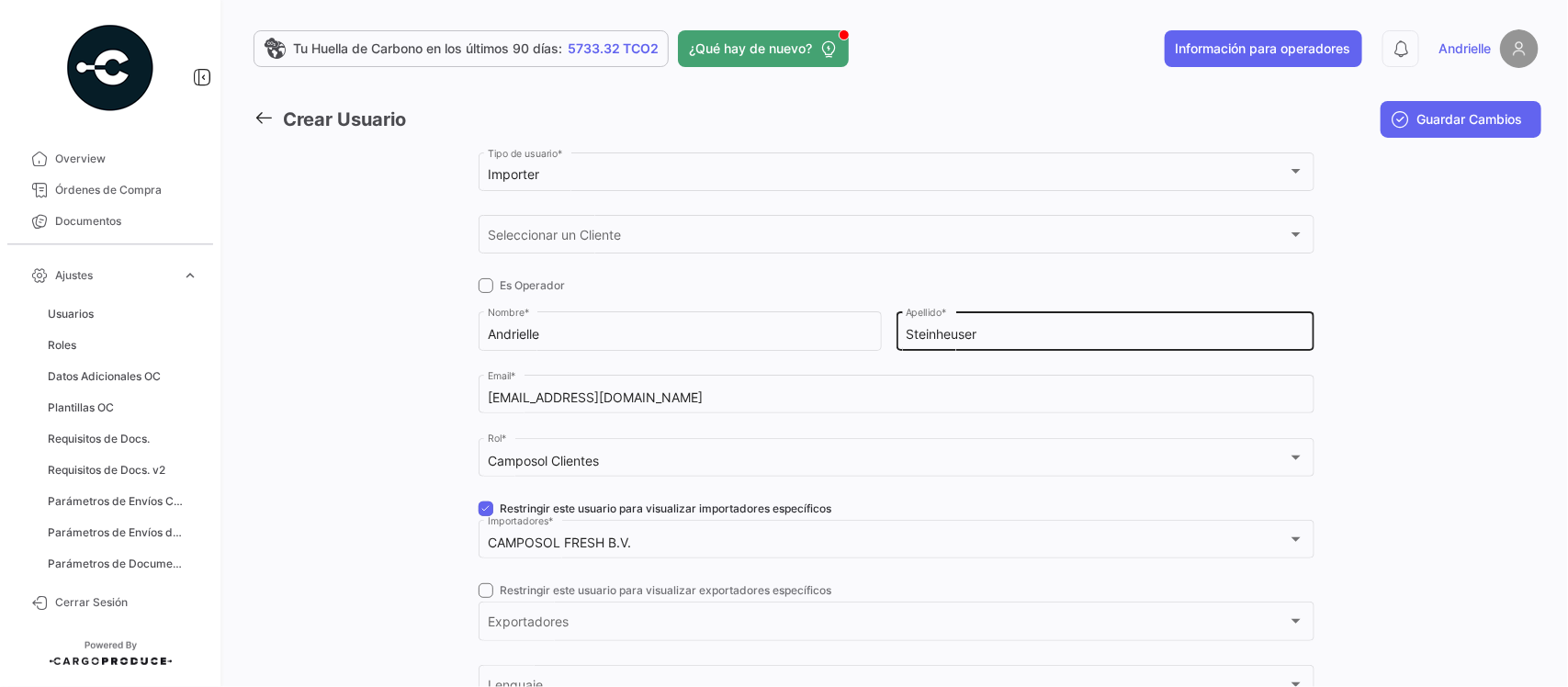
scroll to position [230, 0]
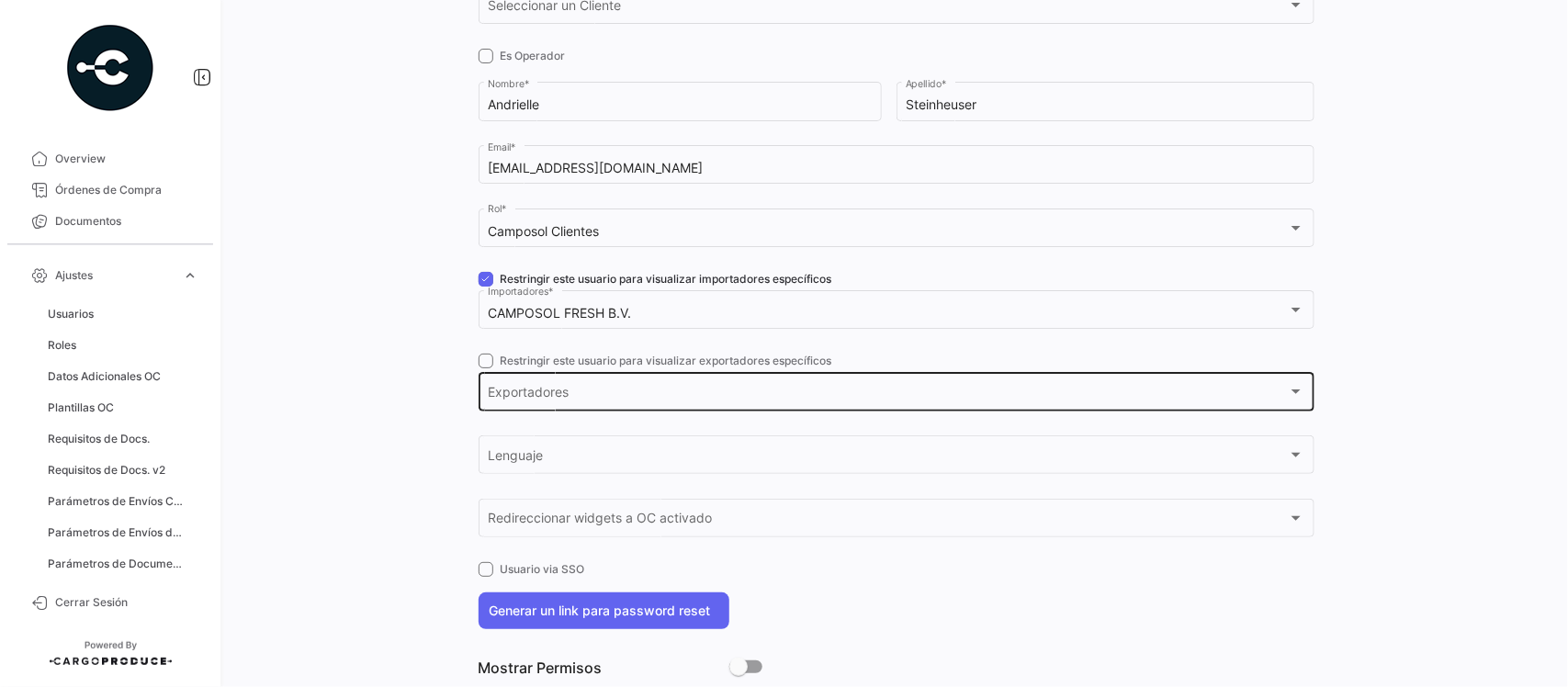
drag, startPoint x: 483, startPoint y: 356, endPoint x: 507, endPoint y: 373, distance: 29.4
click at [482, 356] on span at bounding box center [486, 361] width 15 height 15
click at [485, 368] on input "Restringir este usuario para visualizar exportadores específicos" at bounding box center [485, 368] width 1 height 1
checkbox input "true"
click at [547, 385] on div "Exportadores Exportadores *" at bounding box center [895, 390] width 816 height 42
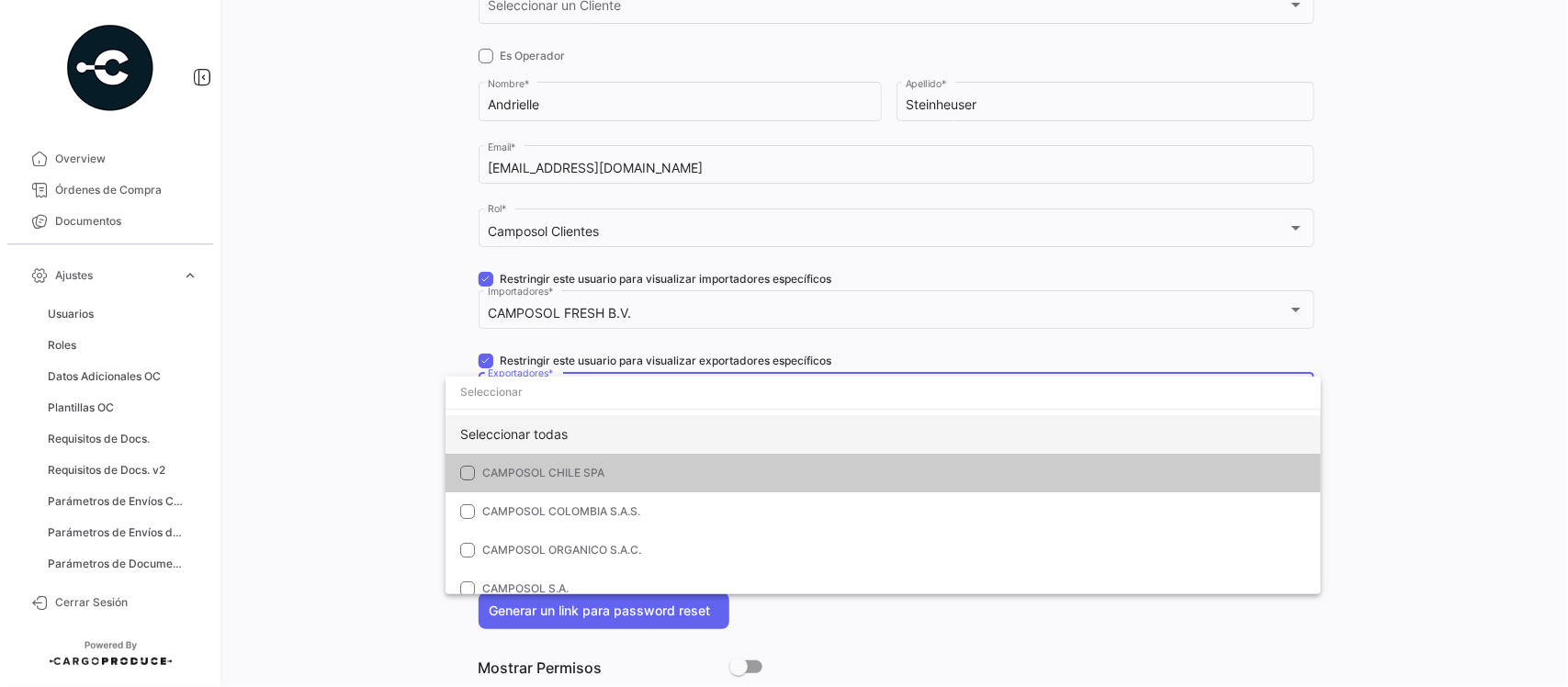
click at [502, 438] on div "Seleccionar todas" at bounding box center [883, 433] width 875 height 39
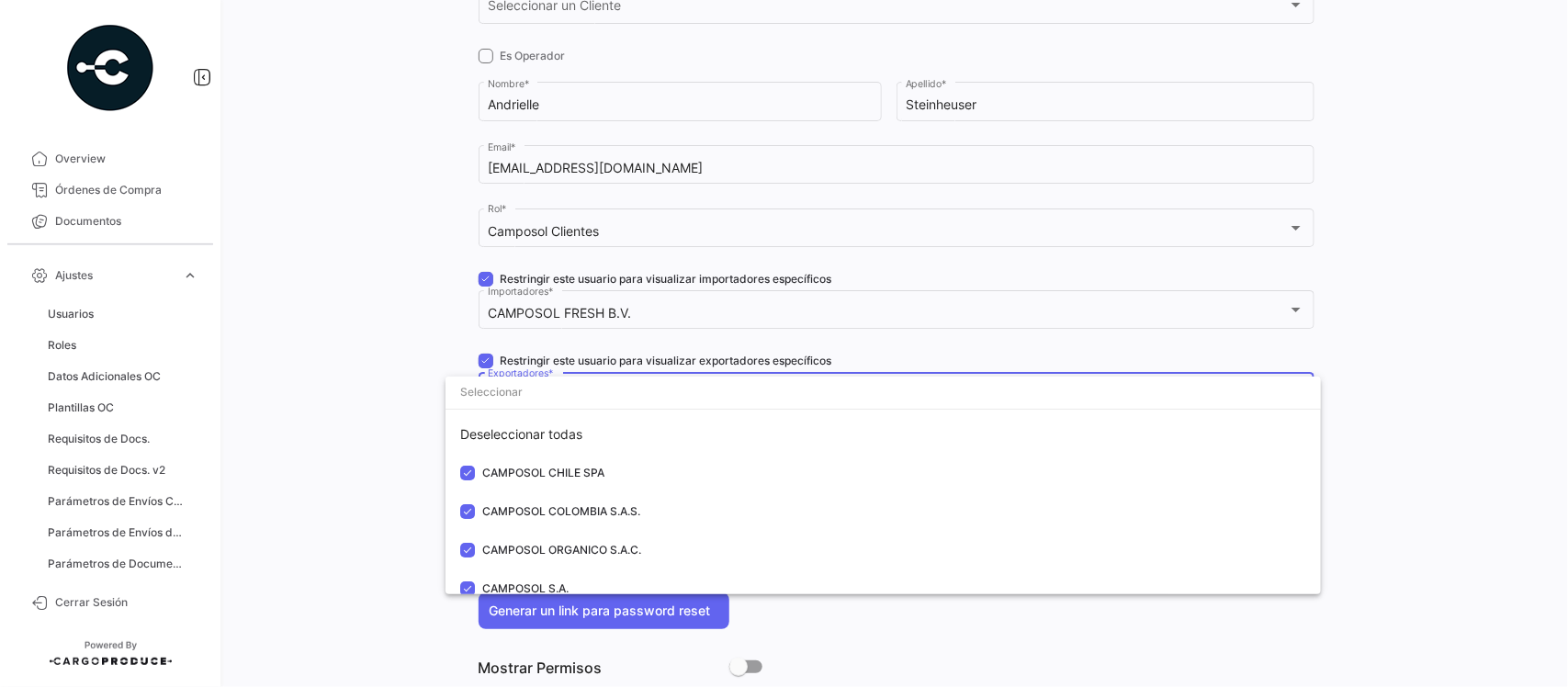
click at [337, 433] on div at bounding box center [784, 343] width 1568 height 687
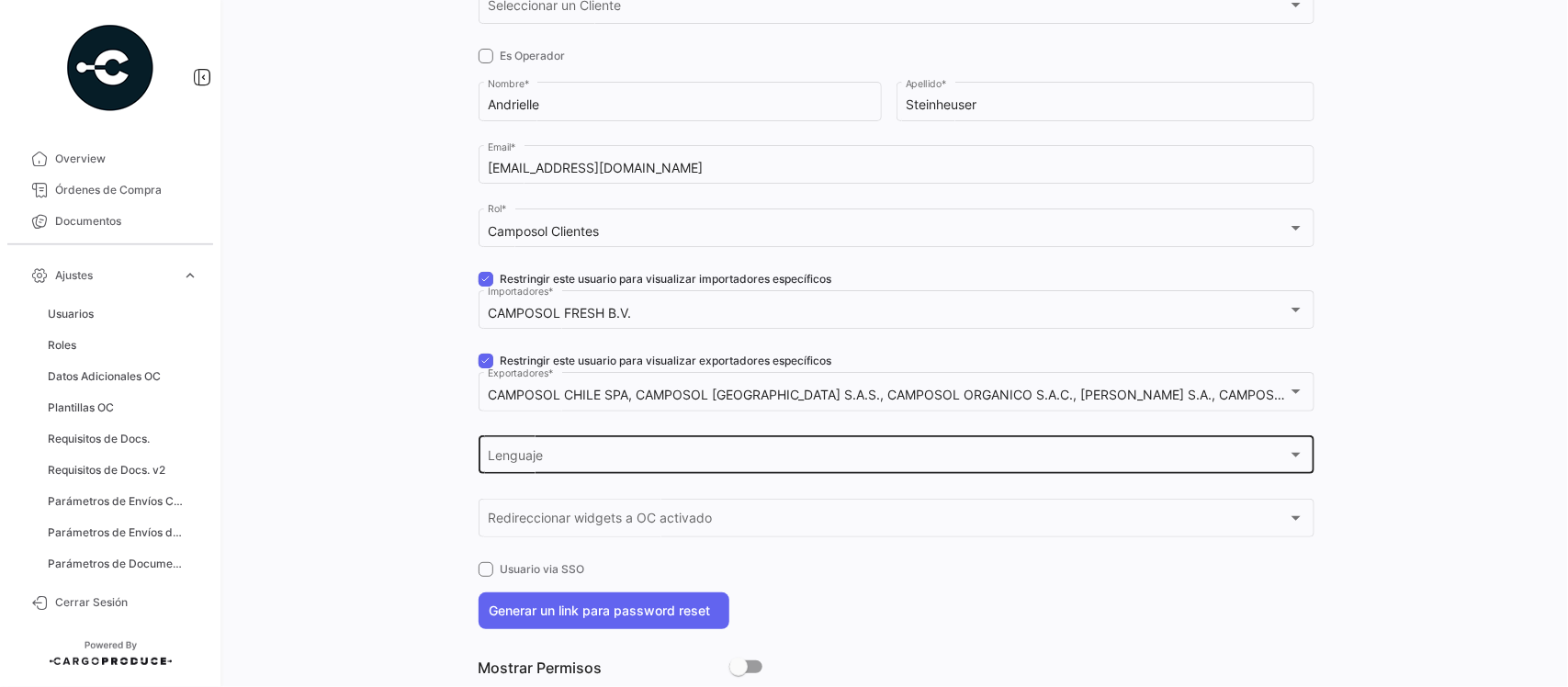
click at [524, 452] on span "Lenguaje" at bounding box center [887, 458] width 800 height 16
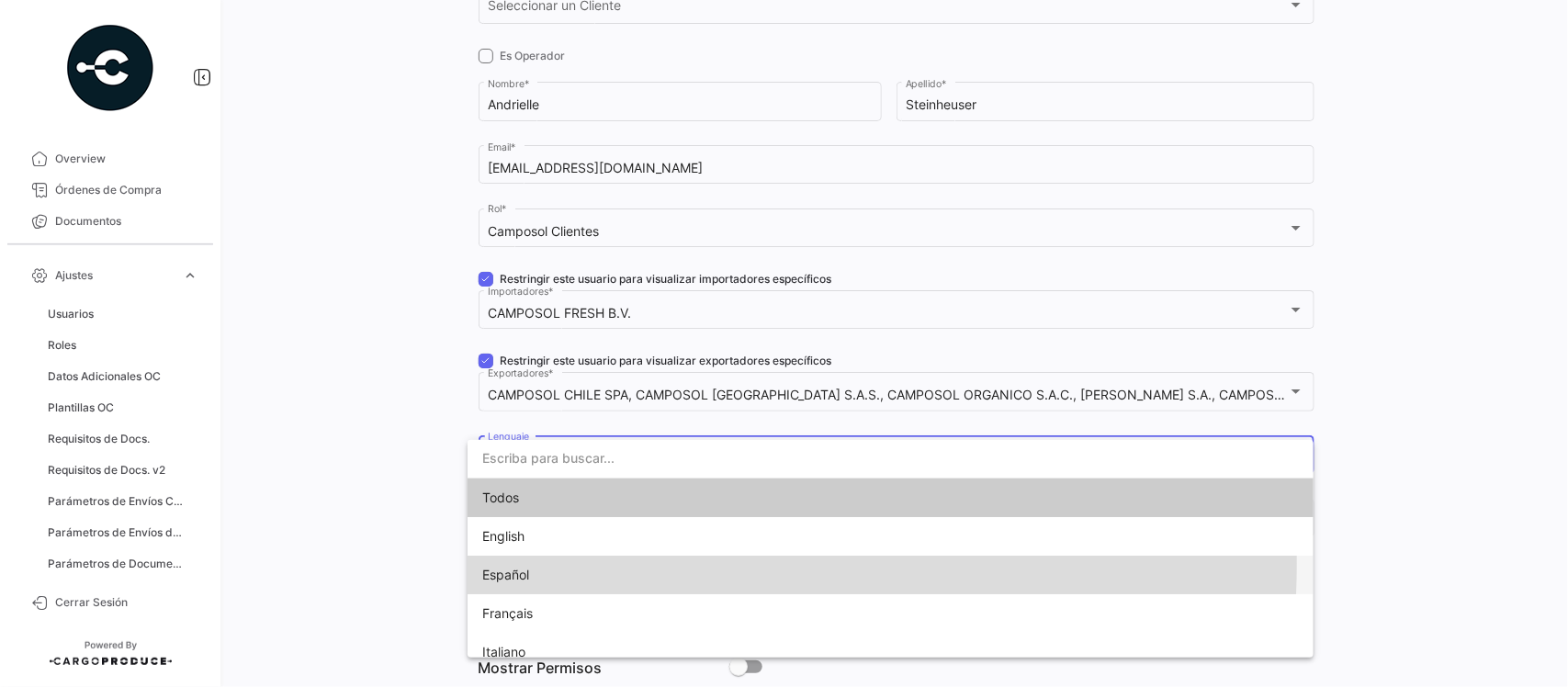
click at [530, 563] on span "Español" at bounding box center [611, 575] width 257 height 39
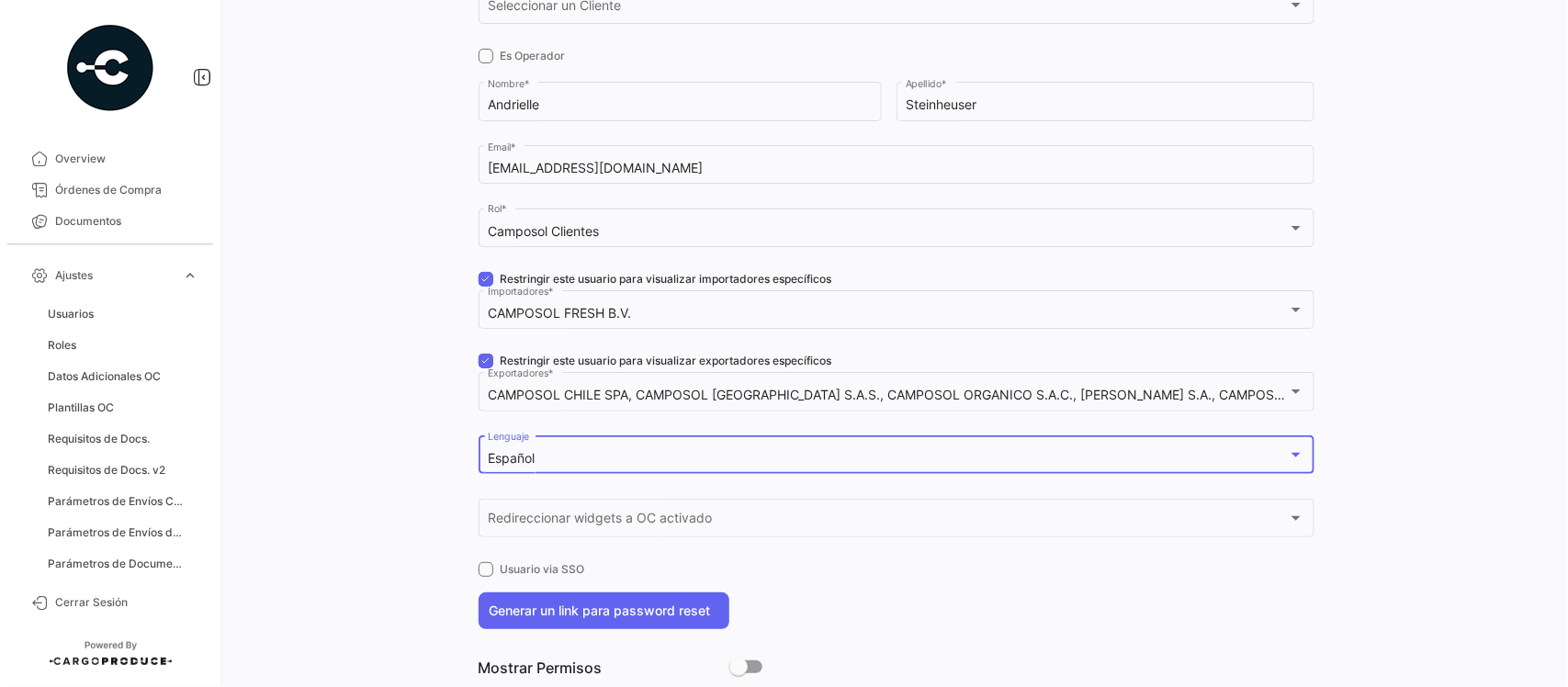
scroll to position [0, 0]
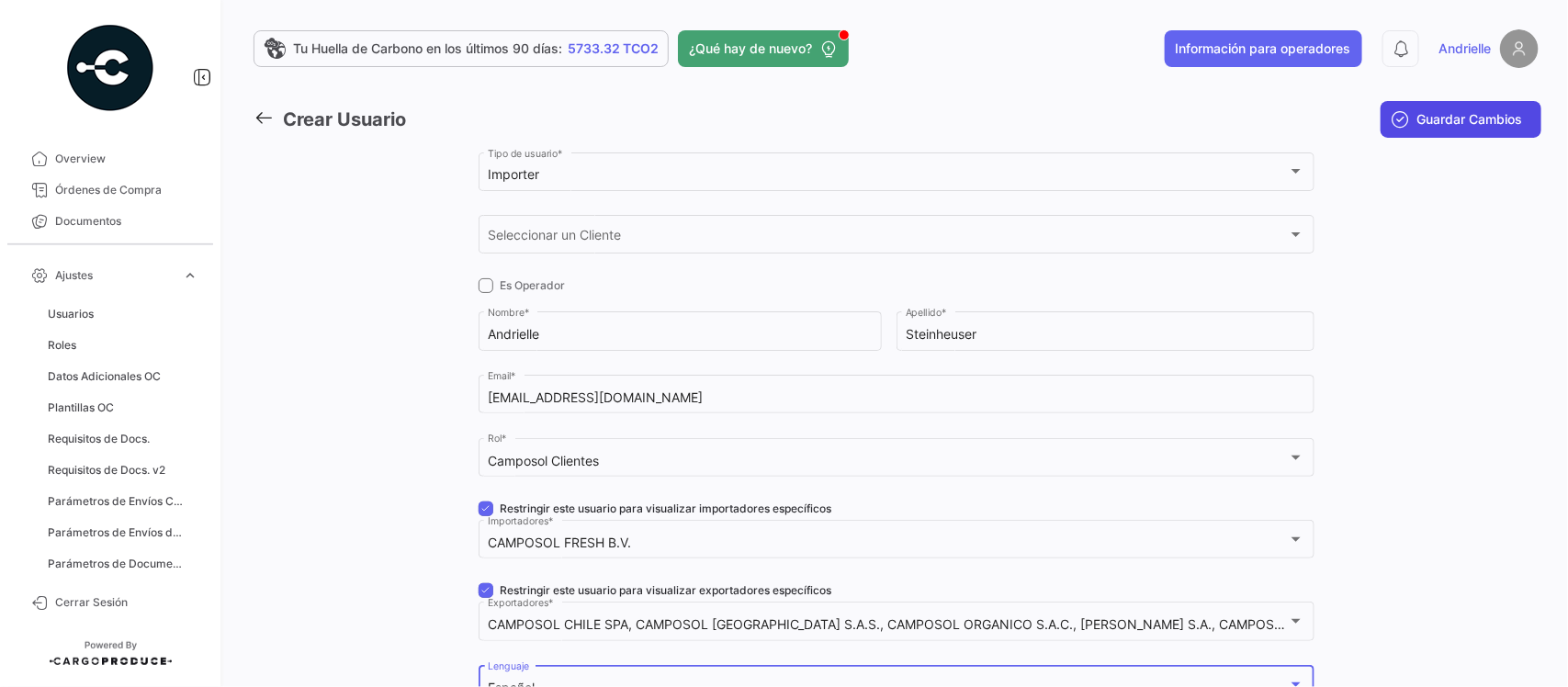
click at [1499, 123] on span "Guardar Cambios" at bounding box center [1470, 119] width 106 height 18
